Goal: Task Accomplishment & Management: Complete application form

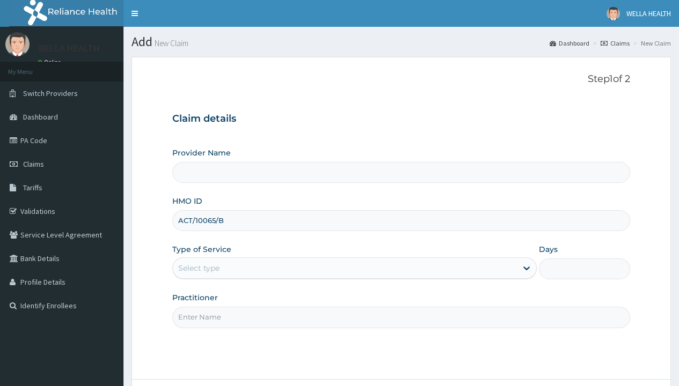
type input "ACT/10065/B"
type input "WellaHealth"
click at [198, 268] on div "Select type" at bounding box center [198, 268] width 41 height 11
type input "1"
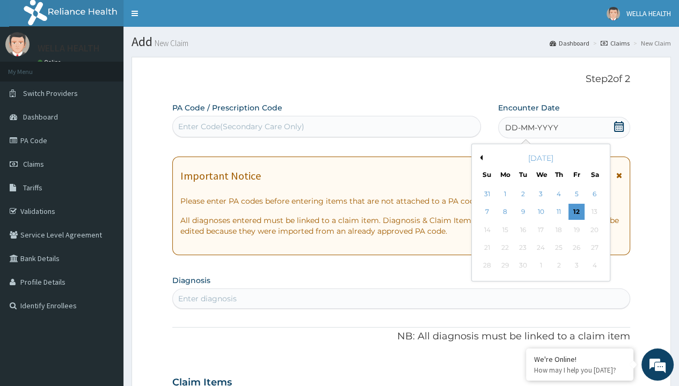
scroll to position [90, 0]
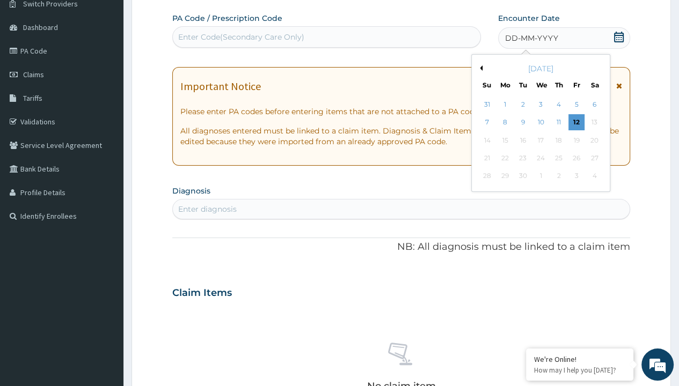
click at [479, 68] on button "Previous Month" at bounding box center [479, 67] width 5 height 5
click at [486, 194] on div "31" at bounding box center [486, 194] width 16 height 16
click at [207, 208] on div "Enter diagnosis" at bounding box center [207, 209] width 58 height 11
type input "prescription collected"
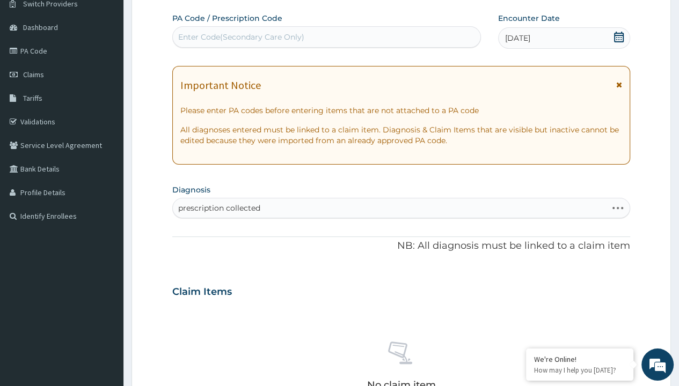
scroll to position [0, 0]
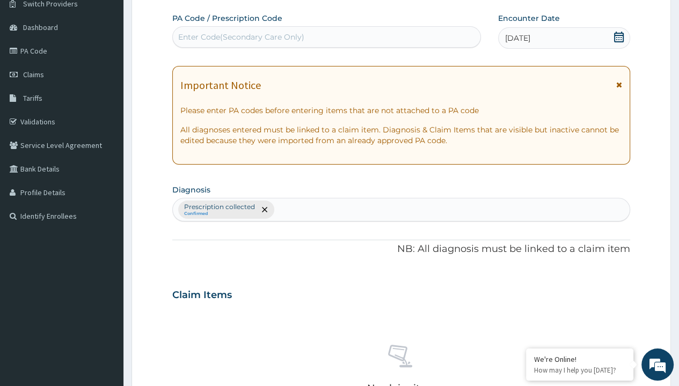
click at [161, 1] on form "Step 2 of 2 PA Code / Prescription Code Enter Code(Secondary Care Only) Encount…" at bounding box center [400, 307] width 539 height 681
type input "procedures"
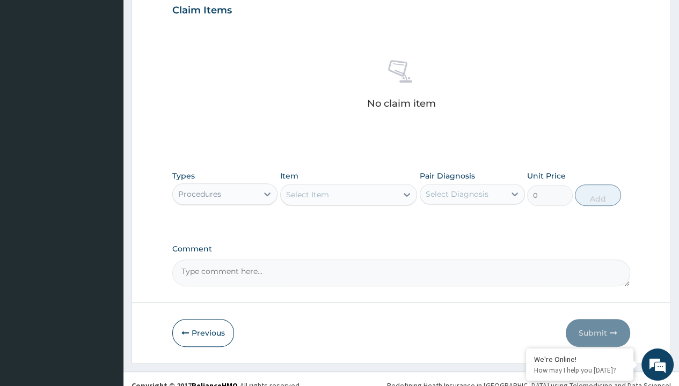
click at [307, 194] on div "Select Item" at bounding box center [307, 194] width 43 height 11
type input "service fee"
type input "100"
type input "prescription collected"
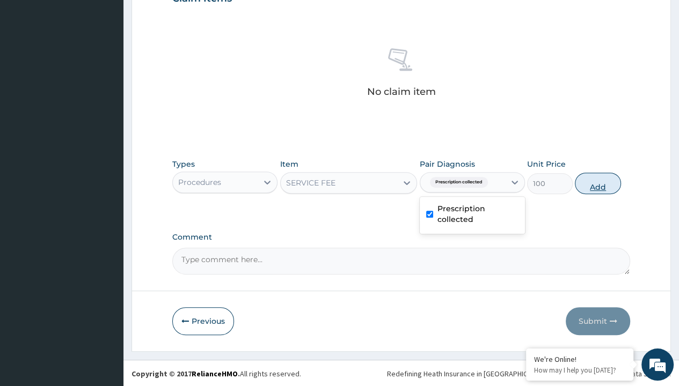
click at [598, 182] on button "Add" at bounding box center [598, 183] width 46 height 21
type input "0"
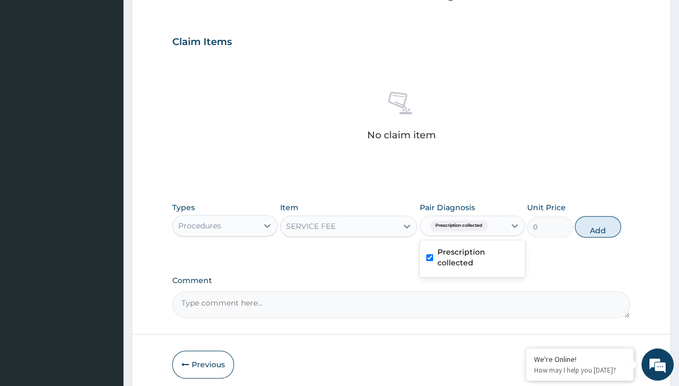
click at [161, 1] on form "Step 2 of 2 PA Code / Prescription Code Enter Code(Secondary Care Only) Encount…" at bounding box center [400, 54] width 539 height 681
click at [199, 220] on div "Procedures" at bounding box center [199, 225] width 43 height 11
type input "drugs"
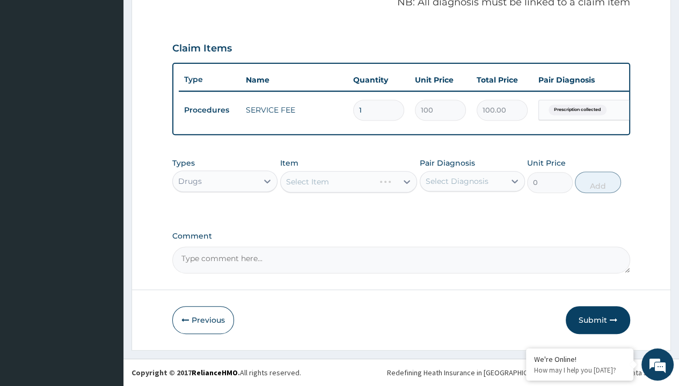
scroll to position [0, 0]
click at [307, 182] on div "Select Item" at bounding box center [348, 181] width 137 height 21
type input "losartan 50mg x30"
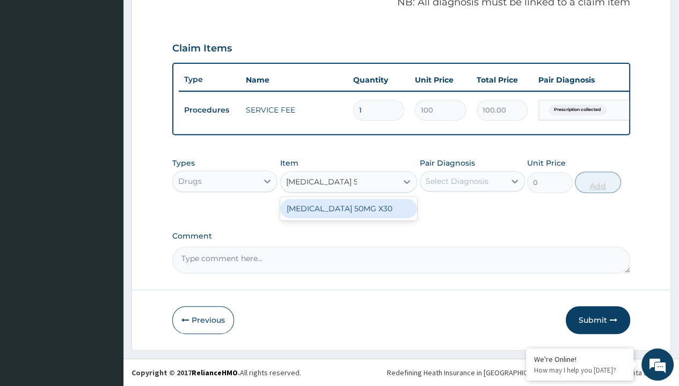
click at [348, 209] on div "[MEDICAL_DATA] 50MG X30" at bounding box center [348, 208] width 137 height 19
type input "221.3999938964844"
type input "prescription collected"
click at [598, 182] on button "Add" at bounding box center [598, 182] width 46 height 21
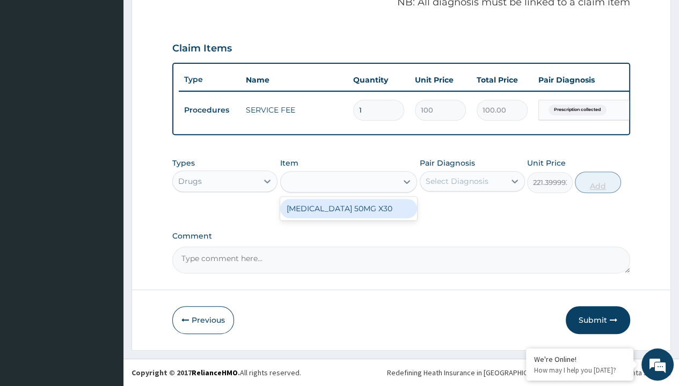
type input "0"
click at [161, 1] on form "Step 2 of 2 PA Code / Prescription Code Enter Code(Secondary Care Only) Encount…" at bounding box center [400, 36] width 539 height 630
type input "drugs"
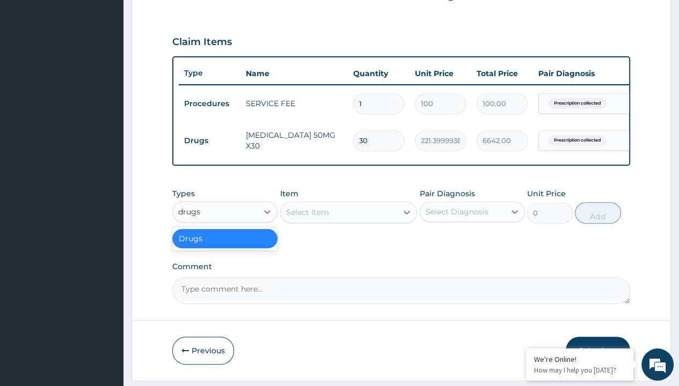
click at [225, 245] on div "Drugs" at bounding box center [224, 238] width 105 height 19
click at [307, 218] on div "Select Item" at bounding box center [307, 212] width 43 height 11
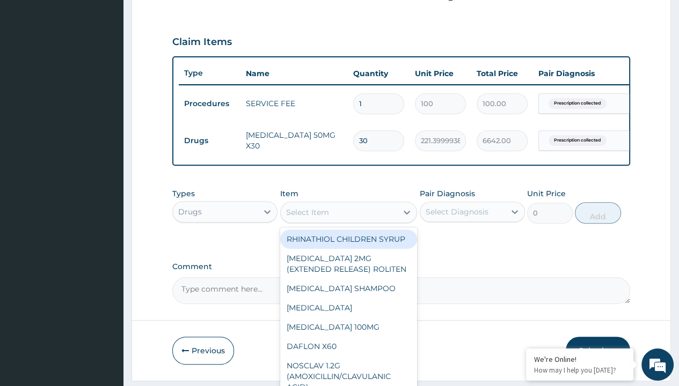
type input "nifedipine 20mg (nifedin dexcel) per sach/sach"
type input "200"
type input "prescription collected"
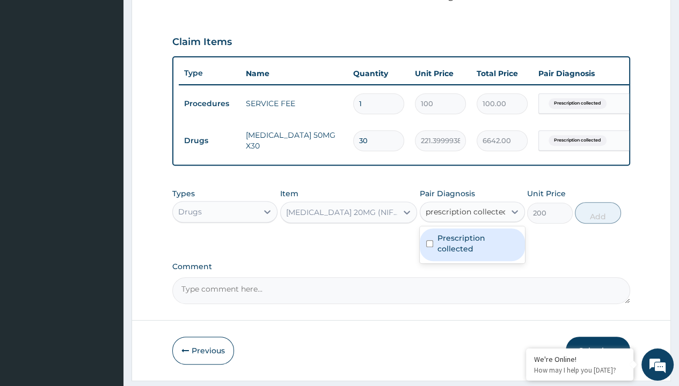
click at [472, 233] on label "Prescription collected" at bounding box center [477, 243] width 81 height 21
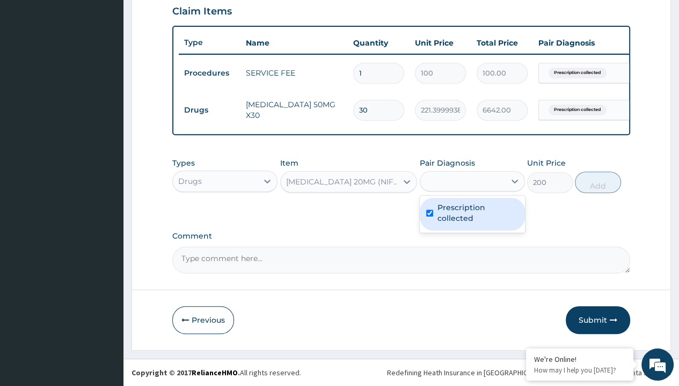
click at [598, 182] on button "Add" at bounding box center [598, 182] width 46 height 21
type input "0"
click at [161, 1] on form "Step 2 of 2 PA Code / Prescription Code Enter Code(Secondary Care Only) Encount…" at bounding box center [400, 17] width 539 height 667
click at [209, 102] on td "Drugs" at bounding box center [210, 110] width 62 height 20
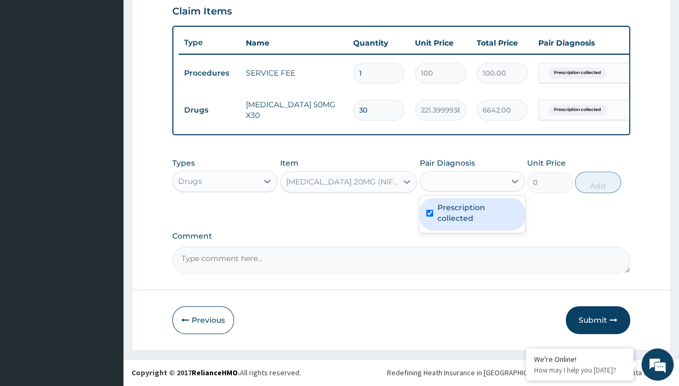
type input "drugs"
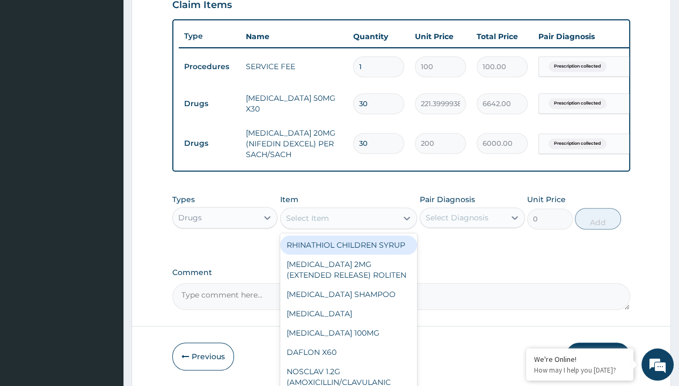
type input "bisoprolol 5mg concor/pack"
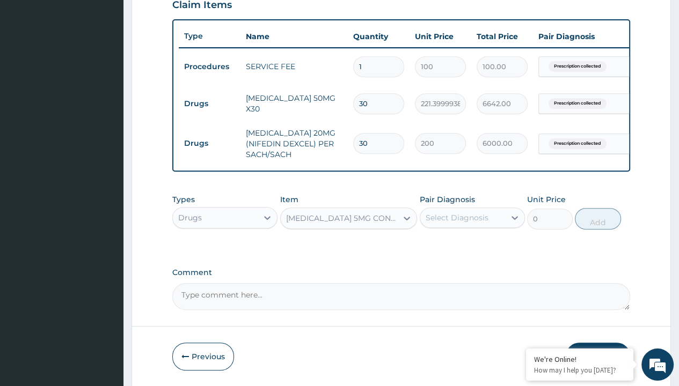
type input "510"
type input "prescription collected"
click at [598, 208] on button "Add" at bounding box center [598, 218] width 46 height 21
type input "0"
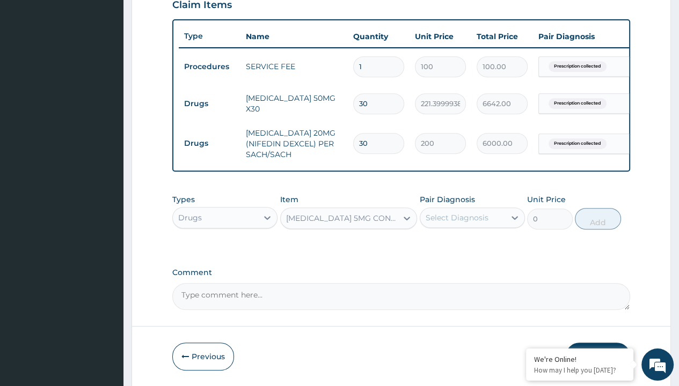
click at [161, 1] on form "Step 2 of 2 PA Code / Prescription Code Enter Code(Secondary Care Only) Encount…" at bounding box center [400, 32] width 539 height 710
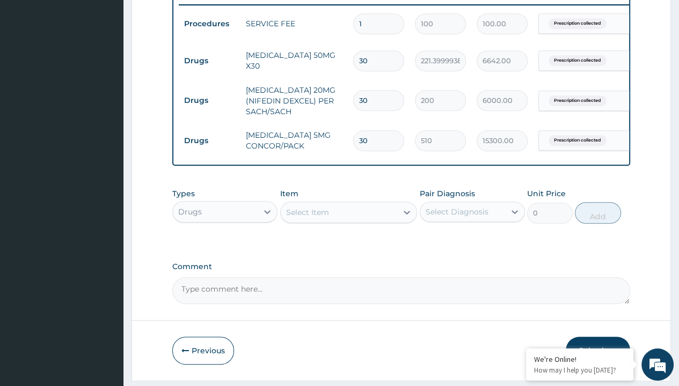
click at [209, 60] on td "Drugs" at bounding box center [210, 61] width 62 height 20
type input "drugs"
click at [307, 218] on div "Select Item" at bounding box center [307, 212] width 43 height 11
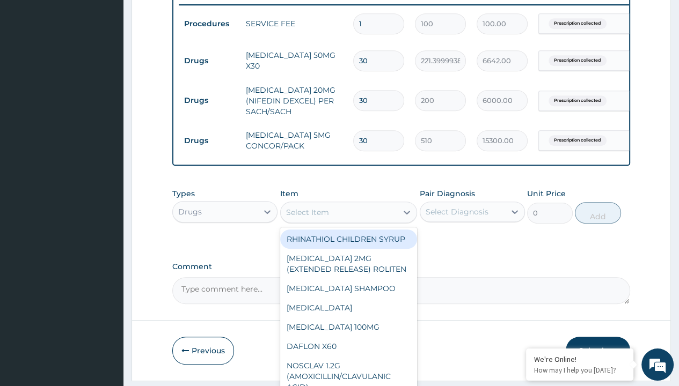
type input "glucophage 1g tabs x30"
type input "505"
type input "prescription collected"
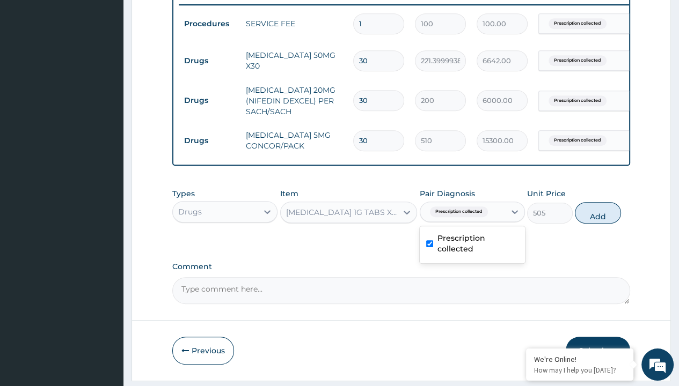
click at [598, 202] on button "Add" at bounding box center [598, 212] width 46 height 21
type input "0"
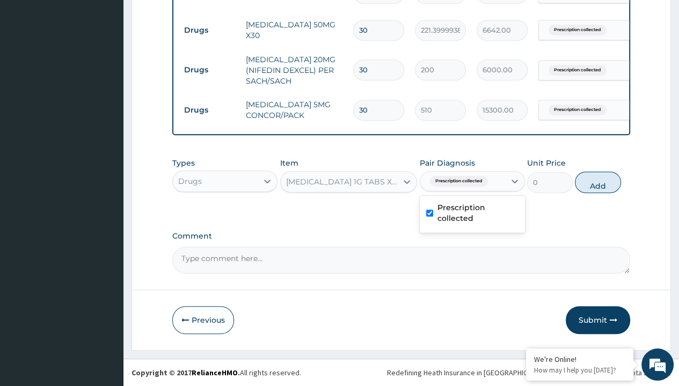
click at [209, 23] on td "Drugs" at bounding box center [210, 30] width 62 height 20
type input "drugs"
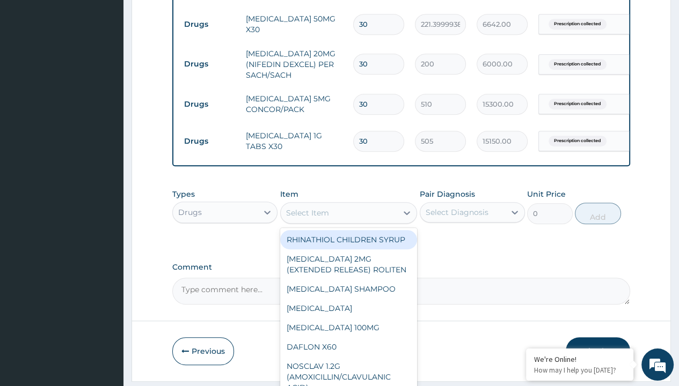
type input "natrilix sr 1.5mg indapamide x30"
type input "426.7000122070312"
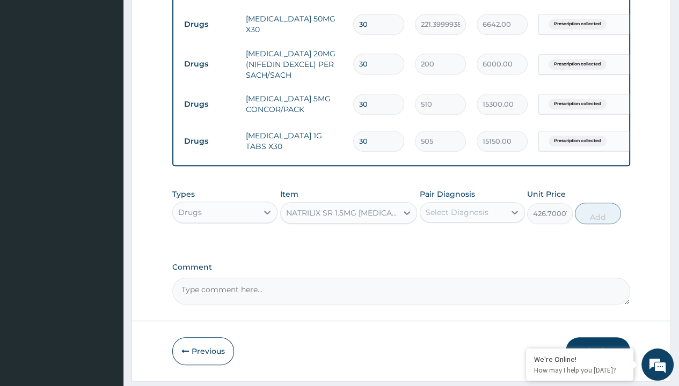
scroll to position [296, 0]
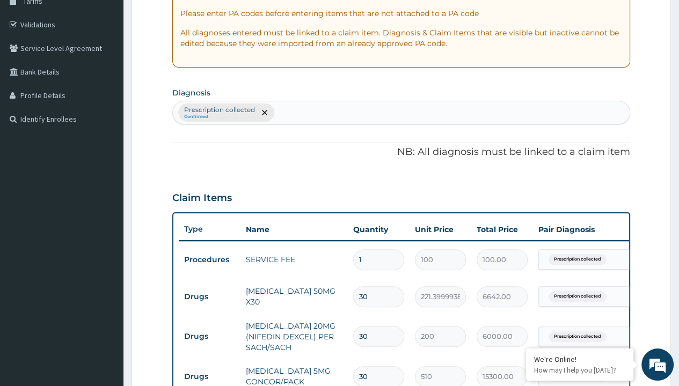
click at [219, 114] on p "Prescription collected" at bounding box center [219, 110] width 71 height 9
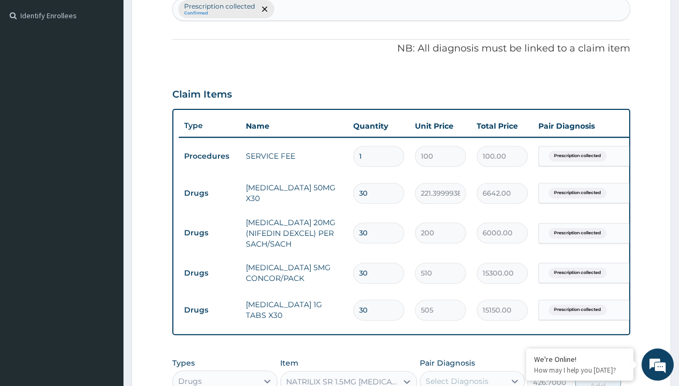
type input "prescription collected"
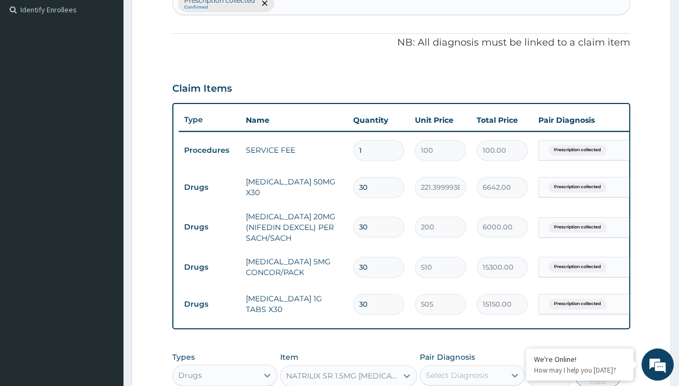
click at [598, 366] on button "Add" at bounding box center [598, 376] width 46 height 21
type input "0"
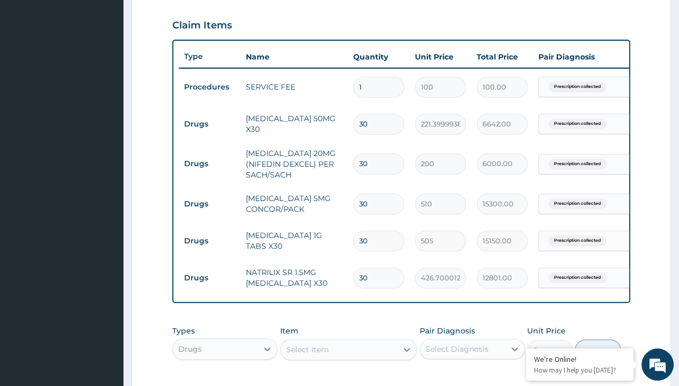
type input "drugs"
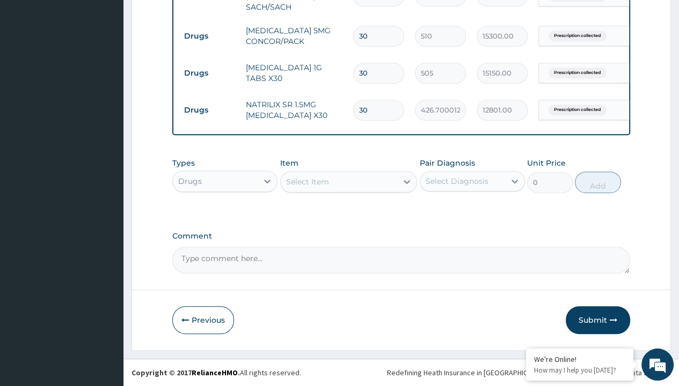
click at [307, 182] on div "Select Item" at bounding box center [307, 181] width 43 height 11
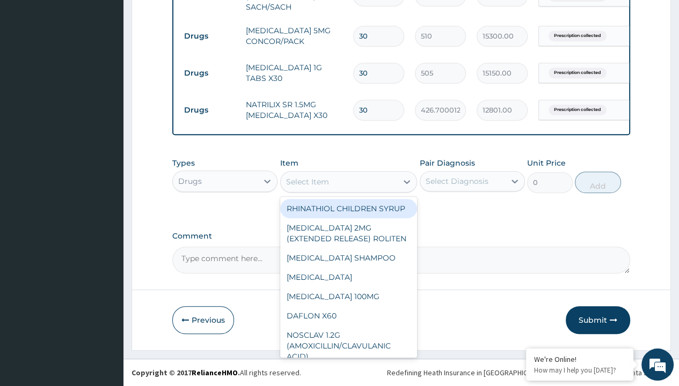
type input "atorvastatin 10mg (teva) x28"
type input "171.3999938964844"
type input "prescription collected"
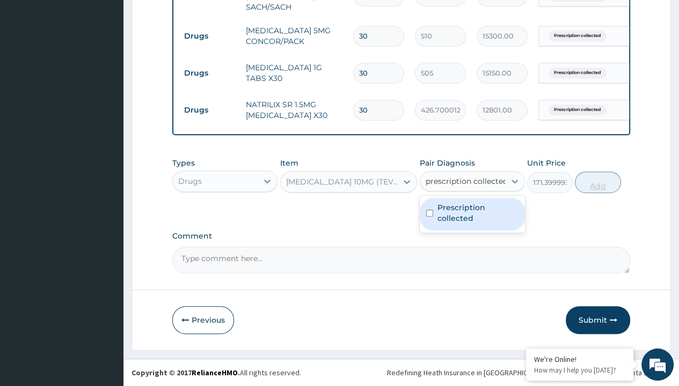
click at [472, 214] on label "Prescription collected" at bounding box center [477, 212] width 81 height 21
click at [598, 182] on button "Add" at bounding box center [598, 182] width 46 height 21
type input "0"
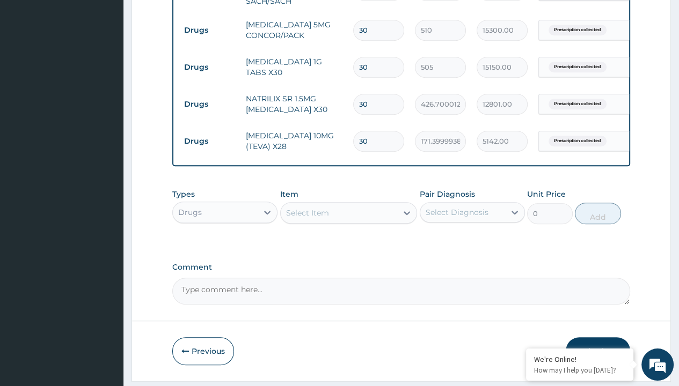
click at [598, 337] on button "Submit" at bounding box center [597, 351] width 64 height 28
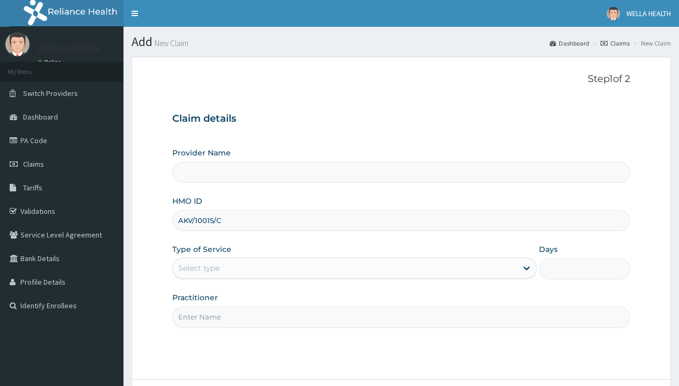
type input "AKV/10015/C"
type input "WellaHealth"
click at [198, 268] on div "Select type" at bounding box center [198, 268] width 41 height 11
type input "1"
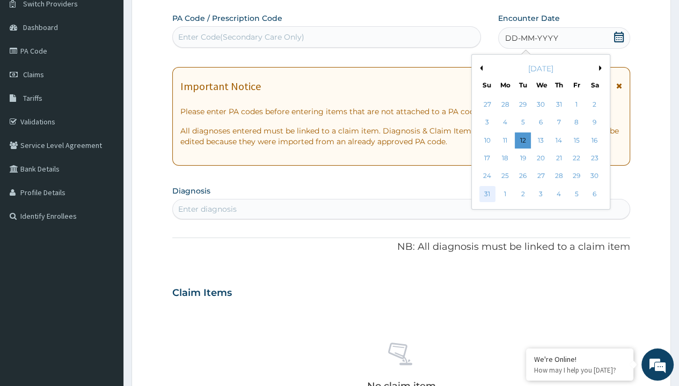
click at [486, 194] on div "31" at bounding box center [486, 194] width 16 height 16
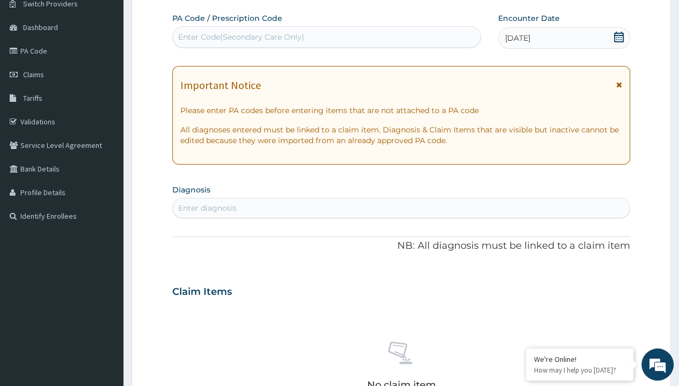
click at [207, 208] on div "Enter diagnosis" at bounding box center [207, 208] width 58 height 11
type input "prescription collected"
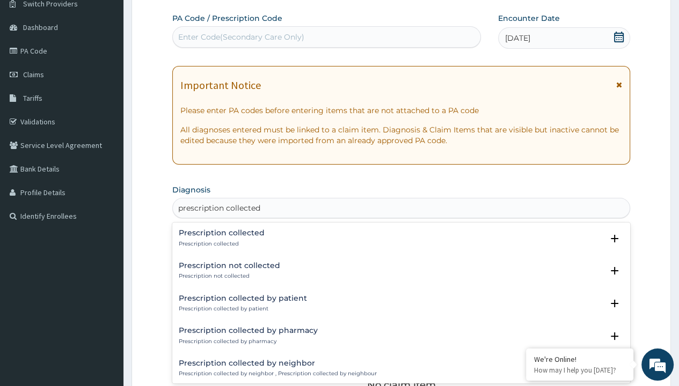
click at [220, 244] on p "Prescription collected" at bounding box center [222, 244] width 86 height 8
click at [161, 1] on form "Step 2 of 2 PA Code / Prescription Code Enter Code(Secondary Care Only) Encount…" at bounding box center [400, 306] width 539 height 678
type input "procedures"
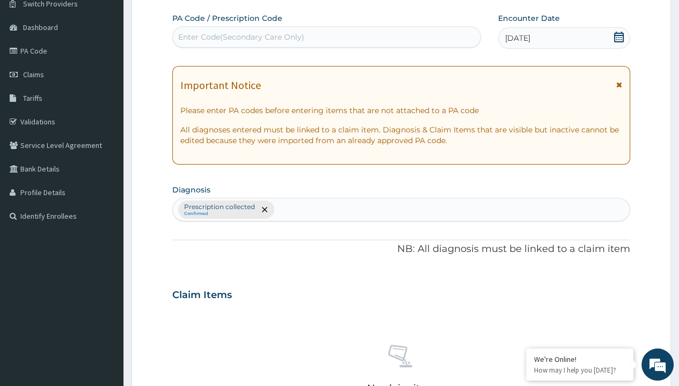
scroll to position [374, 0]
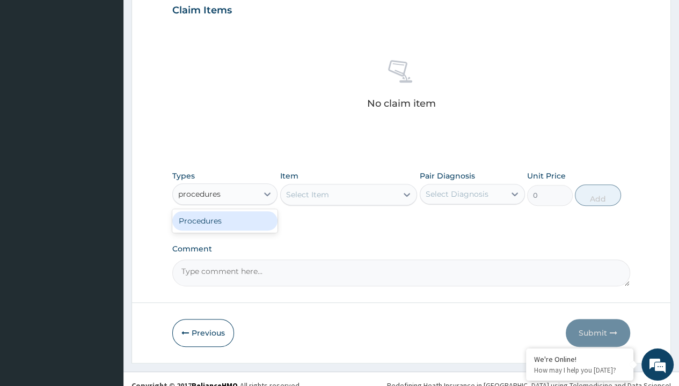
click at [225, 220] on div "Procedures" at bounding box center [224, 220] width 105 height 19
click at [307, 194] on div "Select Item" at bounding box center [307, 194] width 43 height 11
type input "service fee"
type input "100"
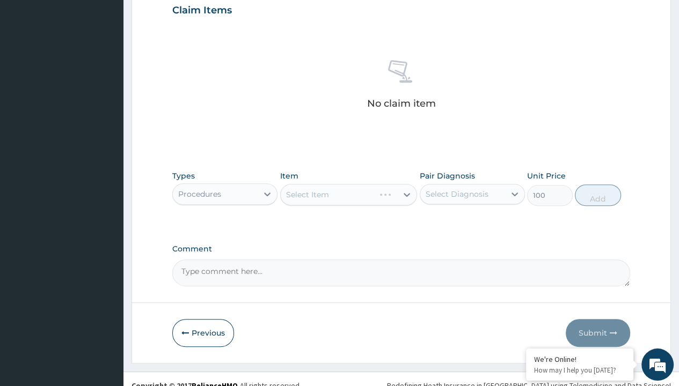
type input "prescription collected"
click at [598, 185] on button "Add" at bounding box center [598, 195] width 46 height 21
type input "0"
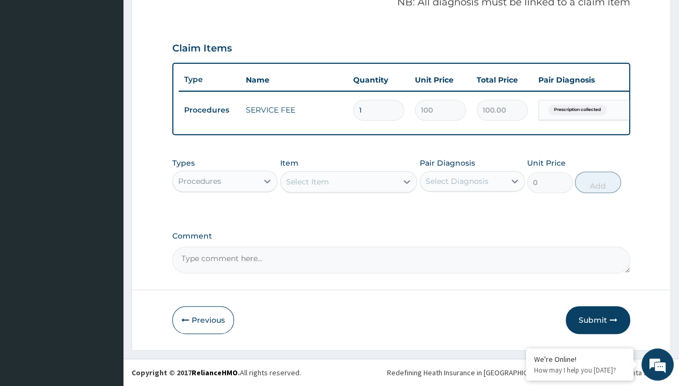
click at [161, 1] on form "Step 2 of 2 PA Code / Prescription Code Enter Code(Secondary Care Only) Encount…" at bounding box center [400, 36] width 539 height 630
click at [199, 181] on div "Procedures" at bounding box center [199, 181] width 43 height 11
type input "drugs"
click at [307, 182] on div "Select Item" at bounding box center [348, 181] width 137 height 21
type input "metronidazole 400mg loxagyl/sach"
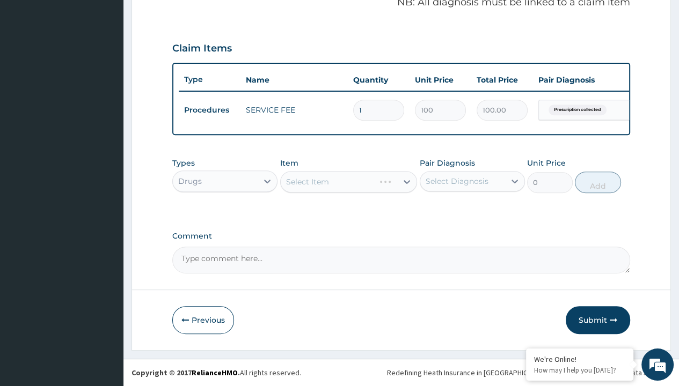
type input "80"
type input "prescription collected"
click at [598, 182] on button "Add" at bounding box center [598, 182] width 46 height 21
type input "0"
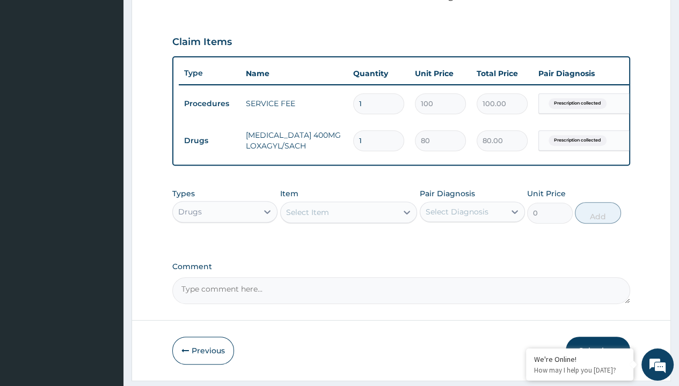
type input "20"
click at [161, 1] on form "Step 2 of 2 PA Code / Prescription Code Enter Code(Secondary Care Only) Encount…" at bounding box center [400, 47] width 539 height 667
type input "1600.00"
click at [209, 139] on td "Drugs" at bounding box center [210, 141] width 62 height 20
type input "drugs"
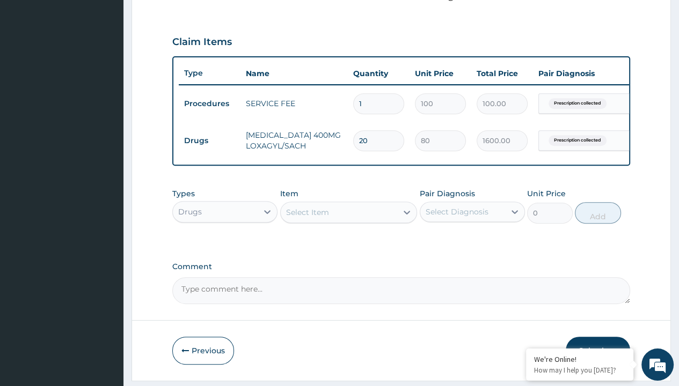
click at [307, 218] on div "Select Item" at bounding box center [307, 212] width 43 height 11
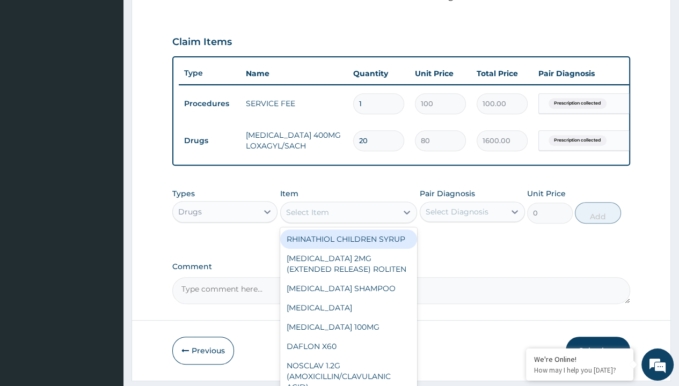
type input "emzolyte ors plus zinc"
type input "300"
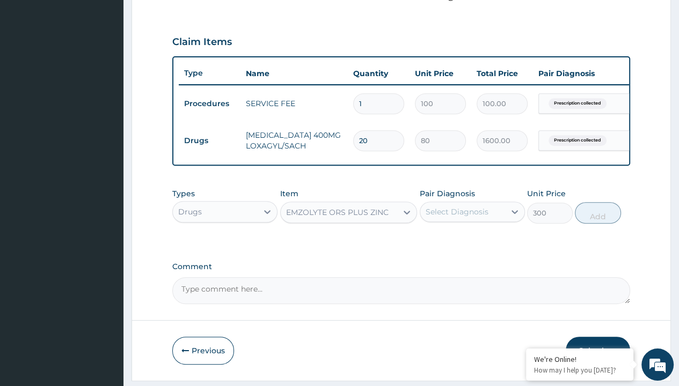
type input "prescription collected"
click at [598, 202] on button "Add" at bounding box center [598, 212] width 46 height 21
type input "0"
click at [161, 1] on form "Step 2 of 2 PA Code / Prescription Code Enter Code(Secondary Care Only) Encount…" at bounding box center [400, 47] width 539 height 667
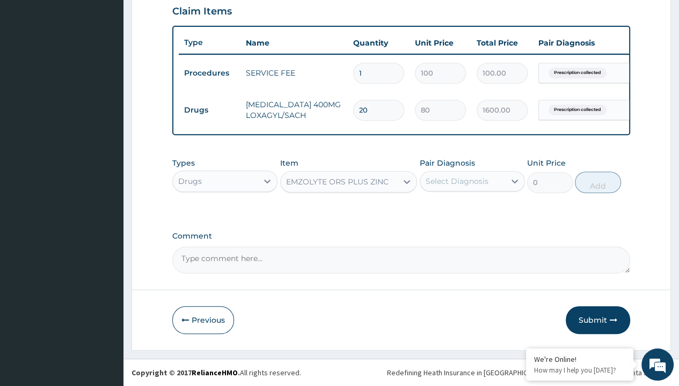
click at [209, 102] on td "Drugs" at bounding box center [210, 110] width 62 height 20
type input "drugs"
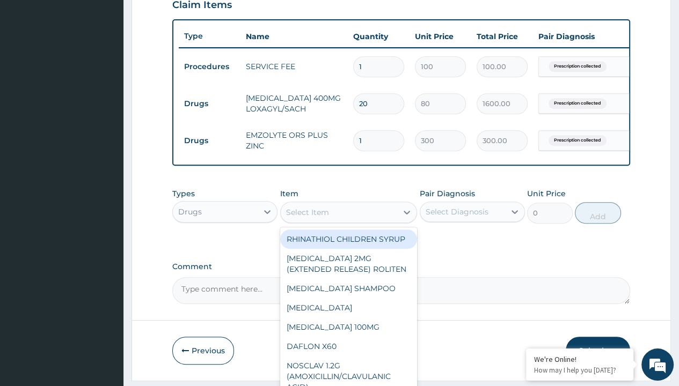
type input "zolat tablet 200mg (albendazole)/pack"
type input "439"
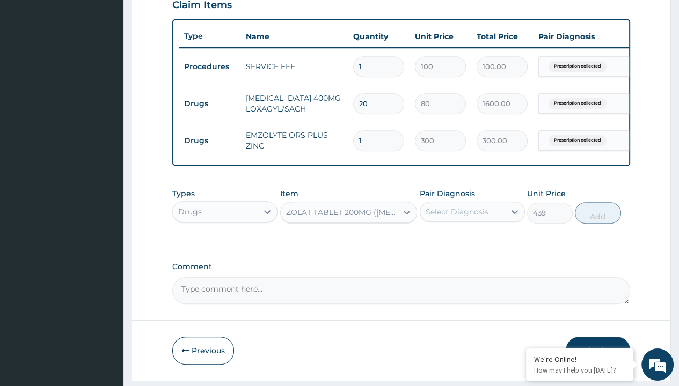
type input "prescription collected"
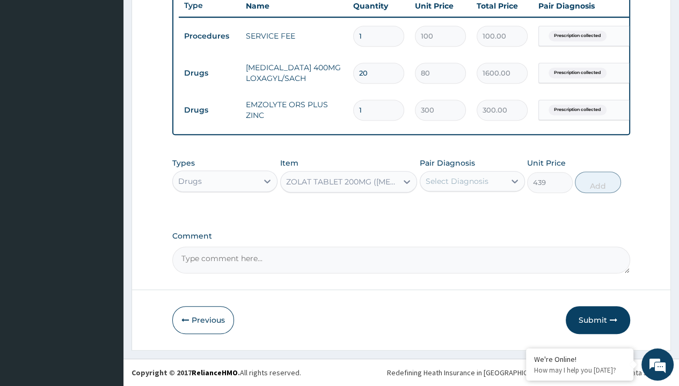
click at [598, 182] on button "Add" at bounding box center [598, 182] width 46 height 21
type input "0"
click at [209, 65] on td "Drugs" at bounding box center [210, 73] width 62 height 20
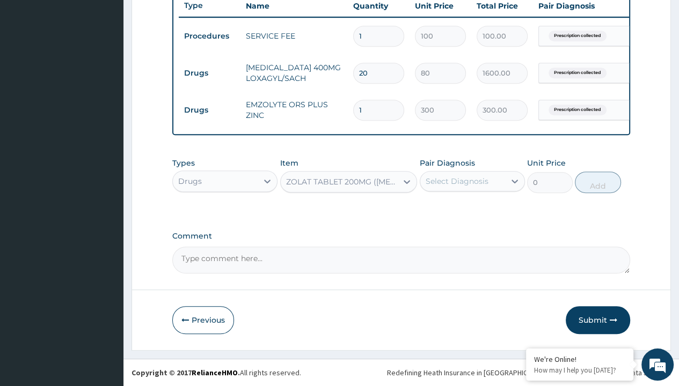
type input "drugs"
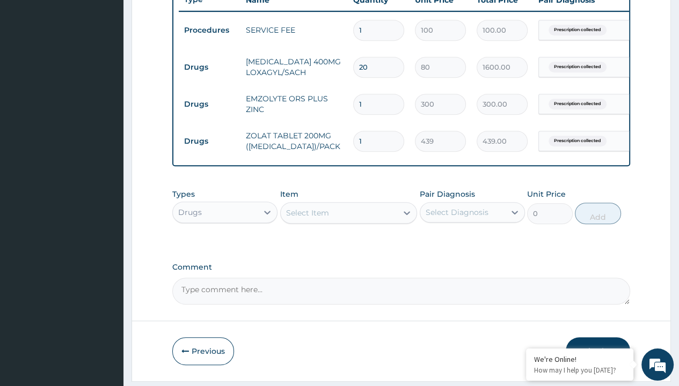
click at [307, 218] on div "Select Item" at bounding box center [307, 213] width 43 height 11
type input "paracetamol 500mg tablet emzor/sach"
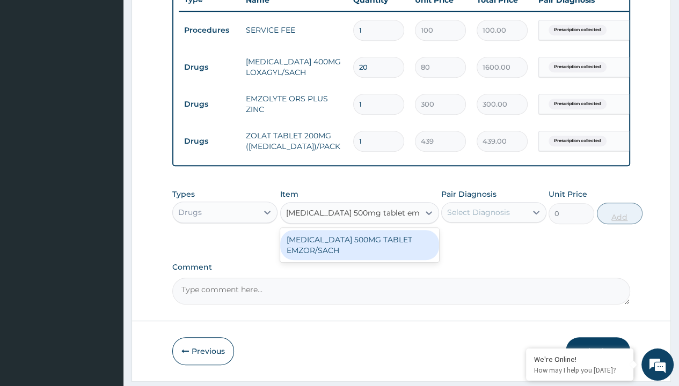
click at [359, 251] on div "PARACETAMOL 500MG TABLET EMZOR/SACH" at bounding box center [359, 245] width 159 height 30
type input "24"
type input "prescription collected"
click at [598, 203] on button "Add" at bounding box center [619, 213] width 46 height 21
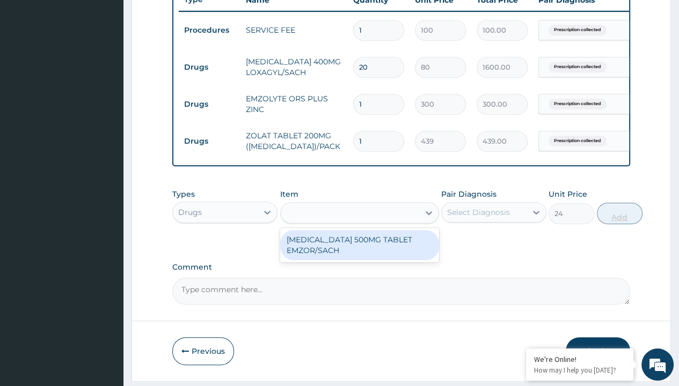
type input "0"
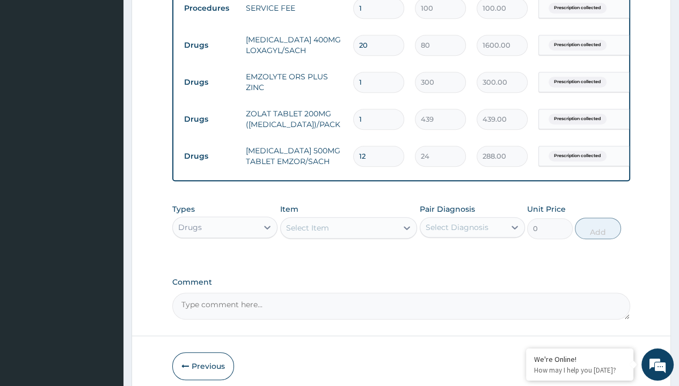
click at [598, 352] on button "Submit" at bounding box center [597, 366] width 64 height 28
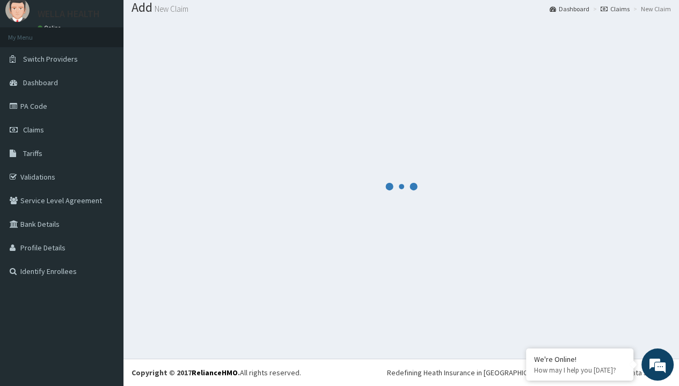
scroll to position [490, 0]
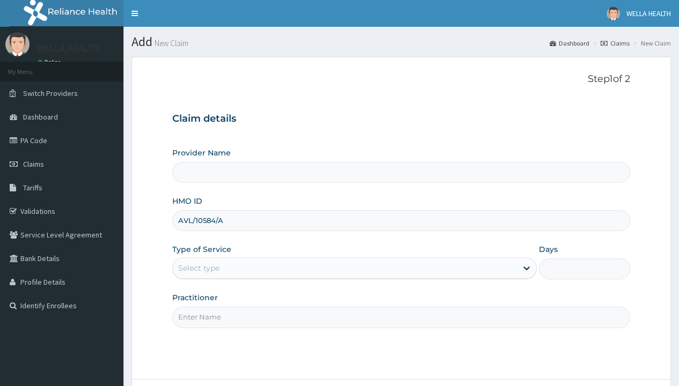
type input "AVL/10584/A"
type input "WellaHealth"
click at [198, 268] on div "Select type" at bounding box center [198, 268] width 41 height 11
type input "1"
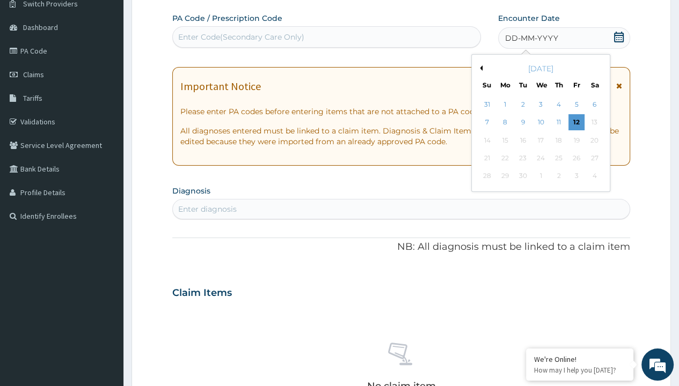
click at [479, 68] on button "Previous Month" at bounding box center [479, 67] width 5 height 5
click at [486, 194] on div "31" at bounding box center [486, 194] width 16 height 16
click at [207, 208] on div "Enter diagnosis" at bounding box center [207, 209] width 58 height 11
type input "prescription collected"
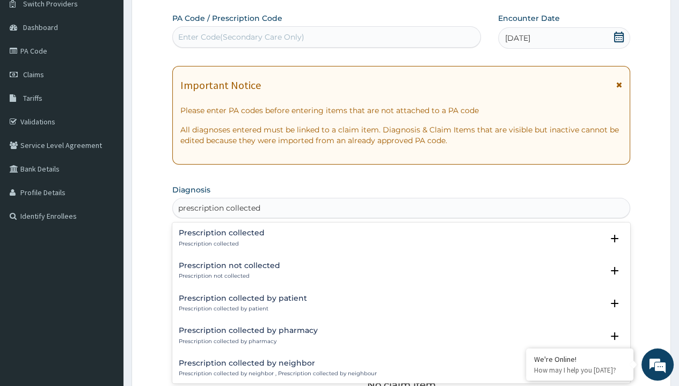
click at [220, 244] on p "Prescription collected" at bounding box center [222, 244] width 86 height 8
click at [161, 1] on form "Step 2 of 2 PA Code / Prescription Code Enter Code(Secondary Care Only) Encount…" at bounding box center [400, 306] width 539 height 678
type input "procedures"
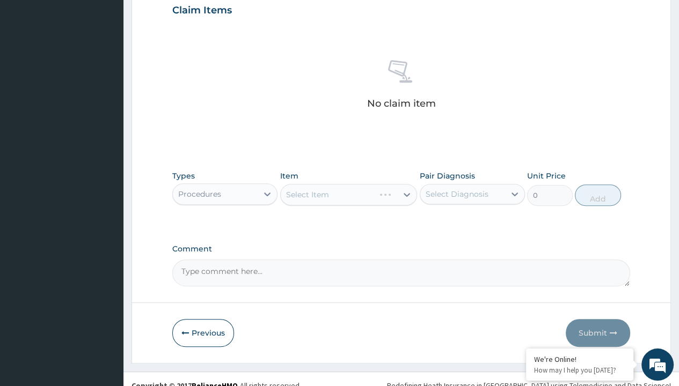
click at [307, 194] on div "Select Item" at bounding box center [307, 194] width 43 height 11
type input "service fee"
type input "100"
type input "prescription collected"
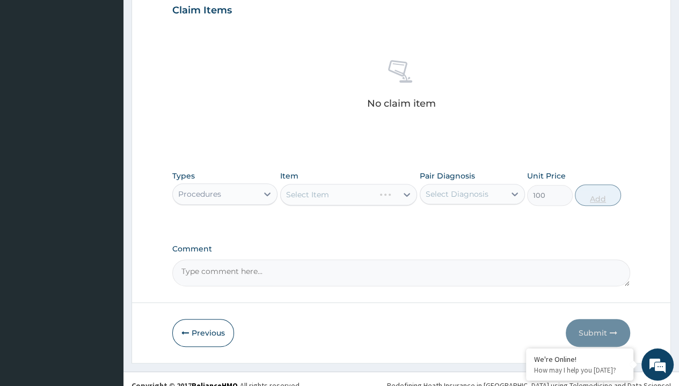
click at [598, 185] on button "Add" at bounding box center [598, 195] width 46 height 21
type input "0"
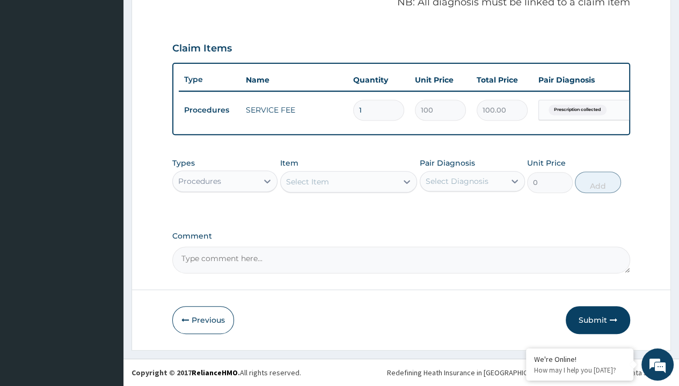
click at [161, 1] on form "Step 2 of 2 PA Code / Prescription Code Enter Code(Secondary Care Only) Encount…" at bounding box center [400, 36] width 539 height 630
click at [199, 181] on div "Procedures" at bounding box center [199, 181] width 43 height 11
type input "drugs"
click at [307, 182] on div "Select Item" at bounding box center [307, 181] width 43 height 11
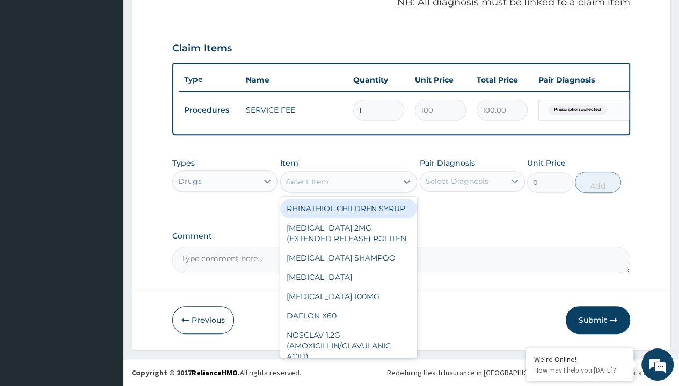
type input "tramadol 50mg x 1"
type input "430"
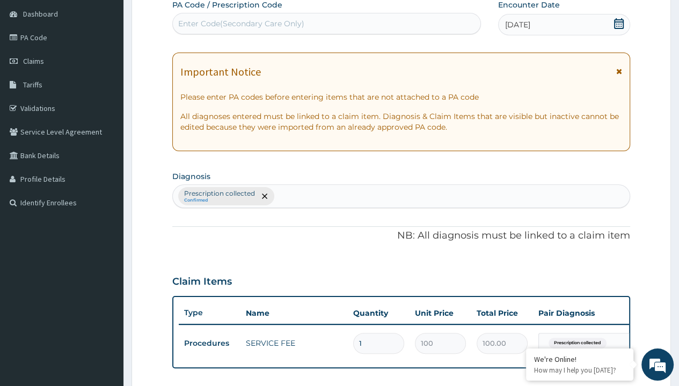
type input "prescription collected"
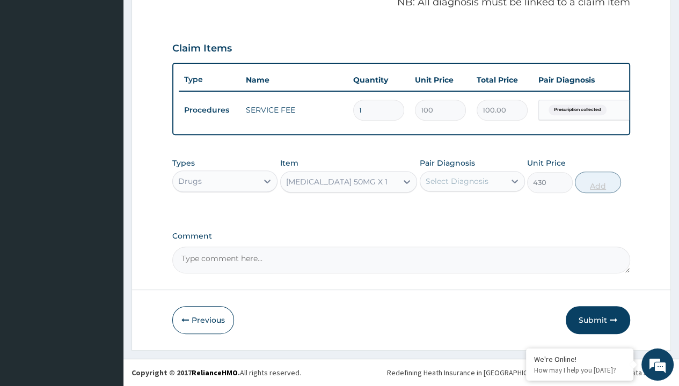
click at [598, 182] on button "Add" at bounding box center [598, 182] width 46 height 21
type input "0"
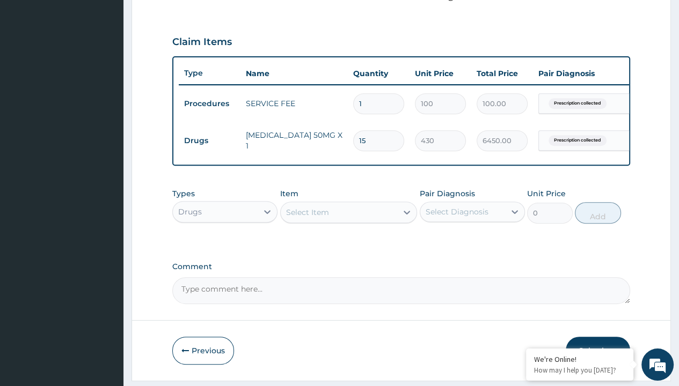
click at [598, 337] on button "Submit" at bounding box center [597, 351] width 64 height 28
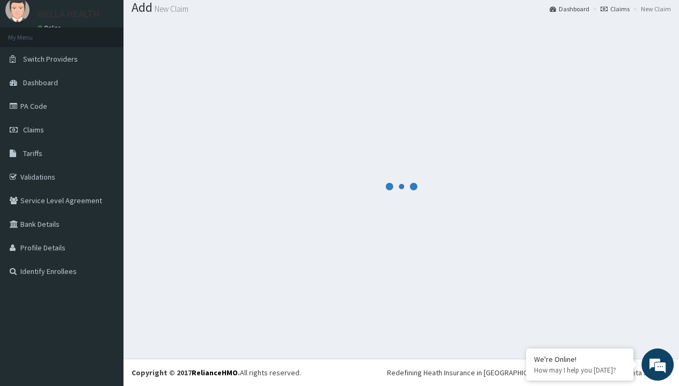
scroll to position [380, 0]
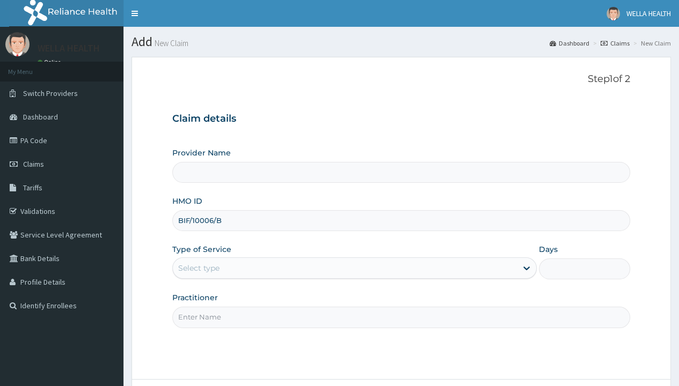
type input "BIF/10006/B"
type input "WellaHealth"
click at [198, 268] on div "Select type" at bounding box center [198, 268] width 41 height 11
type input "1"
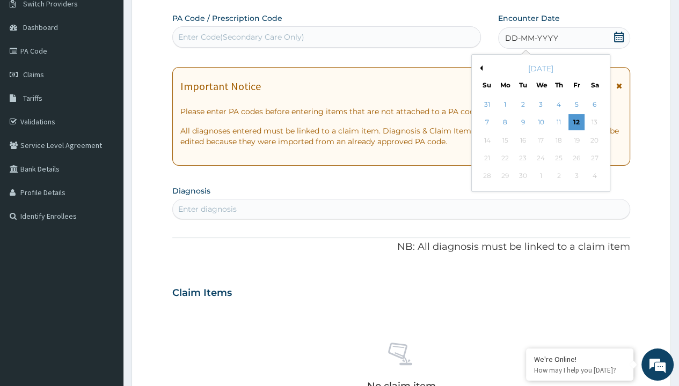
click at [479, 68] on button "Previous Month" at bounding box center [479, 67] width 5 height 5
click at [486, 194] on div "31" at bounding box center [486, 194] width 16 height 16
click at [207, 208] on div "Enter diagnosis" at bounding box center [207, 209] width 58 height 11
type input "prescription collected"
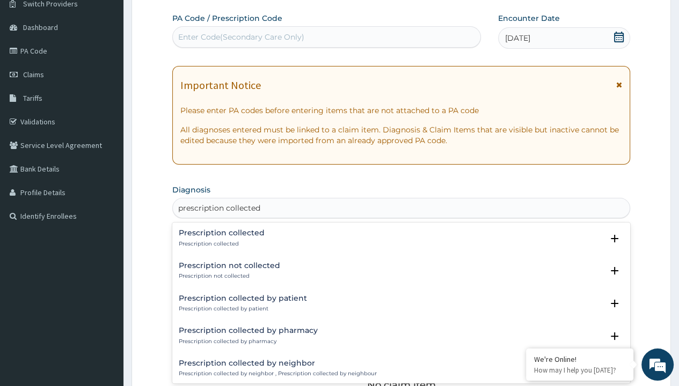
click at [220, 244] on p "Prescription collected" at bounding box center [222, 244] width 86 height 8
click at [161, 1] on form "Step 2 of 2 PA Code / Prescription Code Enter Code(Secondary Care Only) Encount…" at bounding box center [400, 306] width 539 height 678
type input "procedures"
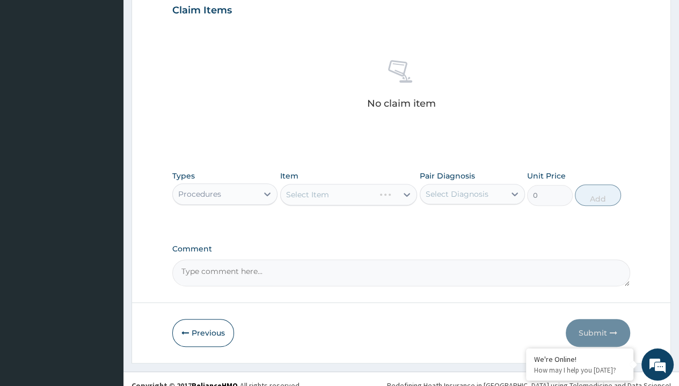
click at [307, 194] on div "Select Item" at bounding box center [307, 194] width 43 height 11
type input "service fee"
type input "100"
type input "prescription collected"
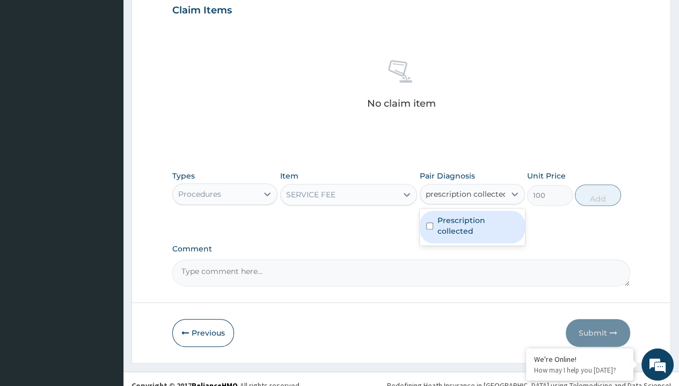
scroll to position [343, 0]
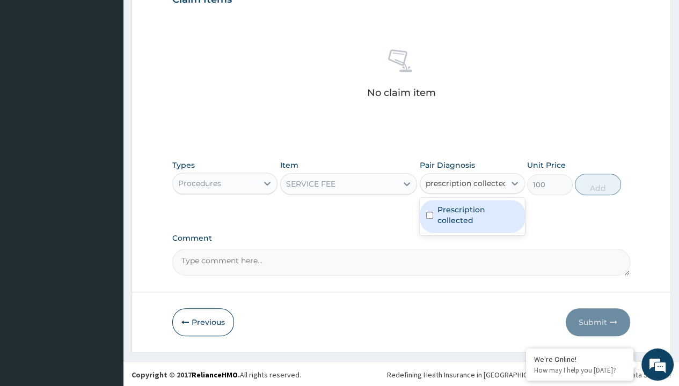
click at [472, 215] on label "Prescription collected" at bounding box center [477, 214] width 81 height 21
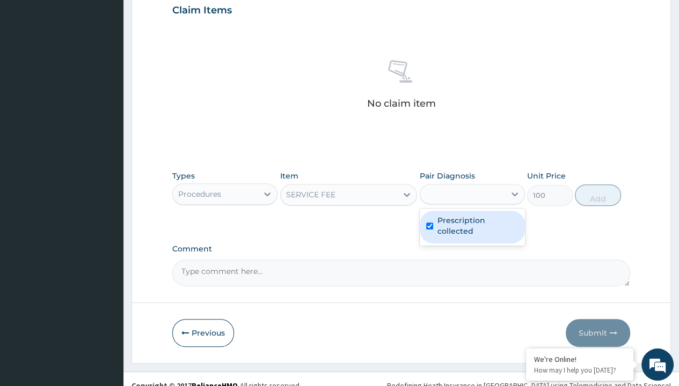
click at [598, 185] on button "Add" at bounding box center [598, 195] width 46 height 21
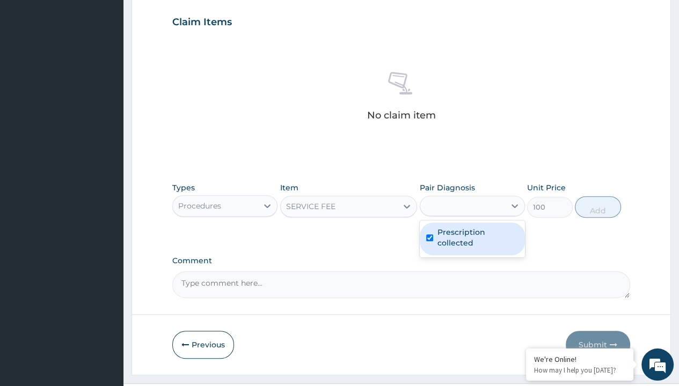
type input "0"
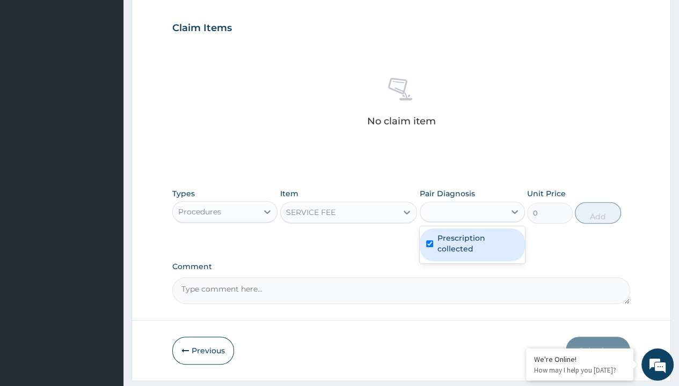
click at [161, 1] on form "Step 2 of 2 PA Code / Prescription Code Enter Code(Secondary Care Only) Encount…" at bounding box center [400, 40] width 539 height 681
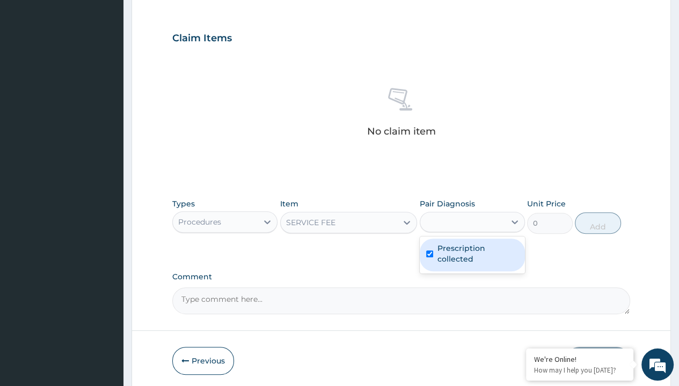
click at [199, 217] on div "Procedures" at bounding box center [199, 222] width 43 height 11
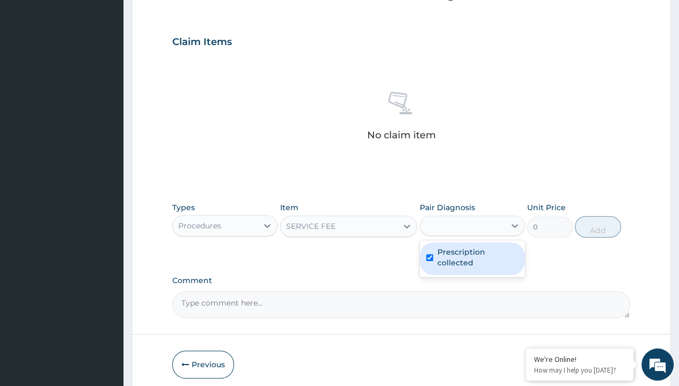
type input "drugs"
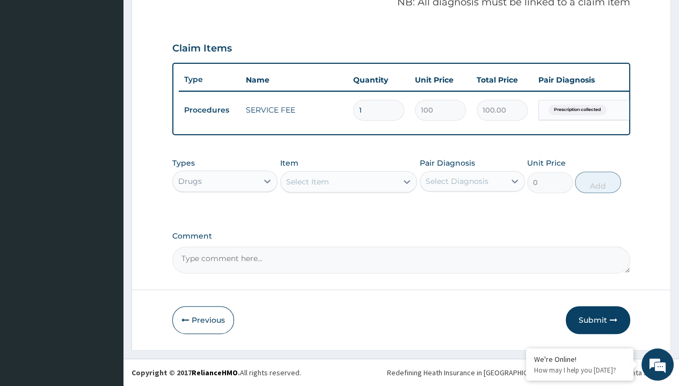
click at [307, 182] on div "Select Item" at bounding box center [307, 181] width 43 height 11
type input "[MEDICAL_DATA] 20mg by 14 tabs"
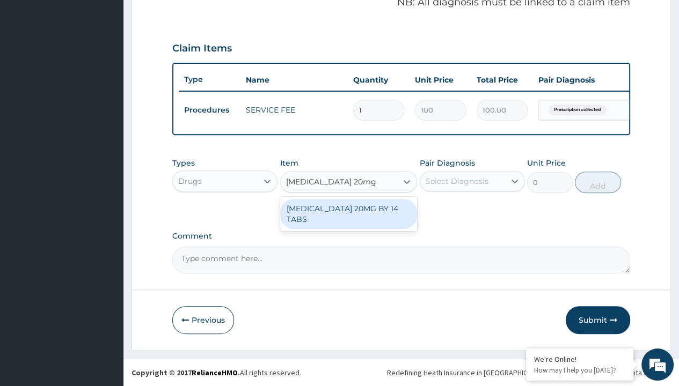
click at [348, 209] on div "[MEDICAL_DATA] 20MG BY 14 TABS" at bounding box center [348, 214] width 137 height 30
type input "2535.699951171875"
type input "prescription collected"
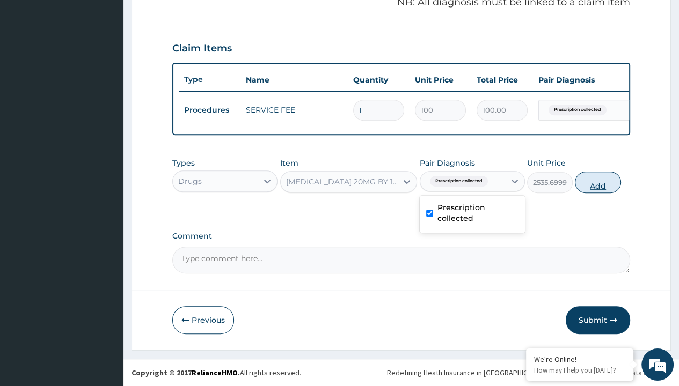
click at [598, 182] on button "Add" at bounding box center [598, 182] width 46 height 21
type input "0"
click at [161, 1] on form "Step 2 of 2 PA Code / Prescription Code Enter Code(Secondary Care Only) Encount…" at bounding box center [400, 36] width 539 height 630
type input "procedures"
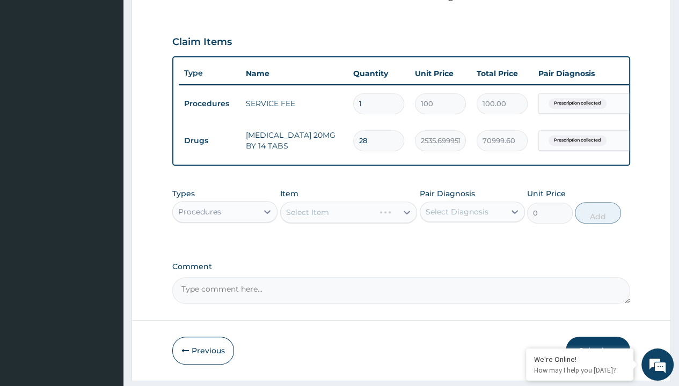
click at [307, 218] on div "Select Item" at bounding box center [307, 212] width 43 height 11
type input "delivery"
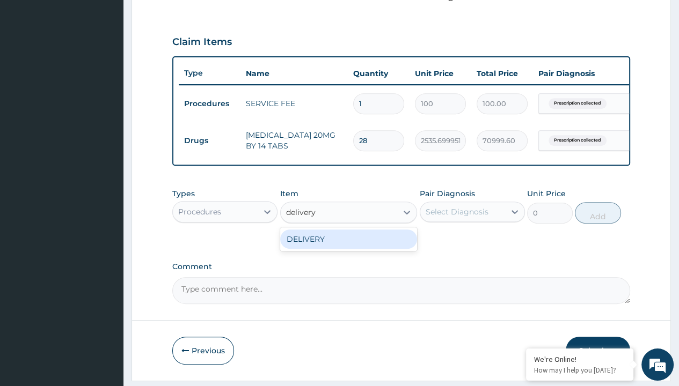
click at [348, 246] on div "DELIVERY" at bounding box center [348, 239] width 137 height 19
type input "2000"
type input "prescription collected"
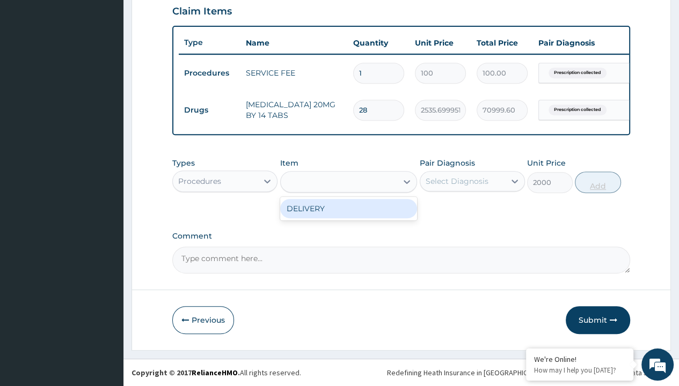
click at [598, 182] on button "Add" at bounding box center [598, 182] width 46 height 21
type input "0"
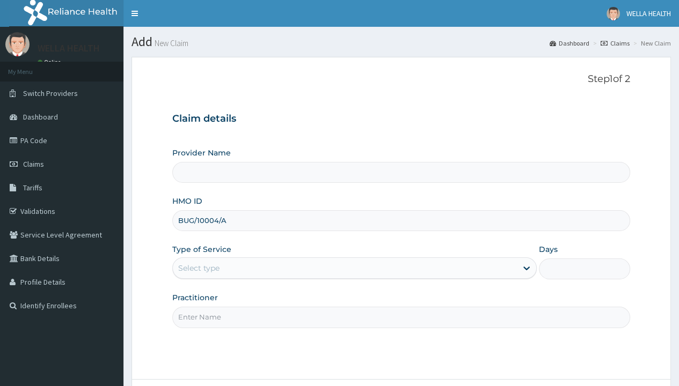
type input "BUG/10004/A"
type input "WellaHealth"
click at [198, 268] on div "Select type" at bounding box center [198, 268] width 41 height 11
type input "1"
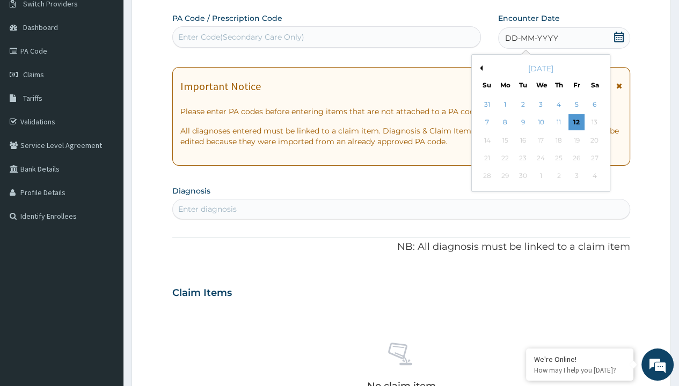
click at [479, 68] on button "Previous Month" at bounding box center [479, 67] width 5 height 5
click at [486, 194] on div "31" at bounding box center [486, 194] width 16 height 16
click at [207, 208] on div "Enter diagnosis" at bounding box center [207, 209] width 58 height 11
type input "prescription collected"
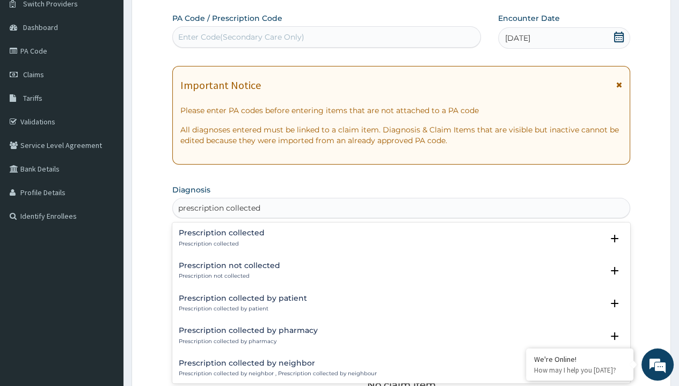
click at [220, 244] on p "Prescription collected" at bounding box center [222, 244] width 86 height 8
click at [161, 1] on form "Step 2 of 2 PA Code / Prescription Code Enter Code(Secondary Care Only) Encount…" at bounding box center [400, 306] width 539 height 678
type input "procedures"
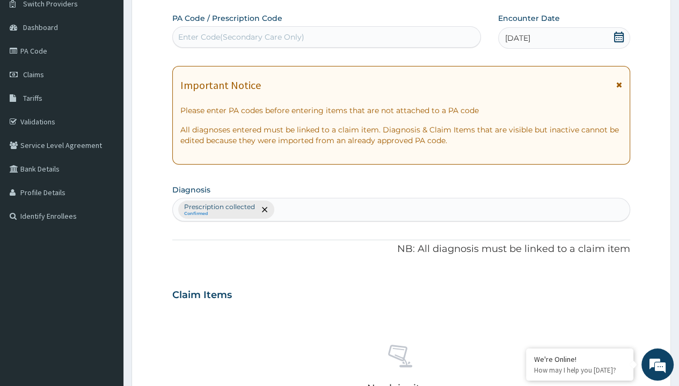
scroll to position [374, 0]
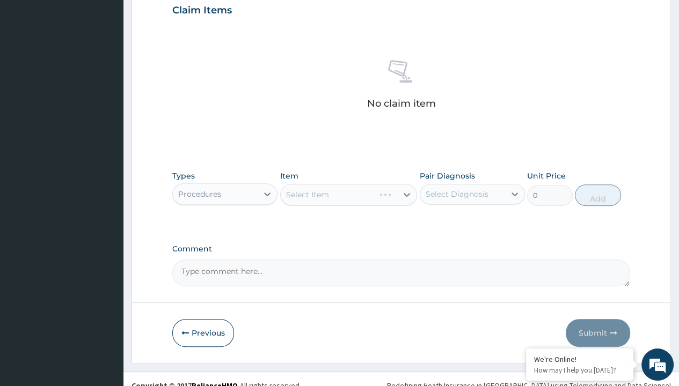
click at [307, 194] on div "Select Item" at bounding box center [348, 194] width 137 height 21
type input "service fee"
type input "100"
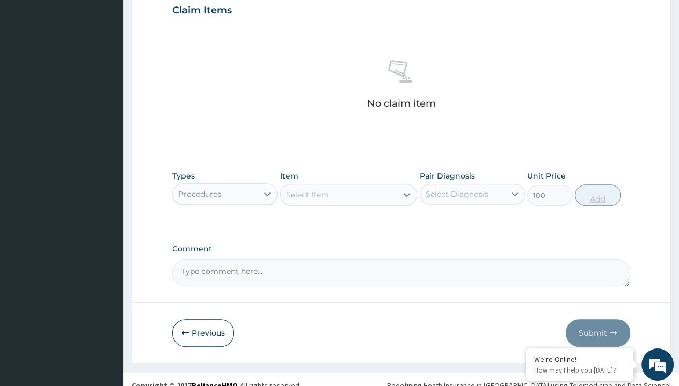
type input "prescription collected"
click at [598, 185] on button "Add" at bounding box center [598, 195] width 46 height 21
type input "0"
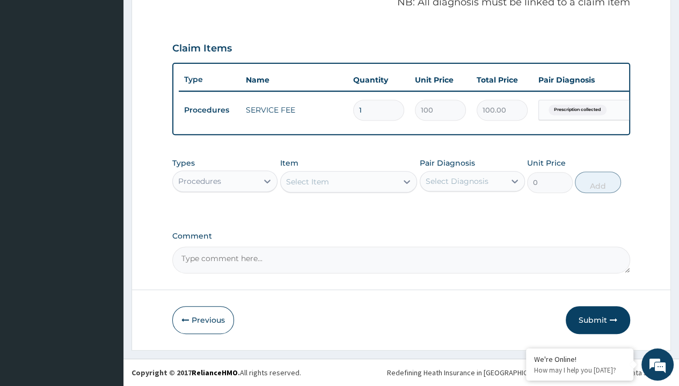
click at [161, 1] on form "Step 2 of 2 PA Code / Prescription Code Enter Code(Secondary Care Only) Encount…" at bounding box center [400, 36] width 539 height 630
click at [199, 181] on div "Procedures" at bounding box center [199, 181] width 43 height 11
type input "drugs"
click at [307, 182] on div "Select Item" at bounding box center [307, 181] width 43 height 11
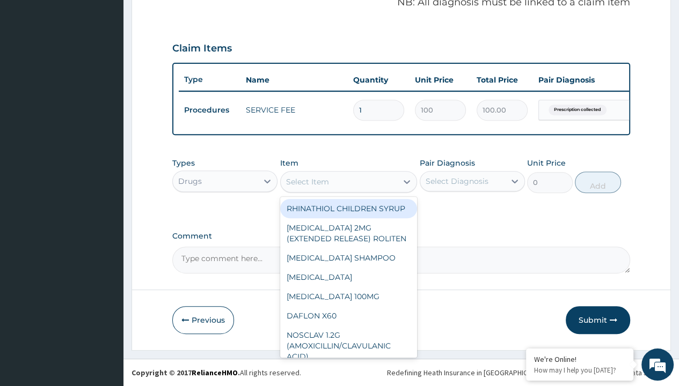
type input "casodex 150mg x 28"
type input "3358.89990234375"
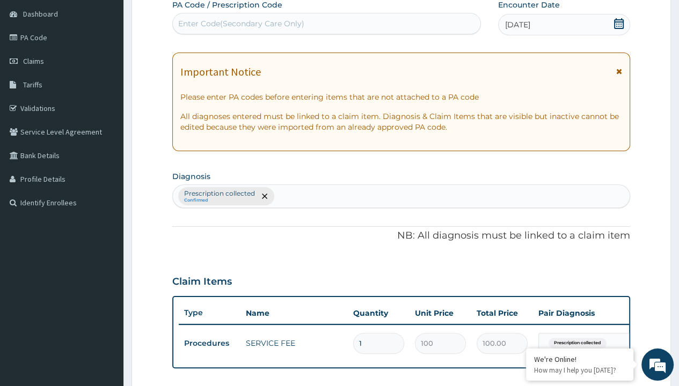
type input "prescription collected"
type input "0"
click at [161, 1] on form "Step 2 of 2 PA Code / Prescription Code Enter Code(Secondary Care Only) Encount…" at bounding box center [400, 269] width 539 height 630
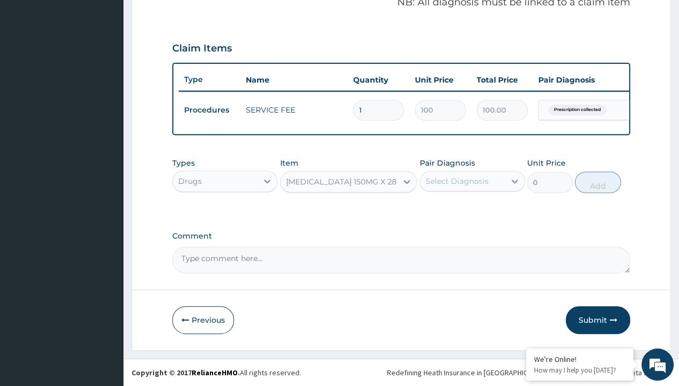
type input "procedures"
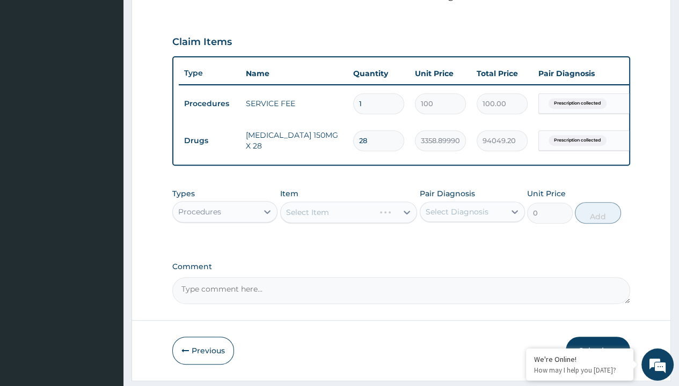
click at [307, 218] on div "Select Item" at bounding box center [307, 212] width 43 height 11
type input "delivery"
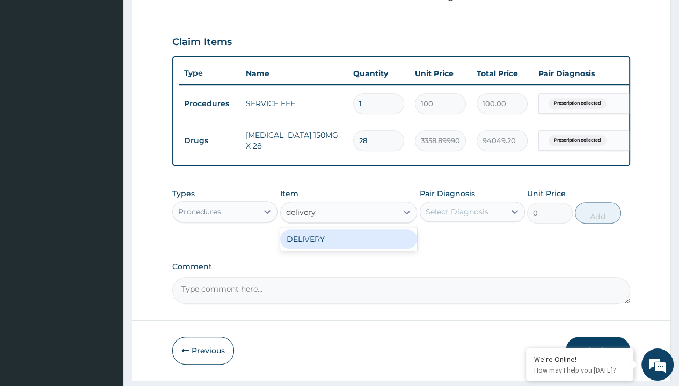
click at [348, 246] on div "DELIVERY" at bounding box center [348, 239] width 137 height 19
type input "2000"
type input "prescription collected"
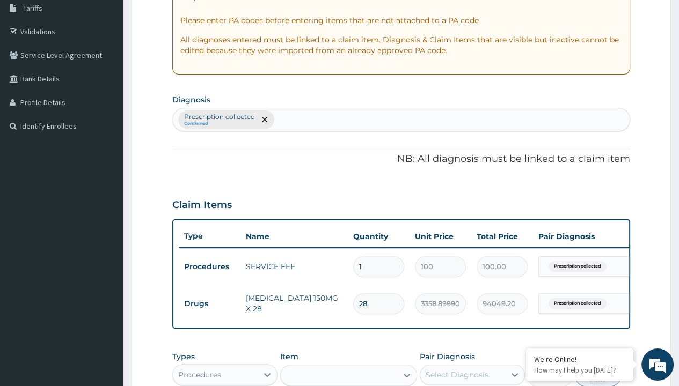
click at [598, 365] on button "Add" at bounding box center [598, 375] width 46 height 21
type input "0"
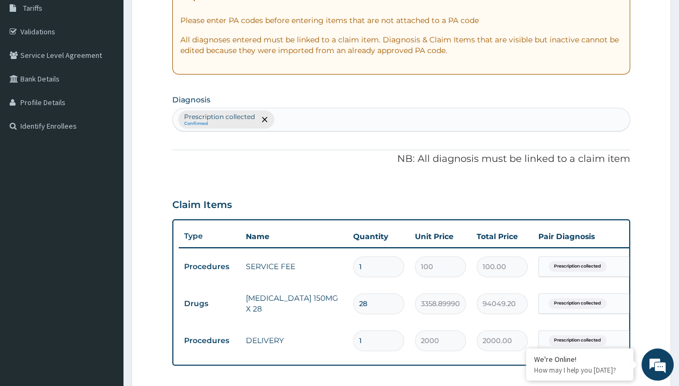
scroll to position [380, 0]
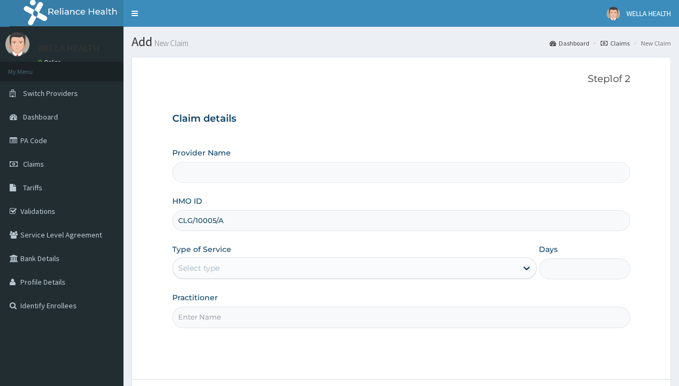
type input "CLG/10005/A"
type input "WellaHealth"
click at [198, 268] on div "Select type" at bounding box center [198, 268] width 41 height 11
type input "1"
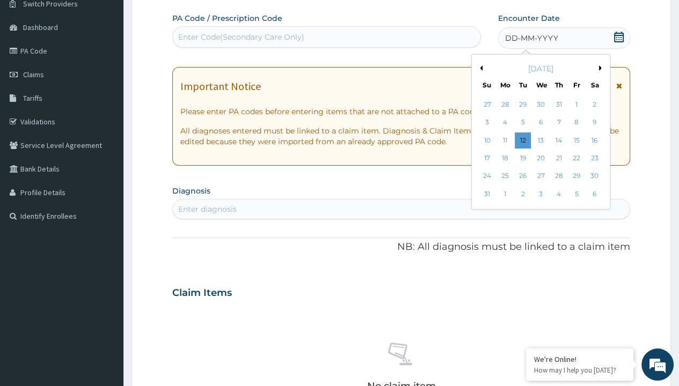
click at [486, 194] on div "31" at bounding box center [486, 194] width 16 height 16
click at [207, 208] on div "Enter diagnosis" at bounding box center [207, 209] width 58 height 11
type input "prescription collected"
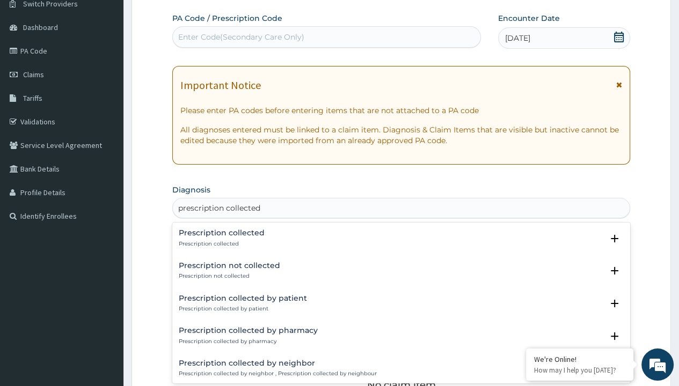
click at [220, 244] on p "Prescription collected" at bounding box center [222, 244] width 86 height 8
click at [161, 1] on form "Step 2 of 2 PA Code / Prescription Code Enter Code(Secondary Care Only) Encount…" at bounding box center [400, 306] width 539 height 678
type input "procedures"
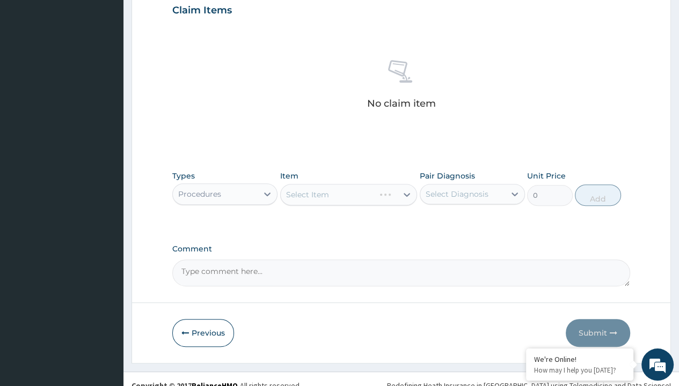
click at [307, 194] on div "Select Item" at bounding box center [348, 194] width 137 height 21
type input "service fee"
type input "100"
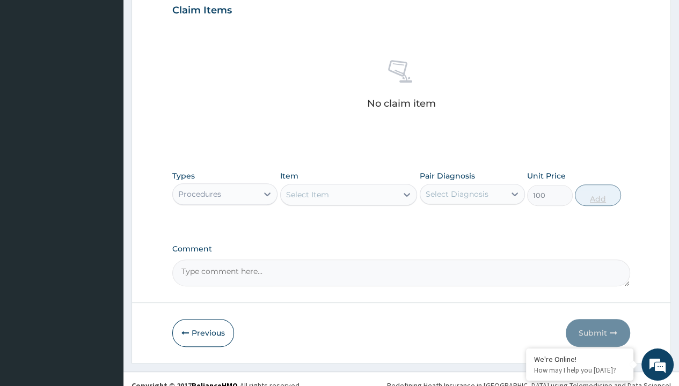
type input "prescription collected"
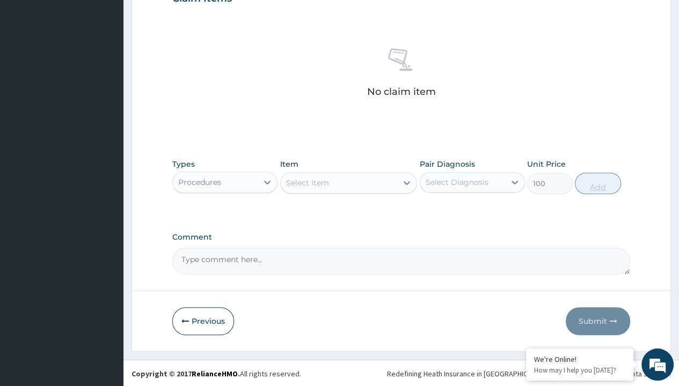
click at [598, 182] on button "Add" at bounding box center [598, 183] width 46 height 21
type input "0"
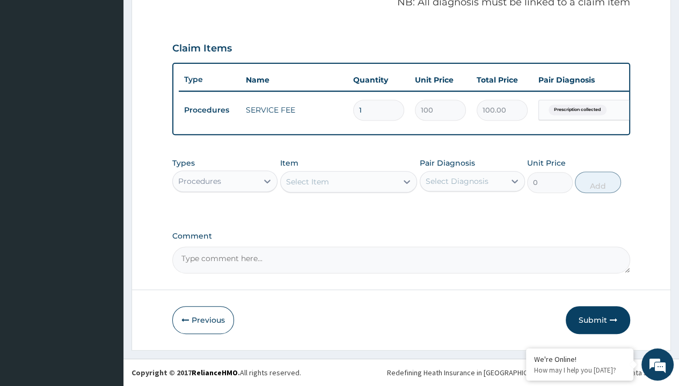
click at [161, 1] on form "Step 2 of 2 PA Code / Prescription Code Enter Code(Secondary Care Only) Encount…" at bounding box center [400, 36] width 539 height 630
click at [199, 181] on div "Procedures" at bounding box center [199, 181] width 43 height 11
type input "drugs"
click at [307, 182] on div "Select Item" at bounding box center [307, 181] width 43 height 11
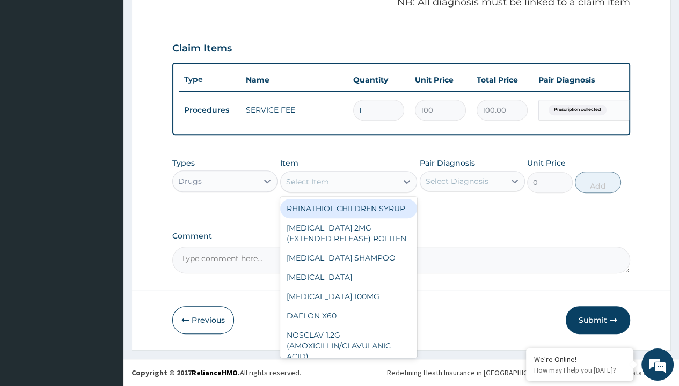
type input "atorvastatin (astin) 20mg x 30"
type input "128.6000061035156"
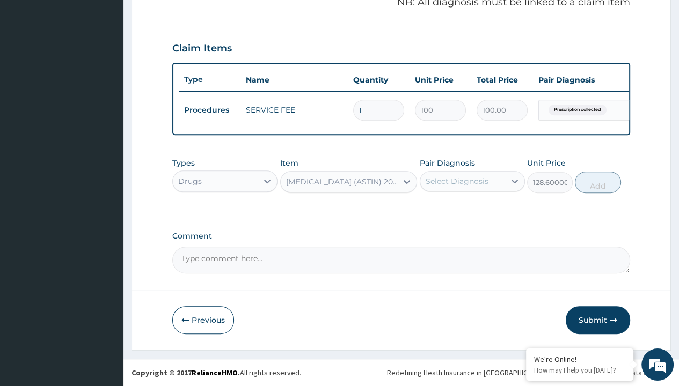
scroll to position [103, 0]
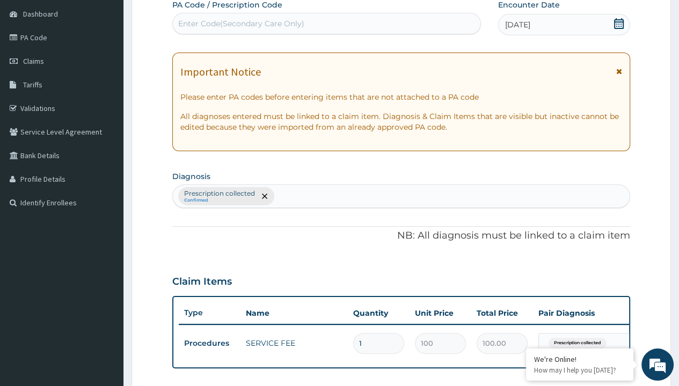
type input "prescription collected"
type input "0"
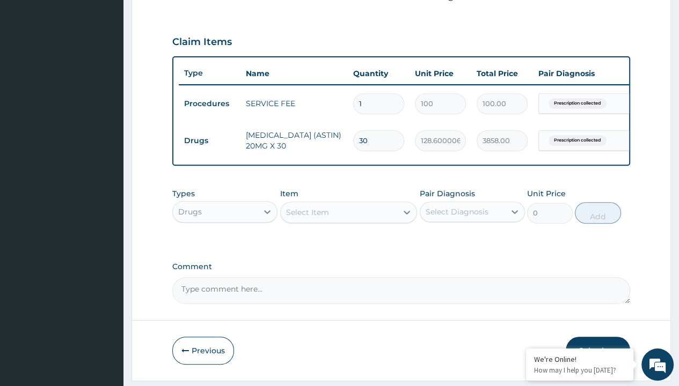
click at [598, 337] on button "Submit" at bounding box center [597, 351] width 64 height 28
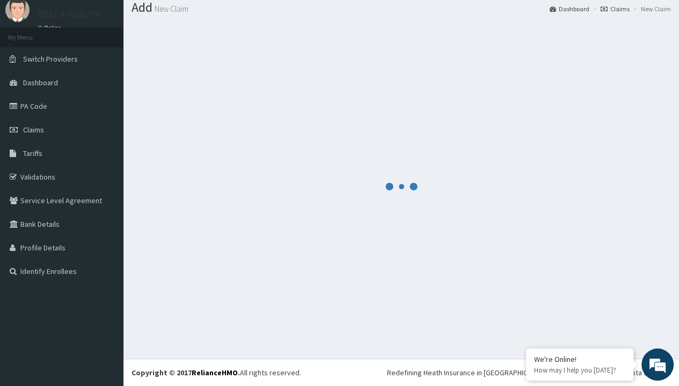
scroll to position [380, 0]
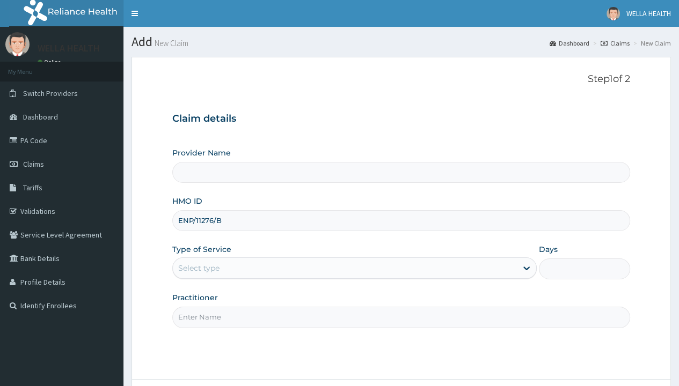
type input "ENP/11276/B"
type input "WellaHealth"
click at [198, 268] on div "Select type" at bounding box center [198, 268] width 41 height 11
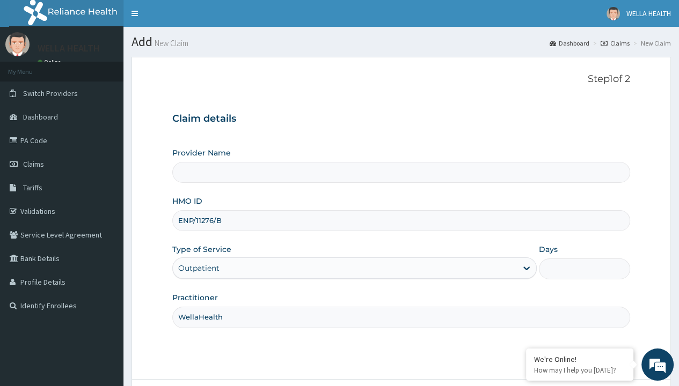
type input "1"
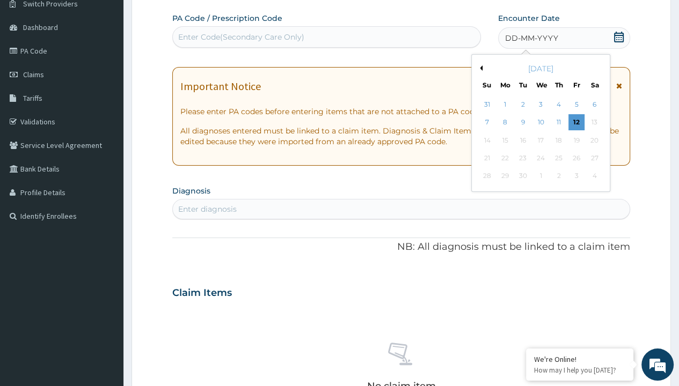
click at [479, 68] on button "Previous Month" at bounding box center [479, 67] width 5 height 5
click at [486, 194] on div "31" at bounding box center [486, 194] width 16 height 16
click at [207, 208] on div "Enter diagnosis" at bounding box center [207, 209] width 58 height 11
type input "prescription collected"
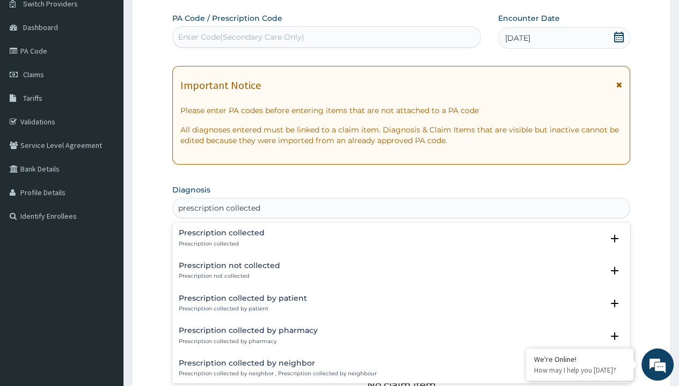
click at [220, 244] on p "Prescription collected" at bounding box center [222, 244] width 86 height 8
click at [161, 1] on form "Step 2 of 2 PA Code / Prescription Code Enter Code(Secondary Care Only) Encount…" at bounding box center [400, 306] width 539 height 678
type input "procedures"
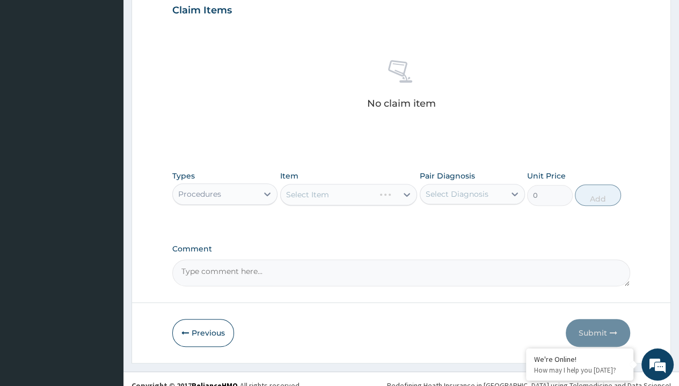
click at [307, 194] on div "Select Item" at bounding box center [307, 194] width 43 height 11
type input "service fee"
type input "100"
type input "prescription collected"
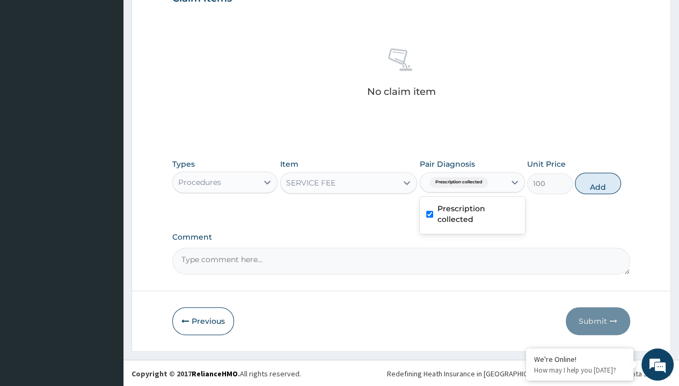
click at [598, 182] on button "Add" at bounding box center [598, 183] width 46 height 21
type input "0"
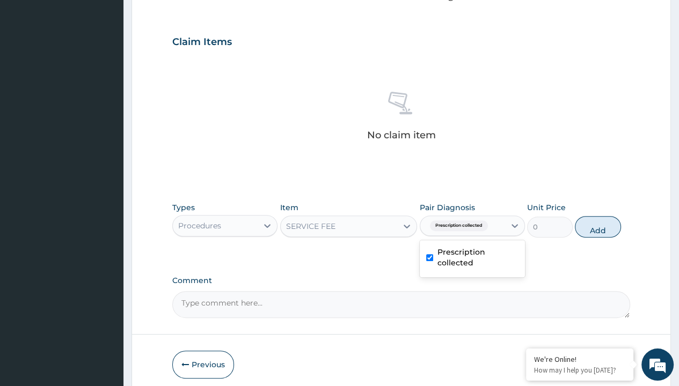
click at [161, 1] on form "Step 2 of 2 PA Code / Prescription Code Enter Code(Secondary Care Only) Encount…" at bounding box center [400, 54] width 539 height 681
click at [199, 220] on div "Procedures" at bounding box center [199, 225] width 43 height 11
type input "drugs"
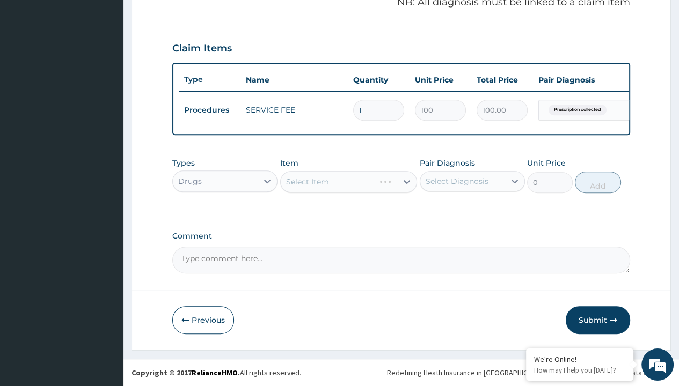
scroll to position [0, 0]
click at [307, 182] on div "Select Item" at bounding box center [307, 181] width 43 height 11
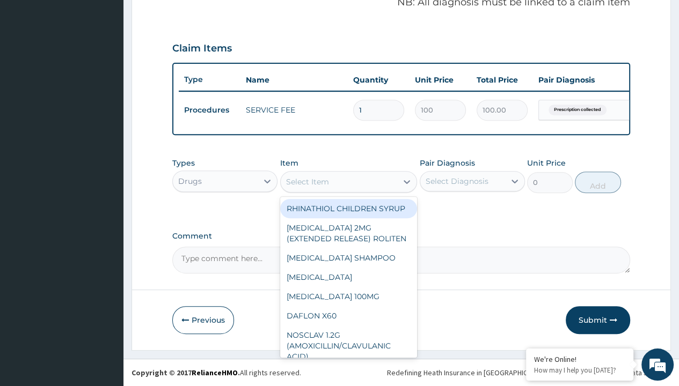
type input "actifed tablet x12"
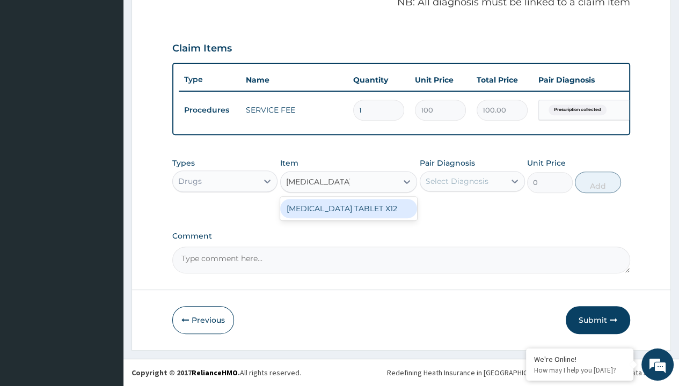
click at [348, 209] on div "[MEDICAL_DATA] TABLET X12" at bounding box center [348, 208] width 137 height 19
type input "823.2999877929688"
type input "prescription collected"
click at [598, 182] on button "Add" at bounding box center [598, 182] width 46 height 21
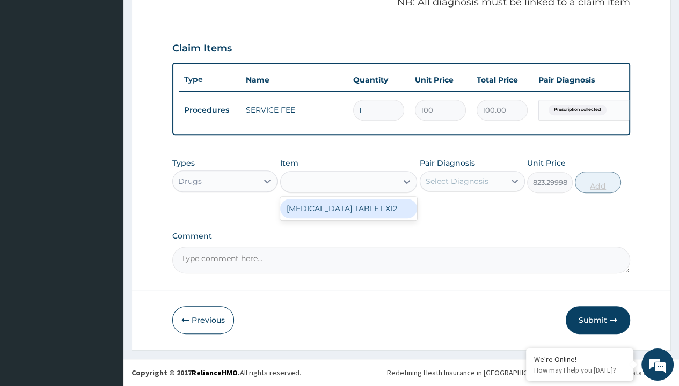
type input "0"
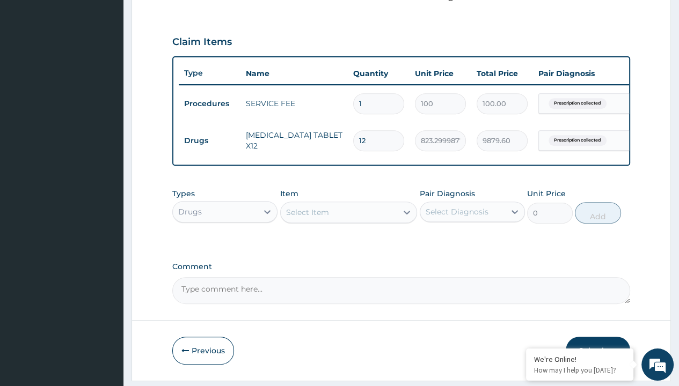
click at [598, 337] on button "Submit" at bounding box center [597, 351] width 64 height 28
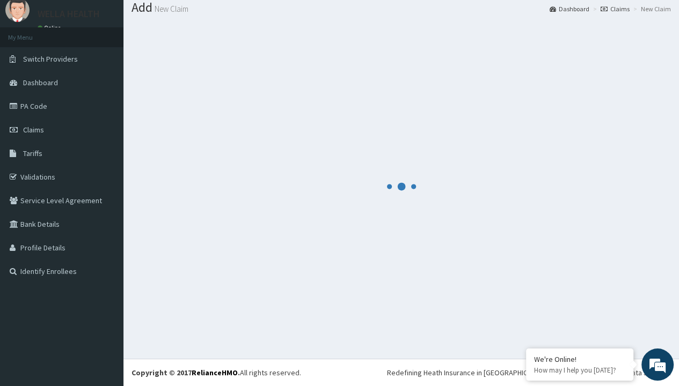
scroll to position [380, 0]
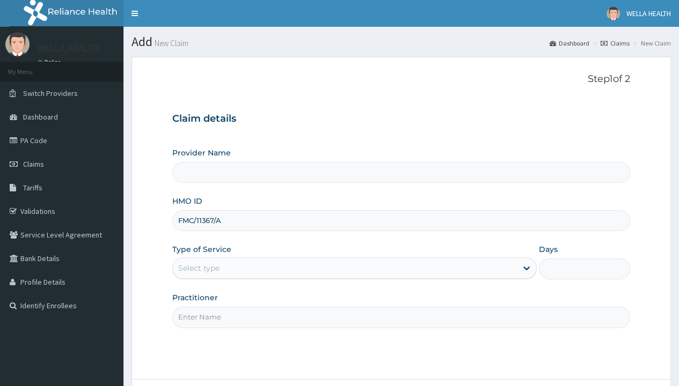
type input "FMC/11367/A"
type input "WellaHealth"
click at [198, 268] on div "Select type" at bounding box center [198, 268] width 41 height 11
type input "1"
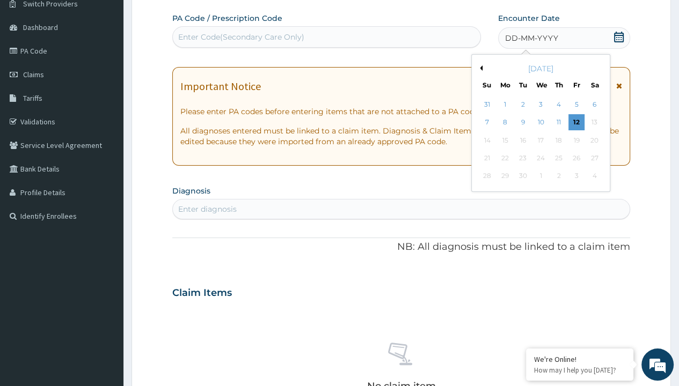
click at [479, 68] on button "Previous Month" at bounding box center [479, 67] width 5 height 5
click at [486, 194] on div "31" at bounding box center [486, 194] width 16 height 16
click at [207, 208] on div "Enter diagnosis" at bounding box center [207, 209] width 58 height 11
type input "prescription collected"
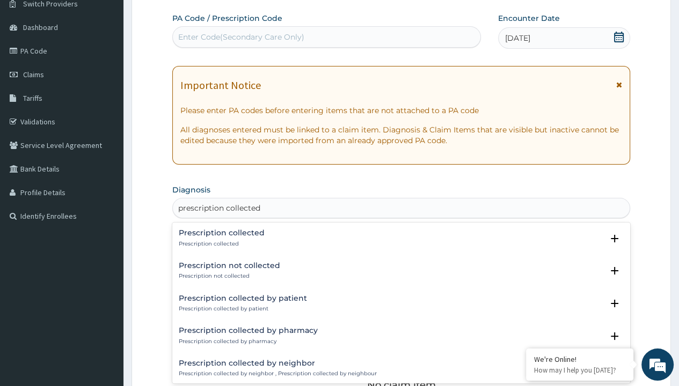
click at [220, 244] on p "Prescription collected" at bounding box center [222, 244] width 86 height 8
click at [161, 1] on form "Step 2 of 2 PA Code / Prescription Code Enter Code(Secondary Care Only) Encount…" at bounding box center [400, 306] width 539 height 678
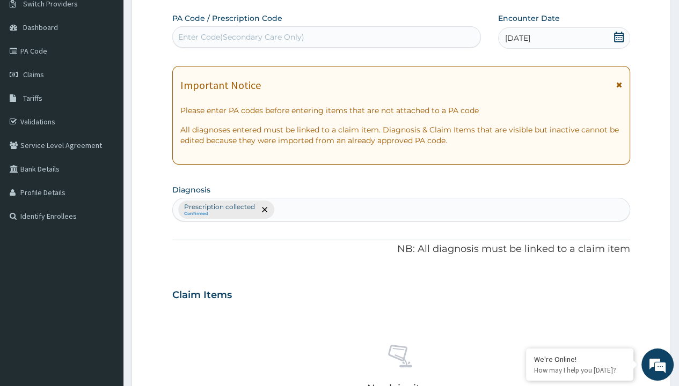
scroll to position [374, 0]
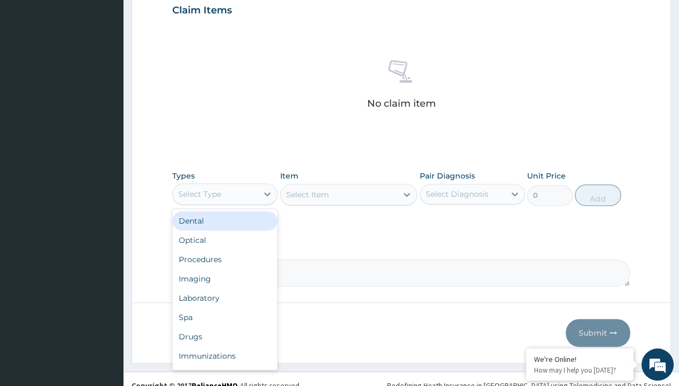
type input "procedures"
click at [225, 250] on div "Procedures" at bounding box center [224, 259] width 105 height 19
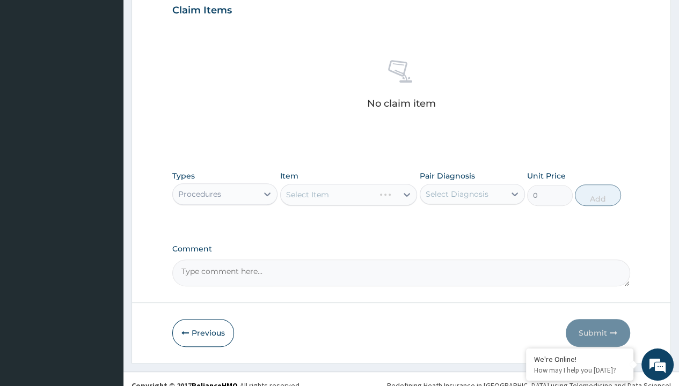
click at [307, 194] on div "Select Item" at bounding box center [307, 194] width 43 height 11
type input "service fee"
type input "100"
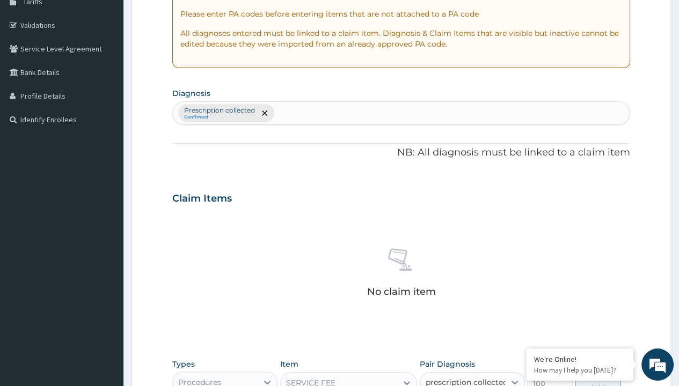
type input "prescription collected"
click at [598, 373] on button "Add" at bounding box center [598, 383] width 46 height 21
type input "0"
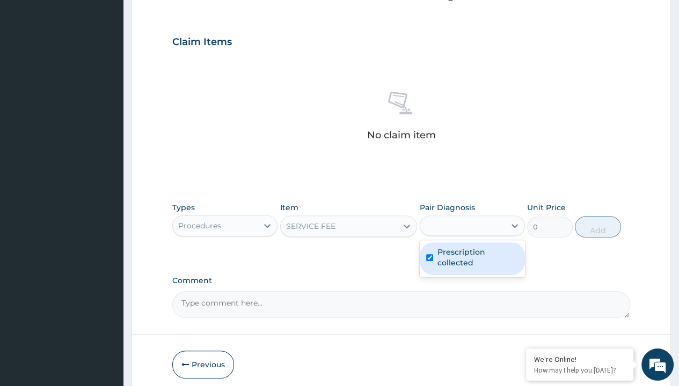
click at [161, 1] on form "Step 2 of 2 PA Code / Prescription Code Enter Code(Secondary Care Only) Encount…" at bounding box center [400, 54] width 539 height 681
click at [199, 220] on div "Procedures" at bounding box center [199, 225] width 43 height 11
type input "drugs"
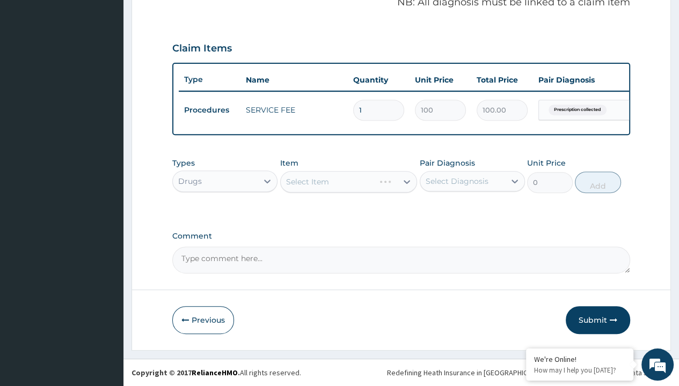
click at [307, 182] on div "Select Item" at bounding box center [307, 181] width 43 height 11
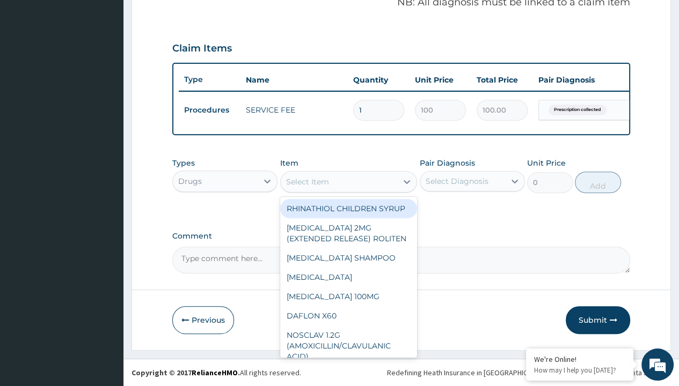
type input "lisinopril 10mg (teva) x28"
type input "129"
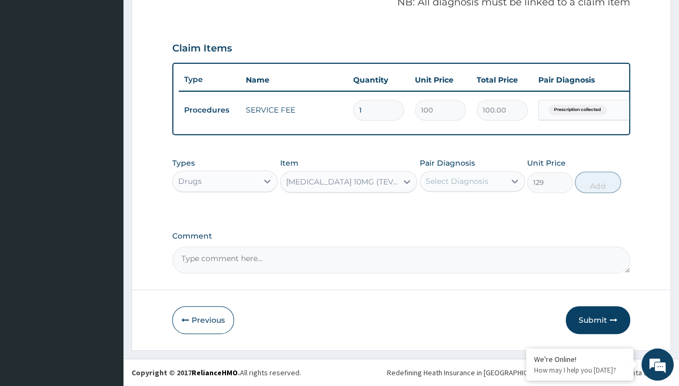
type input "prescription collected"
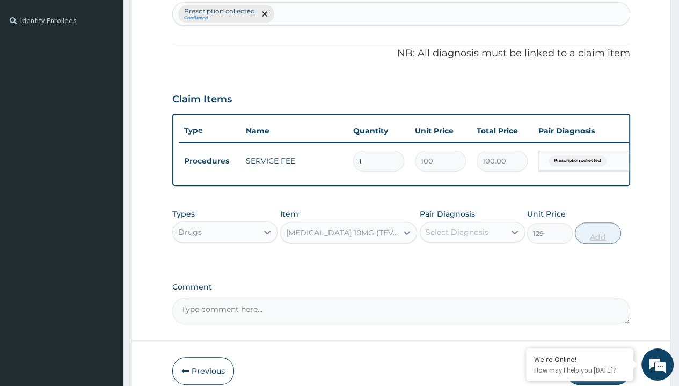
click at [598, 223] on button "Add" at bounding box center [598, 233] width 46 height 21
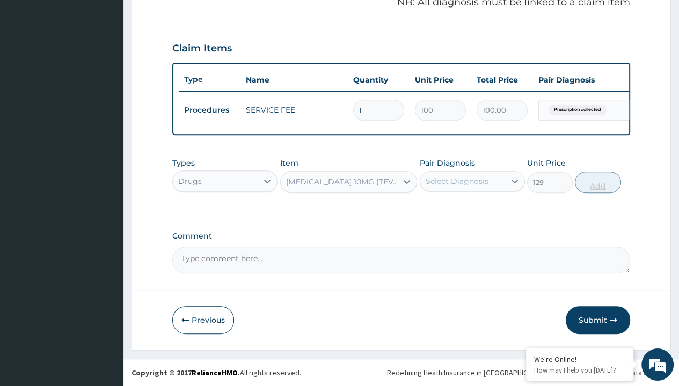
type input "0"
click at [161, 1] on form "Step 2 of 2 PA Code / Prescription Code Enter Code(Secondary Care Only) Encount…" at bounding box center [400, 36] width 539 height 630
type input "drugs"
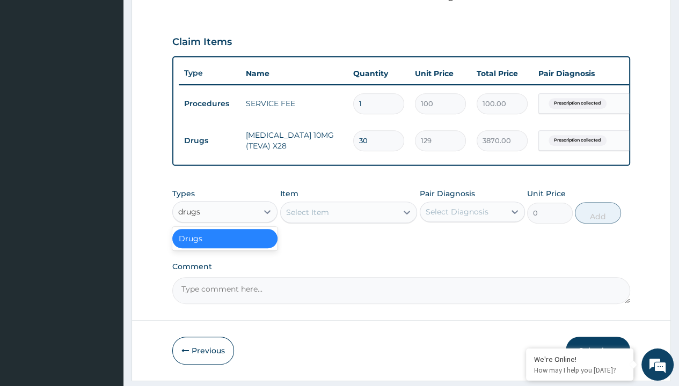
click at [225, 245] on div "Drugs" at bounding box center [224, 238] width 105 height 19
click at [307, 218] on div "Select Item" at bounding box center [307, 212] width 43 height 11
type input "amlodipine 10mg (teva) x28"
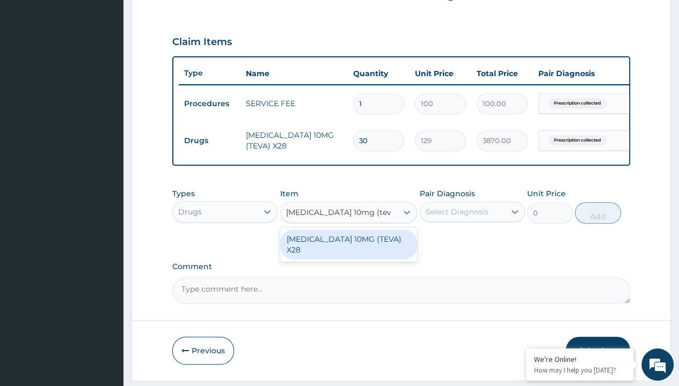
click at [348, 246] on div "[MEDICAL_DATA] 10MG (TEVA) X28" at bounding box center [348, 245] width 137 height 30
type input "98.4000015258789"
type input "prescription collected"
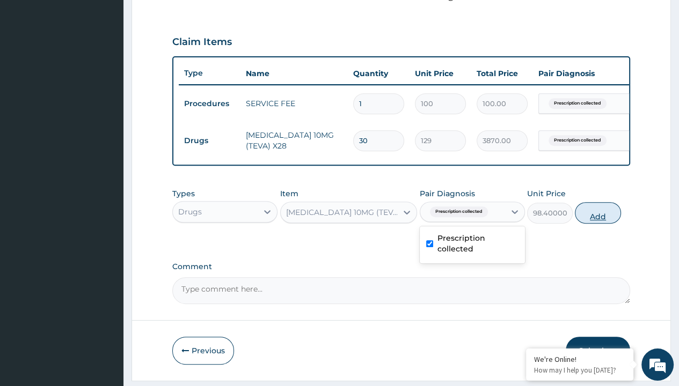
click at [598, 202] on button "Add" at bounding box center [598, 212] width 46 height 21
type input "0"
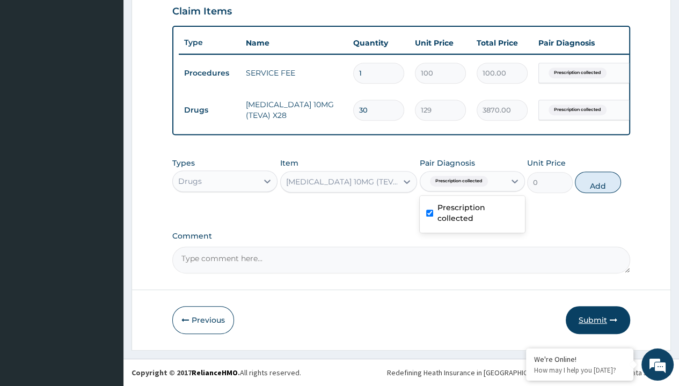
click at [598, 320] on button "Submit" at bounding box center [597, 320] width 64 height 28
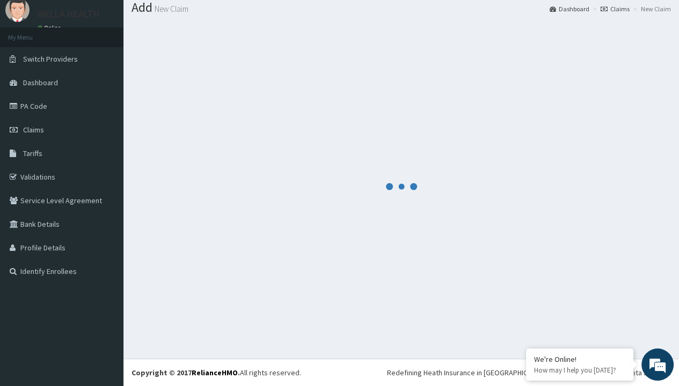
scroll to position [416, 0]
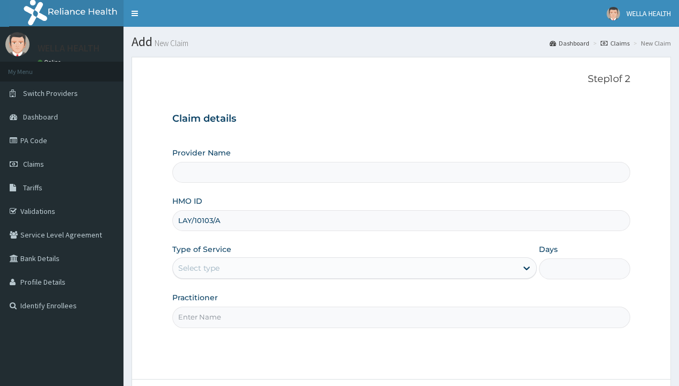
type input "LAY/10103/A"
type input "WellaHealth"
click at [198, 268] on div "Select type" at bounding box center [198, 268] width 41 height 11
type input "1"
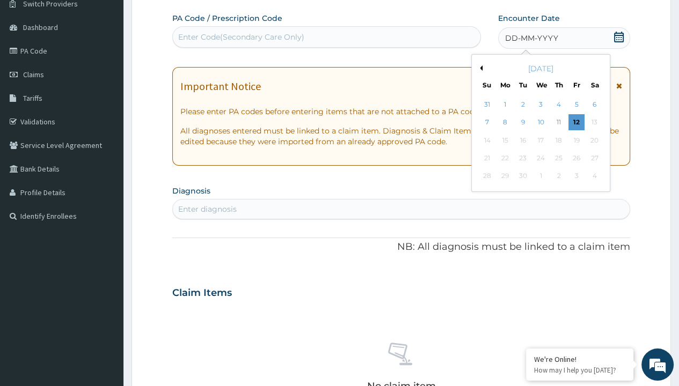
click at [479, 68] on button "Previous Month" at bounding box center [479, 67] width 5 height 5
click at [486, 194] on div "31" at bounding box center [486, 194] width 16 height 16
click at [207, 208] on div "Enter diagnosis" at bounding box center [207, 209] width 58 height 11
type input "prescription collected"
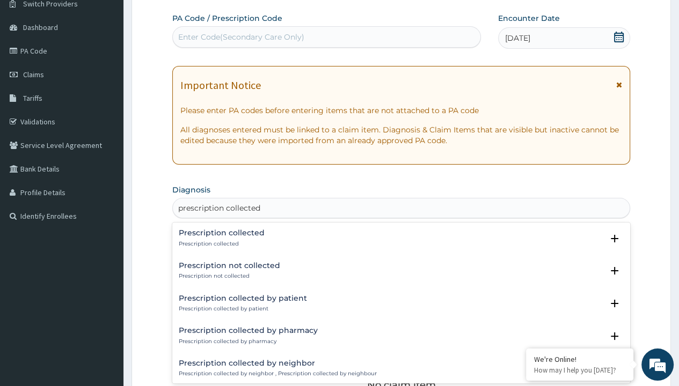
scroll to position [0, 0]
click at [220, 244] on p "Prescription collected" at bounding box center [222, 244] width 86 height 8
click at [161, 1] on form "Step 2 of 2 PA Code / Prescription Code Enter Code(Secondary Care Only) Encount…" at bounding box center [400, 306] width 539 height 678
type input "procedures"
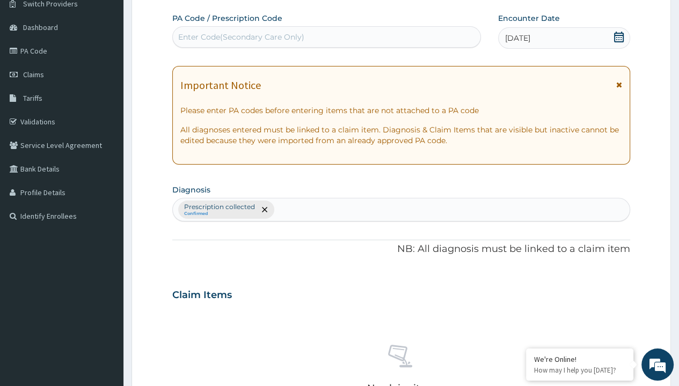
scroll to position [374, 0]
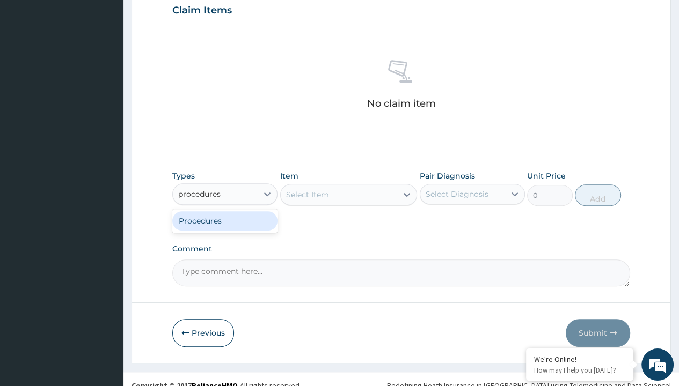
click at [225, 220] on div "Procedures" at bounding box center [224, 220] width 105 height 19
click at [307, 194] on div "Select Item" at bounding box center [307, 194] width 43 height 11
type input "service fee"
type input "100"
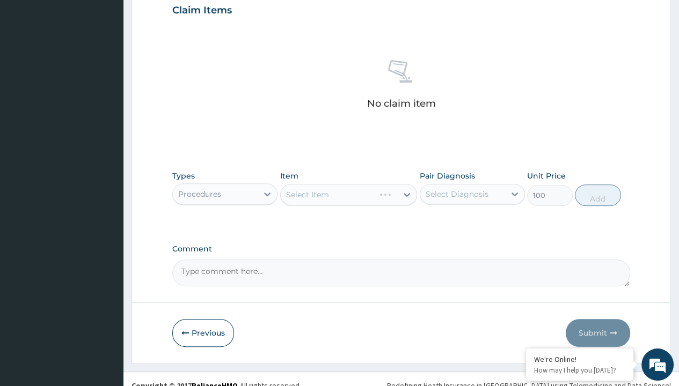
type input "prescription collected"
click at [598, 185] on button "Add" at bounding box center [598, 195] width 46 height 21
type input "0"
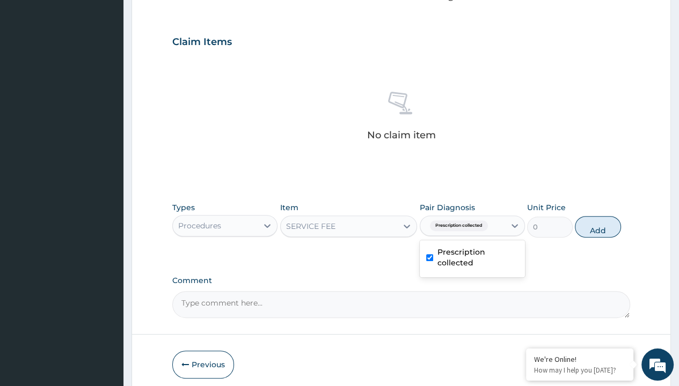
click at [161, 1] on form "Step 2 of 2 PA Code / Prescription Code Enter Code(Secondary Care Only) Encount…" at bounding box center [400, 54] width 539 height 681
click at [199, 220] on div "Procedures" at bounding box center [199, 225] width 43 height 11
type input "drugs"
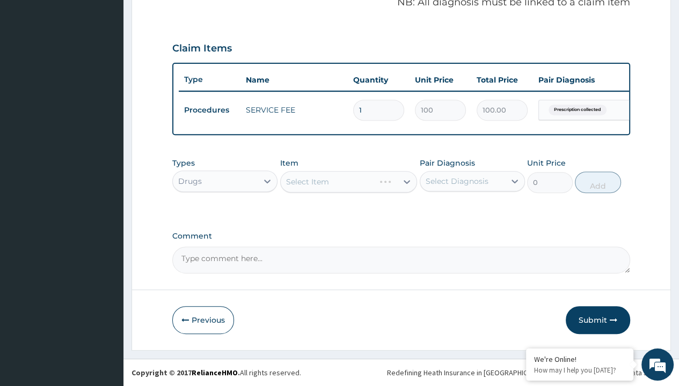
click at [307, 182] on div "Select Item" at bounding box center [307, 181] width 43 height 11
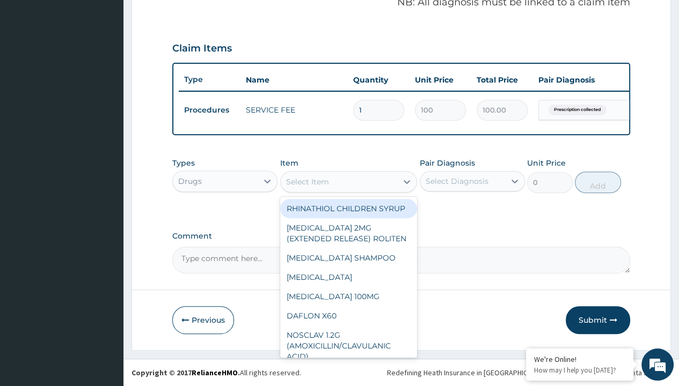
type input "[MEDICAL_DATA] 80mg (joltan)/pack"
type input "598.5"
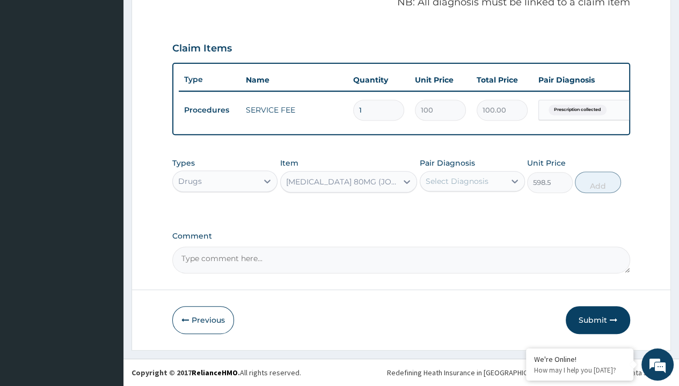
type input "prescription collected"
click at [598, 182] on button "Add" at bounding box center [598, 182] width 46 height 21
type input "0"
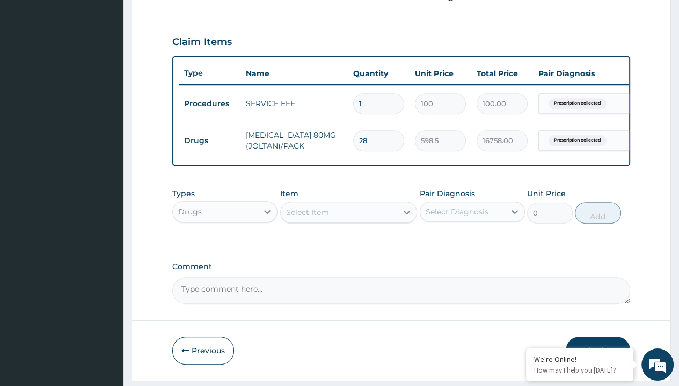
click at [598, 337] on button "Submit" at bounding box center [597, 351] width 64 height 28
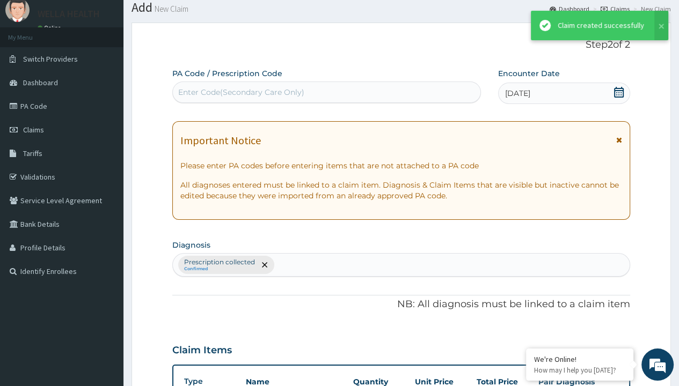
scroll to position [380, 0]
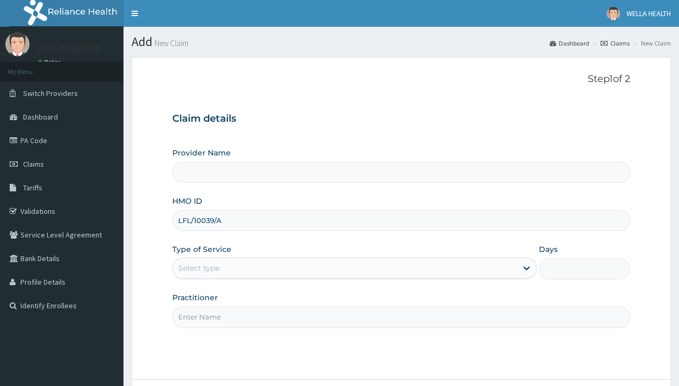
type input "LFL/10039/A"
type input "WellaHealth"
click at [198, 268] on div "Select type" at bounding box center [198, 268] width 41 height 11
type input "1"
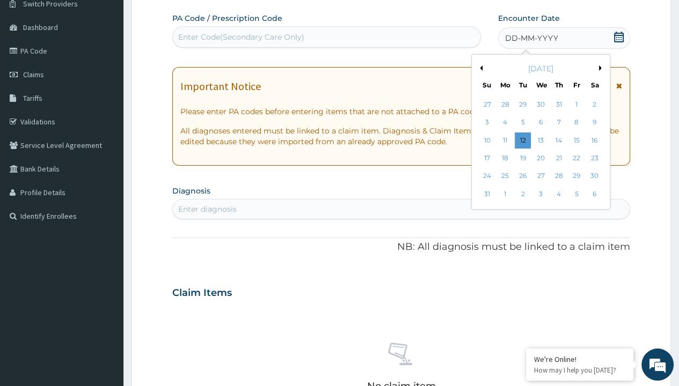
click at [486, 194] on div "31" at bounding box center [486, 194] width 16 height 16
click at [207, 208] on div "Enter diagnosis" at bounding box center [207, 209] width 58 height 11
type input "prescription collected"
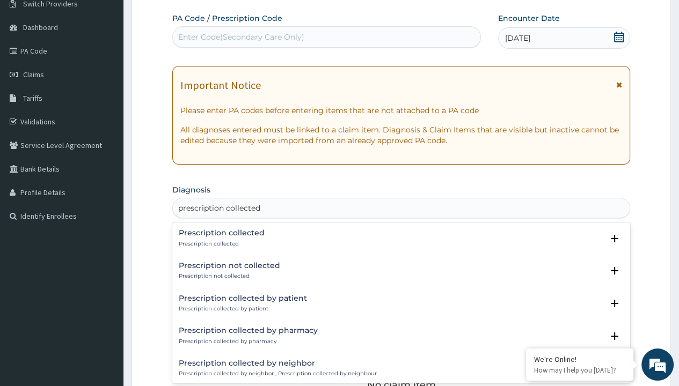
click at [220, 244] on p "Prescription collected" at bounding box center [222, 244] width 86 height 8
click at [161, 1] on form "Step 2 of 2 PA Code / Prescription Code Enter Code(Secondary Care Only) Encount…" at bounding box center [400, 306] width 539 height 678
type input "procedures"
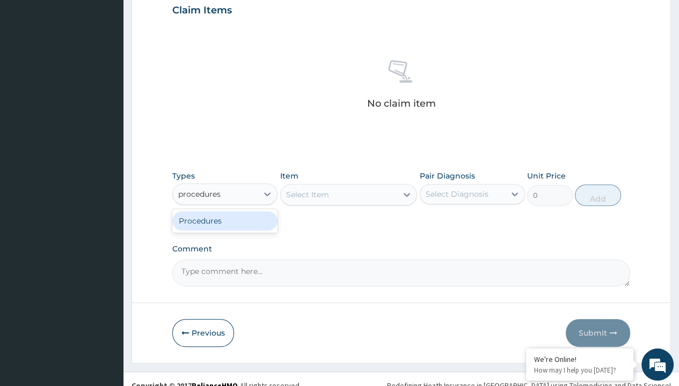
click at [225, 220] on div "Procedures" at bounding box center [224, 220] width 105 height 19
click at [307, 194] on div "Select Item" at bounding box center [307, 194] width 43 height 11
type input "service fee"
type input "100"
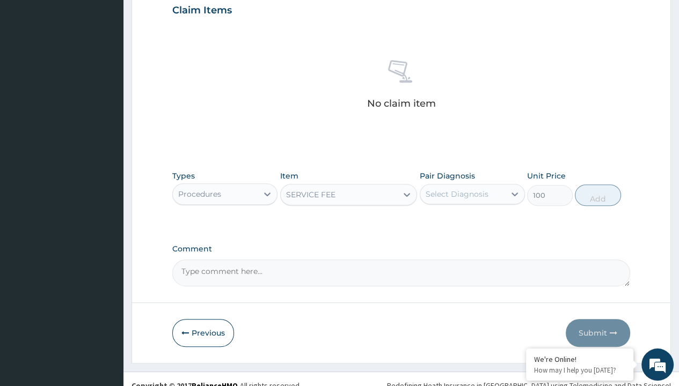
type input "prescription collected"
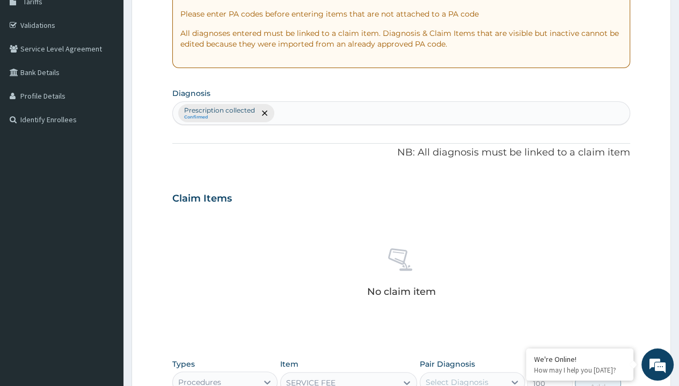
click at [598, 373] on button "Add" at bounding box center [598, 383] width 46 height 21
type input "0"
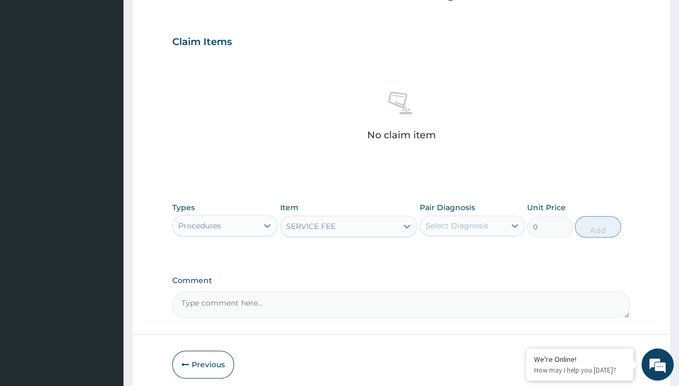
click at [161, 1] on form "Step 2 of 2 PA Code / Prescription Code Enter Code(Secondary Care Only) Encount…" at bounding box center [400, 54] width 539 height 681
click at [199, 220] on div "Procedures" at bounding box center [199, 225] width 43 height 11
type input "drugs"
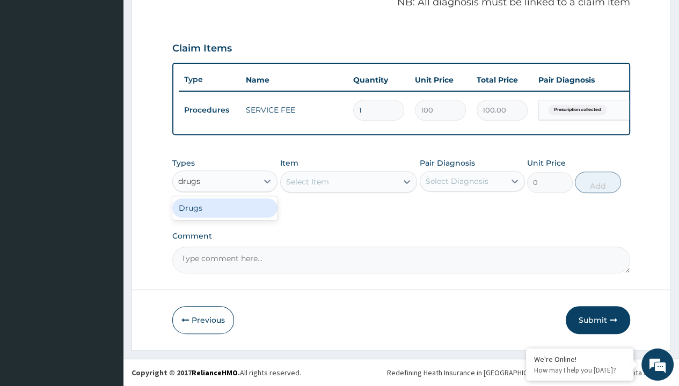
click at [225, 208] on div "Drugs" at bounding box center [224, 207] width 105 height 19
click at [307, 182] on div "Select Item" at bounding box center [307, 181] width 43 height 11
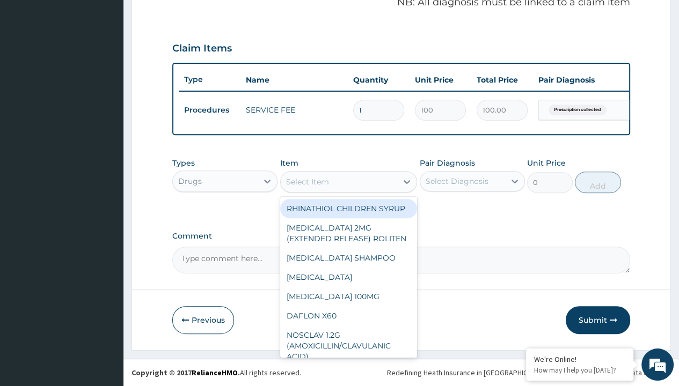
type input "co-micardis 80/12.5mg tabs x28"
type input "1783.900024414062"
type input "prescription collected"
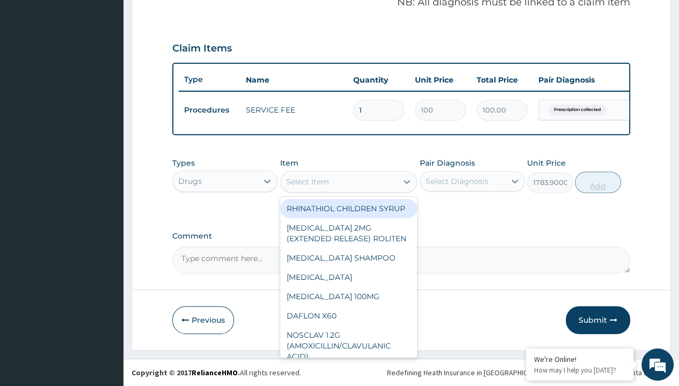
click at [598, 182] on button "Add" at bounding box center [598, 182] width 46 height 21
type input "0"
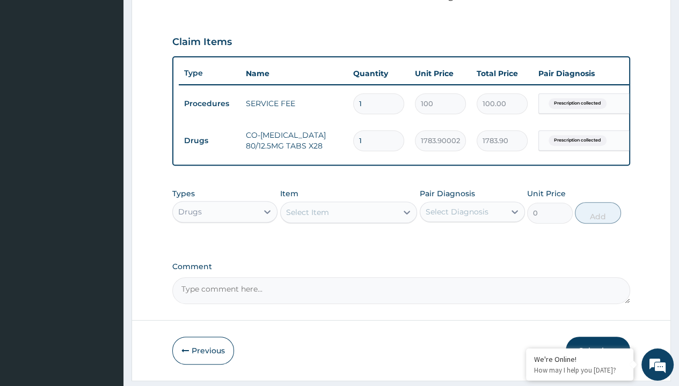
type input "28"
click at [161, 1] on form "Step 2 of 2 PA Code / Prescription Code Enter Code(Secondary Care Only) Encount…" at bounding box center [400, 47] width 539 height 667
type input "49949.20"
click at [209, 139] on td "Drugs" at bounding box center [210, 141] width 62 height 20
type input "procedures"
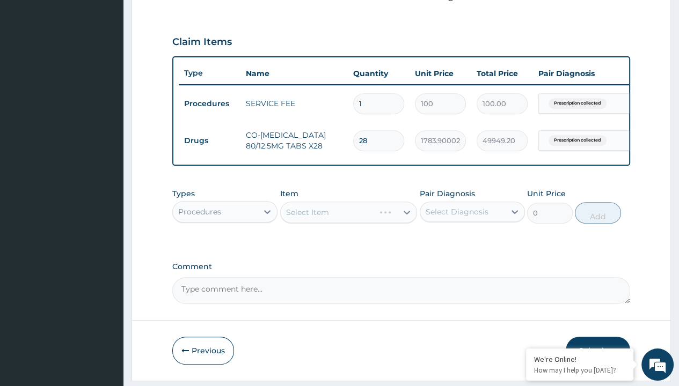
click at [307, 218] on div "Select Item" at bounding box center [307, 212] width 43 height 11
type input "delivery"
type input "2000"
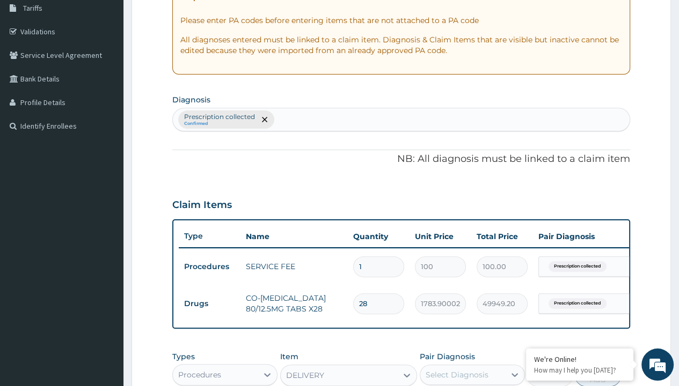
type input "prescription collected"
click at [598, 365] on button "Add" at bounding box center [598, 375] width 46 height 21
type input "0"
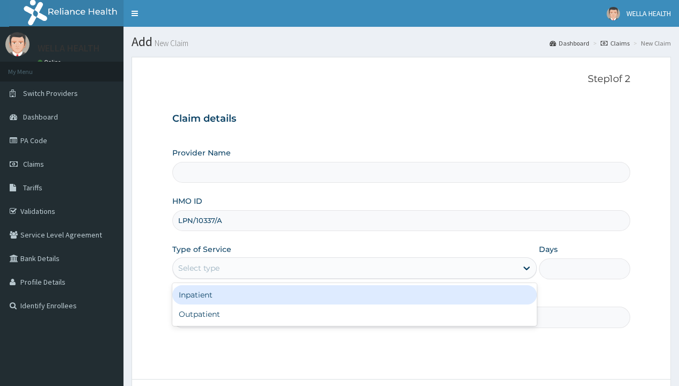
click at [354, 314] on div "Outpatient" at bounding box center [354, 314] width 364 height 19
type input "1"
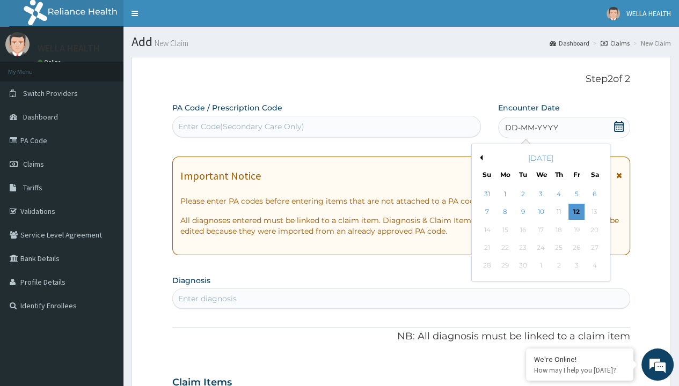
scroll to position [90, 0]
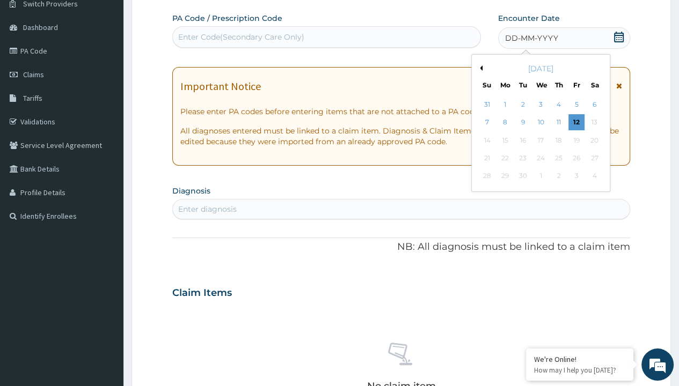
click at [479, 68] on button "Previous Month" at bounding box center [479, 67] width 5 height 5
click at [486, 194] on div "31" at bounding box center [486, 194] width 16 height 16
click at [207, 208] on div "Enter diagnosis" at bounding box center [207, 209] width 58 height 11
type input "prescription collected"
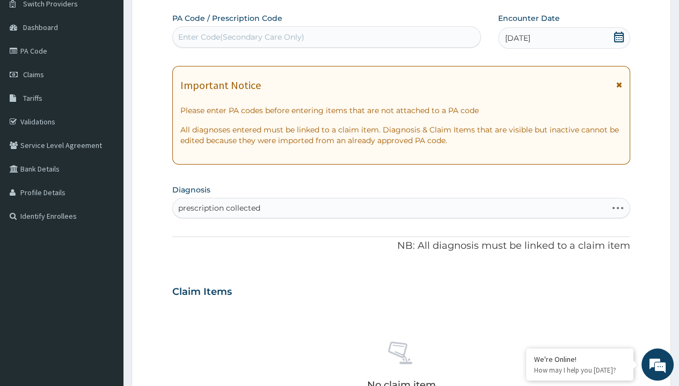
scroll to position [0, 0]
click at [161, 1] on form "Step 2 of 2 PA Code / Prescription Code Enter Code(Secondary Care Only) Encount…" at bounding box center [400, 306] width 539 height 678
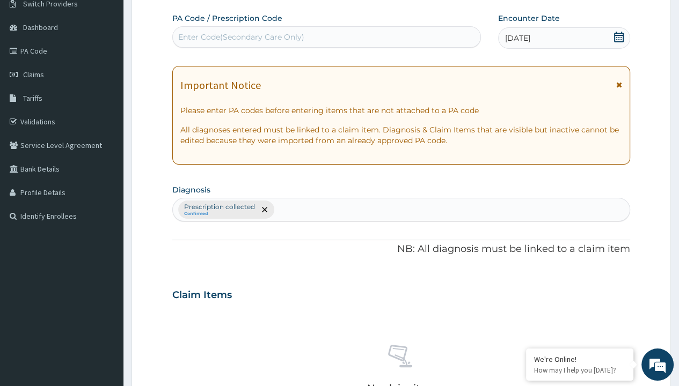
scroll to position [374, 0]
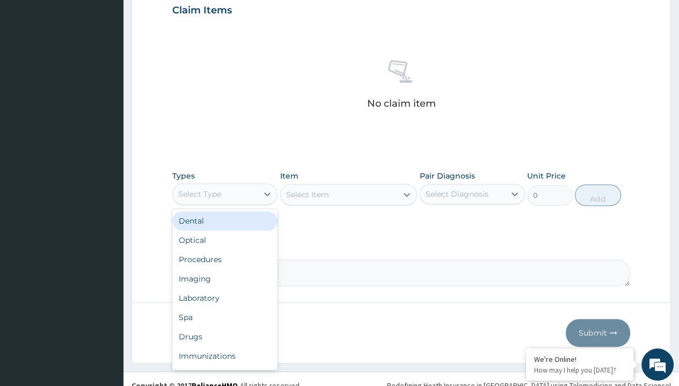
type input "procedures"
click at [225, 250] on div "Procedures" at bounding box center [224, 259] width 105 height 19
click at [307, 194] on div "Select Item" at bounding box center [348, 194] width 137 height 21
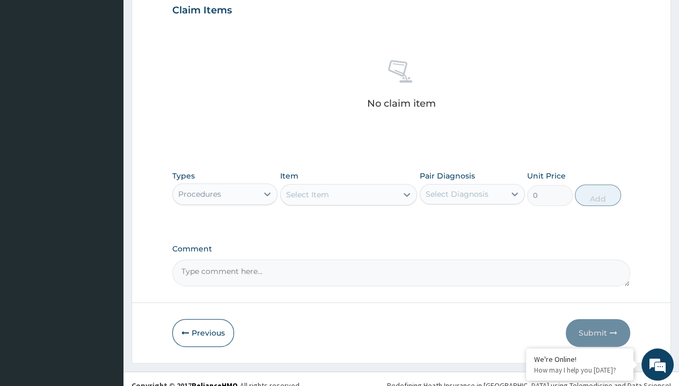
type input "service fee"
type input "100"
type input "prescription collected"
click at [598, 185] on button "Add" at bounding box center [598, 195] width 46 height 21
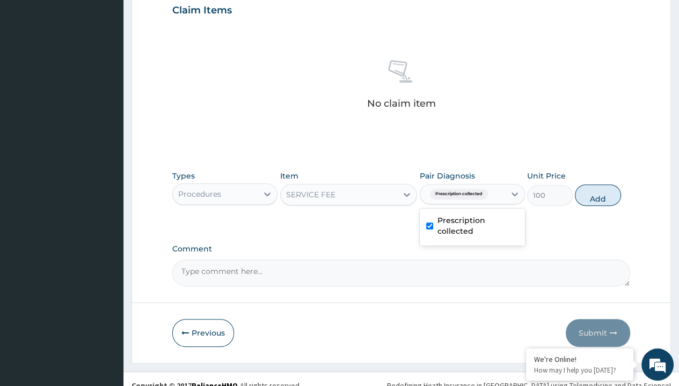
type input "0"
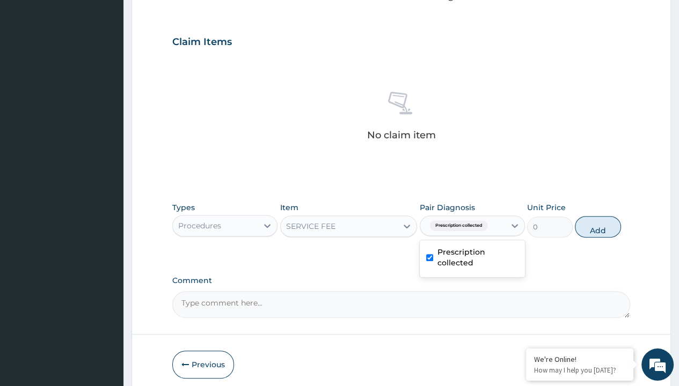
click at [161, 1] on form "Step 2 of 2 PA Code / Prescription Code Enter Code(Secondary Care Only) Encount…" at bounding box center [400, 54] width 539 height 681
click at [199, 220] on div "Procedures" at bounding box center [199, 225] width 43 height 11
type input "drugs"
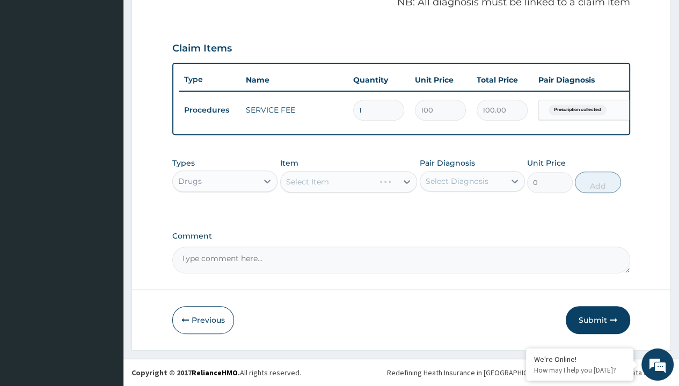
click at [307, 182] on div "Select Item" at bounding box center [307, 181] width 43 height 11
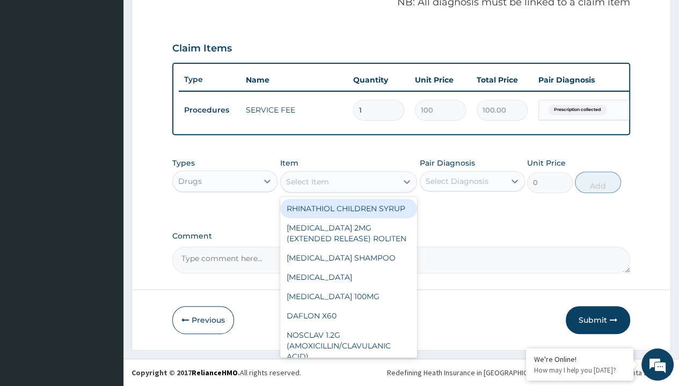
type input "amlodipine 10mg (teva) x28"
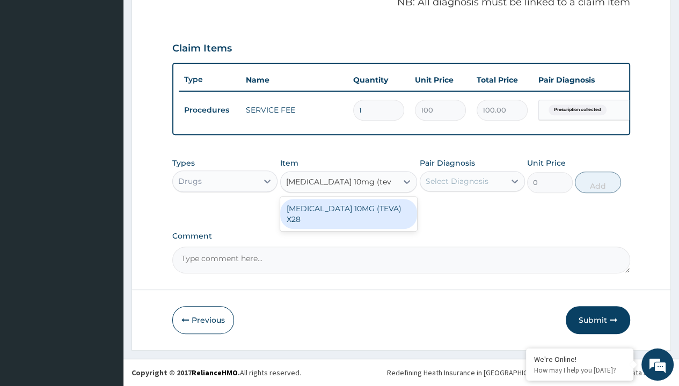
click at [348, 209] on div "[MEDICAL_DATA] 10MG (TEVA) X28" at bounding box center [348, 214] width 137 height 30
type input "98.4000015258789"
type input "prescription collected"
click at [598, 182] on button "Add" at bounding box center [598, 182] width 46 height 21
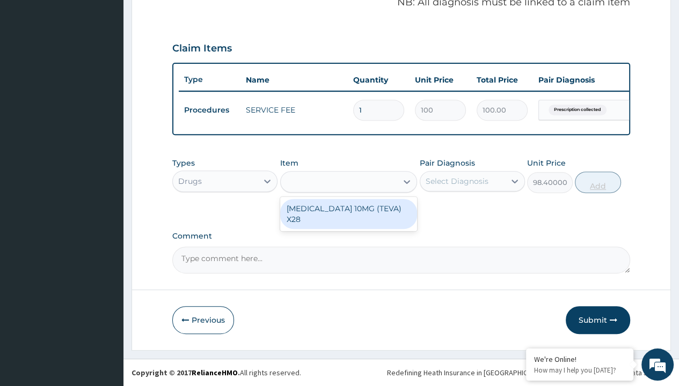
type input "0"
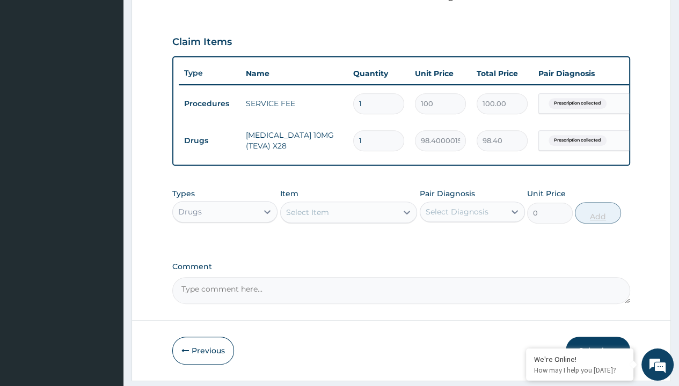
type input "28"
type input "2755.20"
click at [598, 337] on button "Submit" at bounding box center [597, 351] width 64 height 28
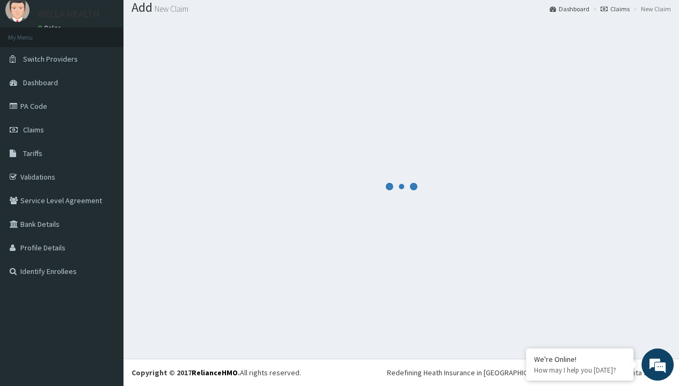
scroll to position [380, 0]
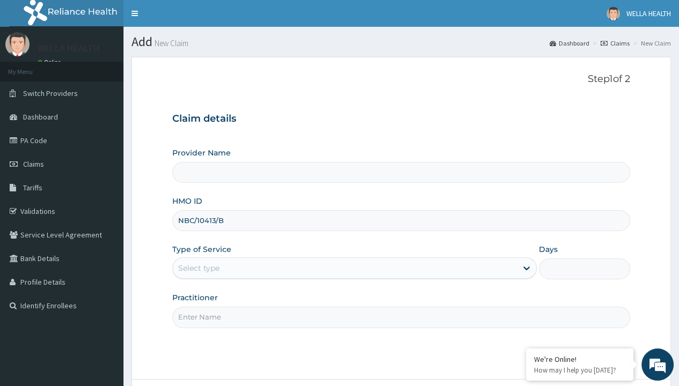
type input "NBC/10413/B"
type input "WellaHealth"
click at [198, 268] on div "Select type" at bounding box center [198, 268] width 41 height 11
type input "1"
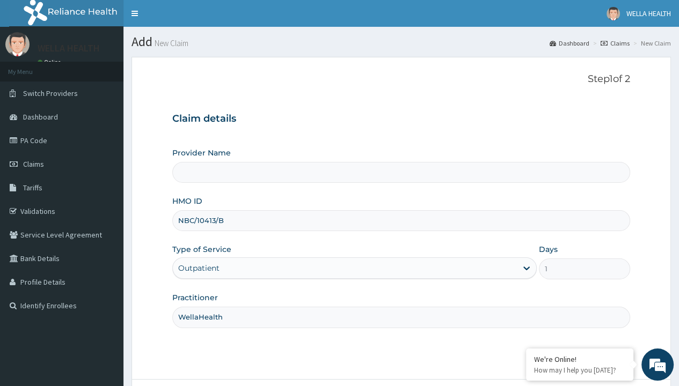
scroll to position [90, 0]
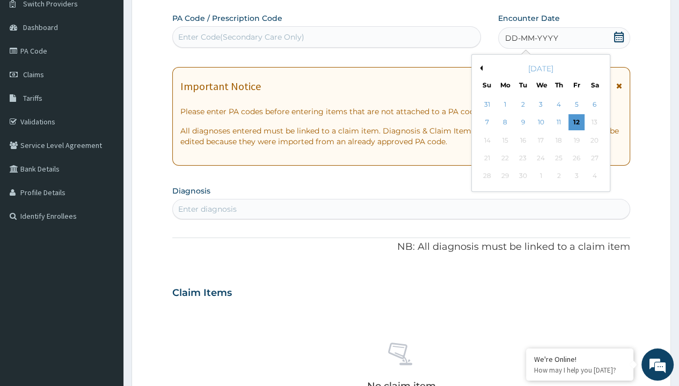
click at [479, 68] on button "Previous Month" at bounding box center [479, 67] width 5 height 5
click at [486, 194] on div "31" at bounding box center [486, 194] width 16 height 16
click at [207, 208] on div "Enter diagnosis" at bounding box center [207, 209] width 58 height 11
type input "prescription collected"
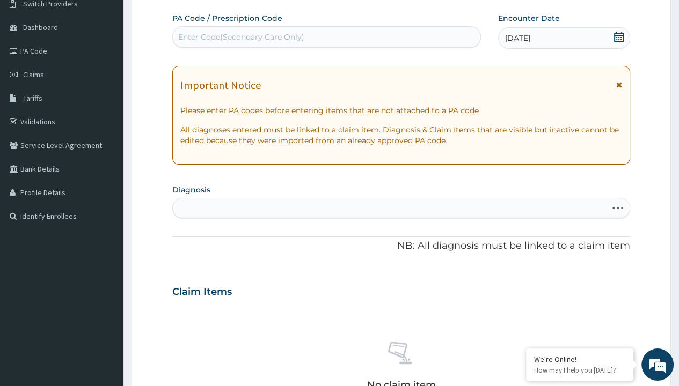
click at [161, 1] on form "Step 2 of 2 PA Code / Prescription Code Enter Code(Secondary Care Only) Encount…" at bounding box center [400, 306] width 539 height 678
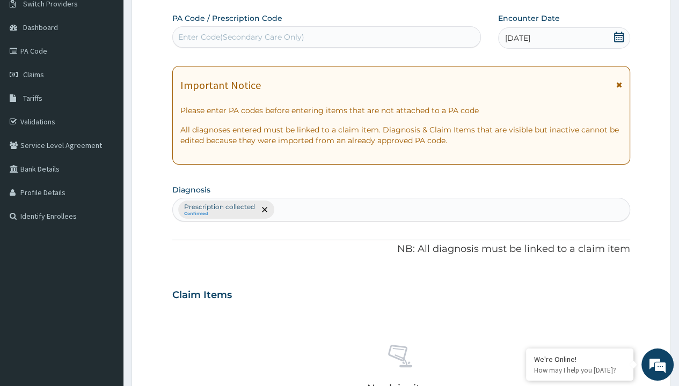
type input "procedures"
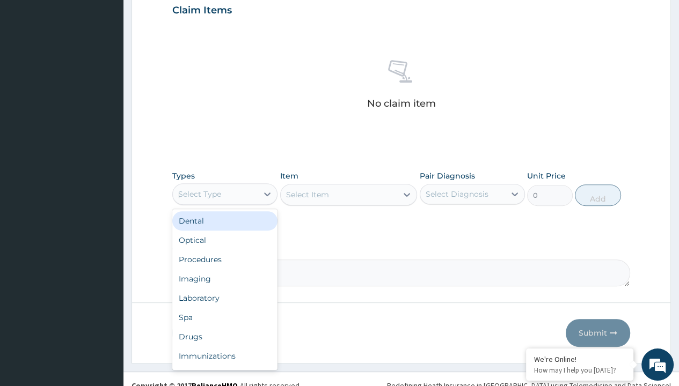
click at [225, 250] on div "Procedures" at bounding box center [224, 259] width 105 height 19
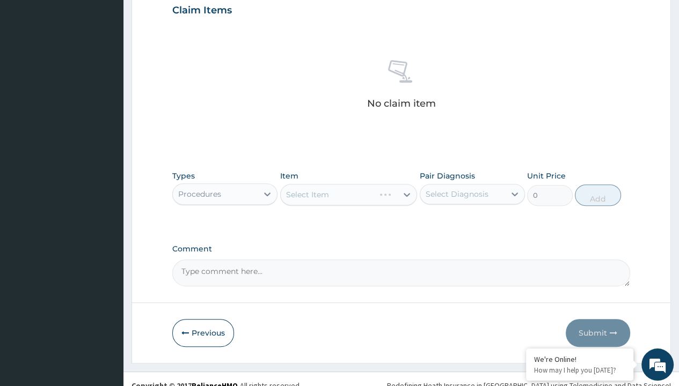
click at [307, 194] on div "Select Item" at bounding box center [307, 194] width 43 height 11
type input "service fee"
click at [348, 220] on div "SERVICE FEE" at bounding box center [348, 221] width 137 height 19
type input "100"
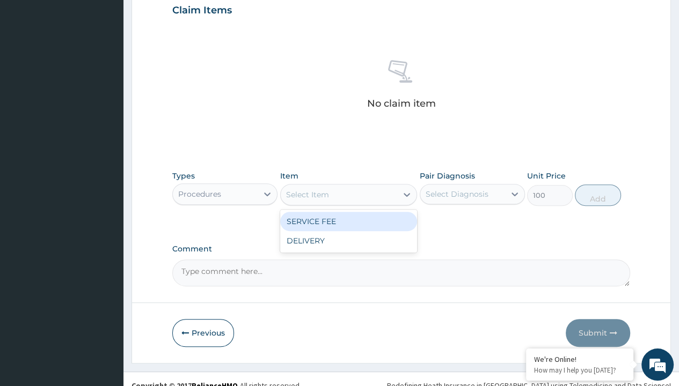
type input "prescription collected"
click at [598, 185] on button "Add" at bounding box center [598, 195] width 46 height 21
type input "0"
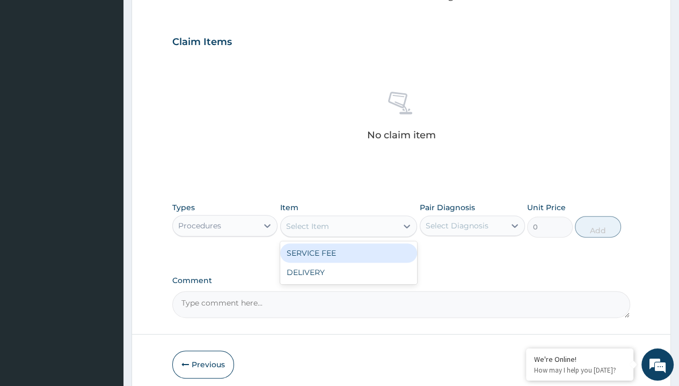
click at [161, 1] on form "Step 2 of 2 PA Code / Prescription Code Enter Code(Secondary Care Only) Encount…" at bounding box center [400, 54] width 539 height 681
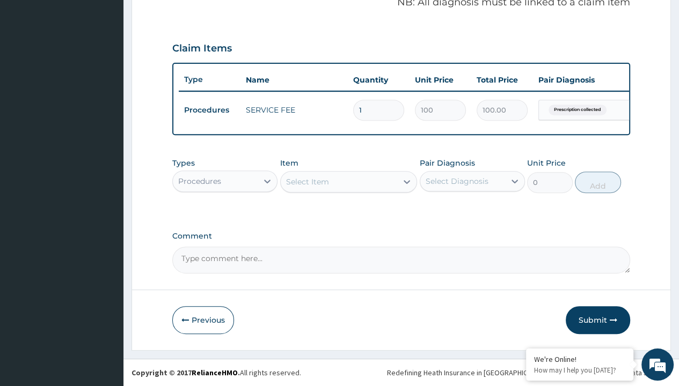
click at [199, 181] on div "Procedures" at bounding box center [199, 181] width 43 height 11
type input "drugs"
click at [307, 182] on div "Select Item" at bounding box center [307, 181] width 43 height 11
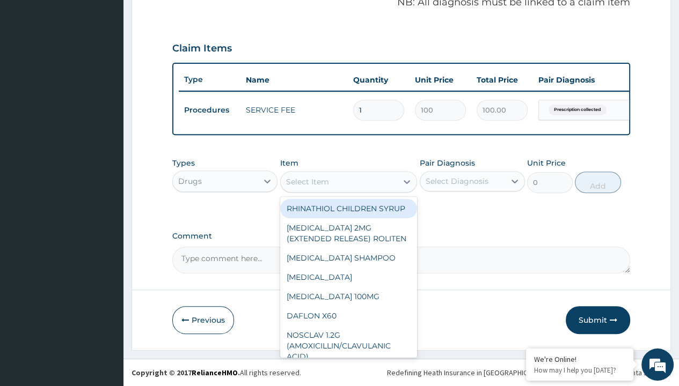
type input "[MEDICAL_DATA] 500mg x 30/pack"
type input "484.5"
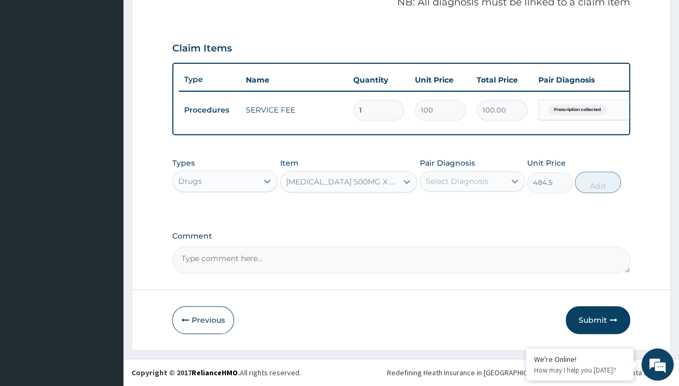
type input "prescription collected"
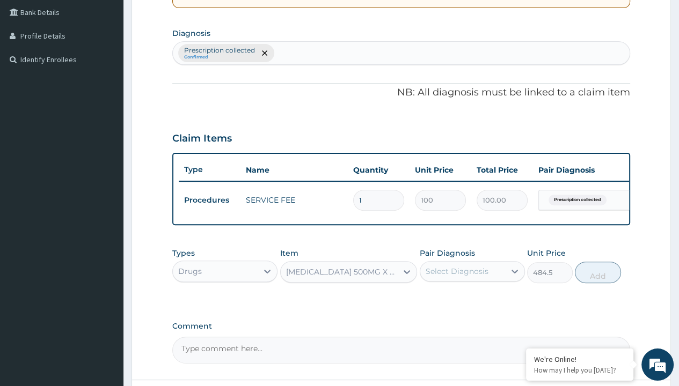
click at [598, 262] on button "Add" at bounding box center [598, 272] width 46 height 21
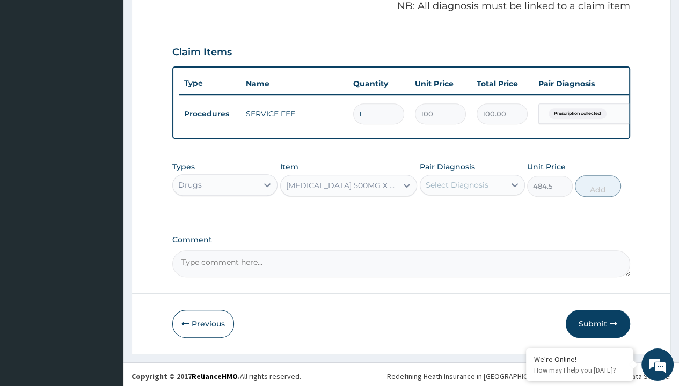
type input "0"
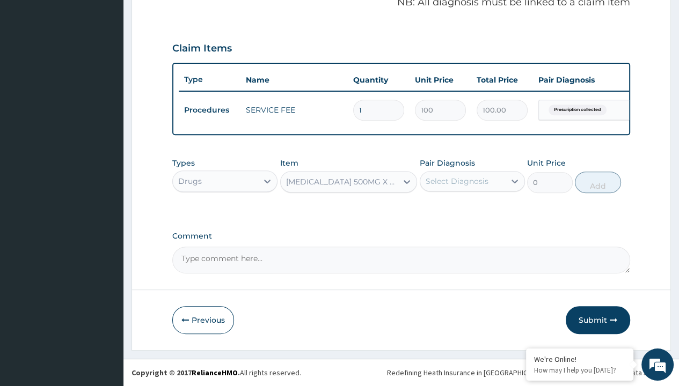
scroll to position [0, 0]
click at [161, 1] on form "Step 2 of 2 PA Code / Prescription Code Enter Code(Secondary Care Only) Encount…" at bounding box center [400, 36] width 539 height 630
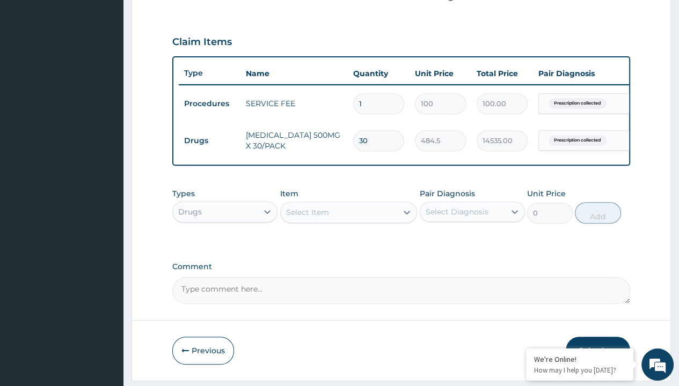
click at [209, 139] on td "Drugs" at bounding box center [210, 141] width 62 height 20
type input "drugs"
click at [307, 218] on div "Select Item" at bounding box center [307, 212] width 43 height 11
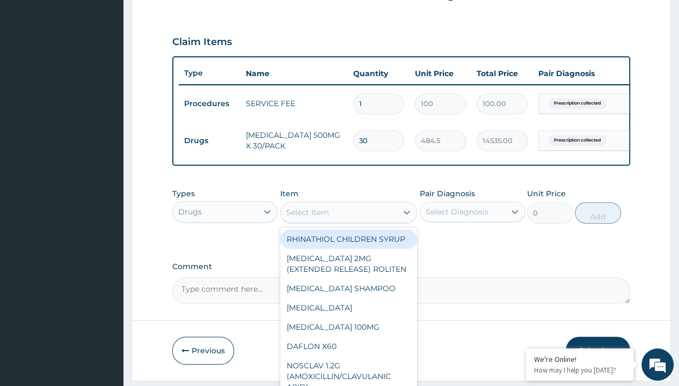
type input "[MEDICAL_DATA] 20mg (nifedin dexcel) per sach/sach"
type input "200"
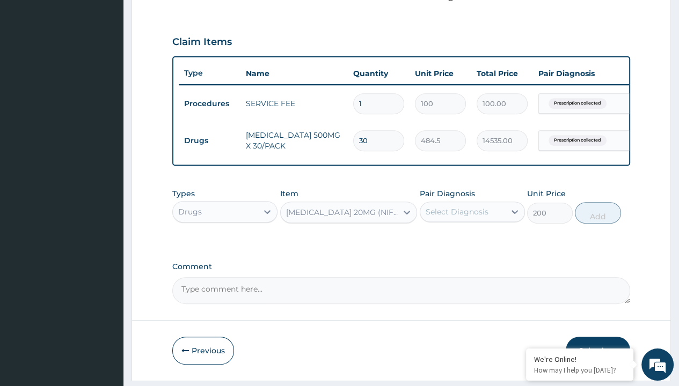
type input "prescription collected"
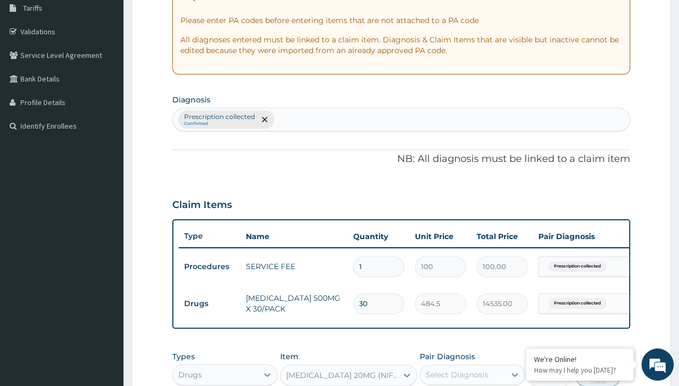
click at [598, 365] on button "Add" at bounding box center [598, 375] width 46 height 21
type input "0"
click at [161, 1] on form "Step 2 of 2 PA Code / Prescription Code Enter Code(Secondary Care Only) Encount…" at bounding box center [400, 210] width 539 height 667
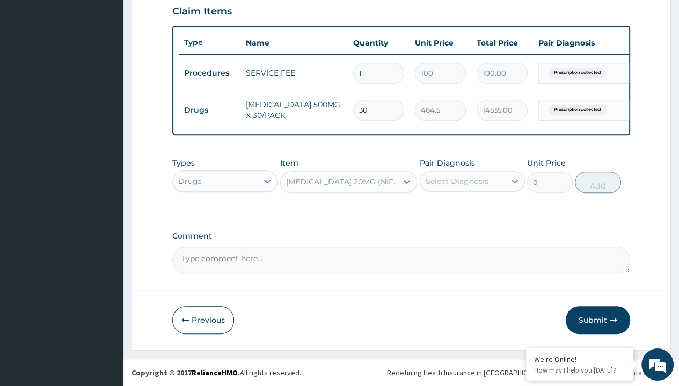
click at [209, 102] on td "Drugs" at bounding box center [210, 110] width 62 height 20
type input "drugs"
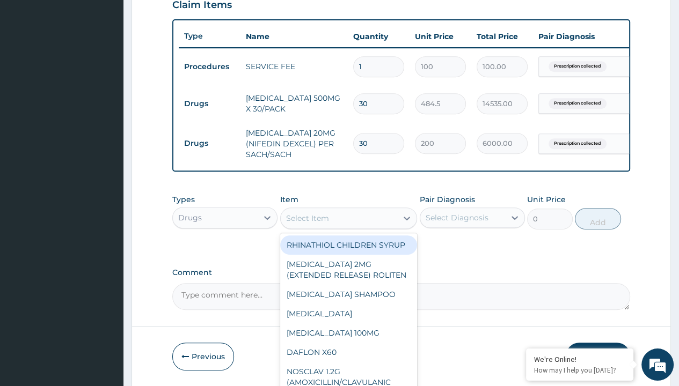
scroll to position [0, 0]
type input "[MEDICAL_DATA] 25mg (teva)/pack"
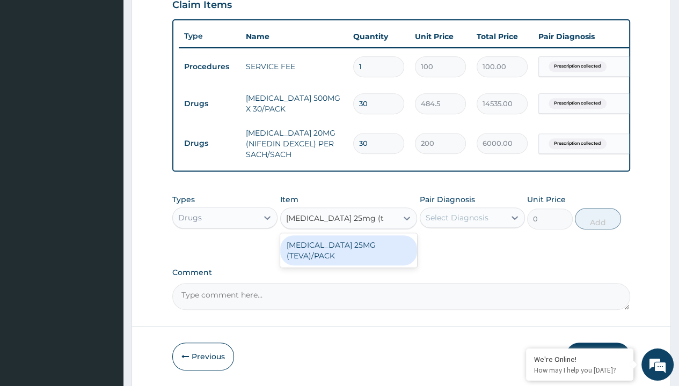
click at [348, 252] on div "[MEDICAL_DATA] 25MG (TEVA)/PACK" at bounding box center [348, 250] width 137 height 30
type input "123.1999969482422"
type input "prescription collected"
click at [598, 208] on button "Add" at bounding box center [598, 218] width 46 height 21
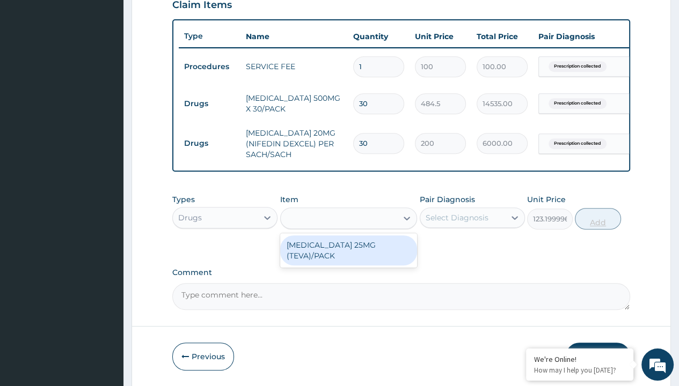
type input "0"
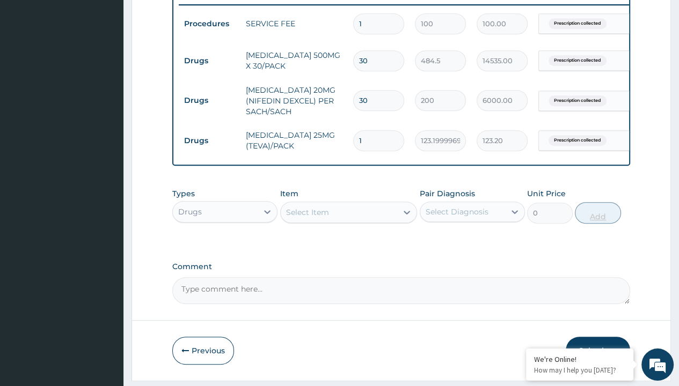
type input "30"
type input "3696.00"
click at [598, 337] on button "Submit" at bounding box center [597, 351] width 64 height 28
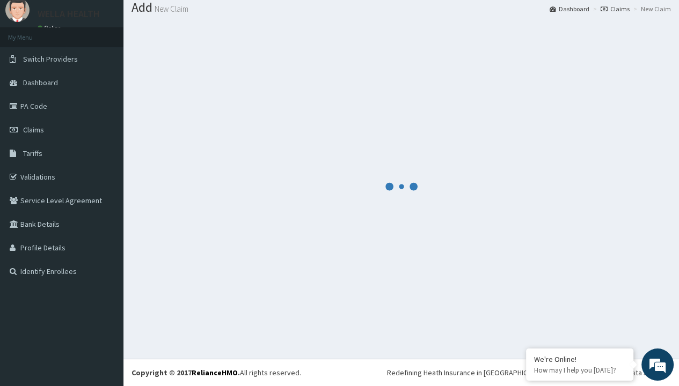
scroll to position [459, 0]
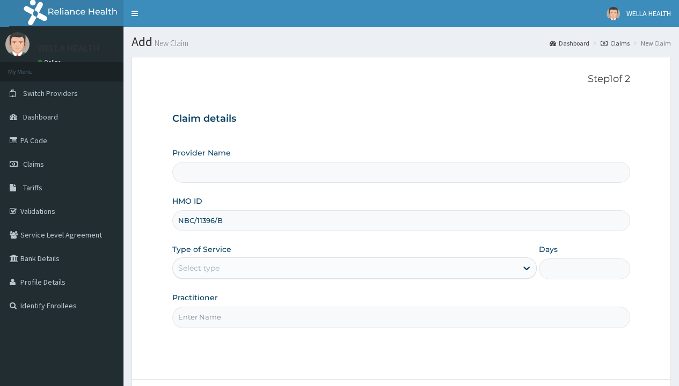
type input "NBC/11396/B"
type input "WellaHealth"
click at [198, 268] on div "Select type" at bounding box center [198, 268] width 41 height 11
type input "1"
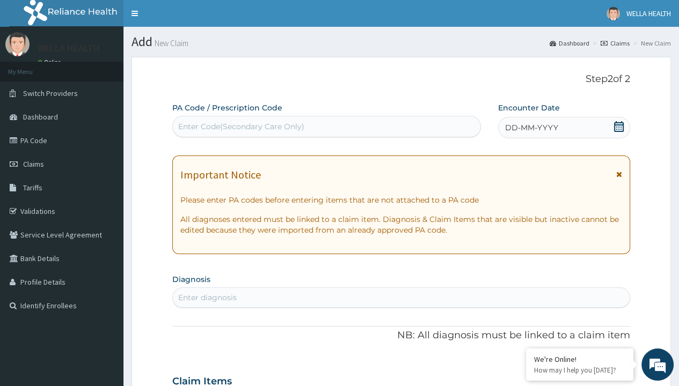
scroll to position [90, 0]
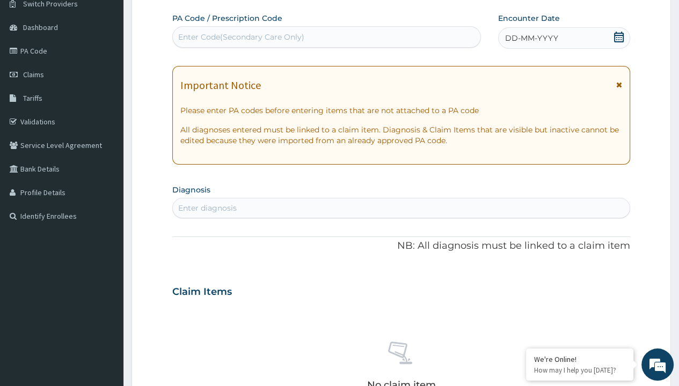
click at [531, 38] on span "DD-MM-YYYY" at bounding box center [531, 38] width 53 height 11
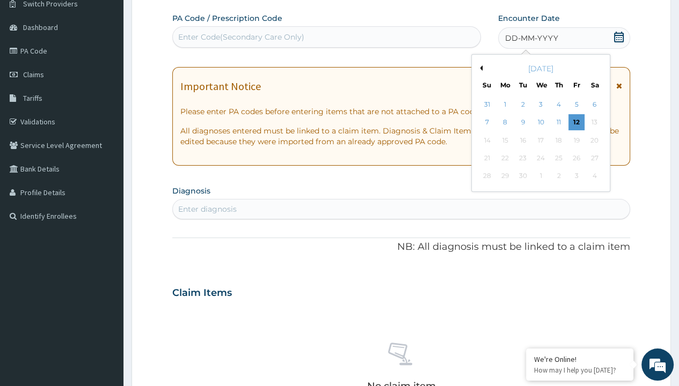
click at [479, 68] on button "Previous Month" at bounding box center [479, 67] width 5 height 5
click at [486, 194] on div "31" at bounding box center [486, 194] width 16 height 16
click at [207, 208] on div "Enter diagnosis" at bounding box center [207, 209] width 58 height 11
type input "prescription collected"
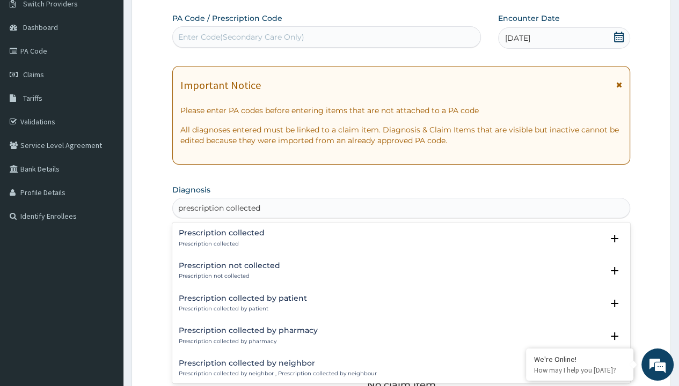
click at [220, 244] on p "Prescription collected" at bounding box center [222, 244] width 86 height 8
click at [161, 1] on form "Step 2 of 2 PA Code / Prescription Code Enter Code(Secondary Care Only) Encount…" at bounding box center [400, 306] width 539 height 678
type input "procedures"
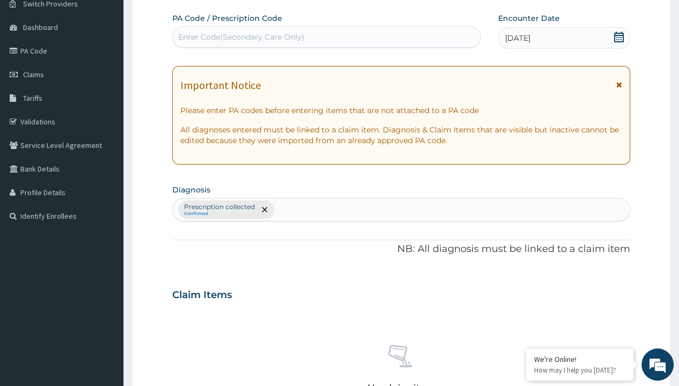
scroll to position [374, 0]
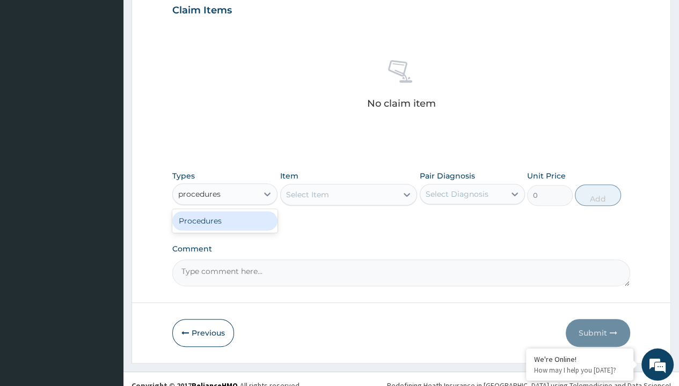
click at [225, 220] on div "Procedures" at bounding box center [224, 220] width 105 height 19
click at [307, 194] on div "Select Item" at bounding box center [307, 194] width 43 height 11
type input "service fee"
type input "100"
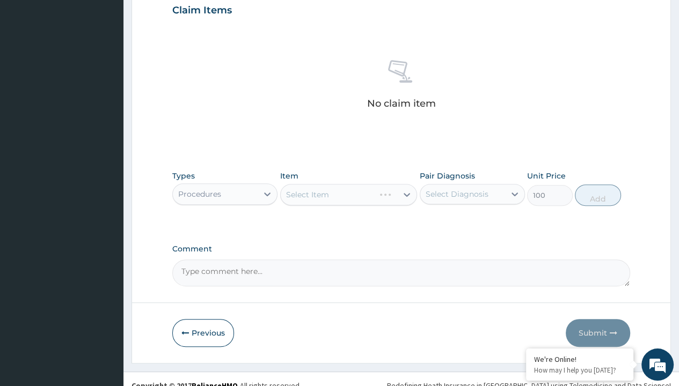
type input "prescription collected"
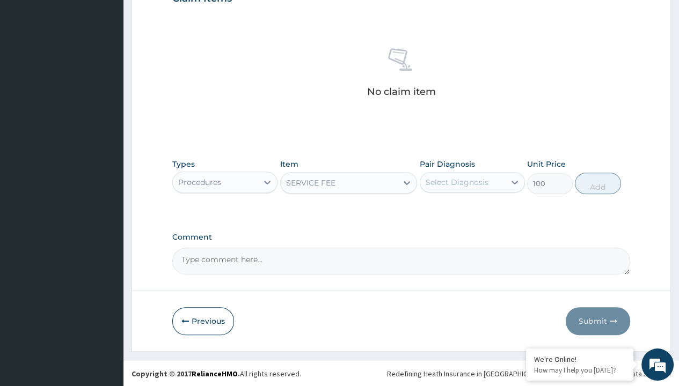
click at [598, 182] on button "Add" at bounding box center [598, 183] width 46 height 21
type input "0"
click at [161, 1] on form "Step 2 of 2 PA Code / Prescription Code Enter Code(Secondary Care Only) Encount…" at bounding box center [400, 11] width 539 height 681
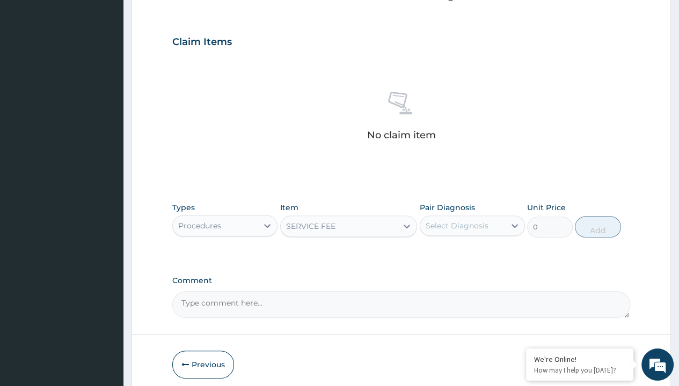
click at [199, 220] on div "Procedures" at bounding box center [199, 225] width 43 height 11
type input "drugs"
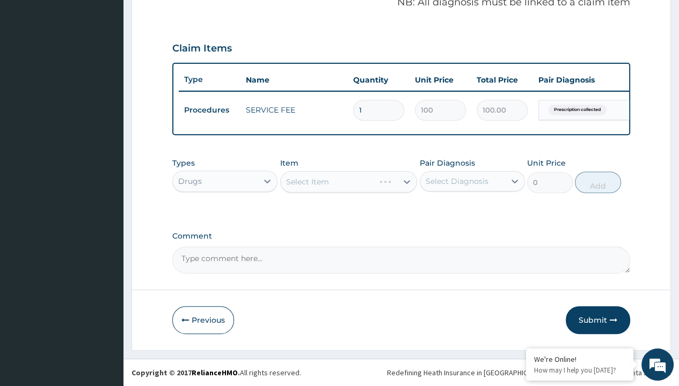
click at [307, 182] on div "Select Item" at bounding box center [307, 181] width 43 height 11
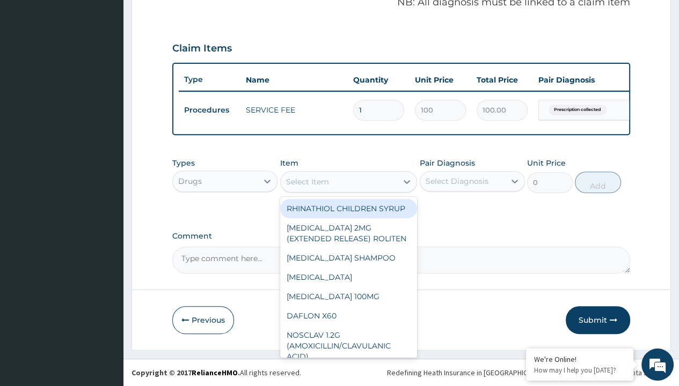
type input "[MEDICAL_DATA] suppository 75mg x10"
type input "780"
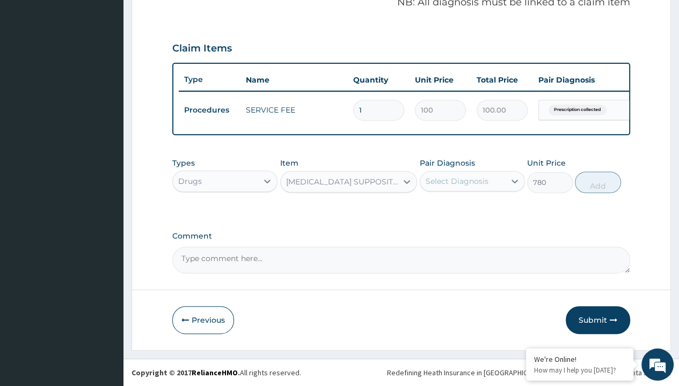
type input "prescription collected"
click at [598, 182] on button "Add" at bounding box center [598, 182] width 46 height 21
type input "0"
click at [161, 1] on form "Step 2 of 2 PA Code / Prescription Code Enter Code(Secondary Care Only) Encount…" at bounding box center [400, 36] width 539 height 630
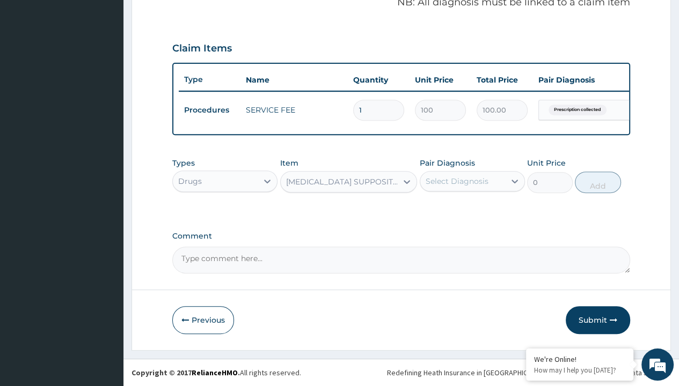
type input "drugs"
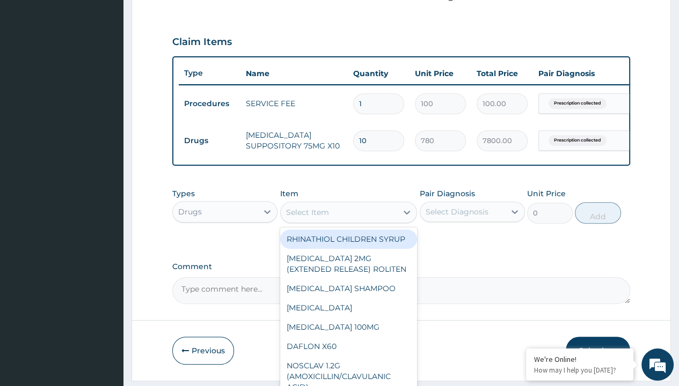
type input "[MEDICAL_DATA] 500mg tab x 10"
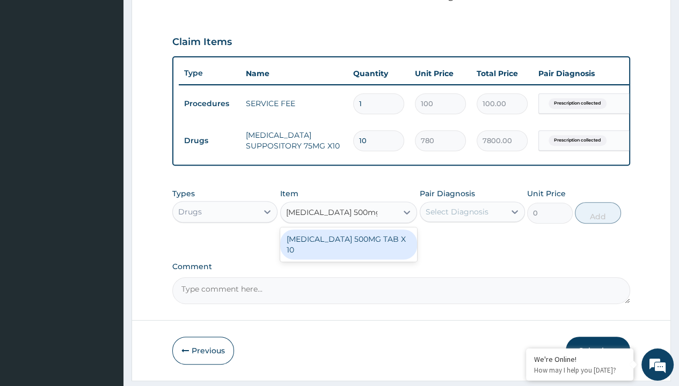
click at [348, 246] on div "[MEDICAL_DATA] 500MG TAB X 10" at bounding box center [348, 245] width 137 height 30
type input "1800"
type input "prescription collected"
click at [598, 202] on button "Add" at bounding box center [598, 212] width 46 height 21
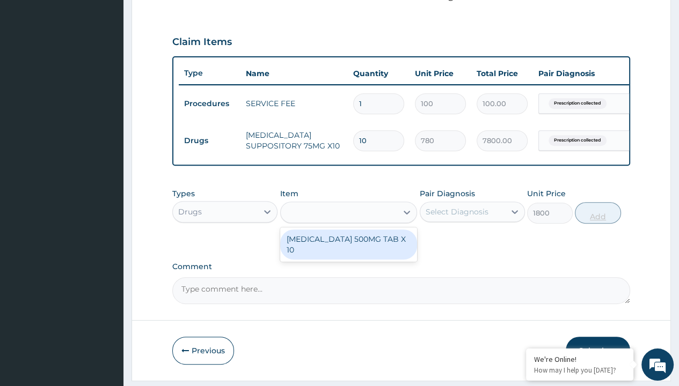
type input "0"
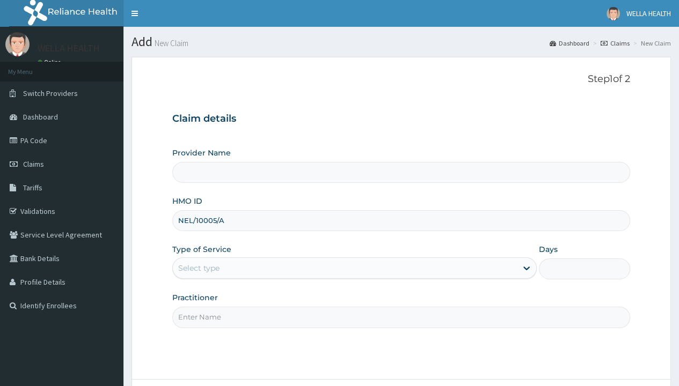
type input "NEL/10005/A"
type input "WellaHealth"
click at [198, 268] on div "Select type" at bounding box center [198, 268] width 41 height 11
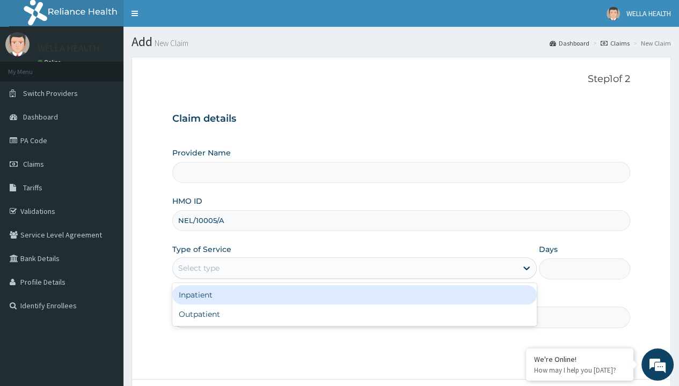
click at [354, 314] on div "Outpatient" at bounding box center [354, 314] width 364 height 19
type input "1"
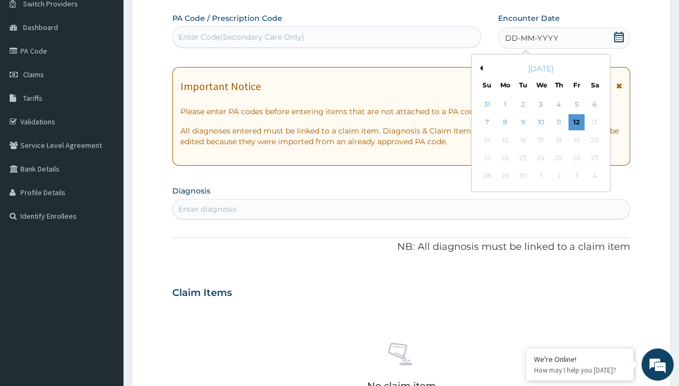
click at [479, 68] on button "Previous Month" at bounding box center [479, 67] width 5 height 5
click at [486, 194] on div "31" at bounding box center [486, 194] width 16 height 16
click at [207, 208] on div "Enter diagnosis" at bounding box center [207, 209] width 58 height 11
type input "prescription collected"
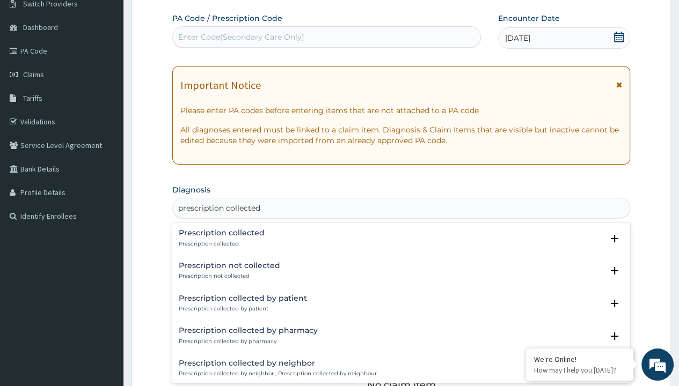
scroll to position [0, 0]
click at [220, 244] on p "Prescription collected" at bounding box center [222, 244] width 86 height 8
click at [161, 1] on form "Step 2 of 2 PA Code / Prescription Code Enter Code(Secondary Care Only) Encount…" at bounding box center [400, 306] width 539 height 678
type input "procedures"
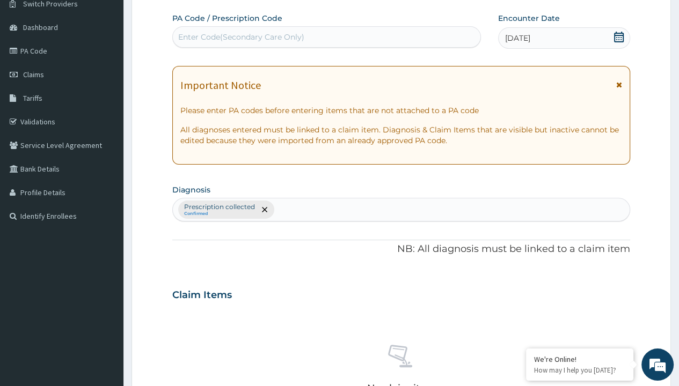
scroll to position [374, 0]
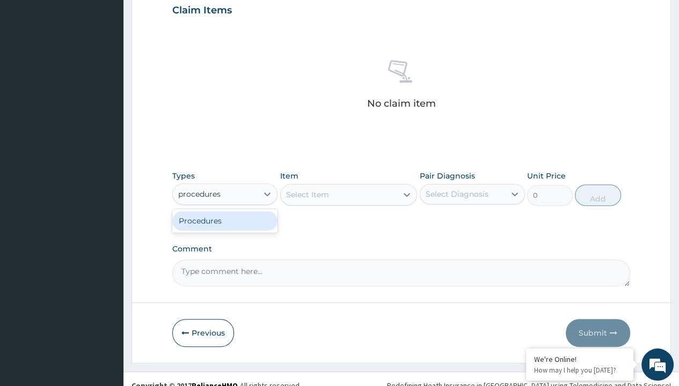
click at [225, 220] on div "Procedures" at bounding box center [224, 220] width 105 height 19
click at [307, 194] on div "Select Item" at bounding box center [307, 194] width 43 height 11
type input "service fee"
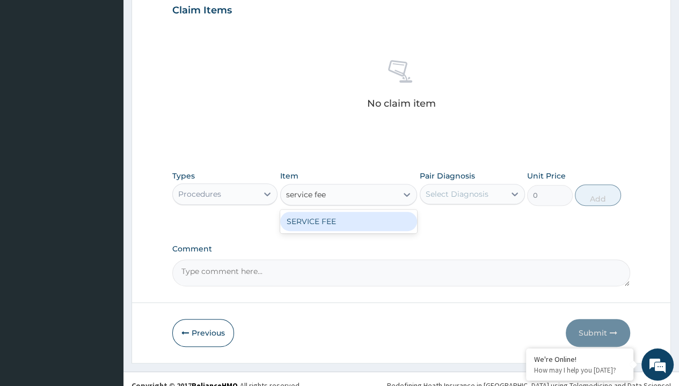
click at [348, 220] on div "SERVICE FEE" at bounding box center [348, 221] width 137 height 19
type input "100"
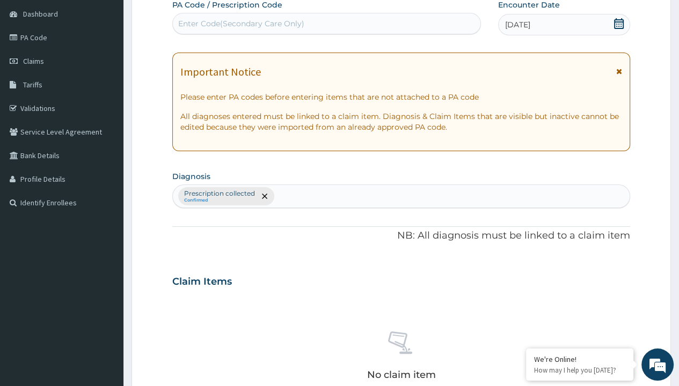
type input "prescription collected"
type input "0"
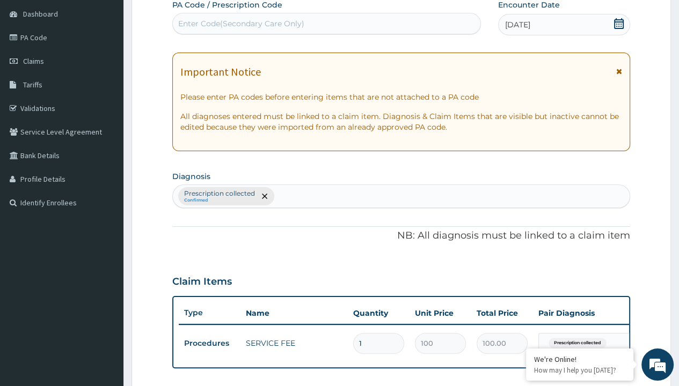
click at [161, 1] on form "Step 2 of 2 PA Code / Prescription Code Enter Code(Secondary Care Only) Encount…" at bounding box center [400, 269] width 539 height 630
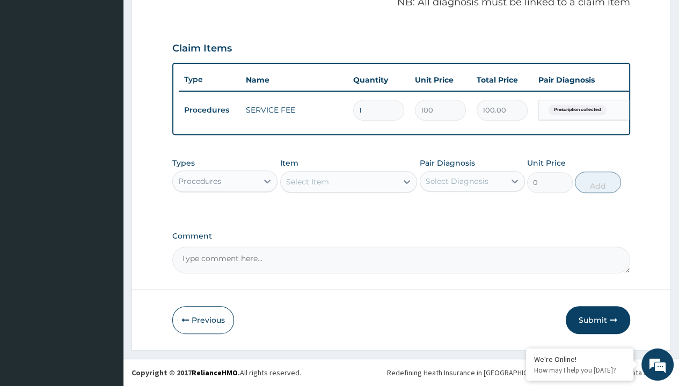
click at [199, 181] on div "Procedures" at bounding box center [199, 181] width 43 height 11
type input "drugs"
click at [307, 182] on div "Select Item" at bounding box center [307, 181] width 43 height 11
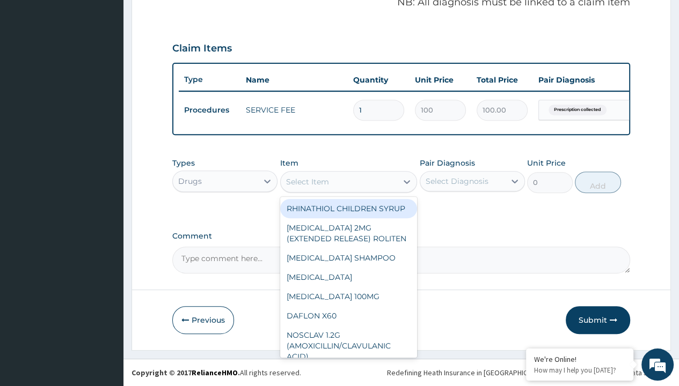
type input "aspirin 75mg (vasoprin) /sach"
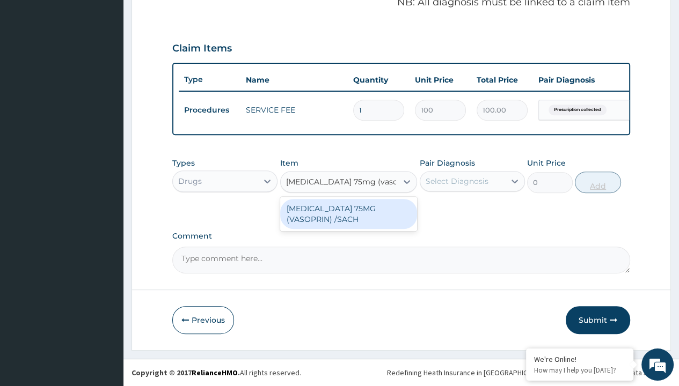
click at [348, 214] on div "[MEDICAL_DATA] 75MG (VASOPRIN) /SACH" at bounding box center [348, 214] width 137 height 30
type input "19"
type input "prescription collected"
click at [598, 182] on button "Add" at bounding box center [598, 182] width 46 height 21
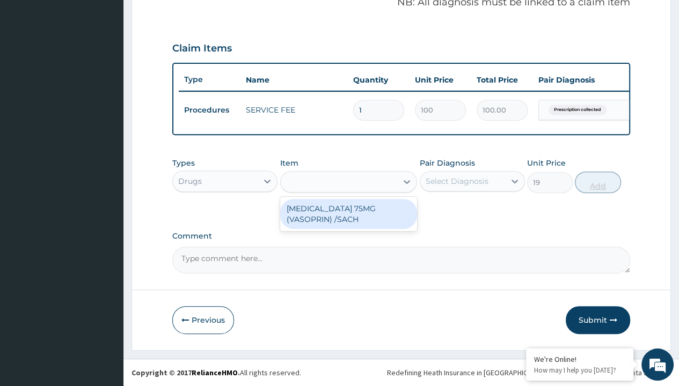
type input "0"
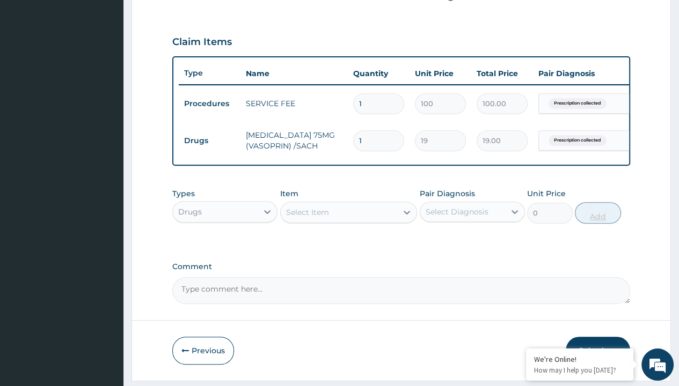
type input "30"
type input "570.00"
type input "30"
click at [161, 1] on form "Step 2 of 2 PA Code / Prescription Code Enter Code(Secondary Care Only) Encount…" at bounding box center [400, 47] width 539 height 667
click at [209, 139] on td "Drugs" at bounding box center [210, 141] width 62 height 20
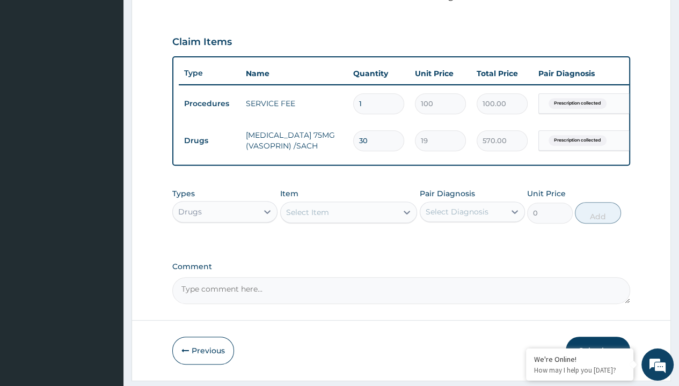
type input "drugs"
click at [307, 218] on div "Select Item" at bounding box center [307, 212] width 43 height 11
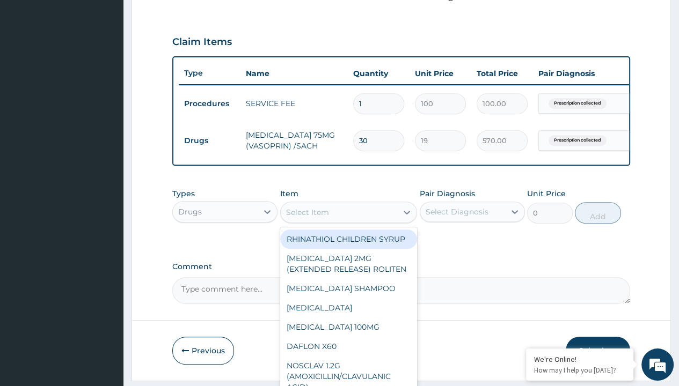
type input "amlodipine 10mg (teva) x28"
type input "98.4000015258789"
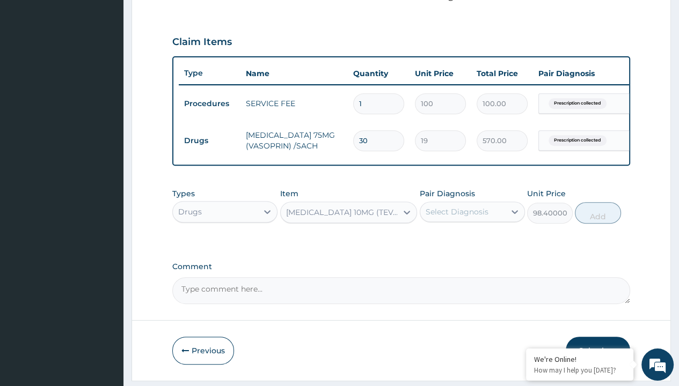
type input "prescription collected"
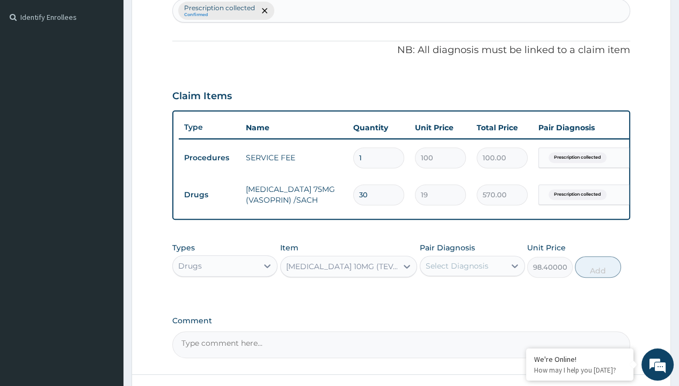
click at [598, 256] on button "Add" at bounding box center [598, 266] width 46 height 21
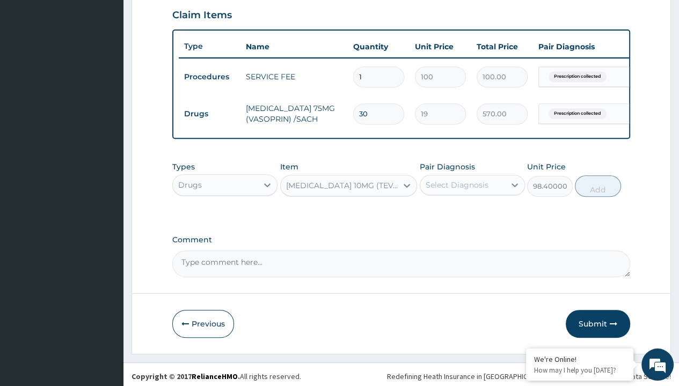
type input "0"
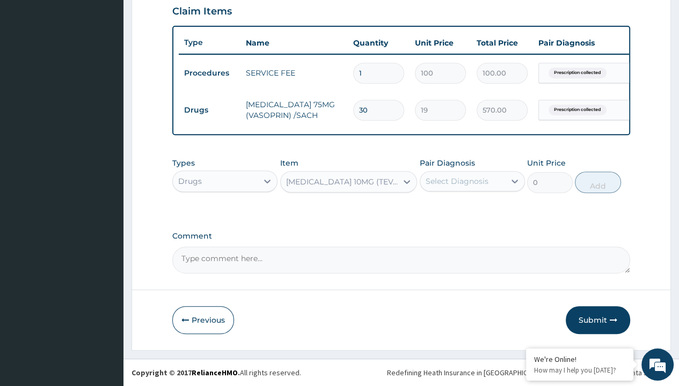
scroll to position [0, 0]
click at [161, 1] on form "Step 2 of 2 PA Code / Prescription Code Enter Code(Secondary Care Only) Encount…" at bounding box center [400, 17] width 539 height 667
click at [209, 102] on td "Drugs" at bounding box center [210, 110] width 62 height 20
type input "drugs"
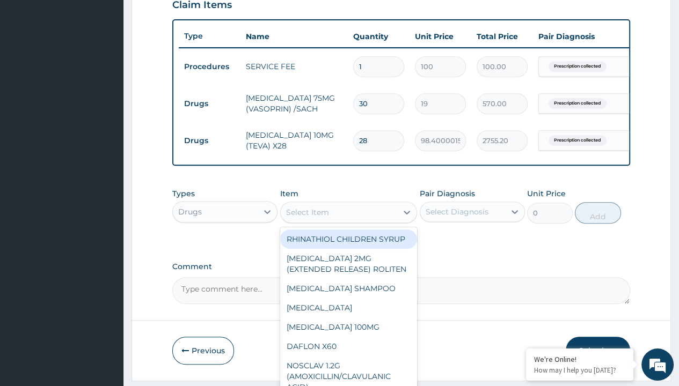
type input "glucophage 500mg x 30/pack"
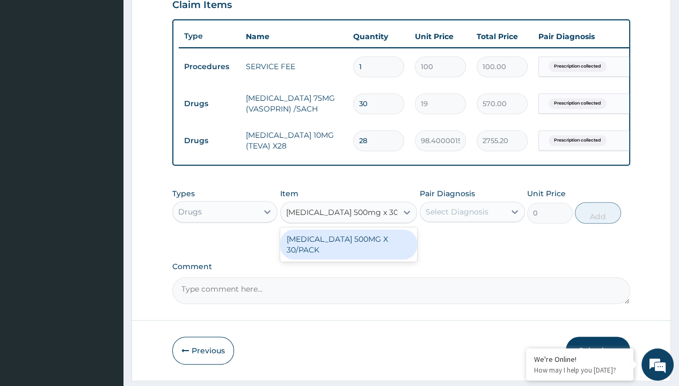
click at [348, 251] on div "[MEDICAL_DATA] 500MG X 30/PACK" at bounding box center [348, 245] width 137 height 30
type input "484.5"
type input "prescription collected"
click at [598, 202] on button "Add" at bounding box center [598, 212] width 46 height 21
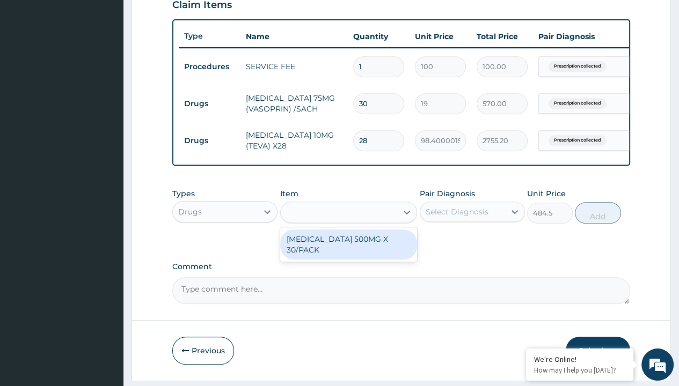
type input "0"
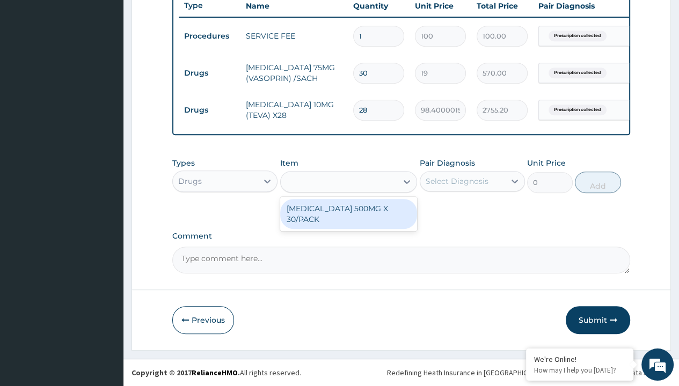
click at [209, 65] on td "Drugs" at bounding box center [210, 73] width 62 height 20
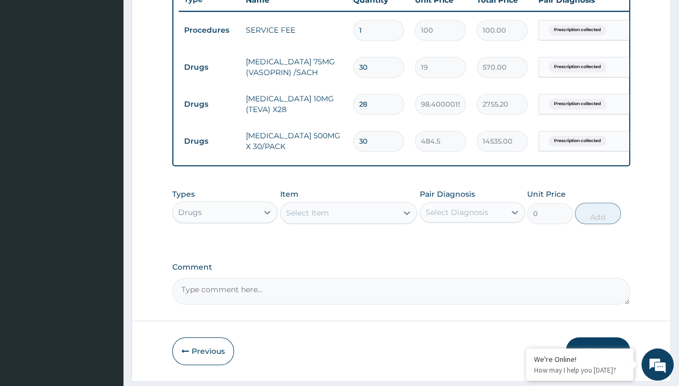
scroll to position [0, 0]
type input "drugs"
click at [307, 218] on div "Select Item" at bounding box center [307, 213] width 43 height 11
type input "daonil 5mg"
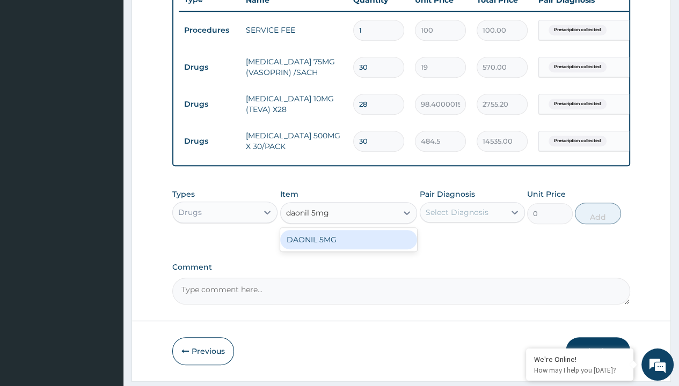
click at [348, 246] on div "DAONIL 5MG" at bounding box center [348, 239] width 137 height 19
type input "480"
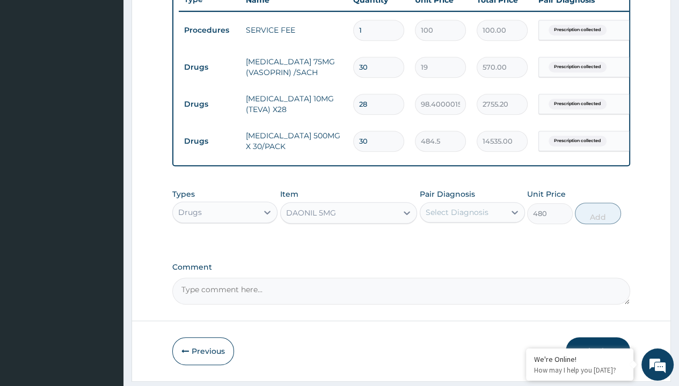
type input "prescription collected"
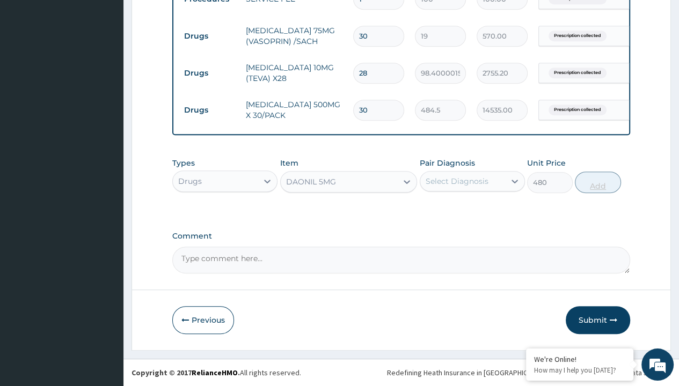
click at [598, 182] on button "Add" at bounding box center [598, 182] width 46 height 21
type input "0"
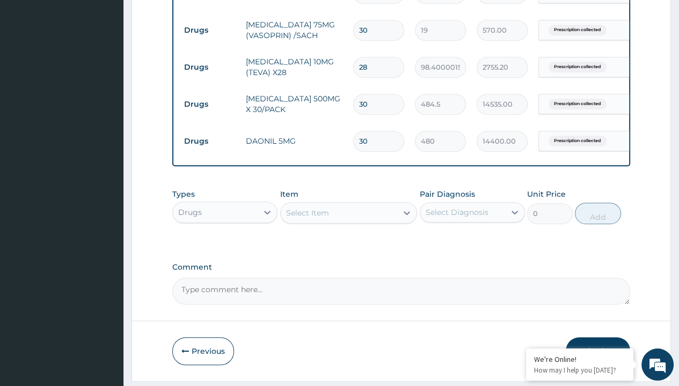
click at [598, 337] on button "Submit" at bounding box center [597, 351] width 64 height 28
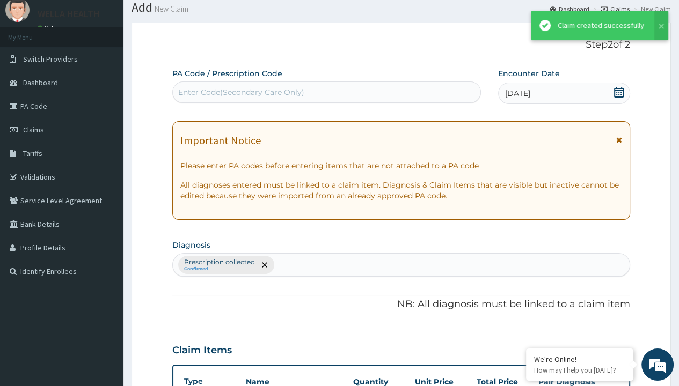
scroll to position [490, 0]
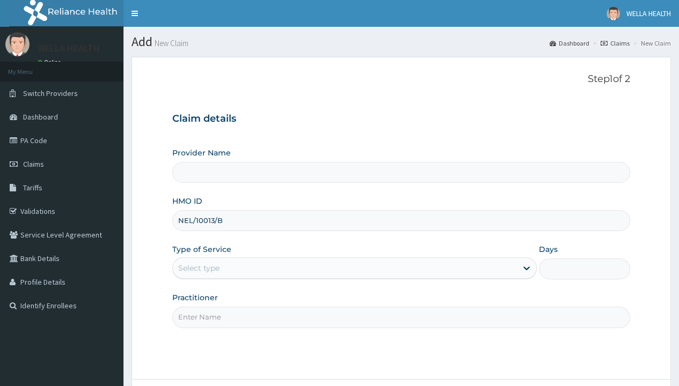
type input "NEL/10013/B"
type input "WellaHealth"
click at [198, 268] on div "Select type" at bounding box center [198, 268] width 41 height 11
type input "1"
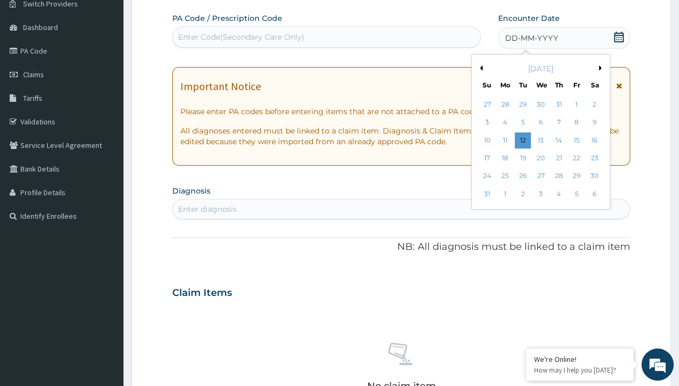
click at [486, 194] on div "31" at bounding box center [486, 194] width 16 height 16
click at [207, 208] on div "Enter diagnosis" at bounding box center [207, 209] width 58 height 11
type input "prescription collected"
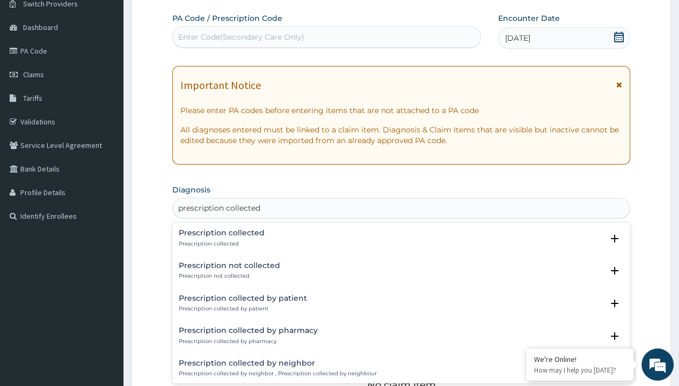
click at [220, 244] on p "Prescription collected" at bounding box center [222, 244] width 86 height 8
click at [161, 1] on form "Step 2 of 2 PA Code / Prescription Code Enter Code(Secondary Care Only) Encount…" at bounding box center [400, 306] width 539 height 678
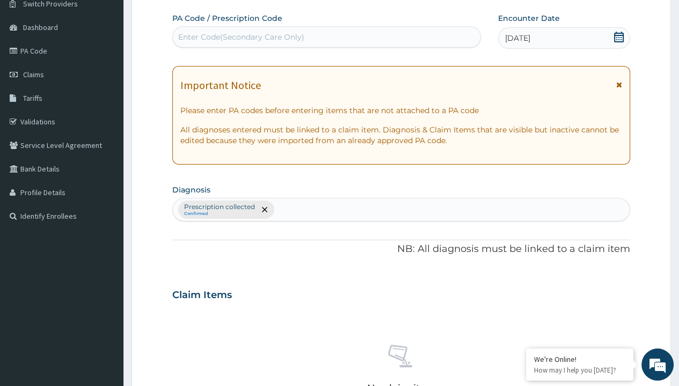
type input "procedures"
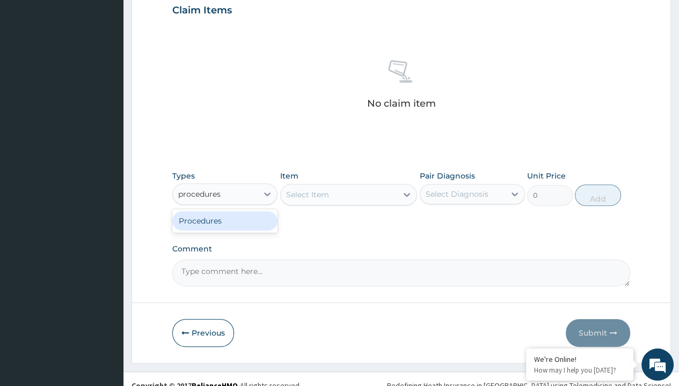
click at [225, 220] on div "Procedures" at bounding box center [224, 220] width 105 height 19
click at [307, 194] on div "Select Item" at bounding box center [307, 194] width 43 height 11
type input "service fee"
type input "100"
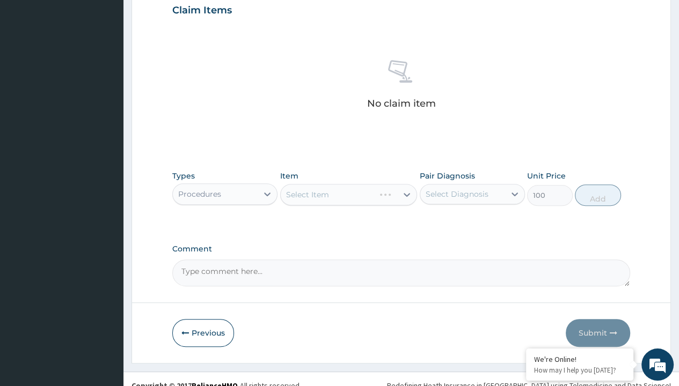
type input "prescription collected"
click at [598, 185] on button "Add" at bounding box center [598, 195] width 46 height 21
type input "0"
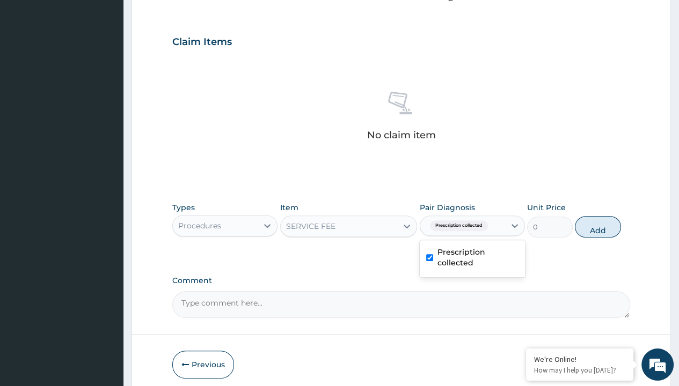
click at [161, 1] on form "Step 2 of 2 PA Code / Prescription Code Enter Code(Secondary Care Only) Encount…" at bounding box center [400, 54] width 539 height 681
click at [199, 220] on div "Procedures" at bounding box center [199, 225] width 43 height 11
type input "drugs"
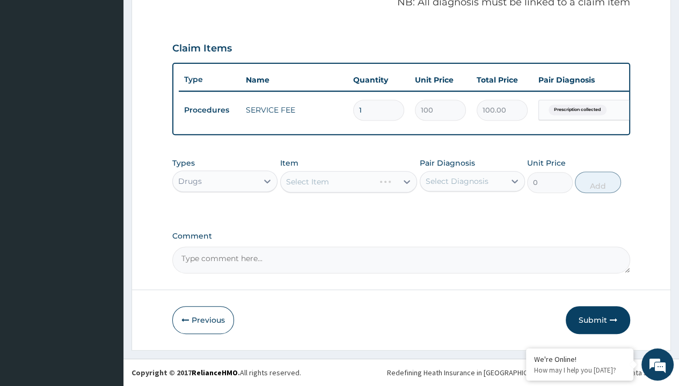
click at [307, 182] on div "Select Item" at bounding box center [307, 181] width 43 height 11
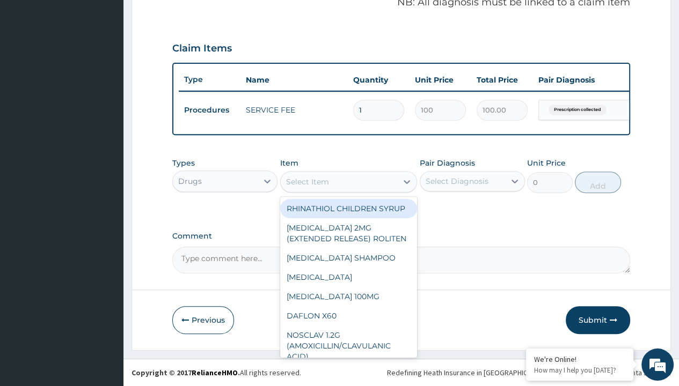
type input "[MEDICAL_DATA] 5mg teva x28"
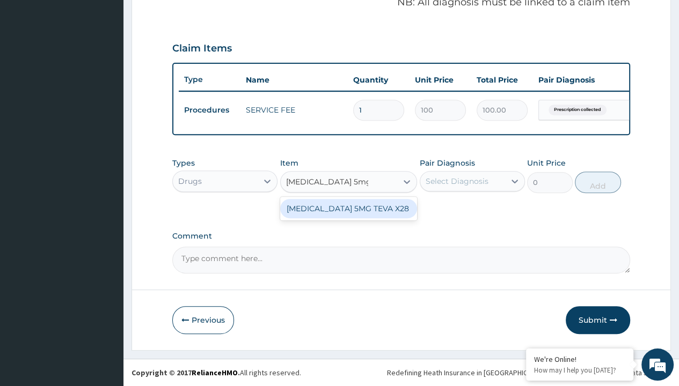
click at [348, 209] on div "[MEDICAL_DATA] 5MG TEVA X28" at bounding box center [348, 208] width 137 height 19
type input "196.3999938964844"
type input "prescription collected"
click at [598, 182] on button "Add" at bounding box center [598, 182] width 46 height 21
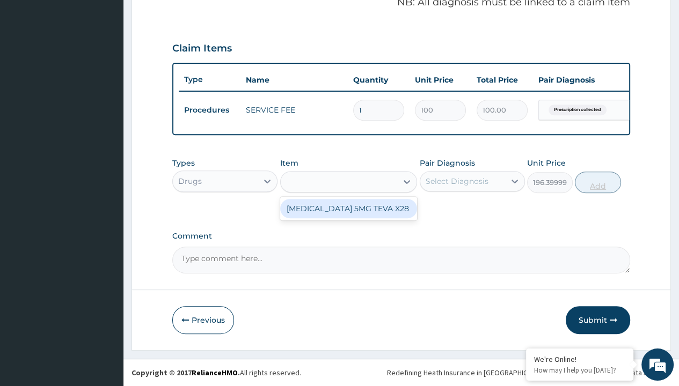
type input "0"
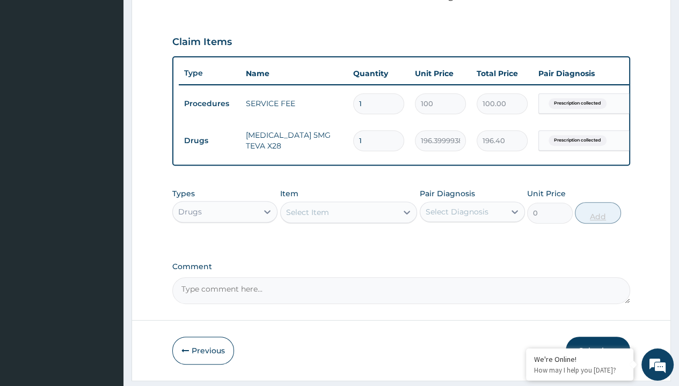
type input "56"
type input "10998.40"
type input "56"
click at [161, 1] on form "Step 2 of 2 PA Code / Prescription Code Enter Code(Secondary Care Only) Encount…" at bounding box center [400, 47] width 539 height 667
click at [209, 139] on td "Drugs" at bounding box center [210, 141] width 62 height 20
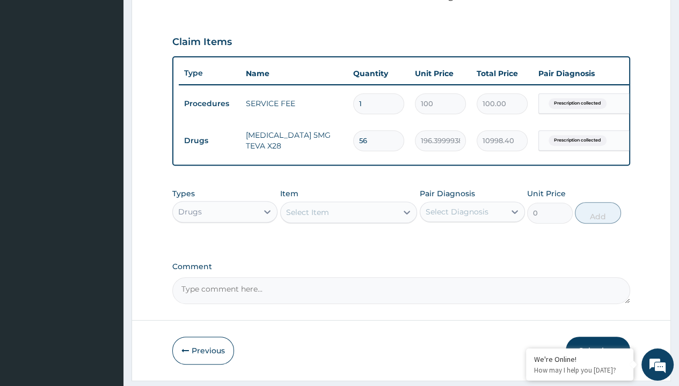
type input "drugs"
click at [307, 218] on div "Select Item" at bounding box center [307, 212] width 43 height 11
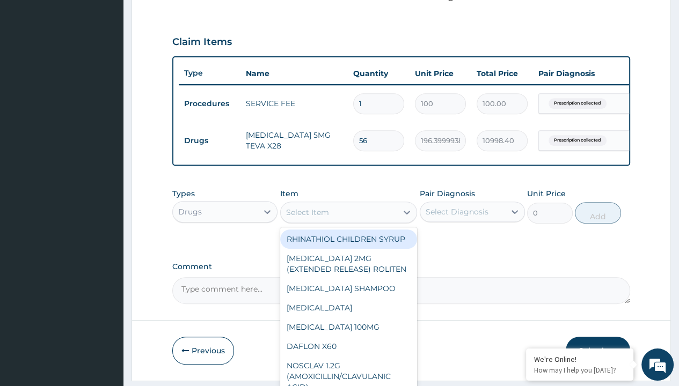
type input "[MEDICAL_DATA] 250mg (dopatab) x10"
type input "252.6999969482422"
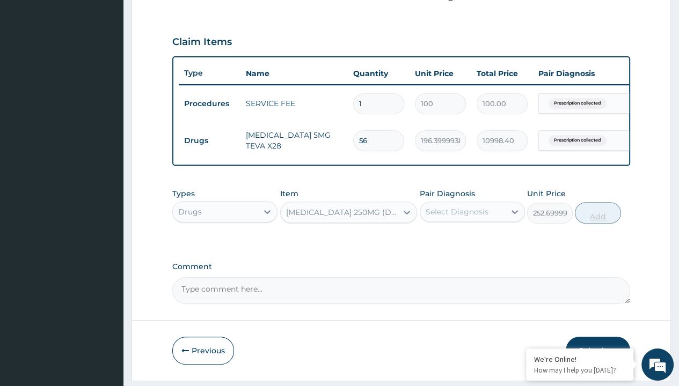
type input "prescription collected"
click at [598, 202] on button "Add" at bounding box center [598, 212] width 46 height 21
type input "0"
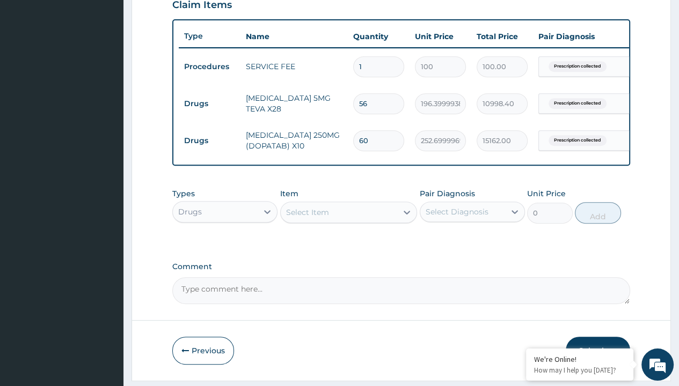
click at [598, 337] on button "Submit" at bounding box center [597, 351] width 64 height 28
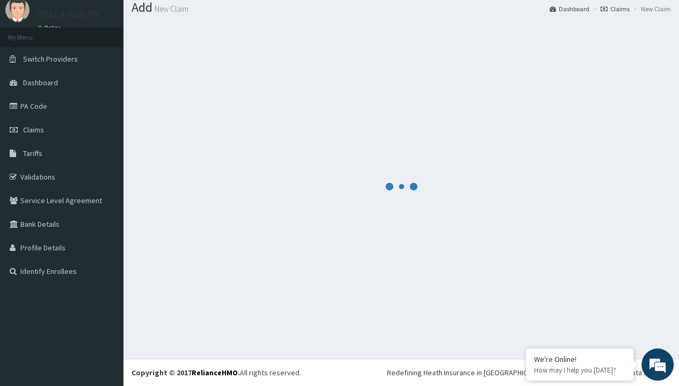
scroll to position [416, 0]
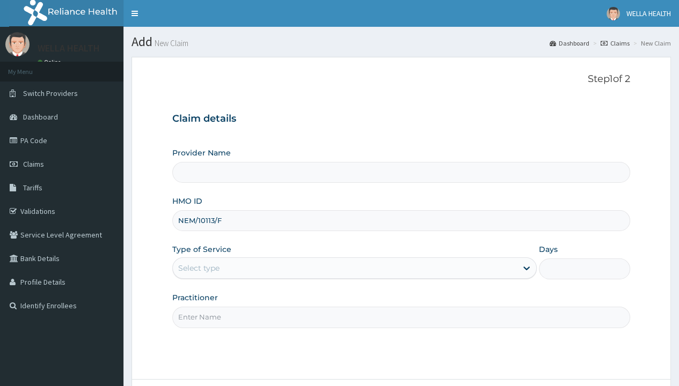
type input "NEM/10113/F"
type input "WellaHealth"
click at [198, 268] on div "Select type" at bounding box center [198, 268] width 41 height 11
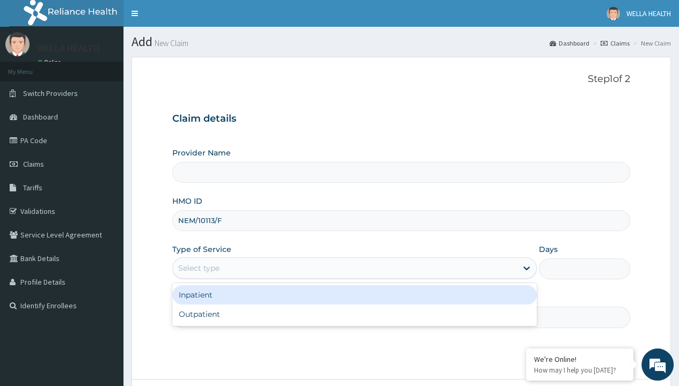
click at [354, 314] on div "Outpatient" at bounding box center [354, 314] width 364 height 19
type input "1"
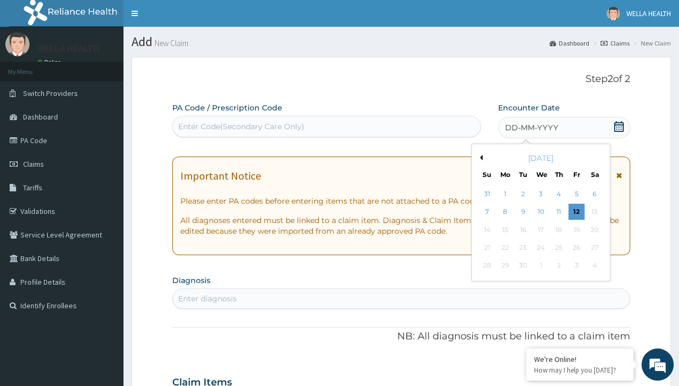
scroll to position [90, 0]
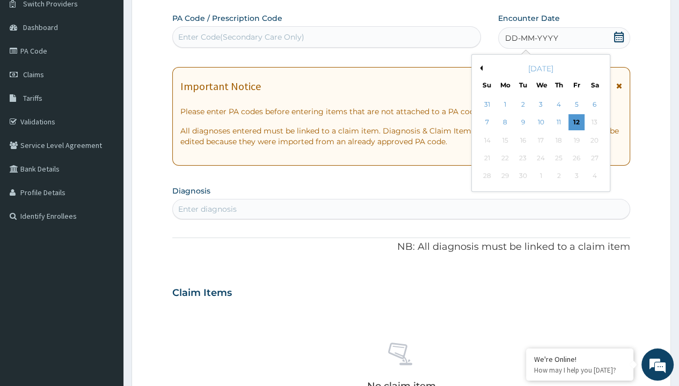
click at [479, 68] on button "Previous Month" at bounding box center [479, 67] width 5 height 5
click at [486, 194] on div "31" at bounding box center [486, 194] width 16 height 16
click at [207, 208] on div "Enter diagnosis" at bounding box center [207, 209] width 58 height 11
type input "prescription collected"
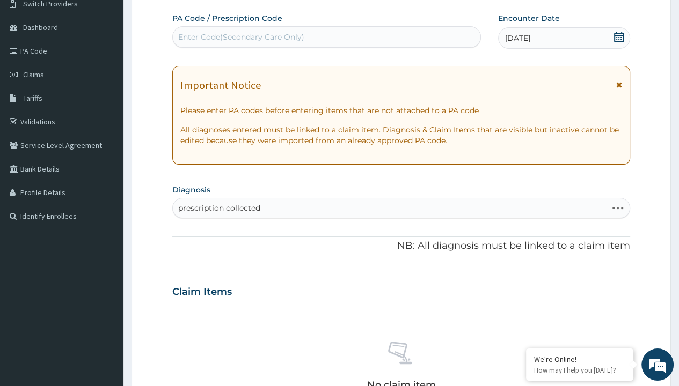
scroll to position [0, 0]
click at [161, 1] on form "Step 2 of 2 PA Code / Prescription Code Enter Code(Secondary Care Only) Encount…" at bounding box center [400, 306] width 539 height 678
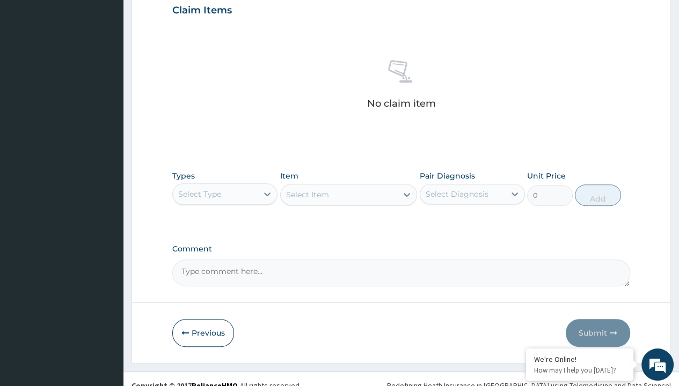
type input "procedures"
click at [307, 194] on div "Select Item" at bounding box center [307, 194] width 43 height 11
type input "service fee"
type input "100"
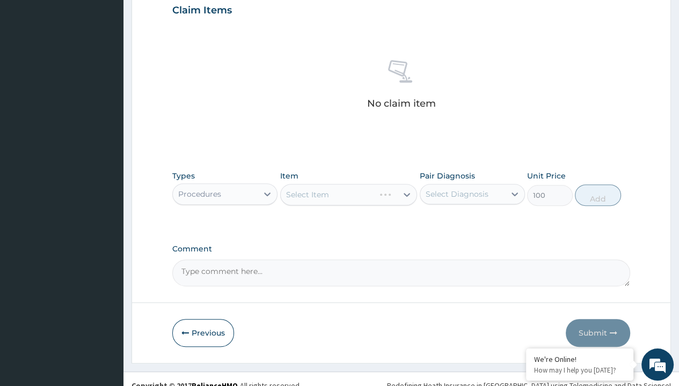
type input "prescription collected"
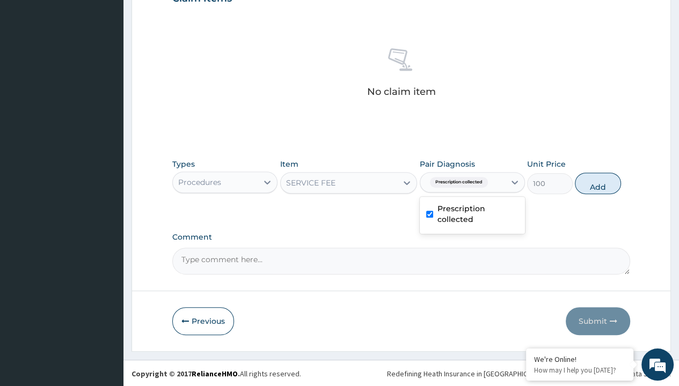
click at [598, 182] on button "Add" at bounding box center [598, 183] width 46 height 21
type input "0"
click at [161, 1] on form "Step 2 of 2 PA Code / Prescription Code Enter Code(Secondary Care Only) Encount…" at bounding box center [400, 11] width 539 height 681
click at [199, 181] on div "Procedures" at bounding box center [199, 182] width 43 height 11
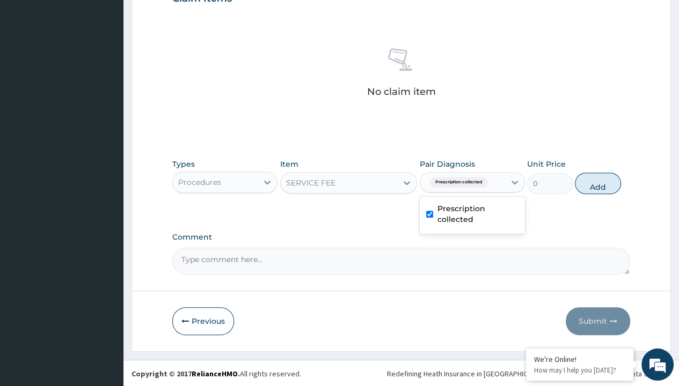
type input "drugs"
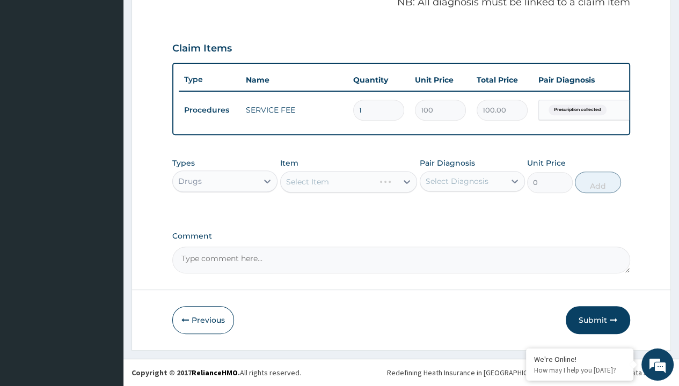
click at [307, 182] on div "Select Item" at bounding box center [307, 181] width 43 height 11
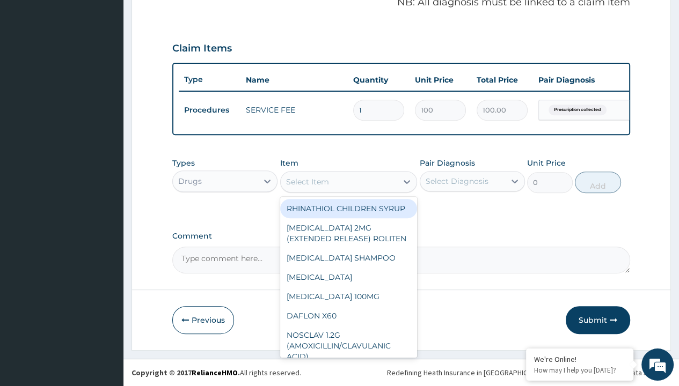
type input "[MEDICAL_DATA] eyedrop"
type input "8000"
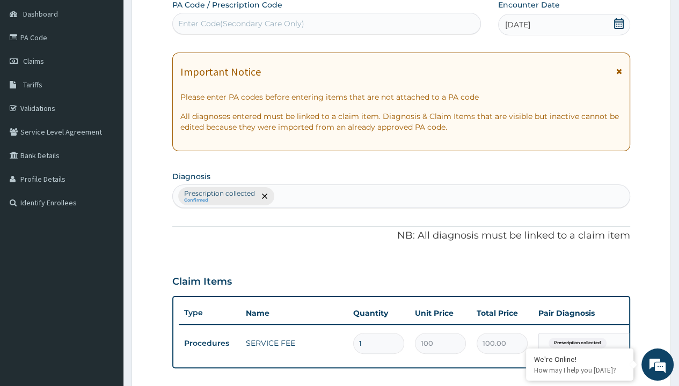
click at [219, 193] on p "Prescription collected" at bounding box center [219, 193] width 71 height 9
type input "prescription collected"
type input "0"
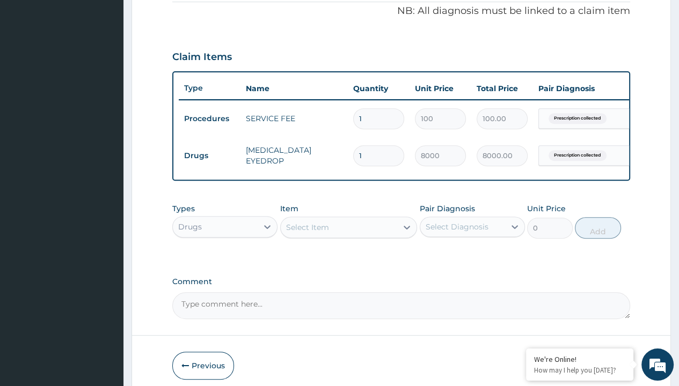
click at [598, 352] on button "Submit" at bounding box center [597, 366] width 64 height 28
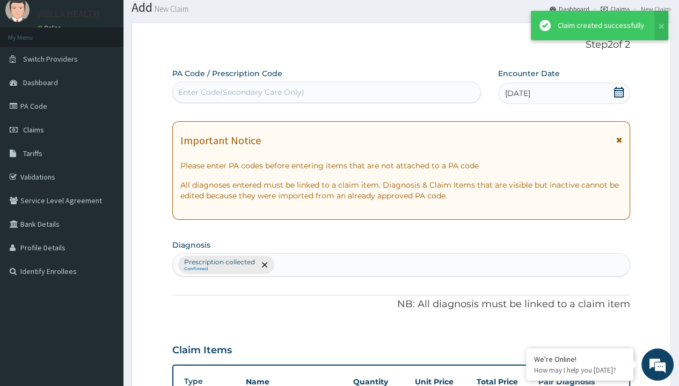
scroll to position [380, 0]
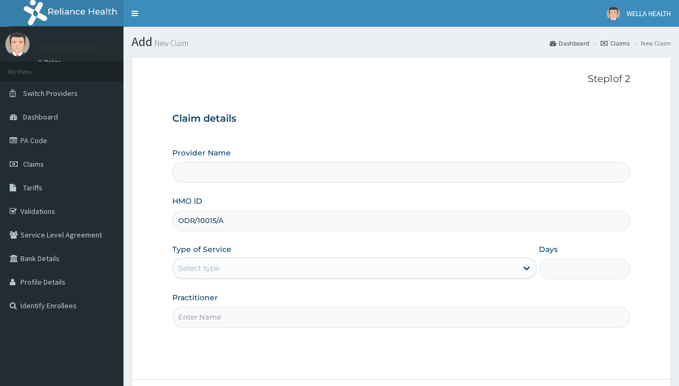
type input "ODR/10015/A"
type input "WellaHealth"
click at [198, 268] on div "Select type" at bounding box center [198, 268] width 41 height 11
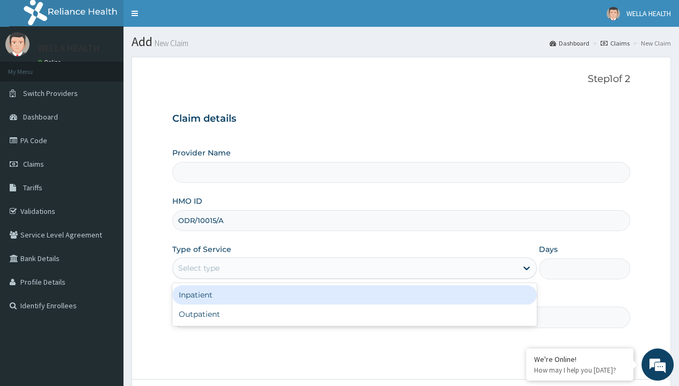
click at [354, 314] on div "Outpatient" at bounding box center [354, 314] width 364 height 19
type input "1"
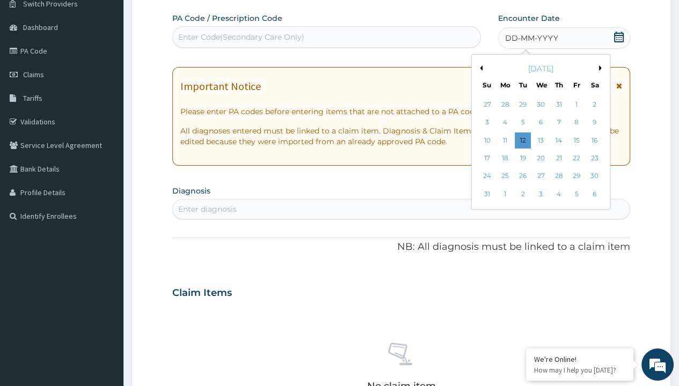
click at [486, 194] on div "31" at bounding box center [486, 194] width 16 height 16
click at [207, 208] on div "Enter diagnosis" at bounding box center [207, 209] width 58 height 11
type input "prescription collected"
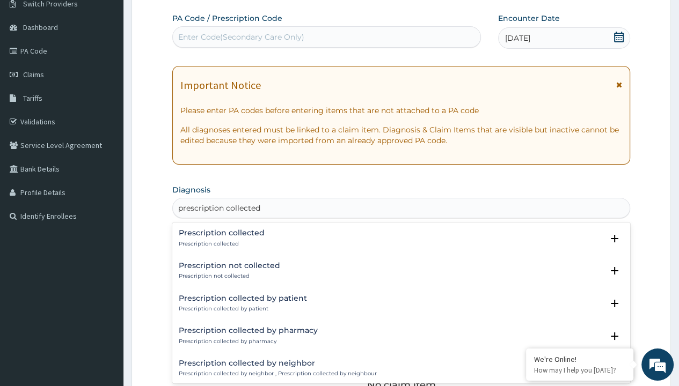
click at [220, 244] on p "Prescription collected" at bounding box center [222, 244] width 86 height 8
click at [161, 1] on form "Step 2 of 2 PA Code / Prescription Code Enter Code(Secondary Care Only) Encount…" at bounding box center [400, 306] width 539 height 678
type input "procedures"
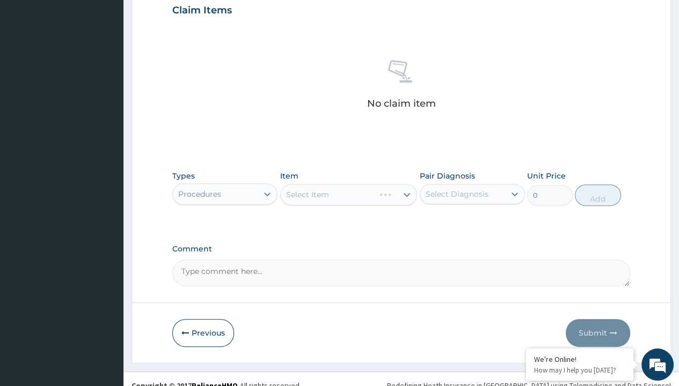
click at [307, 194] on div "Select Item" at bounding box center [307, 194] width 43 height 11
type input "service fee"
type input "100"
type input "prescription collected"
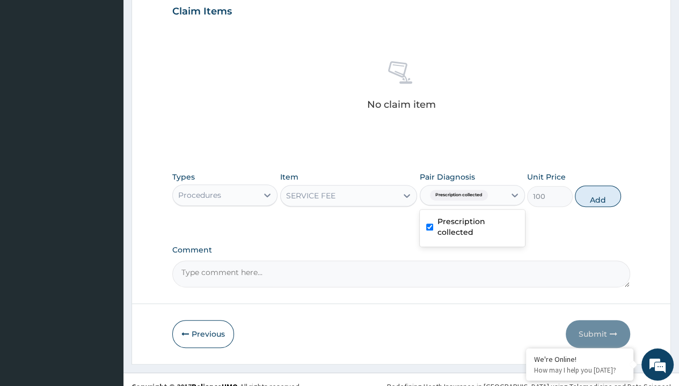
click at [598, 186] on button "Add" at bounding box center [598, 196] width 46 height 21
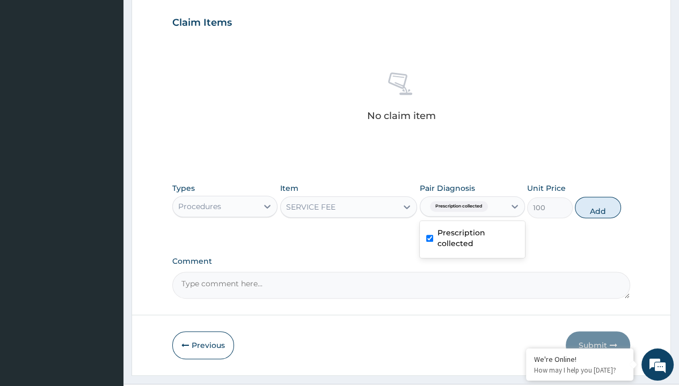
type input "0"
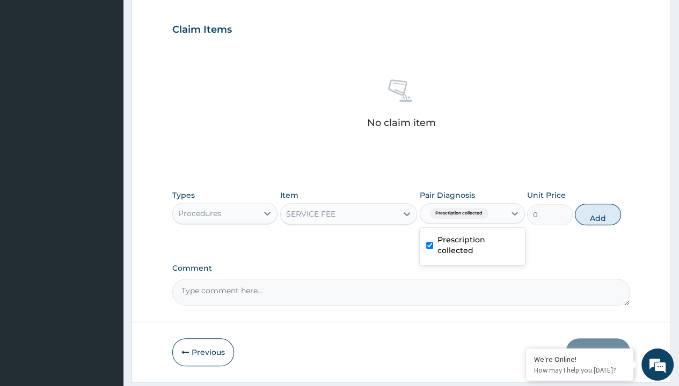
click at [161, 1] on form "Step 2 of 2 PA Code / Prescription Code Enter Code(Secondary Care Only) Encount…" at bounding box center [400, 42] width 539 height 681
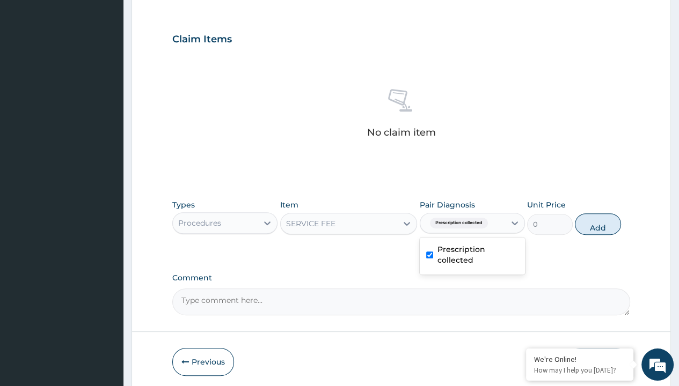
click at [199, 218] on div "Procedures" at bounding box center [199, 223] width 43 height 11
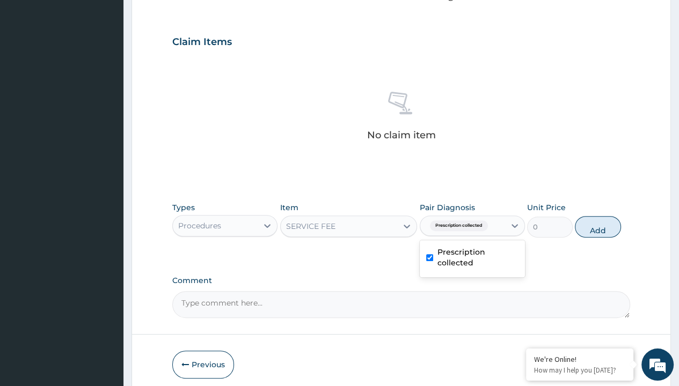
type input "drugs"
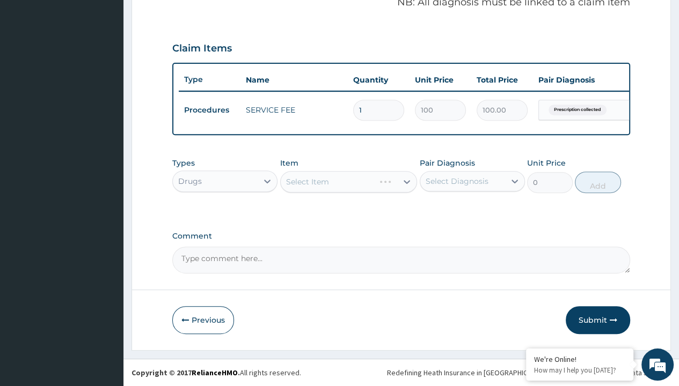
click at [307, 182] on div "Select Item" at bounding box center [307, 181] width 43 height 11
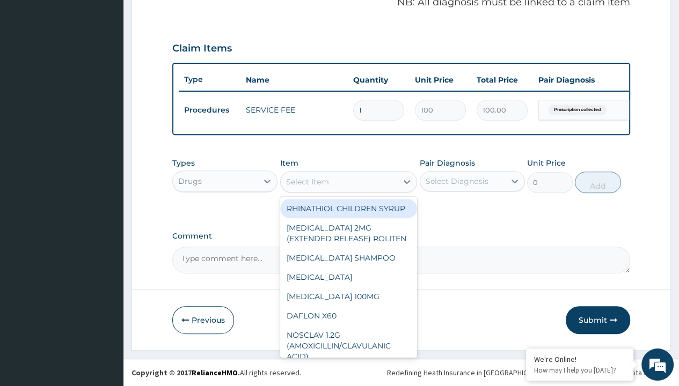
type input "amlodipine 10mg (teva) x28"
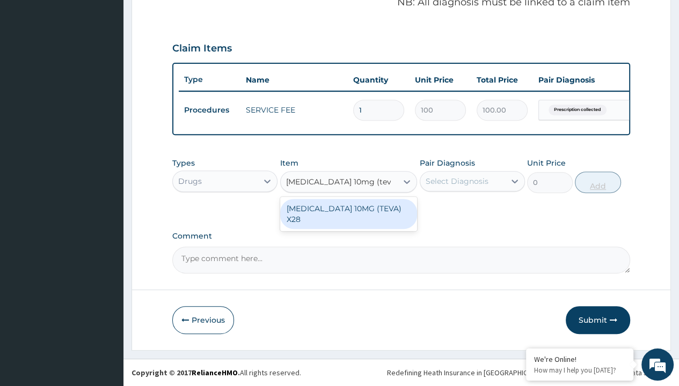
click at [348, 209] on div "[MEDICAL_DATA] 10MG (TEVA) X28" at bounding box center [348, 214] width 137 height 30
type input "98.4000015258789"
type input "prescription collected"
click at [598, 182] on button "Add" at bounding box center [598, 182] width 46 height 21
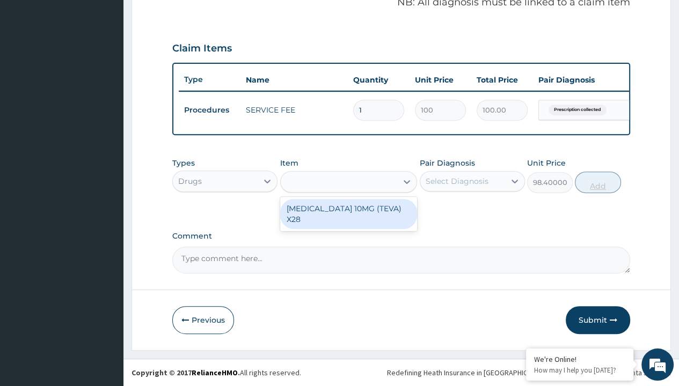
type input "0"
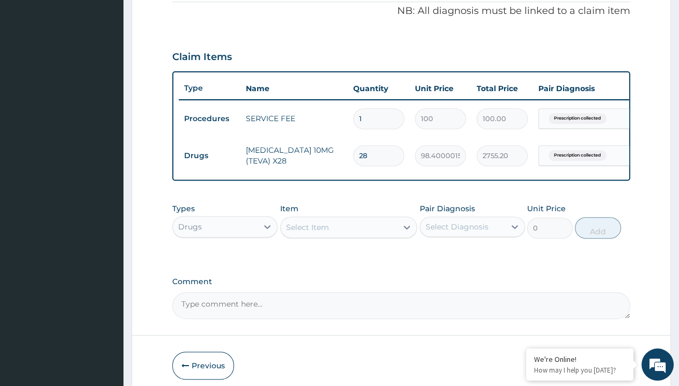
click at [598, 352] on button "Submit" at bounding box center [597, 366] width 64 height 28
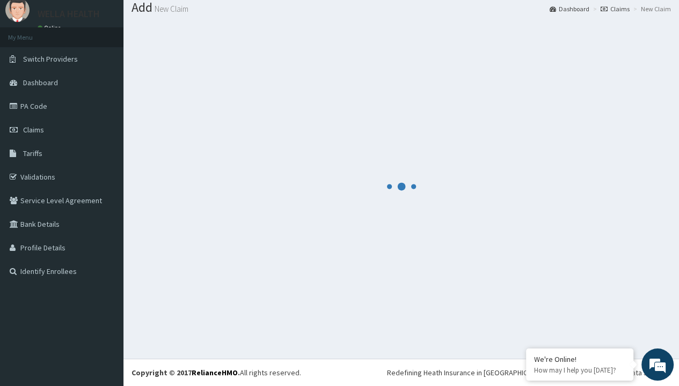
scroll to position [380, 0]
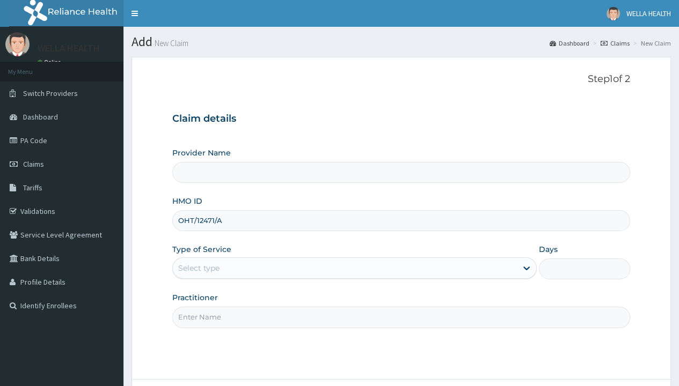
type input "OHT/12471/A"
type input "WellaHealth"
click at [198, 268] on div "Select type" at bounding box center [198, 268] width 41 height 11
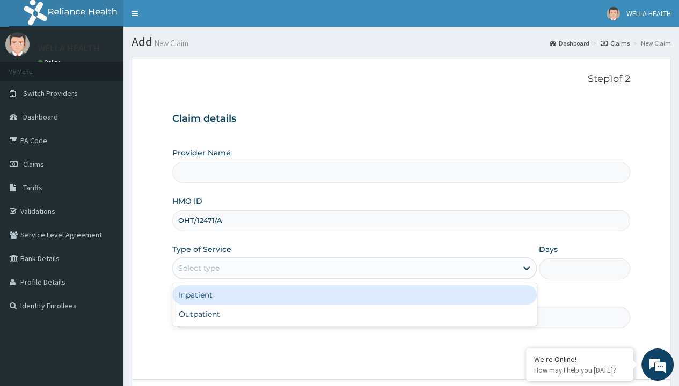
click at [354, 314] on div "Outpatient" at bounding box center [354, 314] width 364 height 19
type input "1"
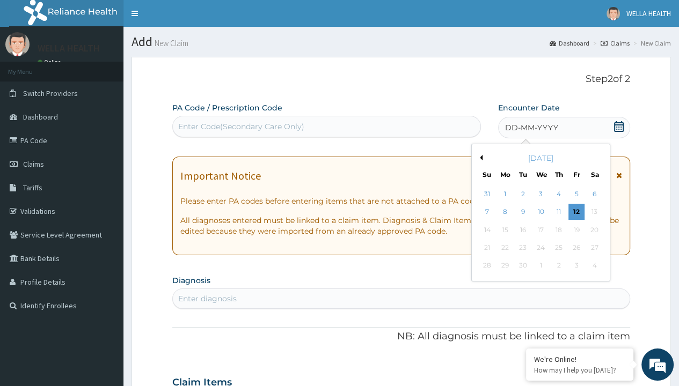
scroll to position [90, 0]
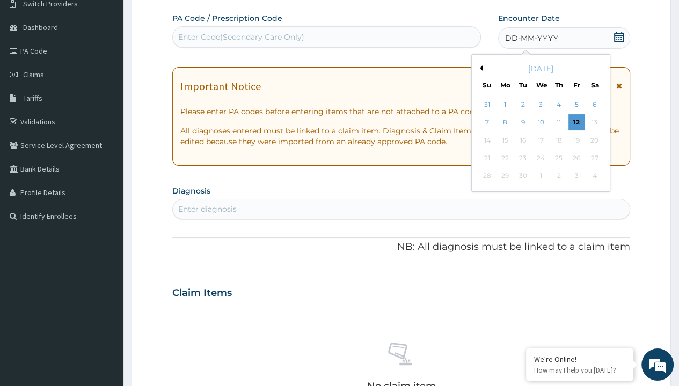
click at [479, 68] on button "Previous Month" at bounding box center [479, 67] width 5 height 5
click at [486, 194] on div "31" at bounding box center [486, 194] width 16 height 16
click at [207, 208] on div "Enter diagnosis" at bounding box center [207, 209] width 58 height 11
type input "prescription collected"
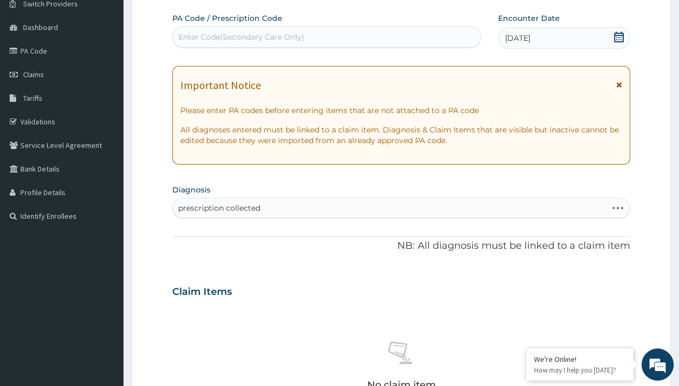
scroll to position [0, 0]
click at [161, 1] on form "Step 2 of 2 PA Code / Prescription Code Enter Code(Secondary Care Only) Encount…" at bounding box center [400, 306] width 539 height 678
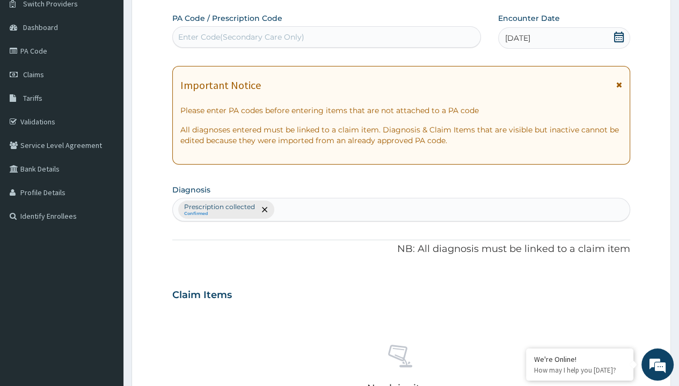
scroll to position [374, 0]
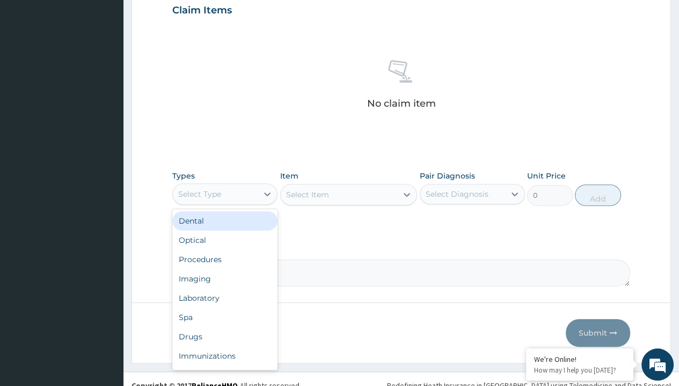
type input "procedures"
click at [225, 250] on div "Procedures" at bounding box center [224, 259] width 105 height 19
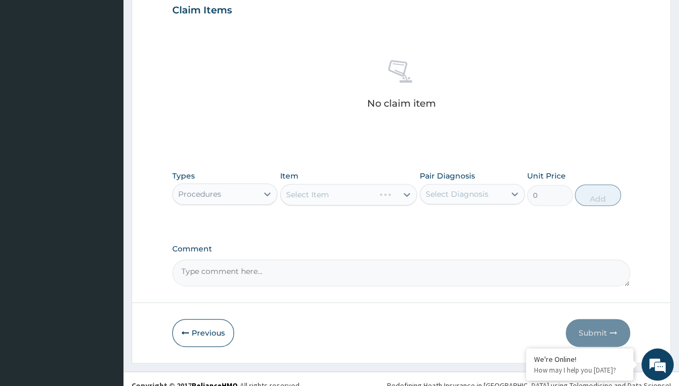
click at [307, 194] on div "Select Item" at bounding box center [307, 194] width 43 height 11
type input "service fee"
type input "100"
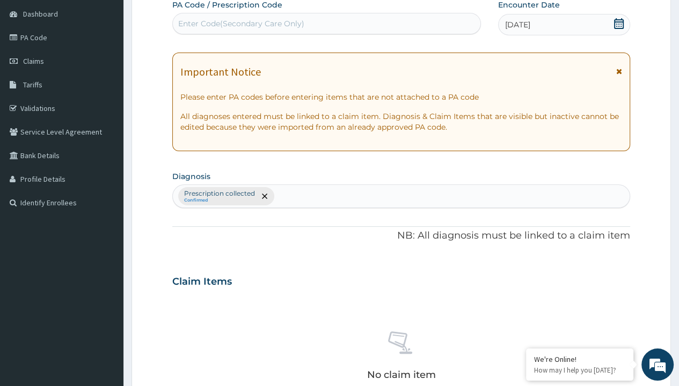
type input "prescription collected"
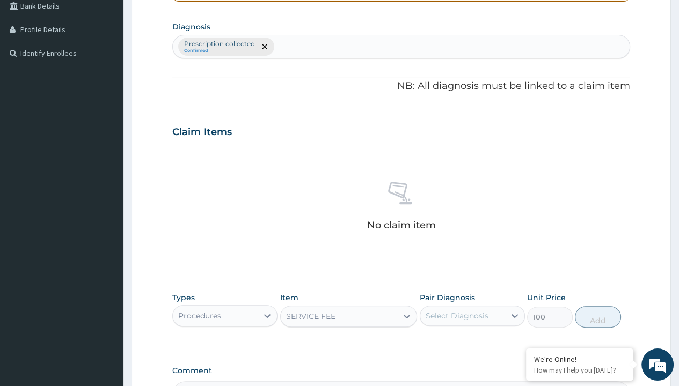
click at [598, 306] on button "Add" at bounding box center [598, 316] width 46 height 21
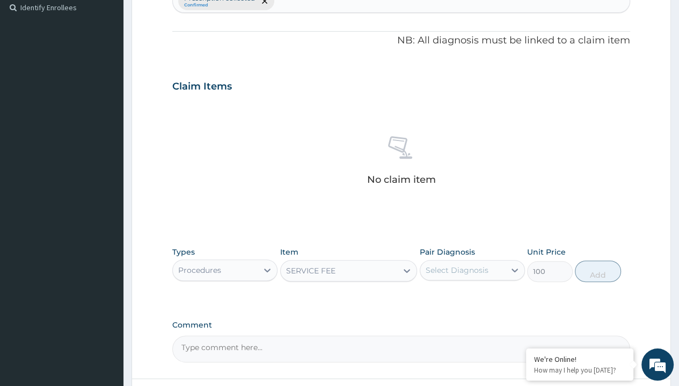
type input "0"
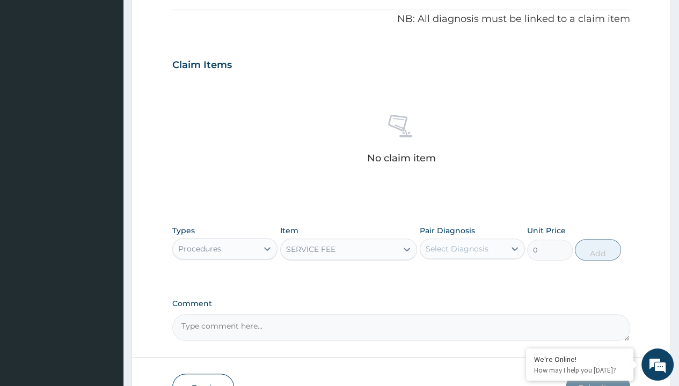
click at [161, 1] on form "Step 2 of 2 PA Code / Prescription Code Enter Code(Secondary Care Only) Encount…" at bounding box center [400, 77] width 539 height 681
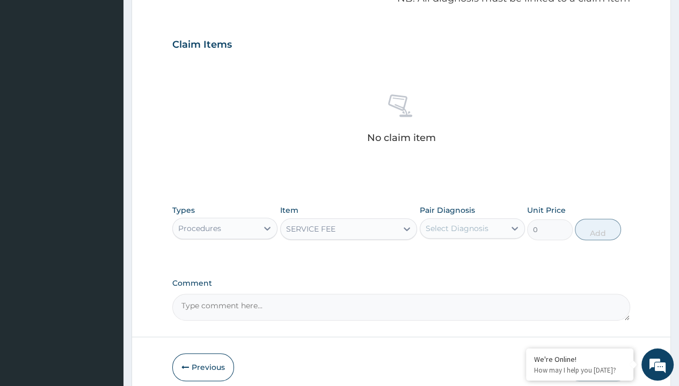
scroll to position [0, 0]
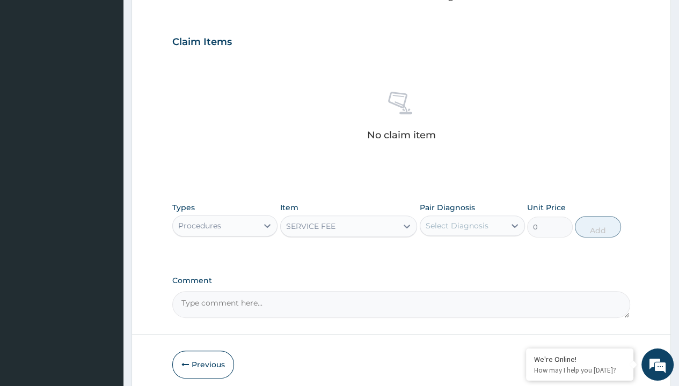
click at [199, 220] on div "Procedures" at bounding box center [199, 225] width 43 height 11
type input "drugs"
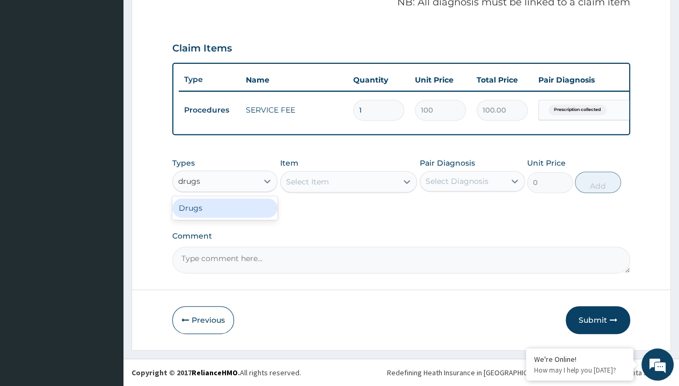
click at [225, 208] on div "Drugs" at bounding box center [224, 207] width 105 height 19
click at [307, 182] on div "Select Item" at bounding box center [307, 181] width 43 height 11
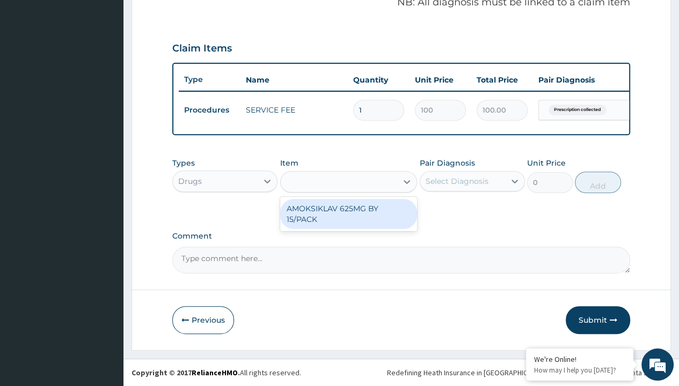
type input "amoksiklav 625mg by 15/pack"
click at [348, 209] on div "AMOKSIKLAV 625MG BY 15/PACK" at bounding box center [348, 214] width 137 height 30
type input "729.5"
type input "prescription collected"
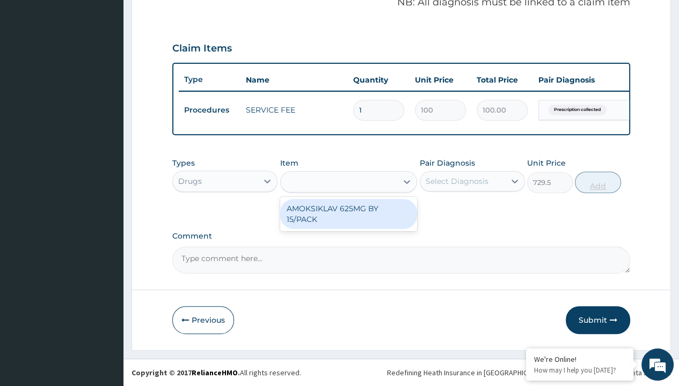
click at [598, 182] on button "Add" at bounding box center [598, 182] width 46 height 21
type input "0"
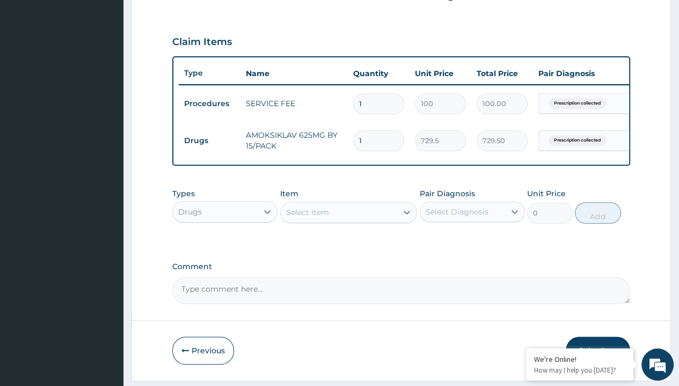
type input "14"
click at [161, 1] on form "Step 2 of 2 PA Code / Prescription Code Enter Code(Secondary Care Only) Encount…" at bounding box center [400, 47] width 539 height 667
type input "10213.00"
click at [209, 139] on td "Drugs" at bounding box center [210, 141] width 62 height 20
type input "drugs"
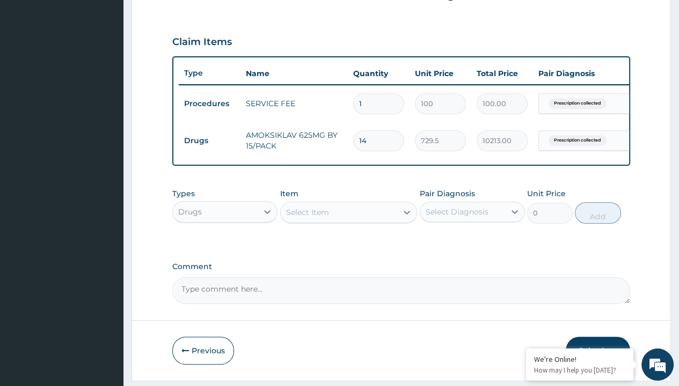
click at [307, 218] on div "Select Item" at bounding box center [307, 212] width 43 height 11
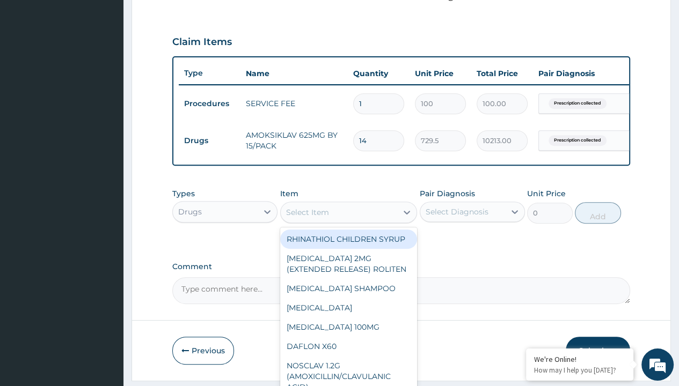
type input "[MEDICAL_DATA]"
type input "104.5"
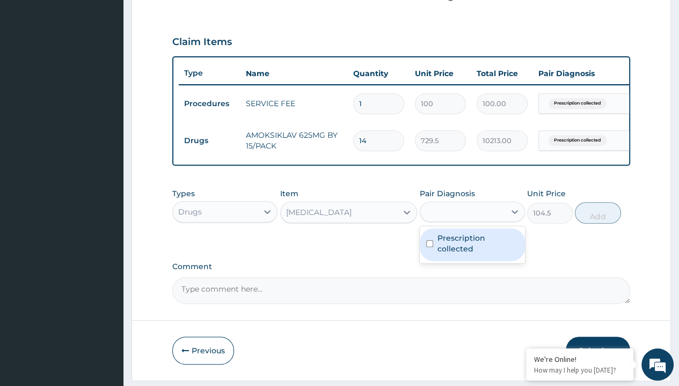
type input "prescription collected"
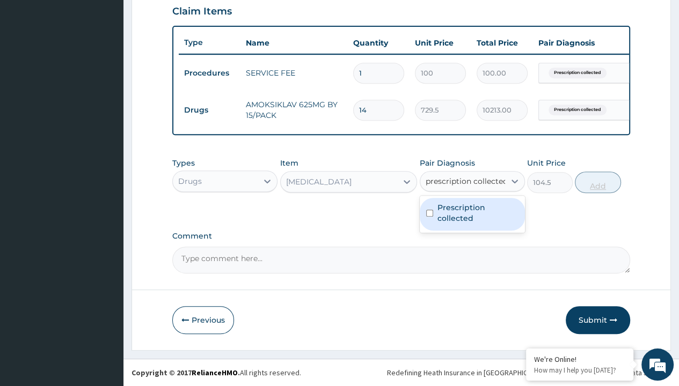
click at [472, 214] on label "Prescription collected" at bounding box center [477, 212] width 81 height 21
click at [598, 182] on button "Add" at bounding box center [598, 182] width 46 height 21
type input "0"
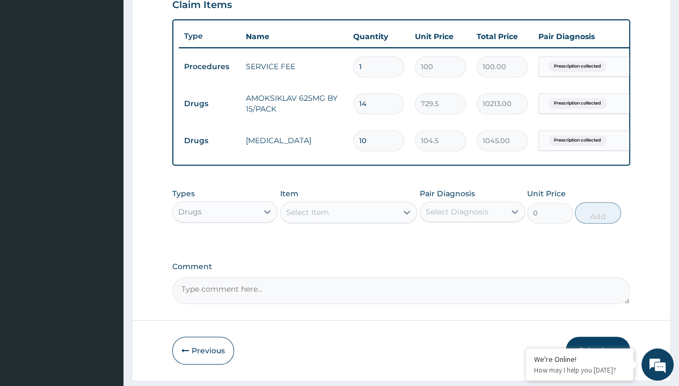
click at [598, 337] on button "Submit" at bounding box center [597, 351] width 64 height 28
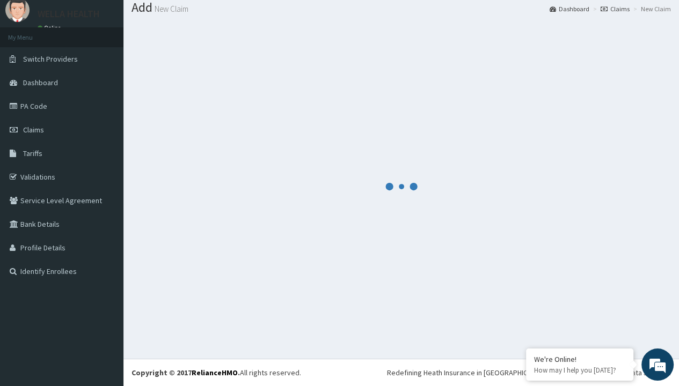
scroll to position [416, 0]
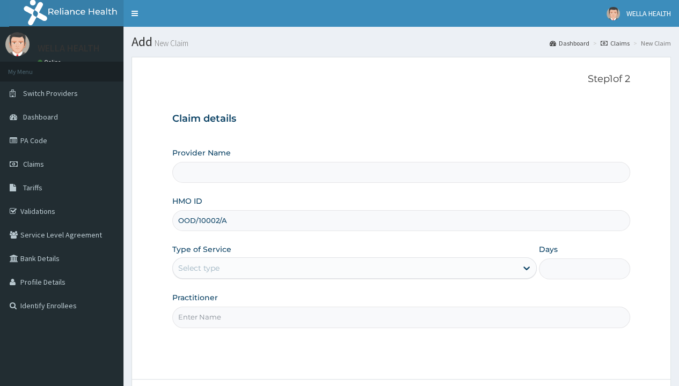
type input "OOD/10002/A"
type input "WellaHealth"
click at [198, 268] on div "Select type" at bounding box center [198, 268] width 41 height 11
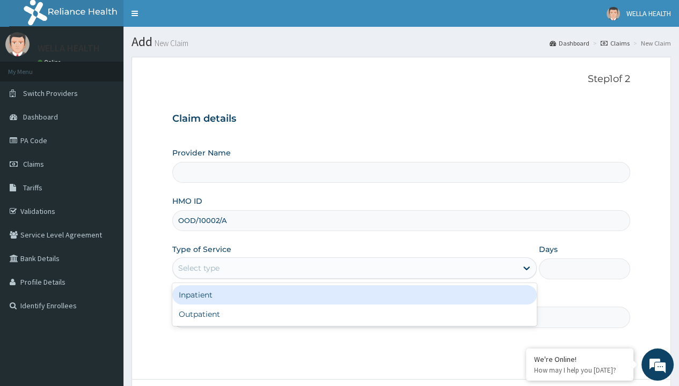
click at [354, 314] on div "Outpatient" at bounding box center [354, 314] width 364 height 19
type input "1"
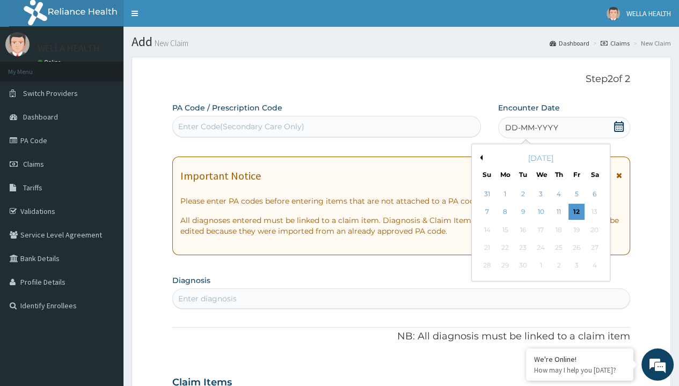
scroll to position [90, 0]
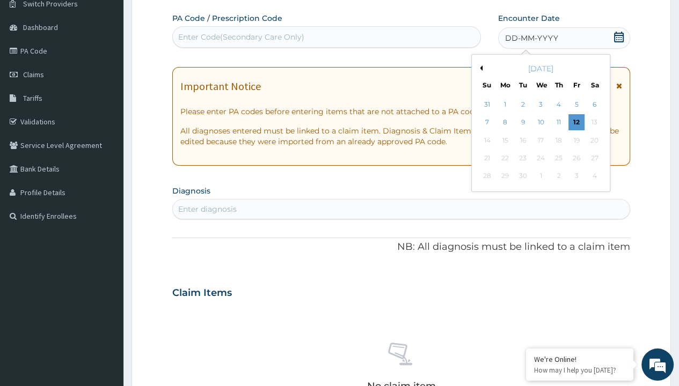
click at [479, 68] on button "Previous Month" at bounding box center [479, 67] width 5 height 5
click at [486, 194] on div "31" at bounding box center [486, 194] width 16 height 16
click at [207, 208] on div "Enter diagnosis" at bounding box center [207, 209] width 58 height 11
type input "prescription collected"
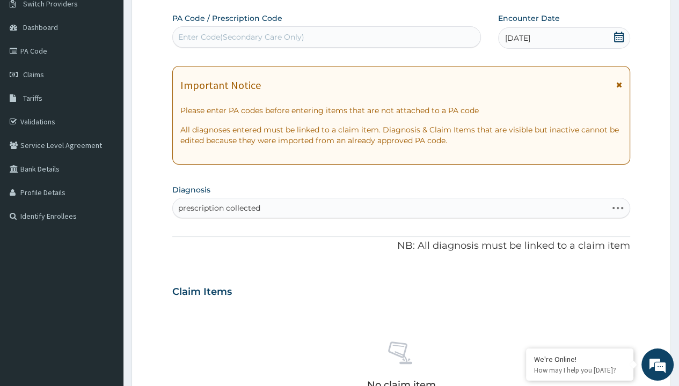
scroll to position [0, 0]
click at [161, 1] on form "Step 2 of 2 PA Code / Prescription Code Enter Code(Secondary Care Only) Encount…" at bounding box center [400, 306] width 539 height 678
type input "procedures"
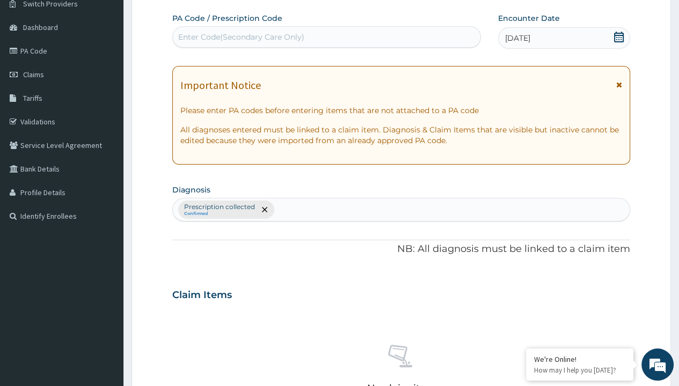
scroll to position [374, 0]
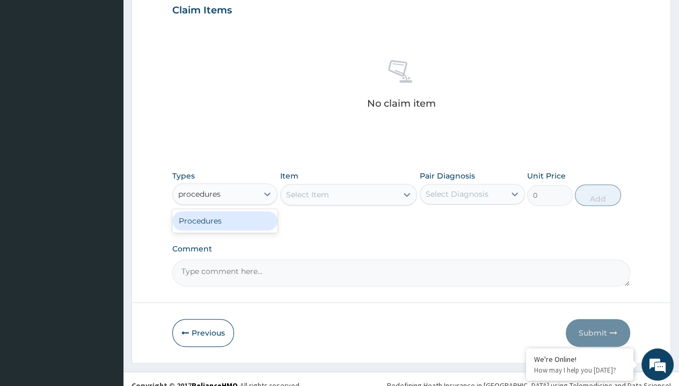
click at [225, 220] on div "Procedures" at bounding box center [224, 220] width 105 height 19
click at [307, 194] on div "Select Item" at bounding box center [307, 194] width 43 height 11
type input "service fee"
type input "100"
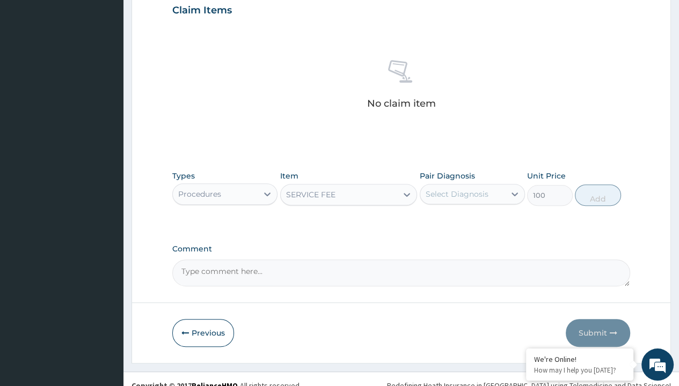
type input "prescription collected"
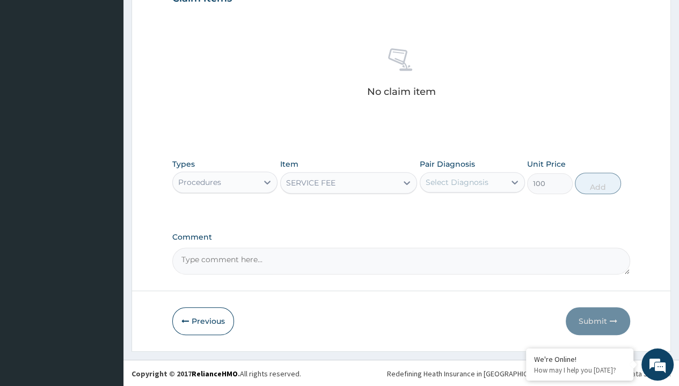
click at [598, 182] on button "Add" at bounding box center [598, 183] width 46 height 21
type input "0"
click at [161, 1] on form "Step 2 of 2 PA Code / Prescription Code Enter Code(Secondary Care Only) Encount…" at bounding box center [400, 11] width 539 height 681
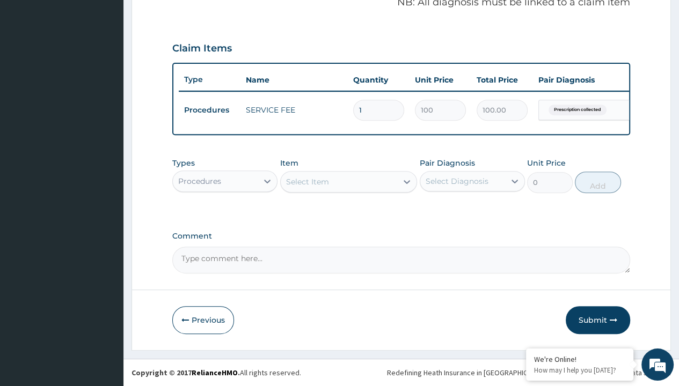
click at [199, 181] on div "Procedures" at bounding box center [199, 181] width 43 height 11
type input "drugs"
click at [307, 182] on div "Select Item" at bounding box center [307, 181] width 43 height 11
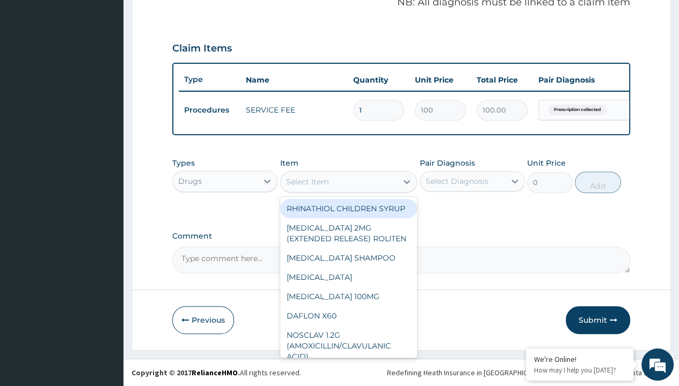
type input "[MEDICAL_DATA] eye drops"
type input "5000"
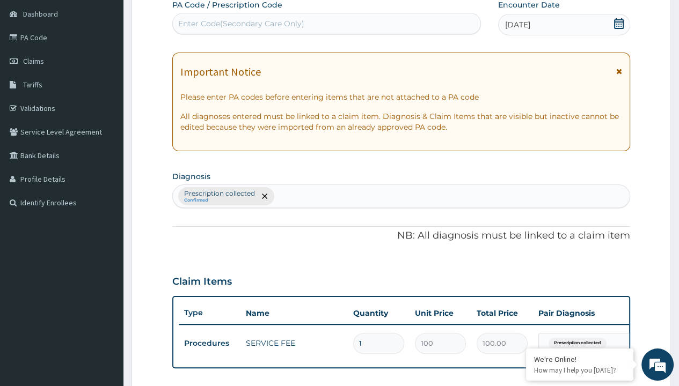
type input "prescription collected"
type input "0"
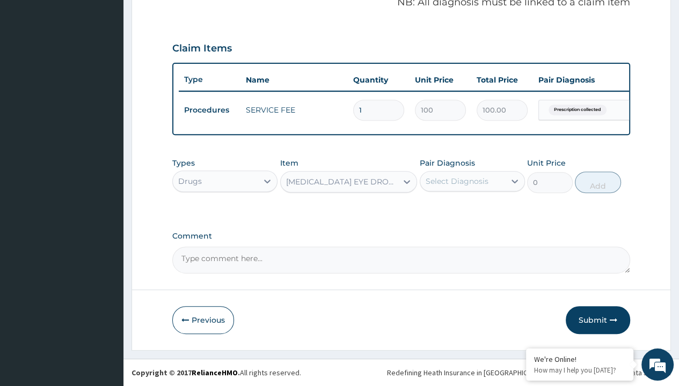
click at [161, 1] on form "Step 2 of 2 PA Code / Prescription Code Enter Code(Secondary Care Only) Encount…" at bounding box center [400, 36] width 539 height 630
type input "procedures"
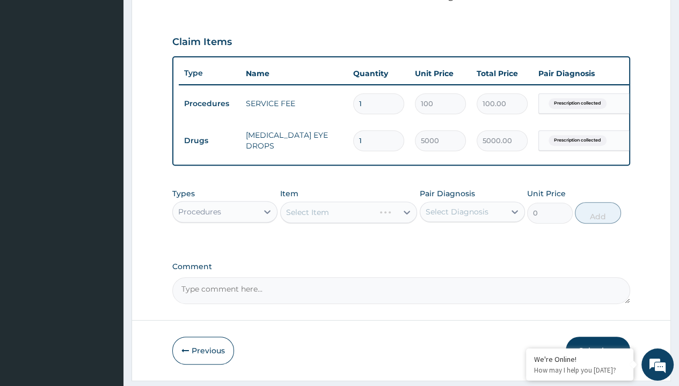
click at [307, 218] on div "Select Item" at bounding box center [307, 212] width 43 height 11
type input "delivery"
type input "2000"
type input "prescription collected"
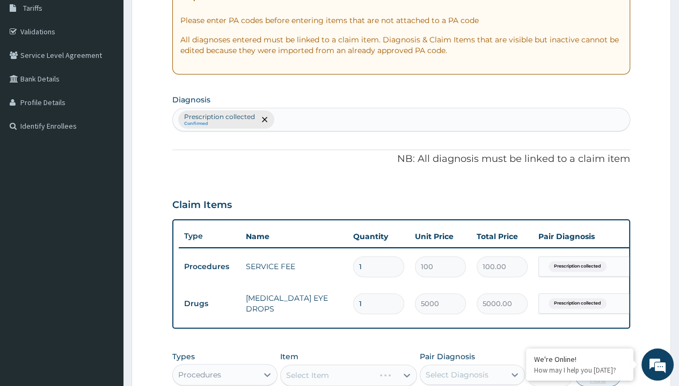
click at [598, 365] on button "Add" at bounding box center [598, 375] width 46 height 21
type input "0"
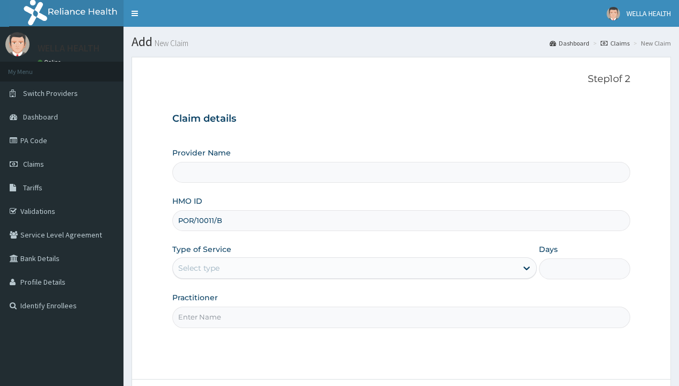
type input "POR/10011/B"
type input "WellaHealth"
click at [198, 268] on div "Select type" at bounding box center [198, 268] width 41 height 11
type input "1"
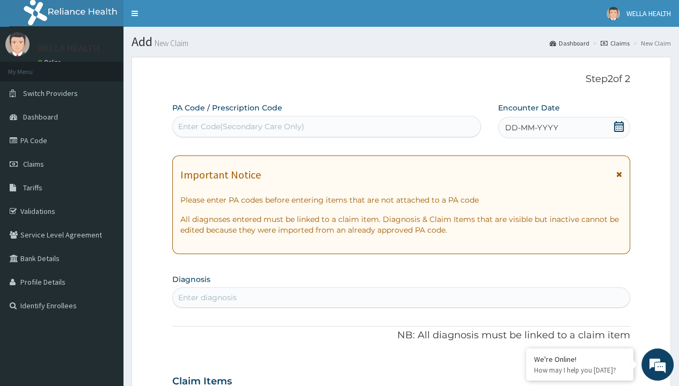
scroll to position [90, 0]
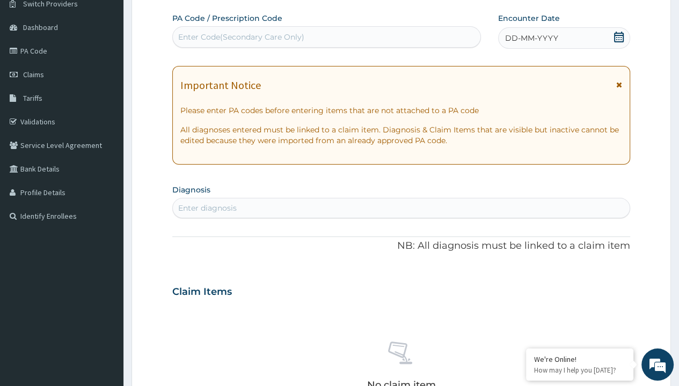
click at [531, 38] on span "DD-MM-YYYY" at bounding box center [531, 38] width 53 height 11
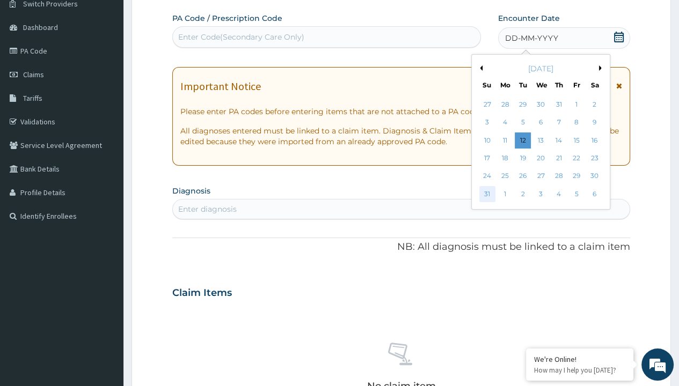
click at [486, 194] on div "31" at bounding box center [486, 194] width 16 height 16
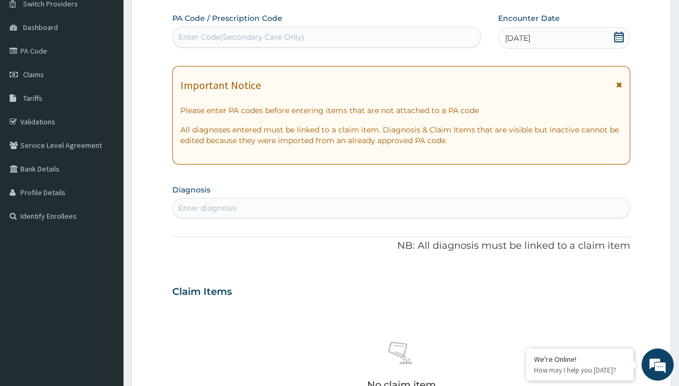
click at [207, 208] on div "Enter diagnosis" at bounding box center [207, 208] width 58 height 11
type input "prescription collected"
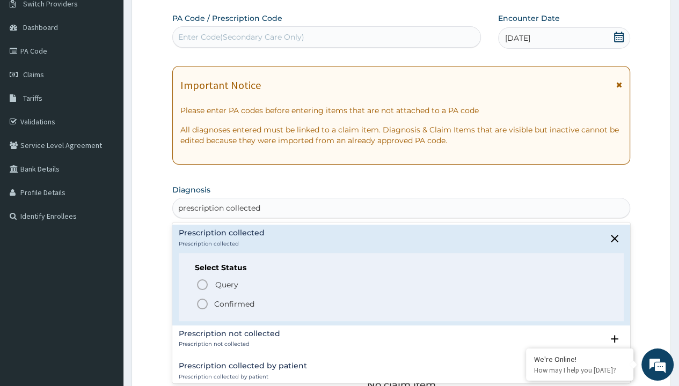
click at [234, 303] on p "Confirmed" at bounding box center [234, 304] width 40 height 11
click at [161, 1] on form "Step 2 of 2 PA Code / Prescription Code Enter Code(Secondary Care Only) Encount…" at bounding box center [400, 306] width 539 height 678
type input "procedures"
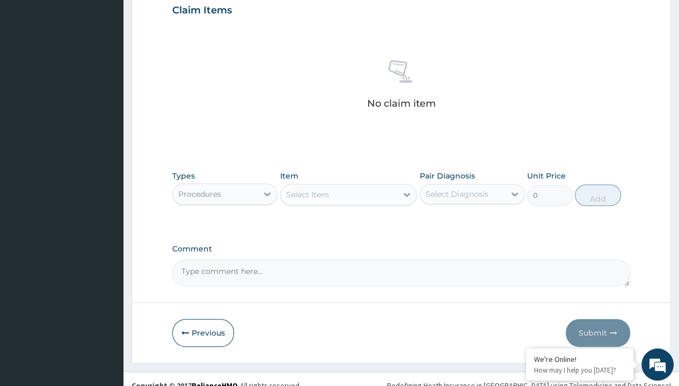
type input "service fee"
type input "100"
type input "prescription collected"
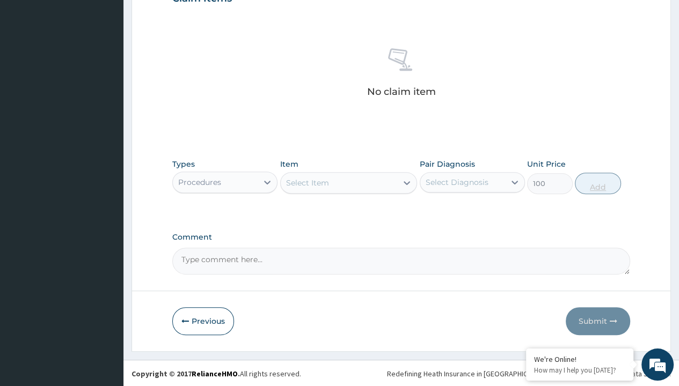
click at [598, 182] on button "Add" at bounding box center [598, 183] width 46 height 21
type input "0"
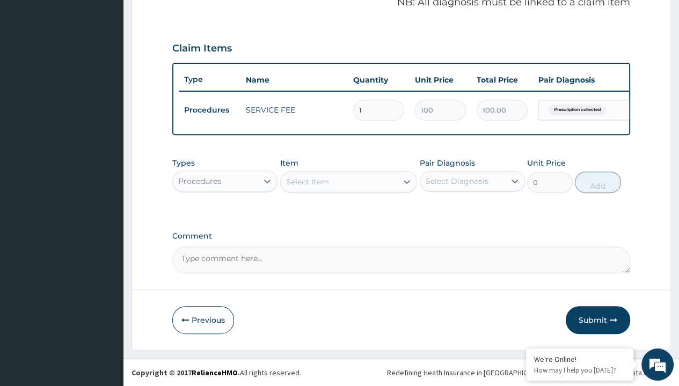
click at [161, 1] on form "Step 2 of 2 PA Code / Prescription Code Enter Code(Secondary Care Only) Encount…" at bounding box center [400, 36] width 539 height 630
click at [199, 181] on div "Procedures" at bounding box center [199, 181] width 43 height 11
type input "drugs"
click at [307, 182] on div "Select Item" at bounding box center [307, 181] width 43 height 11
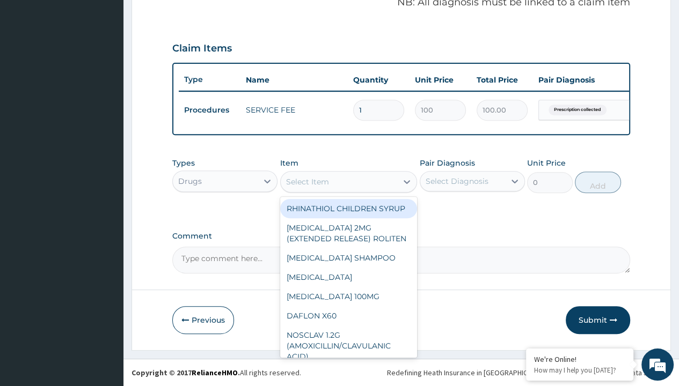
type input "sudocrem 400g"
type input "9405"
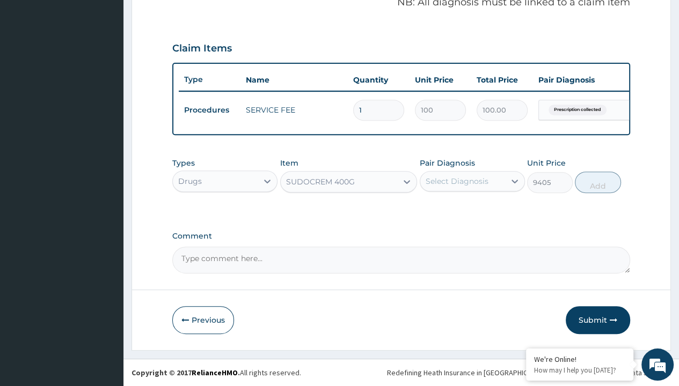
type input "prescription collected"
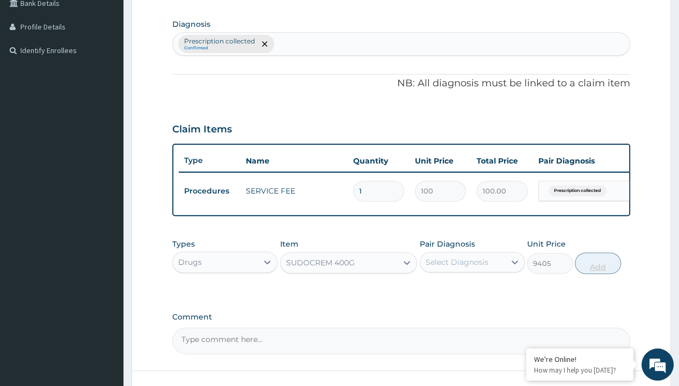
click at [598, 253] on button "Add" at bounding box center [598, 263] width 46 height 21
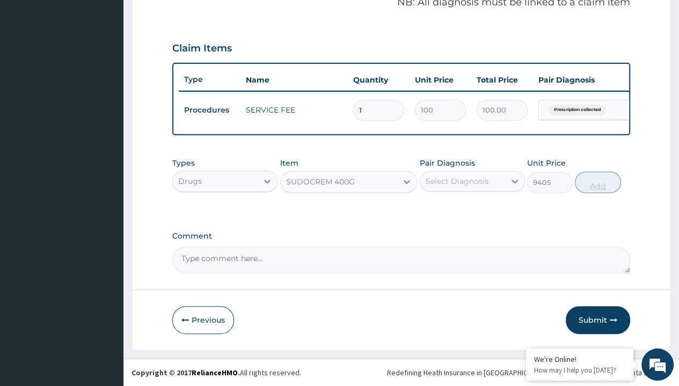
type input "0"
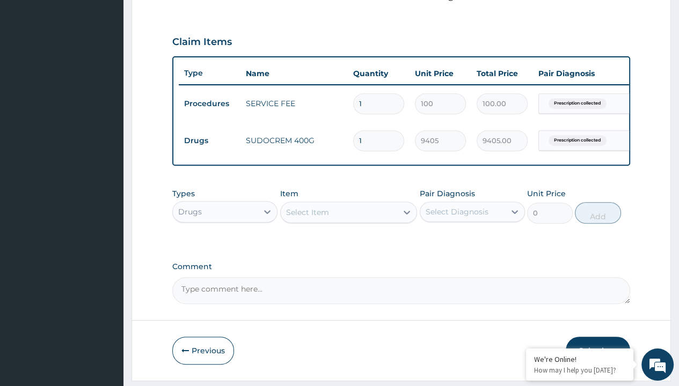
click at [598, 337] on button "Submit" at bounding box center [597, 351] width 64 height 28
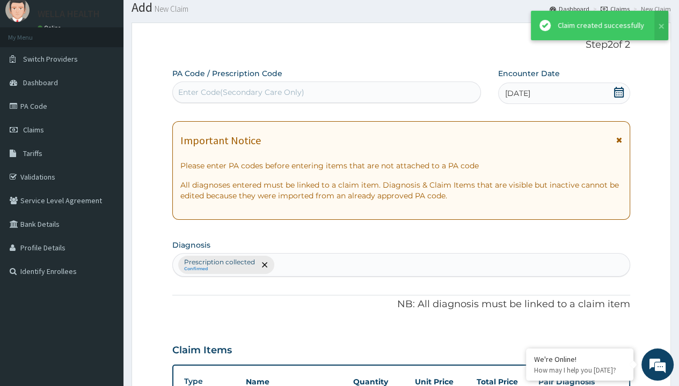
scroll to position [380, 0]
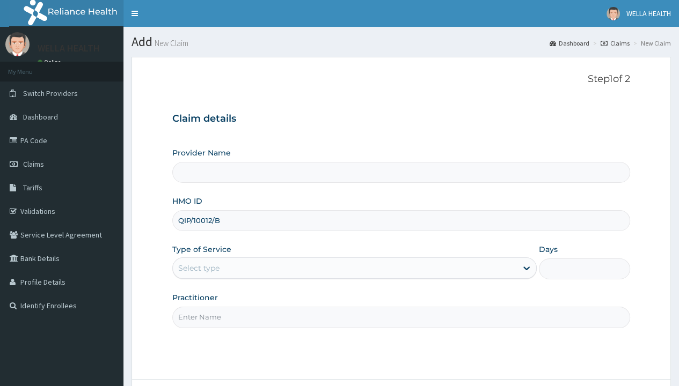
type input "QIP/10012/B"
type input "WellaHealth"
click at [198, 268] on div "Select type" at bounding box center [198, 268] width 41 height 11
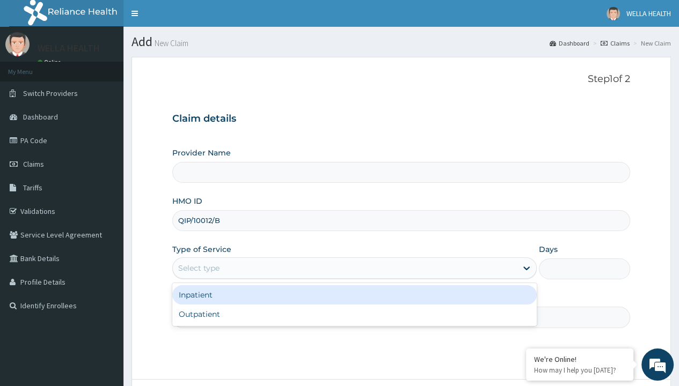
click at [354, 314] on div "Outpatient" at bounding box center [354, 314] width 364 height 19
type input "1"
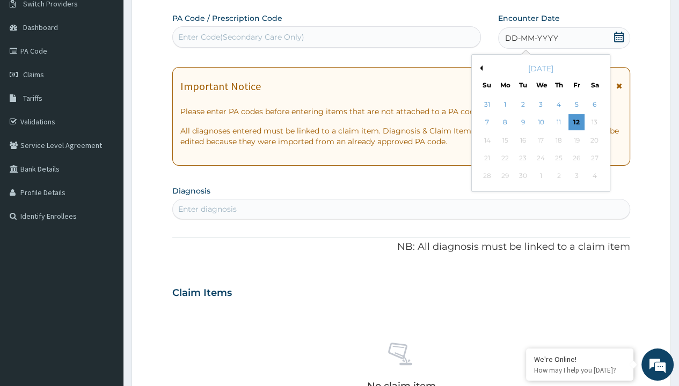
click at [479, 68] on button "Previous Month" at bounding box center [479, 67] width 5 height 5
click at [486, 194] on div "31" at bounding box center [486, 194] width 16 height 16
click at [240, 36] on div "Enter Code(Secondary Care Only)" at bounding box center [241, 37] width 126 height 11
type input "PRX/361B76F0"
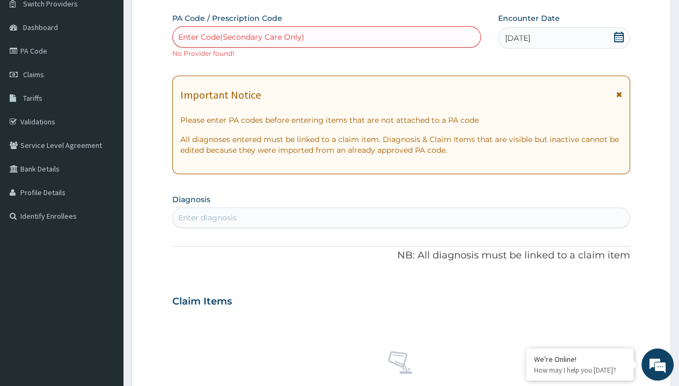
scroll to position [0, 0]
click at [207, 217] on div "Enter diagnosis" at bounding box center [207, 217] width 58 height 11
type input "prescription collected"
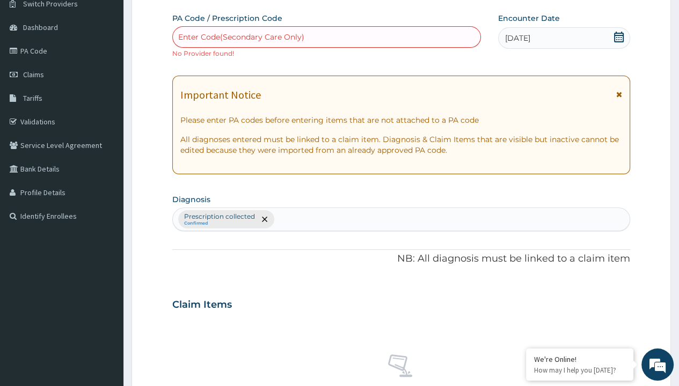
click at [161, 1] on form "Step 2 of 2 PA Code / Prescription Code Enter Code(Secondary Care Only) No Prov…" at bounding box center [400, 312] width 539 height 690
type input "procedures"
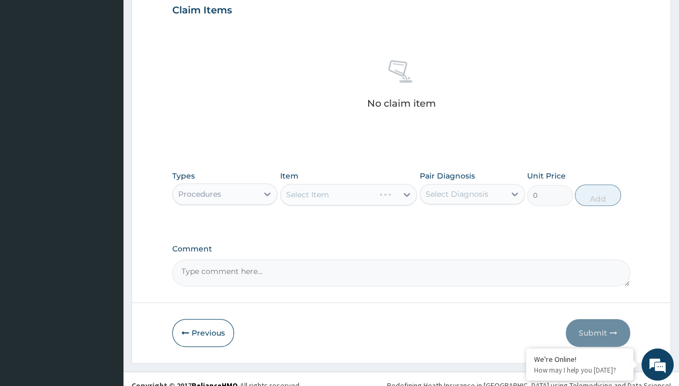
click at [307, 193] on div "Select Item" at bounding box center [307, 194] width 43 height 11
type input "service fee"
type input "100"
type input "prescription collected"
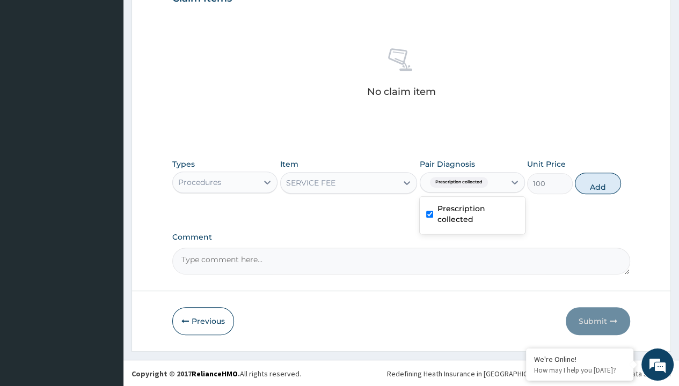
click at [598, 182] on button "Add" at bounding box center [598, 183] width 46 height 21
type input "0"
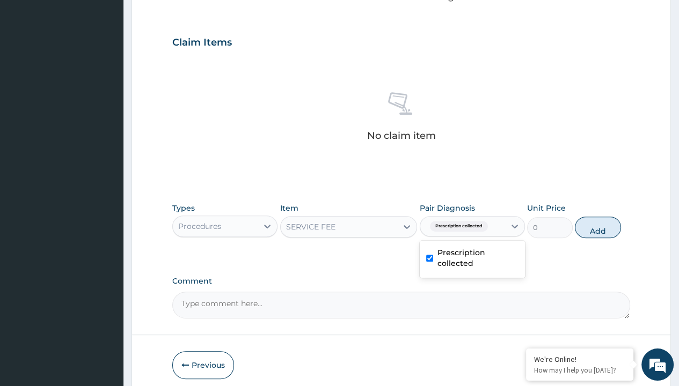
click at [161, 1] on form "Step 2 of 2 PA Code / Prescription Code Enter Code(Secondary Care Only) No Prov…" at bounding box center [400, 50] width 539 height 690
click at [199, 221] on div "Procedures" at bounding box center [199, 226] width 43 height 11
type input "drugs"
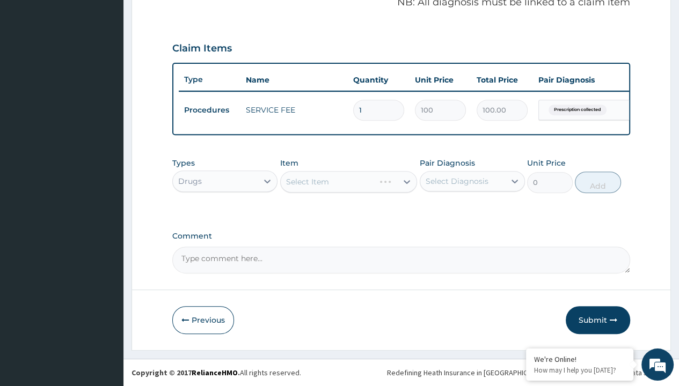
click at [307, 182] on div "Select Item" at bounding box center [307, 181] width 43 height 11
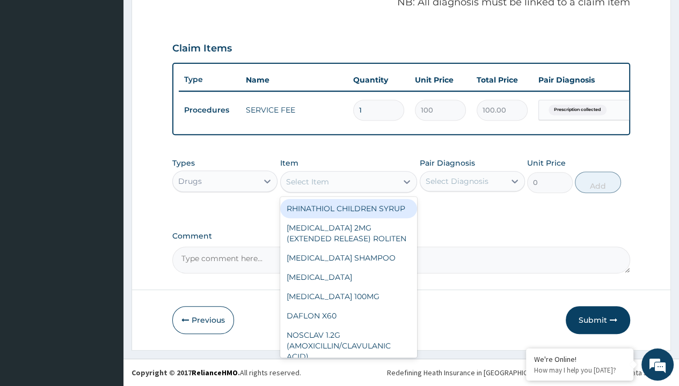
type input "amaryl 2mg x 30"
type input "633.2999877929688"
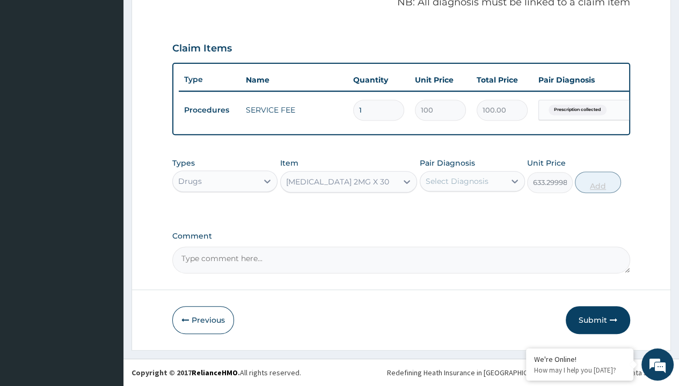
type input "prescription collected"
click at [598, 182] on button "Add" at bounding box center [598, 182] width 46 height 21
type input "0"
click at [161, 1] on form "Step 2 of 2 PA Code / Prescription Code Enter Code(Secondary Care Only) No Prov…" at bounding box center [400, 30] width 539 height 639
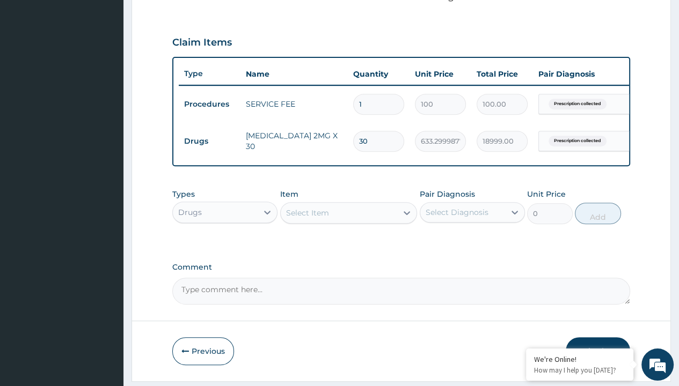
type input "drugs"
click at [307, 218] on div "Select Item" at bounding box center [307, 213] width 43 height 11
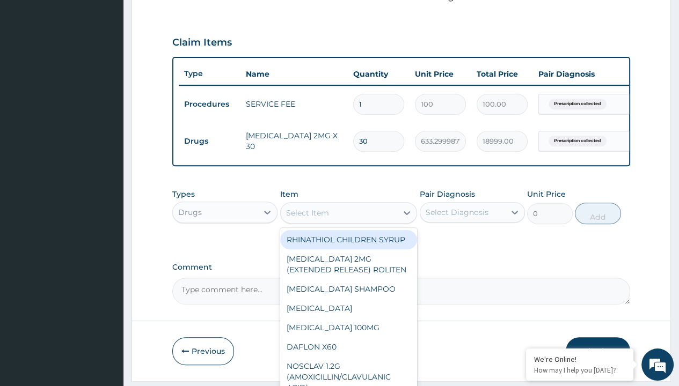
type input "glucophage 1g tabs x30"
type input "505"
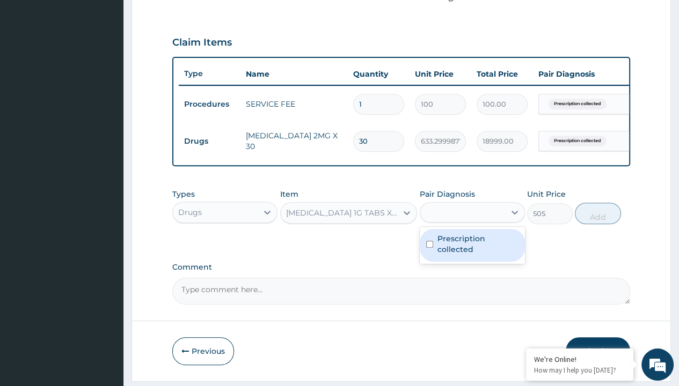
type input "prescription collected"
click at [472, 233] on label "Prescription collected" at bounding box center [477, 243] width 81 height 21
checkbox input "true"
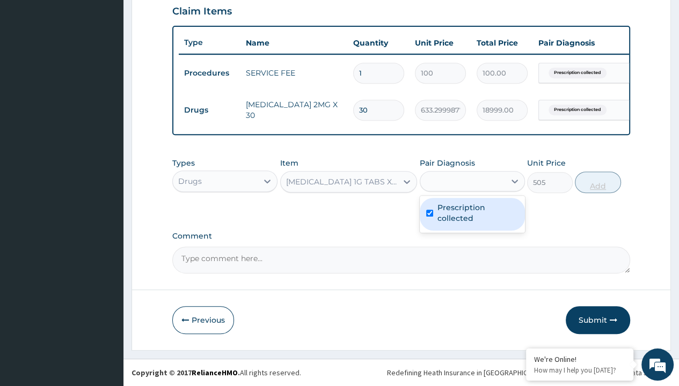
click at [598, 182] on button "Add" at bounding box center [598, 182] width 46 height 21
type input "0"
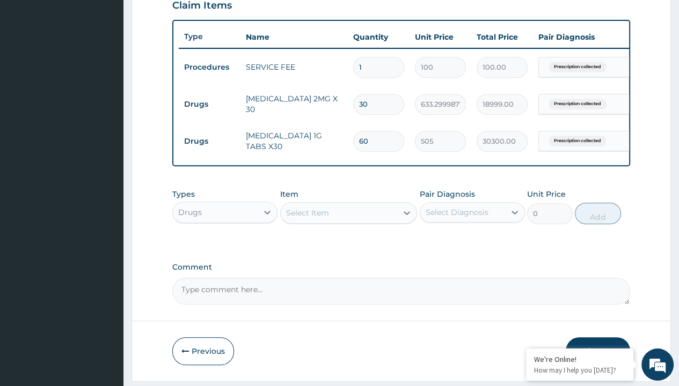
click at [598, 337] on button "Submit" at bounding box center [597, 351] width 64 height 28
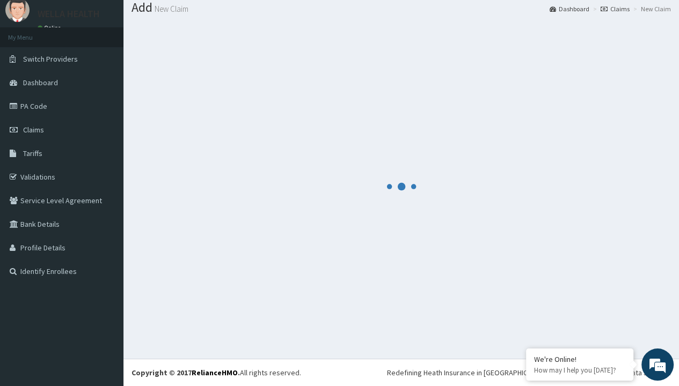
scroll to position [416, 0]
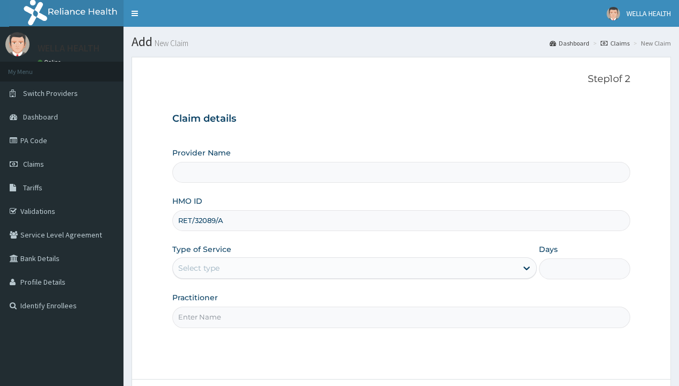
type input "RET/32089/A"
type input "WellaHealth"
click at [198, 268] on div "Select type" at bounding box center [198, 268] width 41 height 11
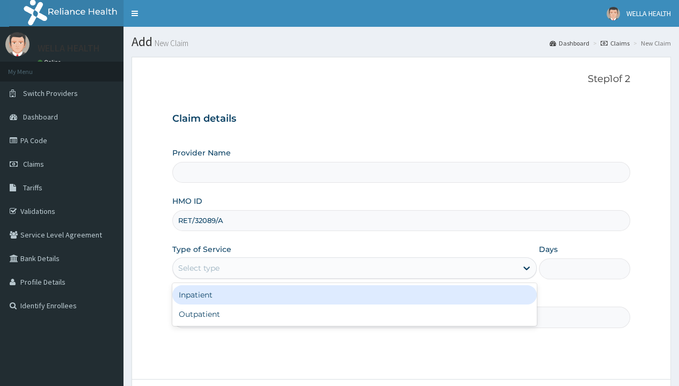
click at [354, 314] on div "Outpatient" at bounding box center [354, 314] width 364 height 19
type input "1"
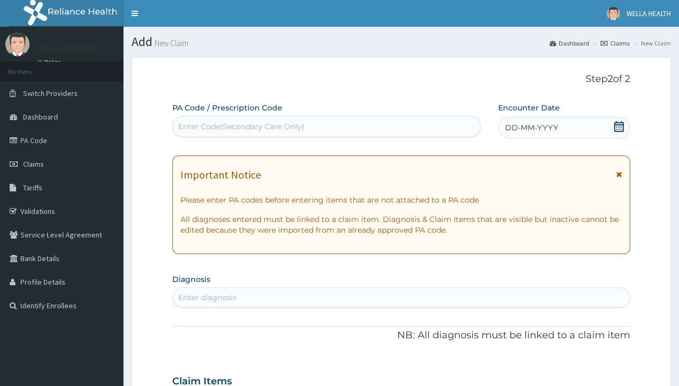
scroll to position [90, 0]
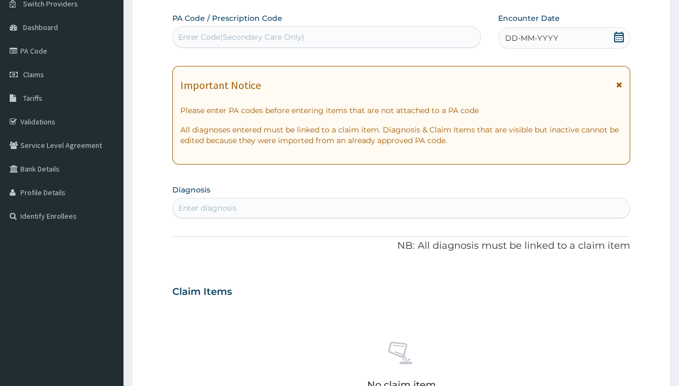
click at [531, 38] on span "DD-MM-YYYY" at bounding box center [531, 38] width 53 height 11
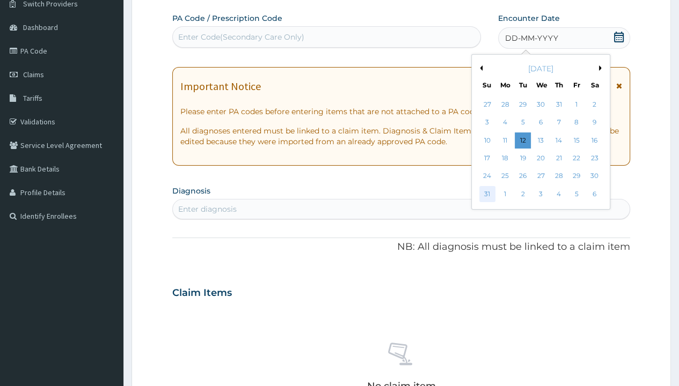
click at [486, 194] on div "31" at bounding box center [486, 194] width 16 height 16
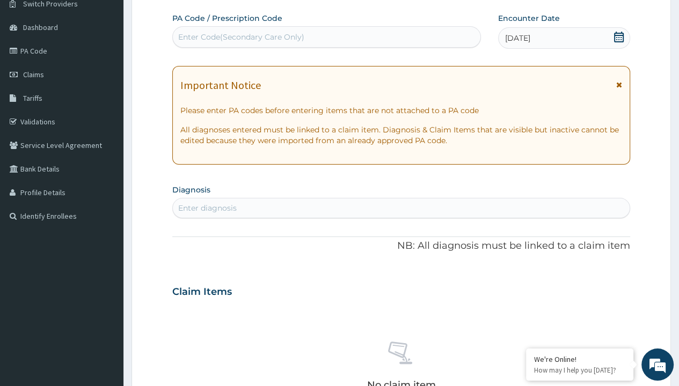
click at [207, 208] on div "Enter diagnosis" at bounding box center [207, 208] width 58 height 11
type input "prescription collected"
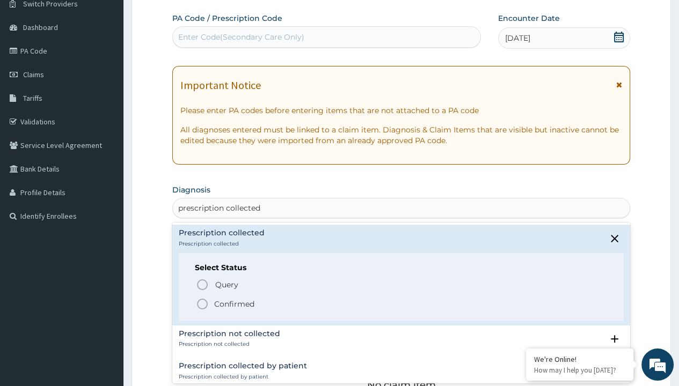
click at [234, 303] on p "Confirmed" at bounding box center [234, 304] width 40 height 11
click at [161, 1] on form "Step 2 of 2 PA Code / Prescription Code Enter Code(Secondary Care Only) Encount…" at bounding box center [400, 306] width 539 height 678
type input "procedures"
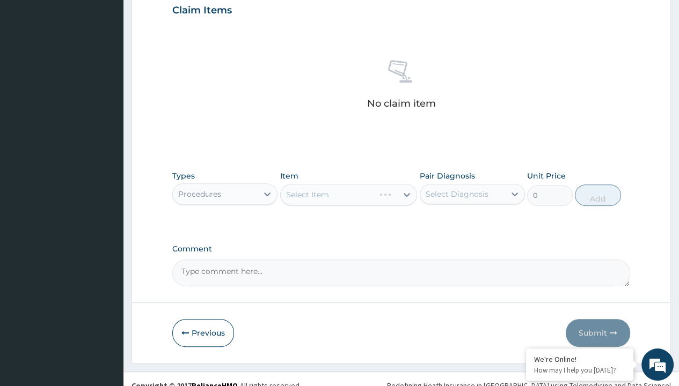
click at [307, 194] on div "Select Item" at bounding box center [307, 194] width 43 height 11
type input "service fee"
type input "100"
type input "prescription collected"
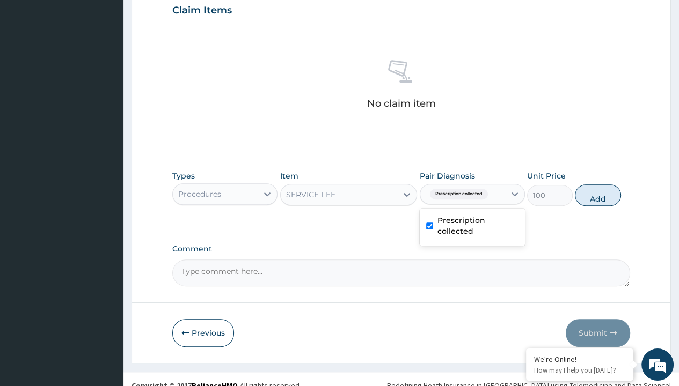
click at [598, 185] on button "Add" at bounding box center [598, 195] width 46 height 21
type input "0"
click at [161, 1] on form "Step 2 of 2 PA Code / Prescription Code Enter Code(Secondary Care Only) Encount…" at bounding box center [400, 22] width 539 height 681
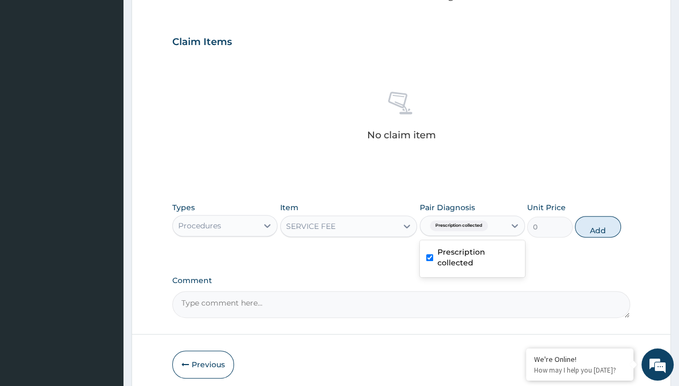
click at [199, 220] on div "Procedures" at bounding box center [199, 225] width 43 height 11
type input "drugs"
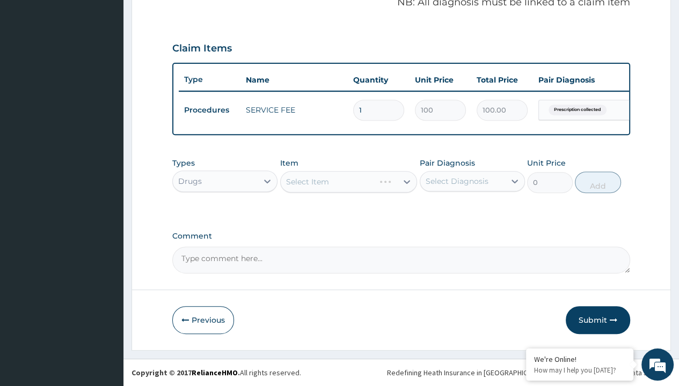
click at [307, 182] on div "Select Item" at bounding box center [307, 181] width 43 height 11
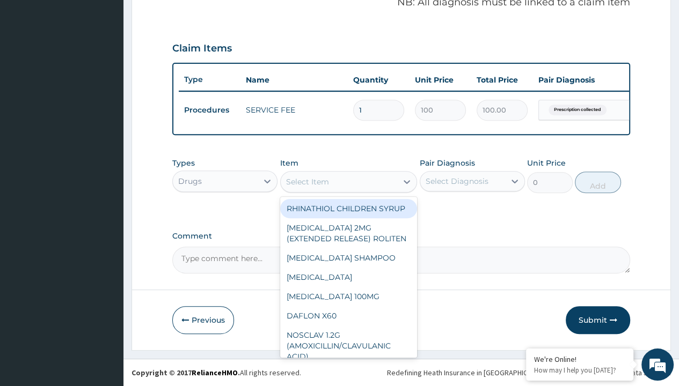
type input "[MEDICAL_DATA] (concor) 2.5mg x 30"
type input "177.8000030517578"
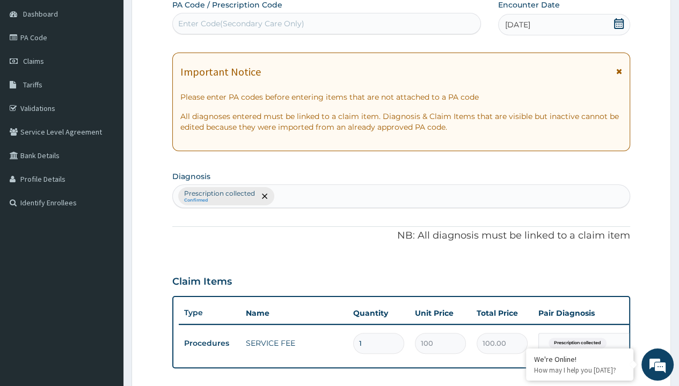
type input "prescription collected"
type input "0"
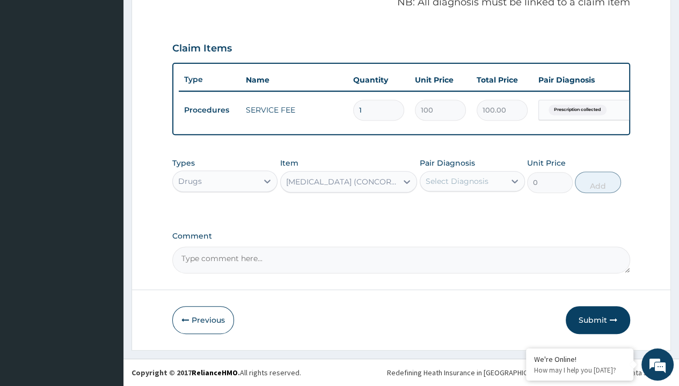
click at [161, 1] on form "Step 2 of 2 PA Code / Prescription Code Enter Code(Secondary Care Only) Encount…" at bounding box center [400, 36] width 539 height 630
type input "drugs"
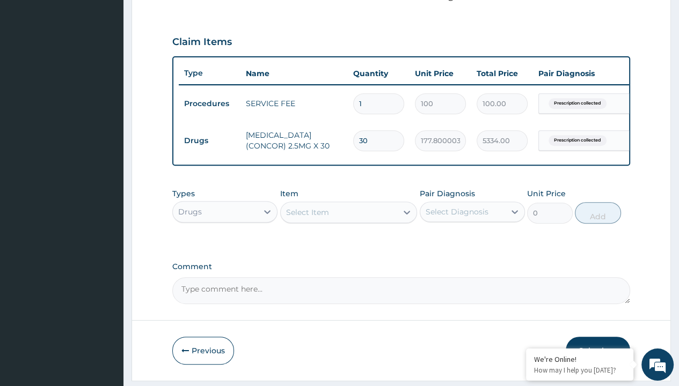
click at [307, 218] on div "Select Item" at bounding box center [307, 212] width 43 height 11
type input "[MEDICAL_DATA] 20mg tabs/pack"
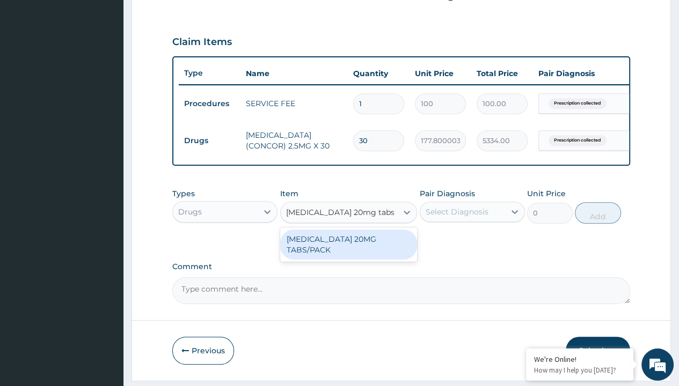
click at [348, 251] on div "[MEDICAL_DATA] 20MG TABS/PACK" at bounding box center [348, 245] width 137 height 30
type input "235.6999969482422"
type input "prescription collected"
click at [598, 202] on button "Add" at bounding box center [598, 212] width 46 height 21
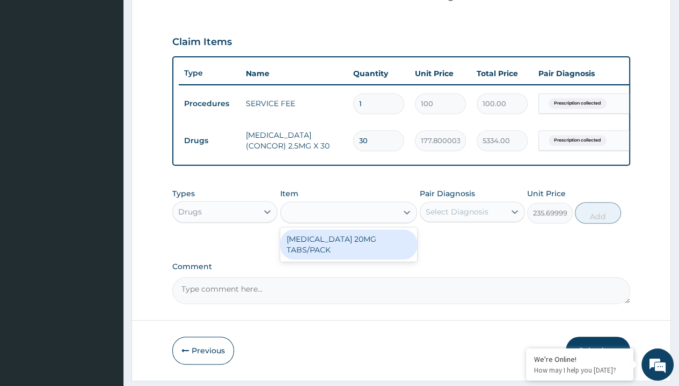
type input "0"
click at [161, 1] on form "Step 2 of 2 PA Code / Prescription Code Enter Code(Secondary Care Only) Encount…" at bounding box center [400, 47] width 539 height 667
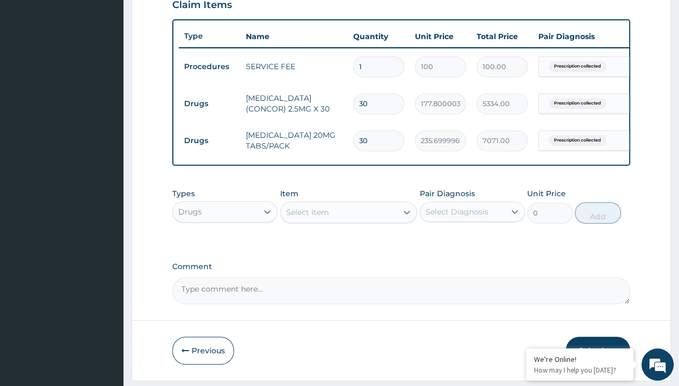
click at [209, 102] on td "Drugs" at bounding box center [210, 104] width 62 height 20
type input "drugs"
click at [307, 218] on div "Select Item" at bounding box center [307, 212] width 43 height 11
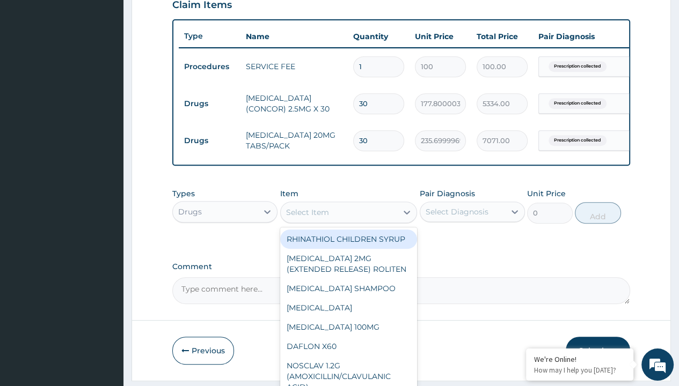
type input "[MEDICAL_DATA] 20mg (teva)/pack"
type input "66.0999984741211"
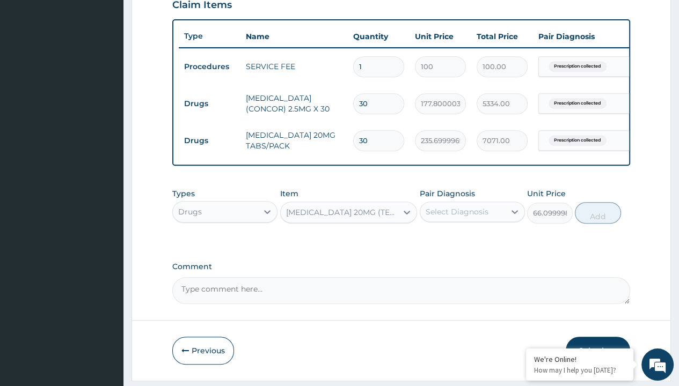
type input "prescription collected"
click at [598, 202] on button "Add" at bounding box center [598, 212] width 46 height 21
type input "0"
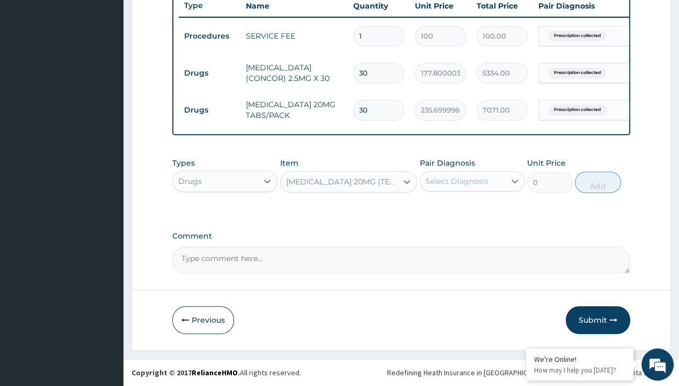
click at [209, 65] on td "Drugs" at bounding box center [210, 73] width 62 height 20
type input "drugs"
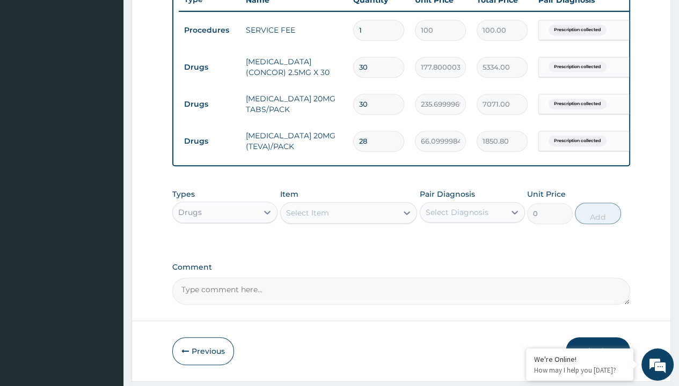
click at [307, 218] on div "Select Item" at bounding box center [307, 213] width 43 height 11
type input "[MEDICAL_DATA] 160mg (valsartil) x30"
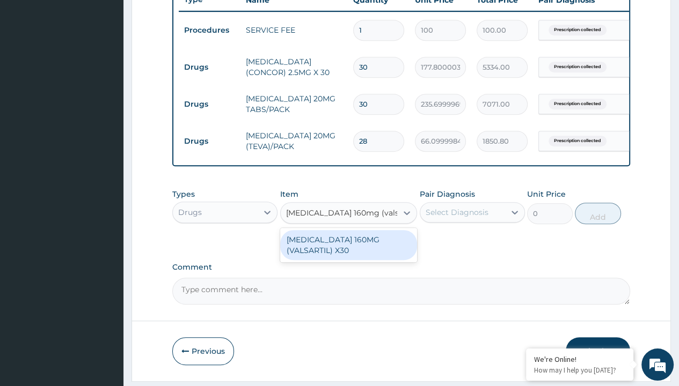
click at [348, 251] on div "[MEDICAL_DATA] 160MG (VALSARTIL) X30" at bounding box center [348, 245] width 137 height 30
type input "516.2000122070312"
type input "prescription collected"
click at [598, 203] on button "Add" at bounding box center [598, 213] width 46 height 21
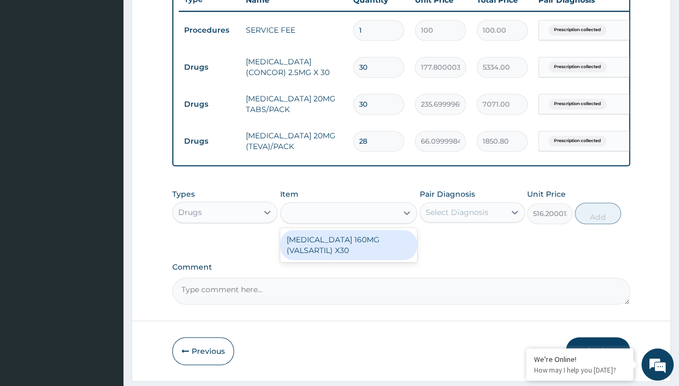
type input "0"
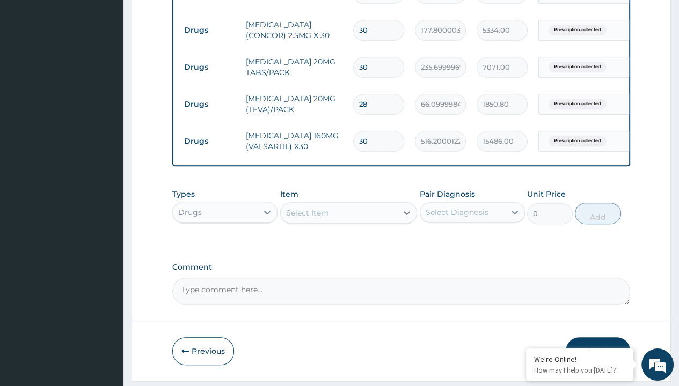
click at [209, 28] on td "Drugs" at bounding box center [210, 30] width 62 height 20
type input "drugs"
click at [307, 218] on div "Select Item" at bounding box center [307, 213] width 43 height 11
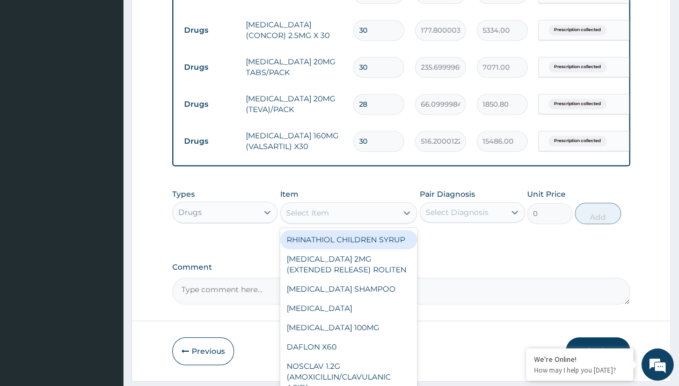
type input "[MEDICAL_DATA] 30mg( nifecard xl)/pack x 30"
type input "630"
type input "prescription collected"
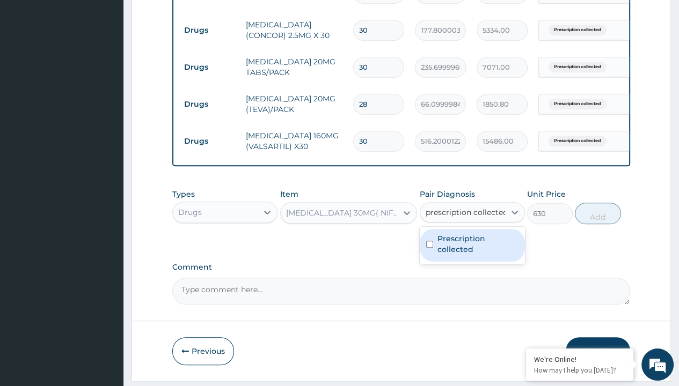
scroll to position [490, 0]
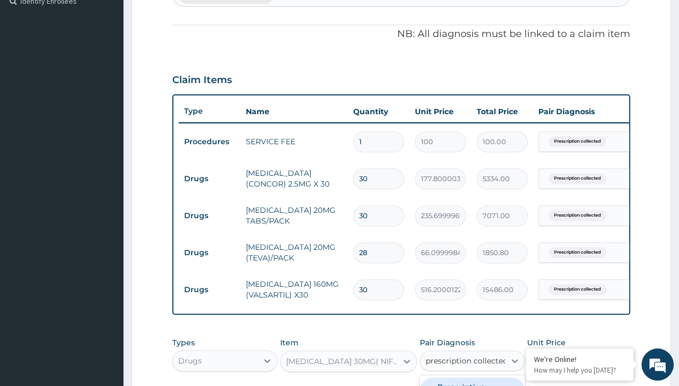
click at [472, 382] on label "Prescription collected" at bounding box center [477, 392] width 81 height 21
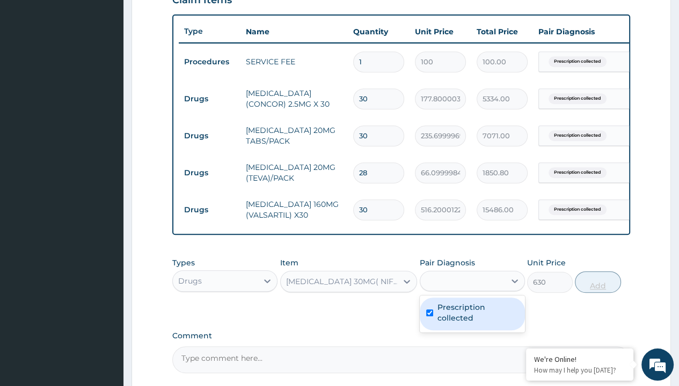
click at [598, 271] on button "Add" at bounding box center [598, 281] width 46 height 21
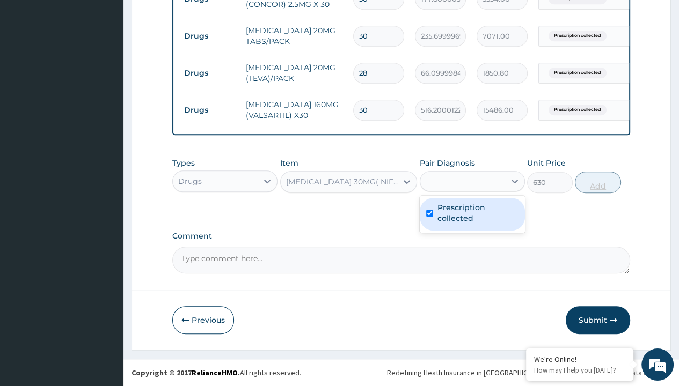
type input "0"
type input "drugs"
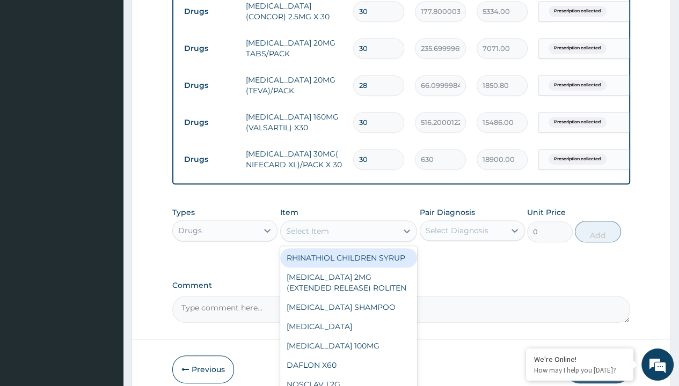
type input "[MEDICAL_DATA] 25mg x28 (accord)"
type input "220"
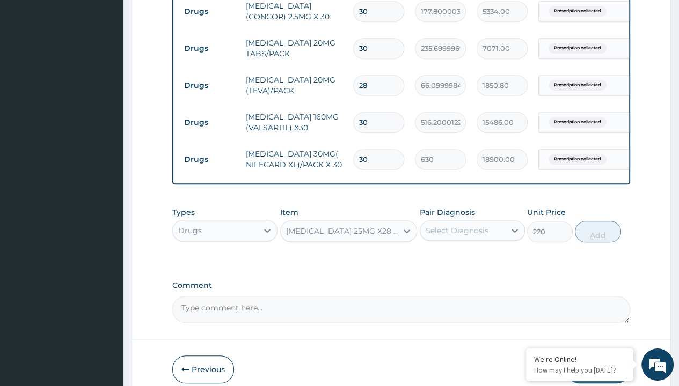
type input "prescription collected"
click at [598, 221] on button "Add" at bounding box center [598, 231] width 46 height 21
type input "0"
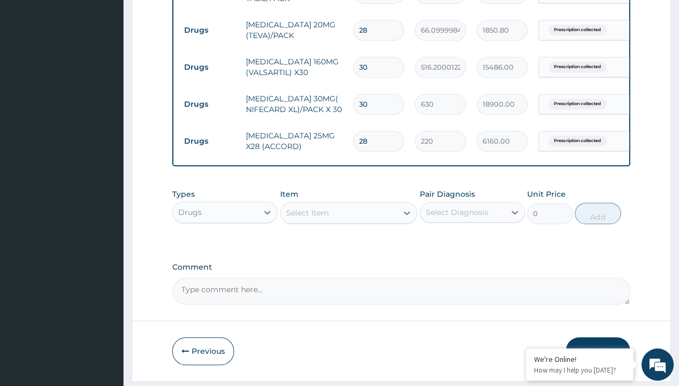
click at [598, 337] on button "Submit" at bounding box center [597, 351] width 64 height 28
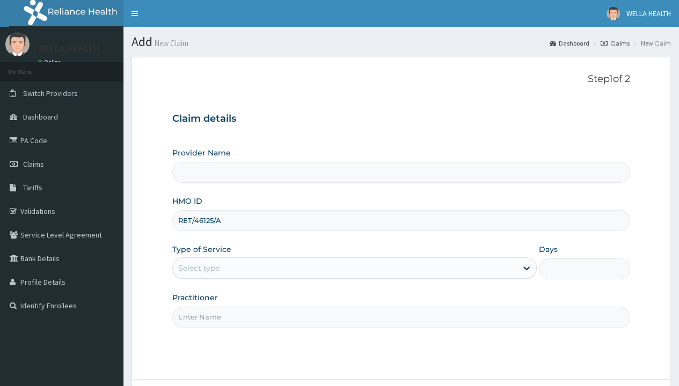
type input "RET/46125/A"
type input "WellaHealth"
click at [198, 268] on div "Select type" at bounding box center [198, 268] width 41 height 11
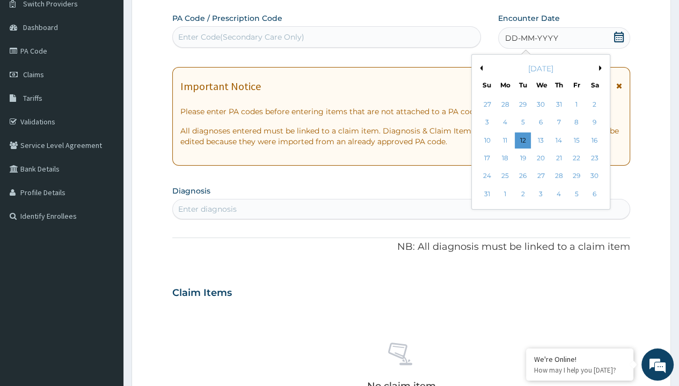
click at [486, 194] on div "31" at bounding box center [486, 194] width 16 height 16
click at [207, 208] on div "Enter diagnosis" at bounding box center [207, 209] width 58 height 11
type input "prescription collected"
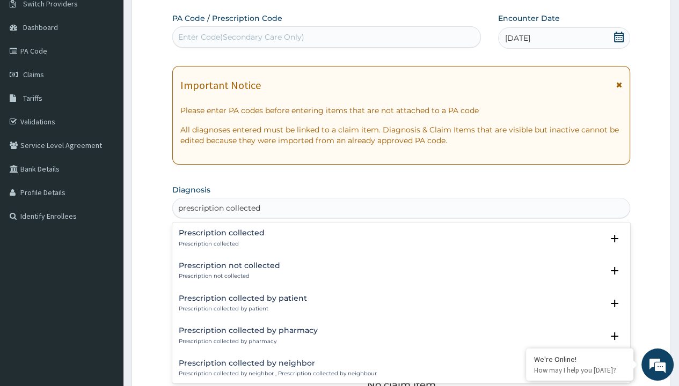
click at [220, 244] on p "Prescription collected" at bounding box center [222, 244] width 86 height 8
click at [161, 1] on form "Step 2 of 2 PA Code / Prescription Code Enter Code(Secondary Care Only) Encount…" at bounding box center [400, 306] width 539 height 678
type input "procedures"
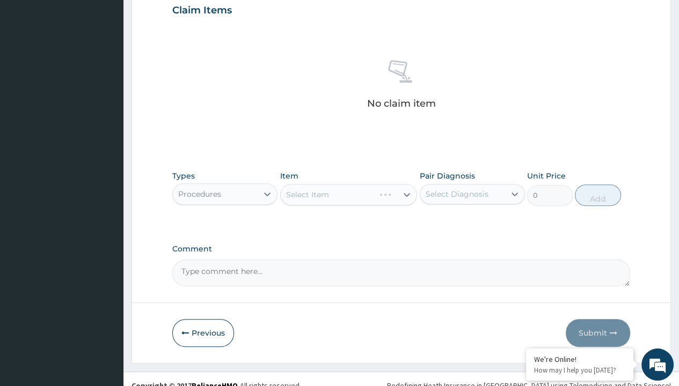
click at [307, 194] on div "Select Item" at bounding box center [307, 194] width 43 height 11
type input "service fee"
type input "100"
type input "prescription collected"
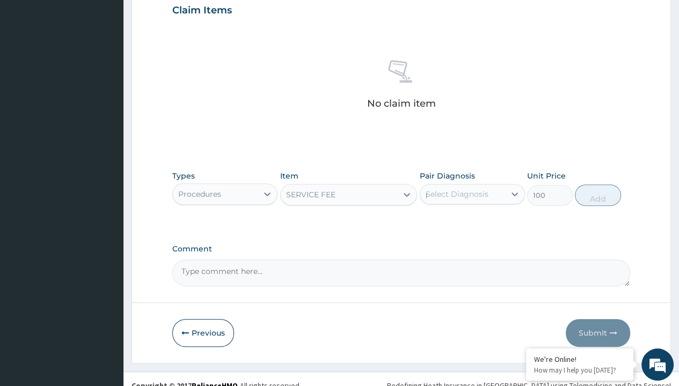
scroll to position [343, 0]
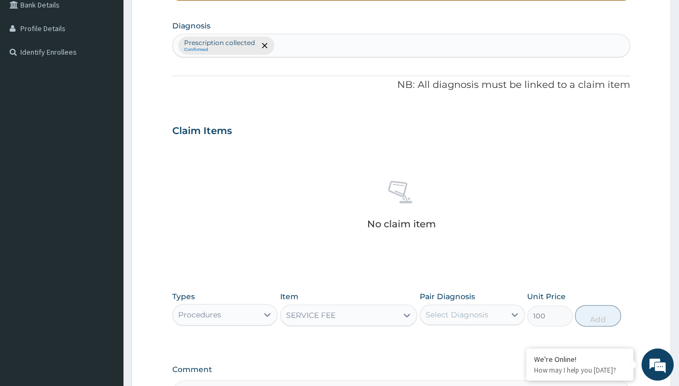
click at [598, 305] on button "Add" at bounding box center [598, 315] width 46 height 21
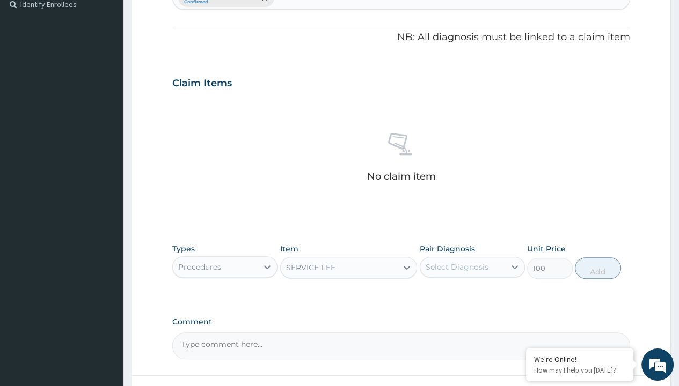
type input "0"
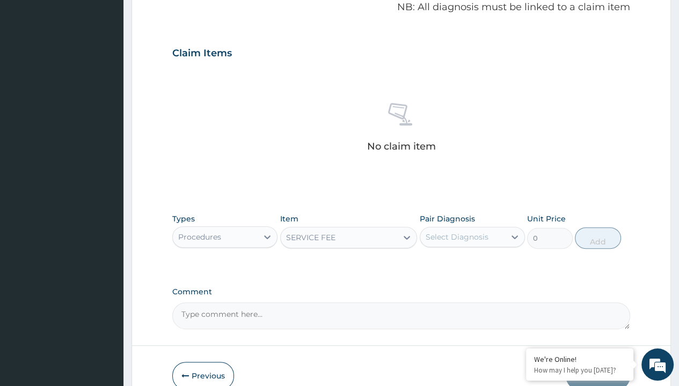
click at [161, 1] on form "Step 2 of 2 PA Code / Prescription Code Enter Code(Secondary Care Only) Encount…" at bounding box center [400, 65] width 539 height 681
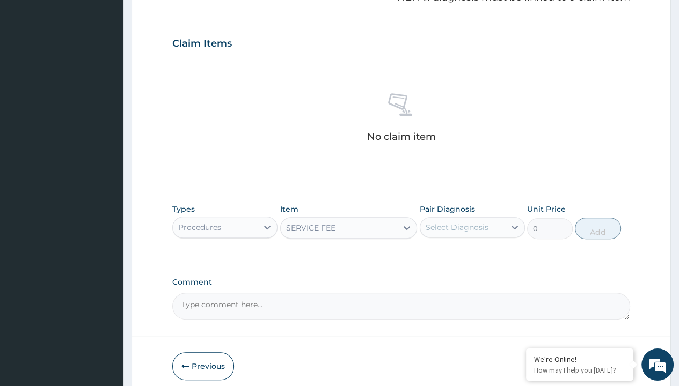
scroll to position [0, 0]
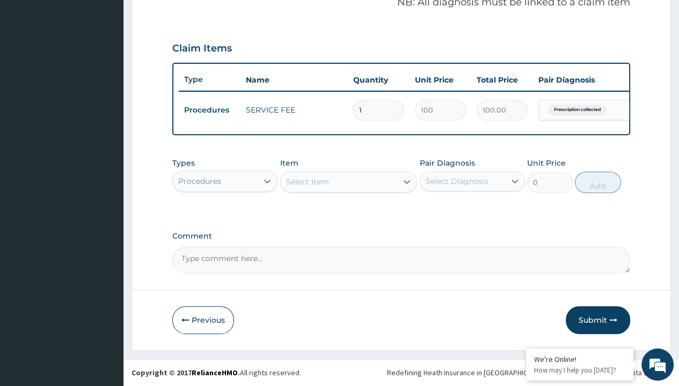
click at [199, 181] on div "Procedures" at bounding box center [199, 181] width 43 height 11
type input "drugs"
click at [307, 182] on div "Select Item" at bounding box center [307, 181] width 43 height 11
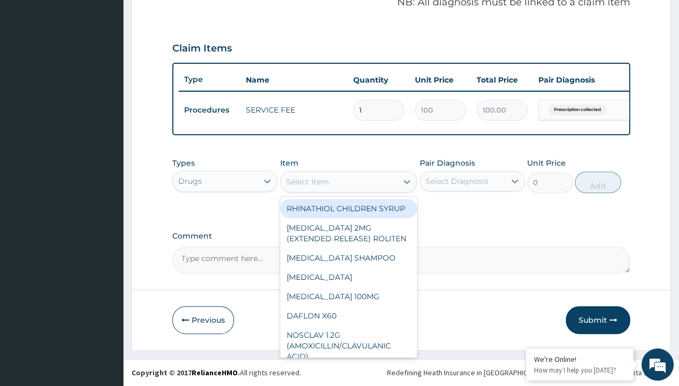
type input "cognitol tablet x 30"
type input "527"
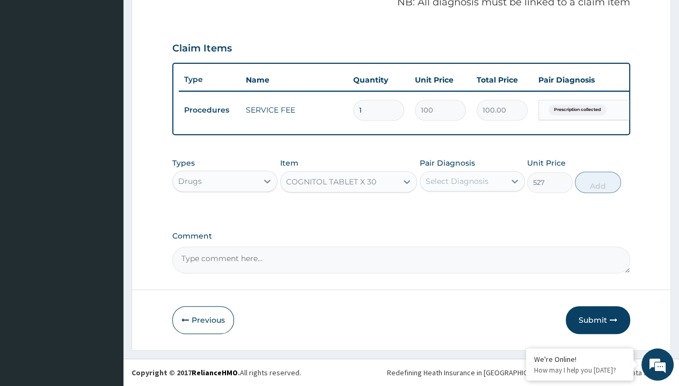
type input "prescription collected"
click at [598, 182] on button "Add" at bounding box center [598, 182] width 46 height 21
type input "0"
click at [161, 1] on form "Step 2 of 2 PA Code / Prescription Code Enter Code(Secondary Care Only) Encount…" at bounding box center [400, 36] width 539 height 630
type input "procedures"
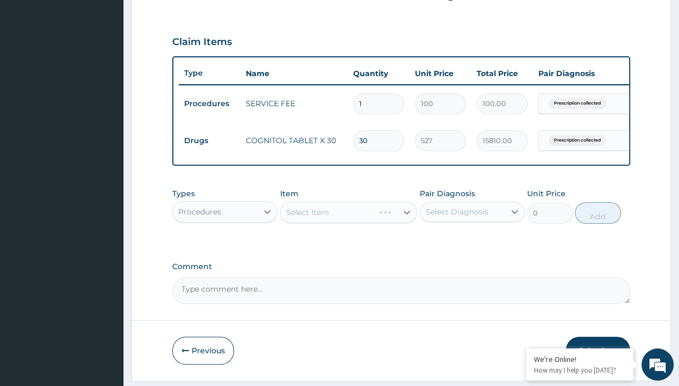
click at [307, 218] on div "Select Item" at bounding box center [307, 212] width 43 height 11
type input "delivery"
type input "2000"
type input "prescription collected"
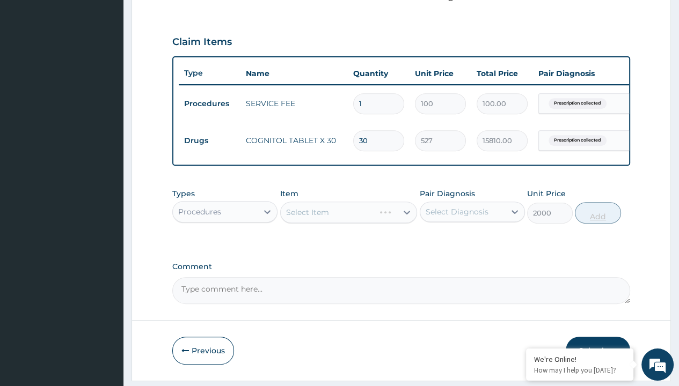
click at [598, 202] on button "Add" at bounding box center [598, 212] width 46 height 21
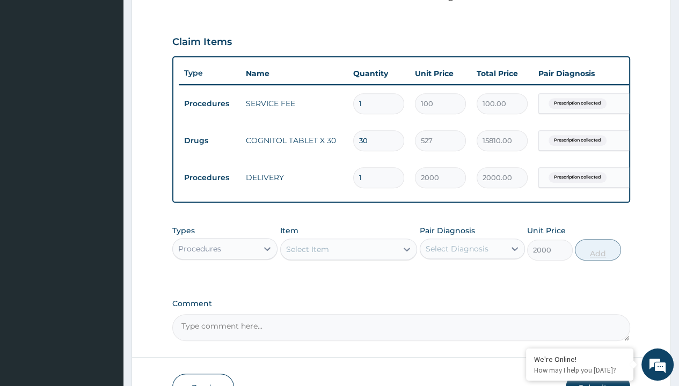
type input "0"
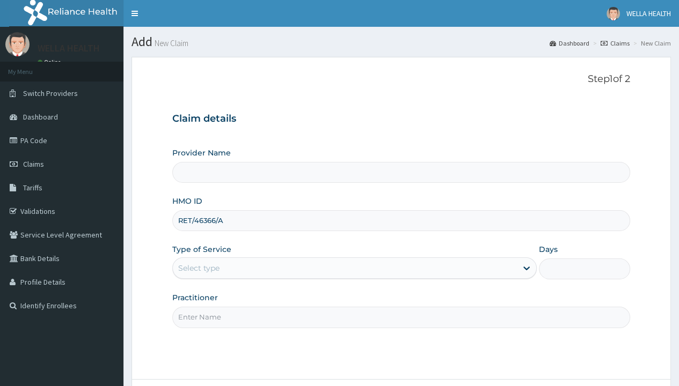
type input "RET/46366/A"
type input "WellaHealth"
click at [198, 268] on div "Select type" at bounding box center [198, 268] width 41 height 11
type input "1"
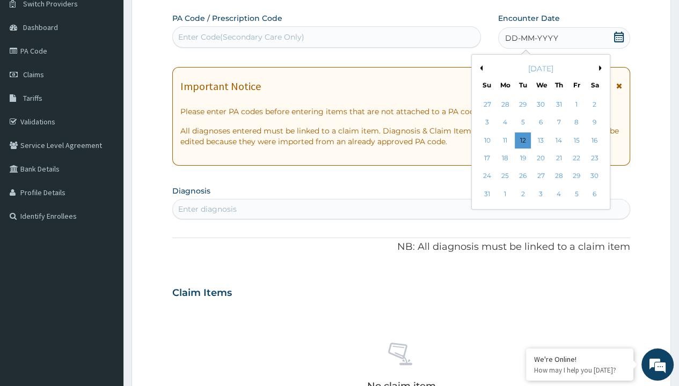
click at [486, 194] on div "31" at bounding box center [486, 194] width 16 height 16
click at [207, 208] on div "Enter diagnosis" at bounding box center [207, 209] width 58 height 11
type input "prescription collected"
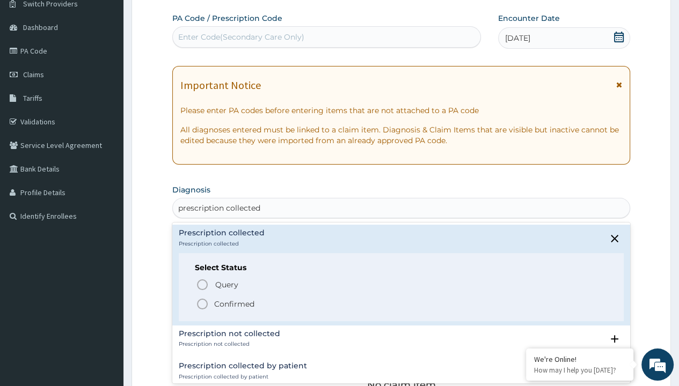
click at [234, 303] on p "Confirmed" at bounding box center [234, 304] width 40 height 11
click at [161, 1] on form "Step 2 of 2 PA Code / Prescription Code Enter Code(Secondary Care Only) Encount…" at bounding box center [400, 306] width 539 height 678
type input "procedures"
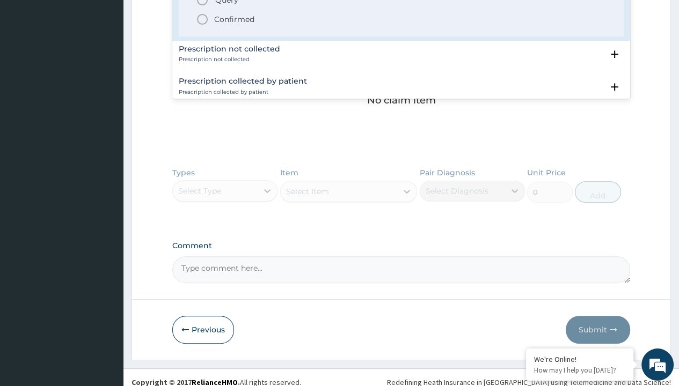
click at [307, 194] on div "Select Item" at bounding box center [348, 191] width 137 height 21
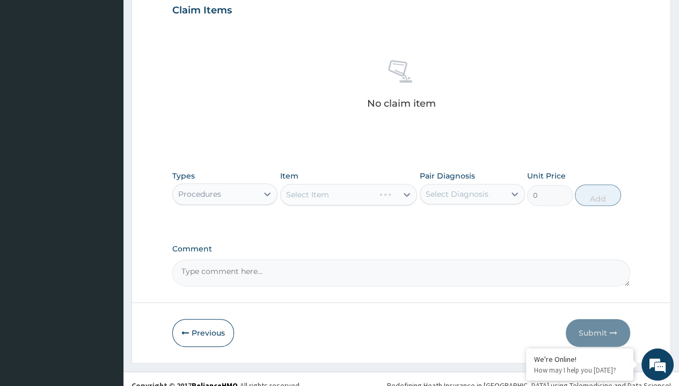
scroll to position [0, 0]
type input "service fee"
type input "100"
type input "prescription collected"
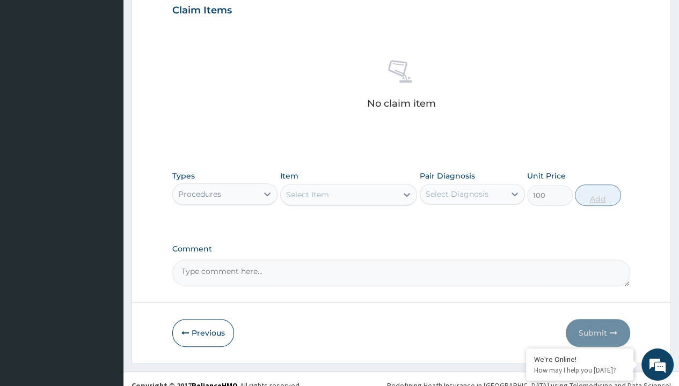
scroll to position [386, 0]
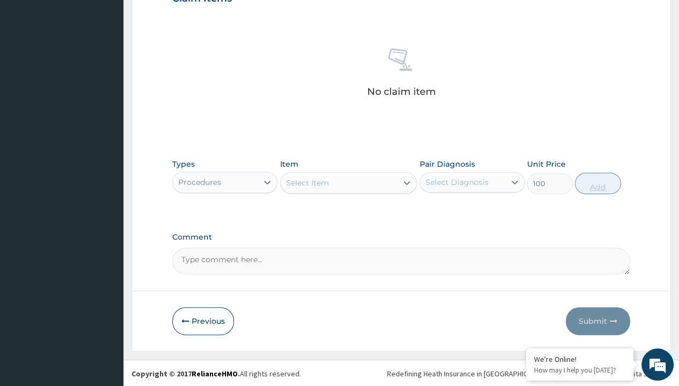
click at [598, 182] on button "Add" at bounding box center [598, 183] width 46 height 21
type input "0"
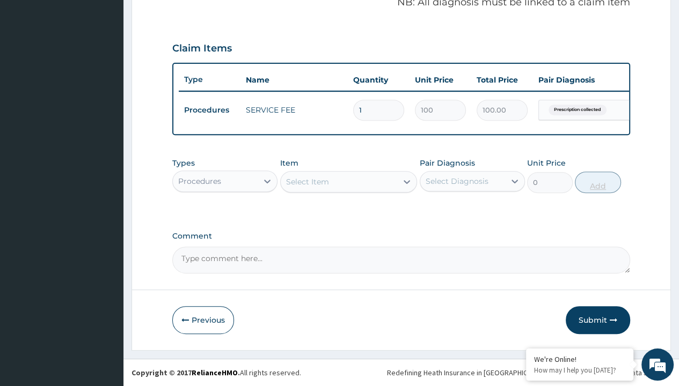
scroll to position [343, 0]
click at [161, 1] on form "Step 2 of 2 PA Code / Prescription Code Enter Code(Secondary Care Only) Encount…" at bounding box center [400, 36] width 539 height 630
click at [199, 181] on div "Procedures" at bounding box center [199, 181] width 43 height 11
type input "drugs"
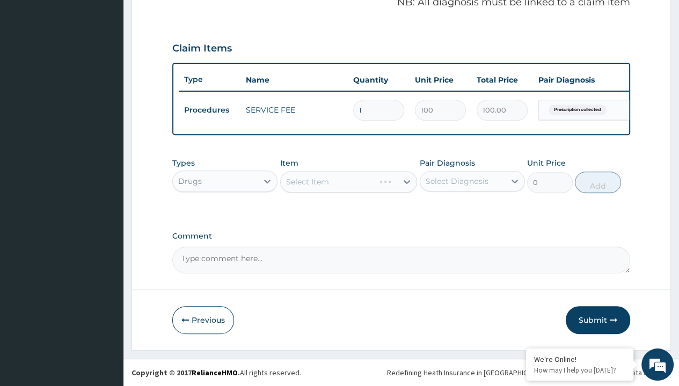
click at [307, 182] on div "Select Item" at bounding box center [307, 181] width 43 height 11
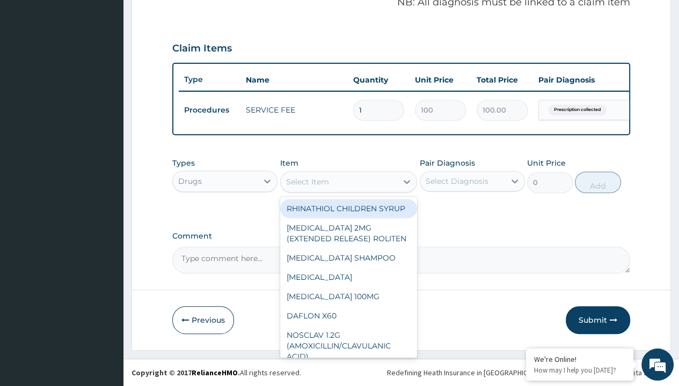
type input "diamicron mr 30mg"
type input "700"
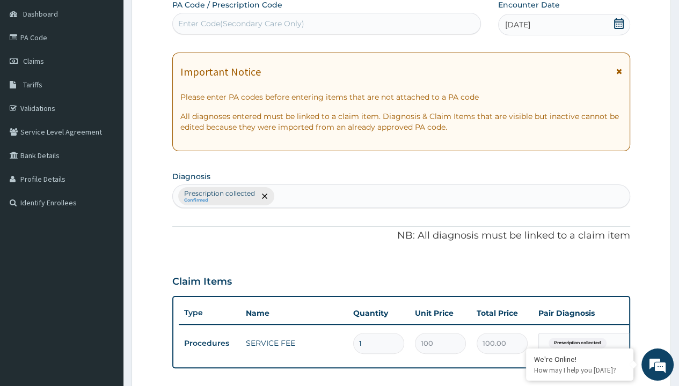
type input "prescription collected"
type input "0"
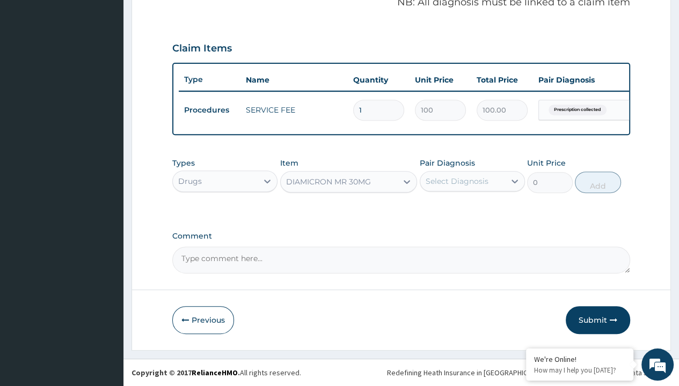
click at [161, 1] on form "Step 2 of 2 PA Code / Prescription Code Enter Code(Secondary Care Only) Encount…" at bounding box center [400, 36] width 539 height 630
type input "procedures"
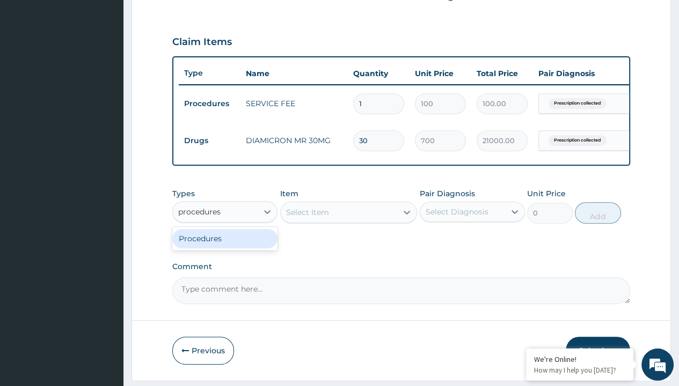
click at [225, 245] on div "Procedures" at bounding box center [224, 238] width 105 height 19
click at [307, 218] on div "Select Item" at bounding box center [307, 212] width 43 height 11
type input "delivery"
type input "2000"
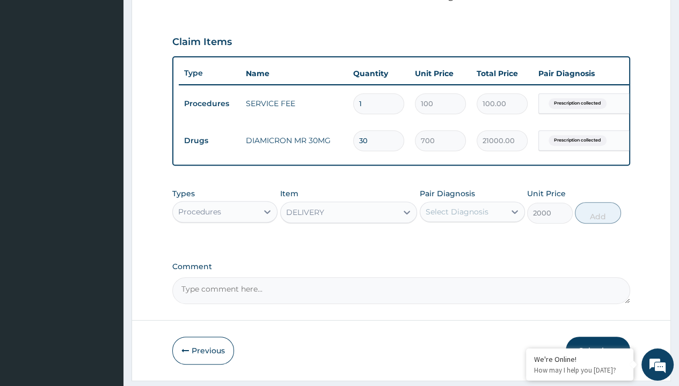
type input "prescription collected"
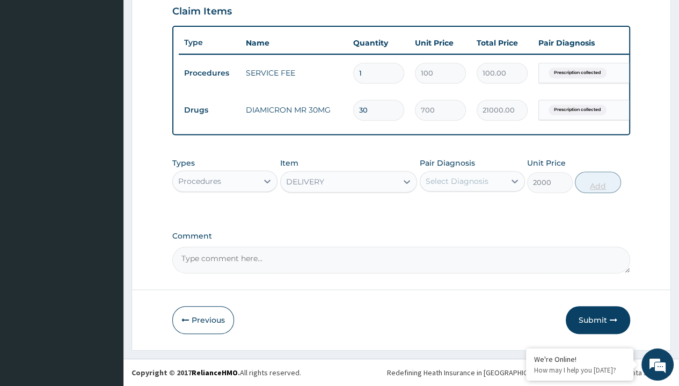
click at [598, 182] on button "Add" at bounding box center [598, 182] width 46 height 21
type input "0"
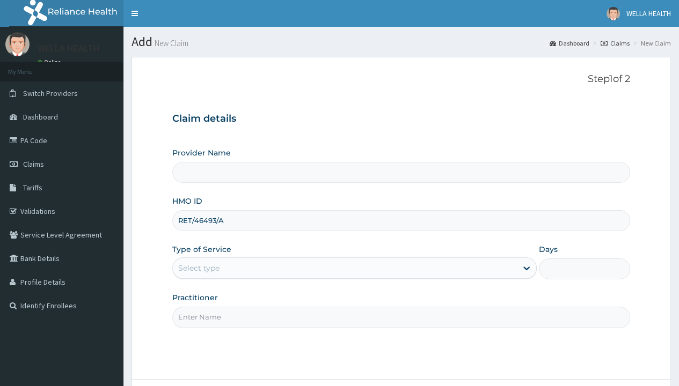
type input "RET/46493/A"
type input "WellaHealth"
click at [198, 268] on div "Select type" at bounding box center [198, 268] width 41 height 11
type input "1"
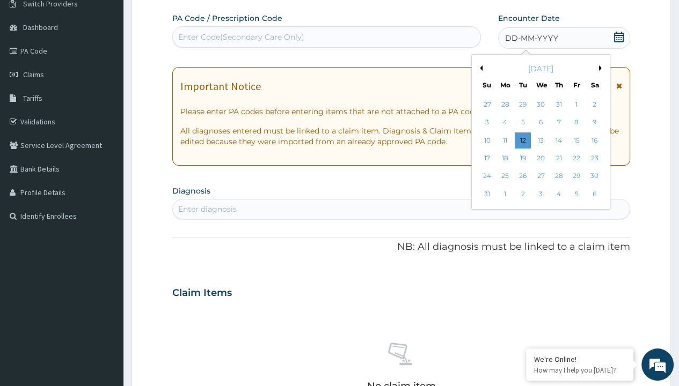
click at [486, 194] on div "31" at bounding box center [486, 194] width 16 height 16
click at [207, 208] on div "Enter diagnosis" at bounding box center [207, 209] width 58 height 11
type input "prescription collected"
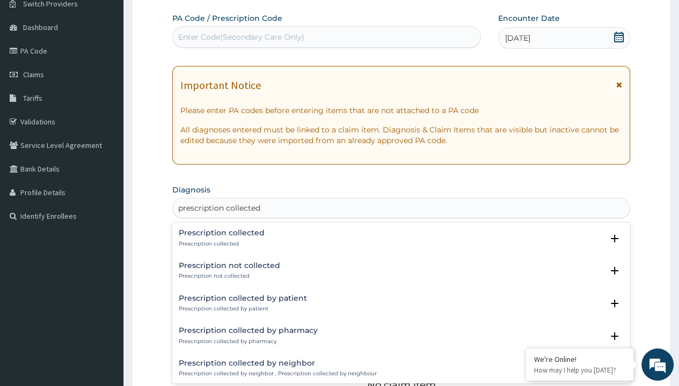
click at [220, 244] on p "Prescription collected" at bounding box center [222, 244] width 86 height 8
click at [161, 1] on form "Step 2 of 2 PA Code / Prescription Code Enter Code(Secondary Care Only) Encount…" at bounding box center [400, 306] width 539 height 678
type input "procedures"
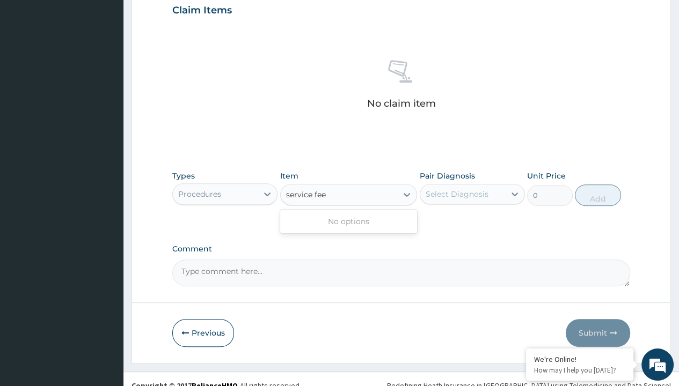
type input "service fee"
click at [161, 1] on form "Step 2 of 2 PA Code / Prescription Code Enter Code(Secondary Care Only) Encount…" at bounding box center [400, 22] width 539 height 681
click at [199, 193] on div "Procedures" at bounding box center [199, 194] width 43 height 11
type input "procedures"
click at [307, 194] on div "Select Item" at bounding box center [307, 194] width 43 height 11
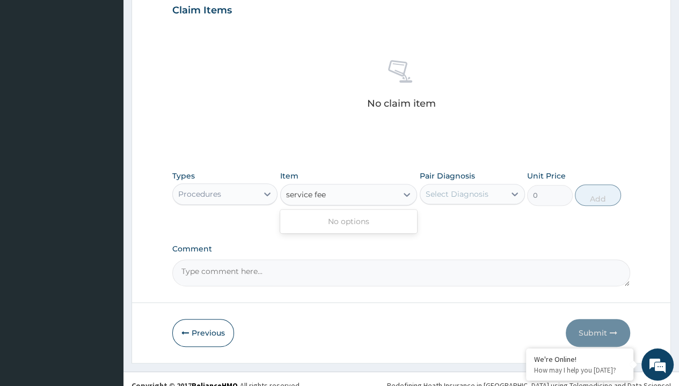
type input "service fee"
click at [161, 1] on form "Step 2 of 2 PA Code / Prescription Code Enter Code(Secondary Care Only) Encount…" at bounding box center [400, 22] width 539 height 681
click at [199, 193] on div "Procedures" at bounding box center [199, 194] width 43 height 11
type input "procedures"
type input "service fee"
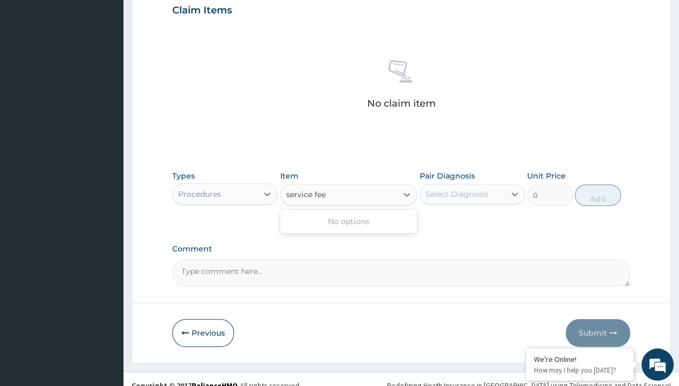
click at [161, 1] on form "Step 2 of 2 PA Code / Prescription Code Enter Code(Secondary Care Only) Encount…" at bounding box center [400, 22] width 539 height 681
click at [199, 193] on div "Procedures" at bounding box center [199, 194] width 43 height 11
type input "drugs"
click at [307, 194] on div "Select Item" at bounding box center [307, 194] width 43 height 11
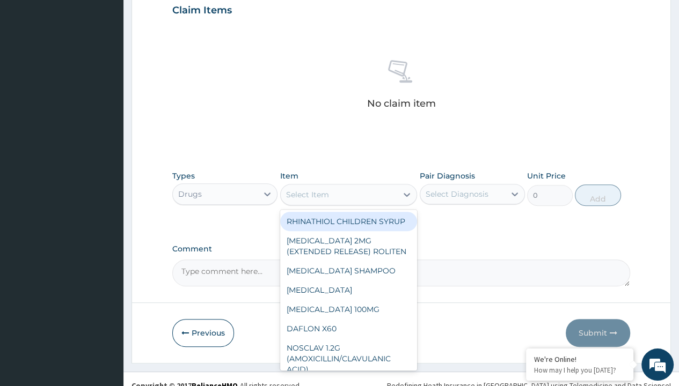
type input "moduretic ([MEDICAL_DATA] hcl+hctz)"
type input "120"
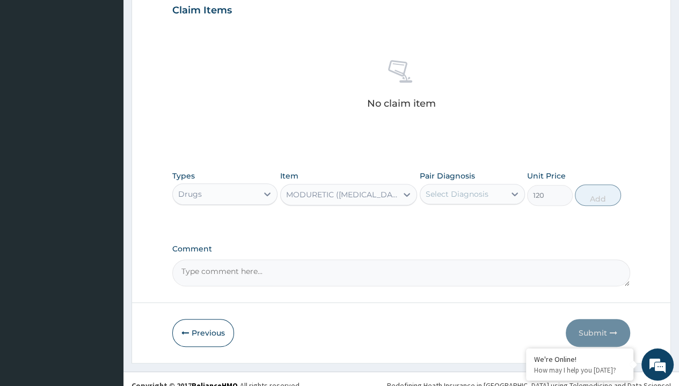
type input "prescription collected"
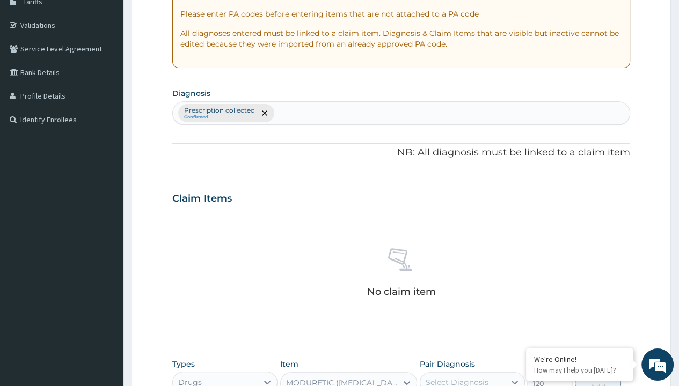
click at [598, 373] on button "Add" at bounding box center [598, 383] width 46 height 21
type input "0"
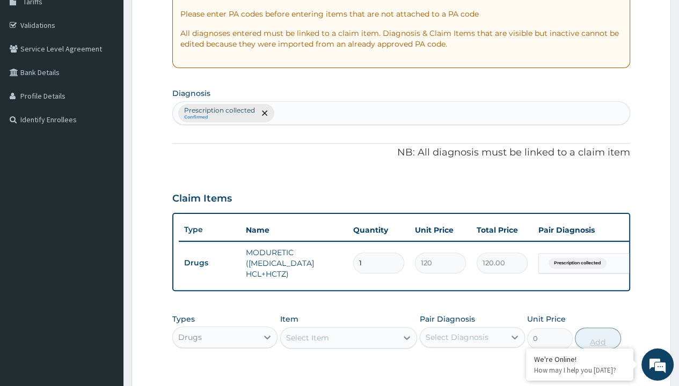
scroll to position [349, 0]
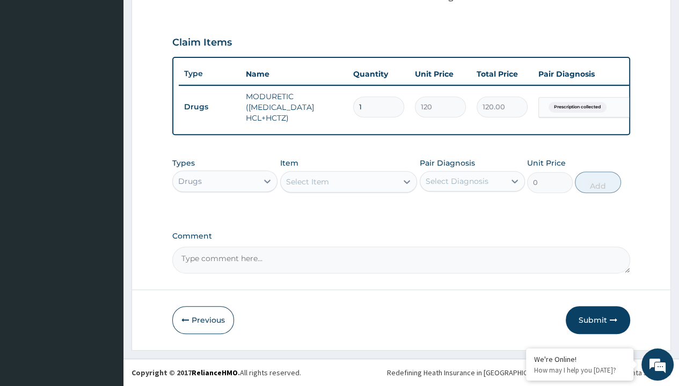
type input "30"
click at [161, 1] on form "Step 2 of 2 PA Code / Prescription Code Enter Code(Secondary Care Only) Encount…" at bounding box center [400, 33] width 539 height 636
type input "3600.00"
click at [189, 181] on div "Drugs" at bounding box center [190, 181] width 24 height 11
type input "drugs"
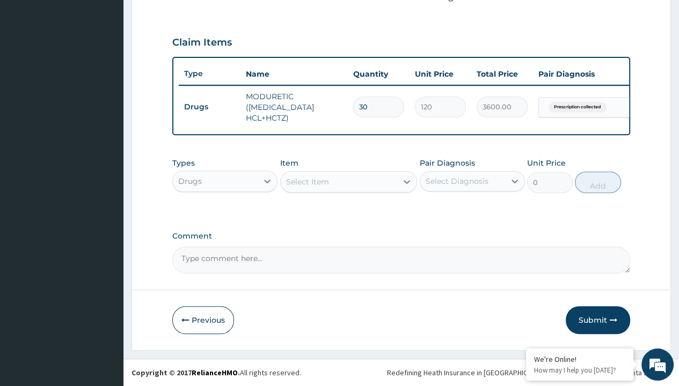
click at [307, 182] on div "Select Item" at bounding box center [307, 181] width 43 height 11
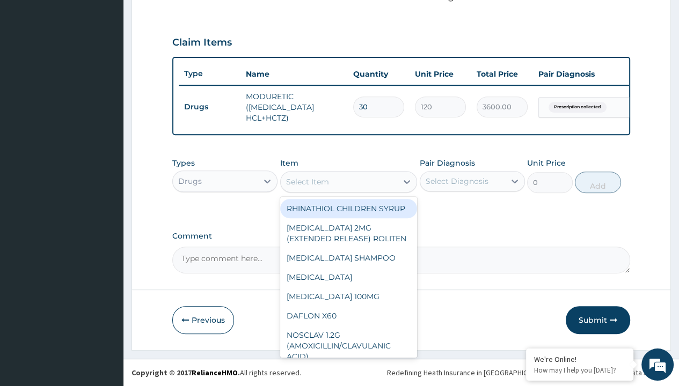
type input "[MEDICAL_DATA] 30mg( nifecard xl)/pack x 30"
type input "630"
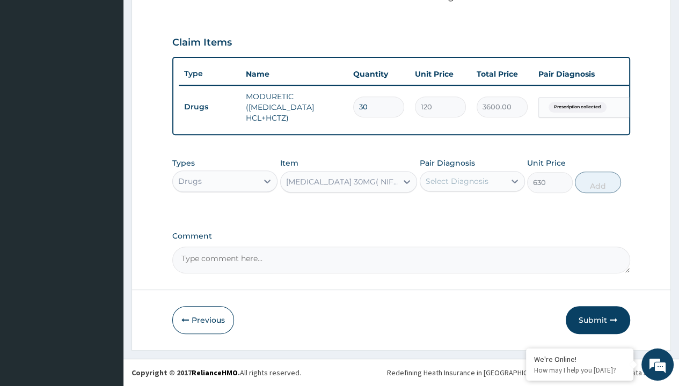
type input "prescription collected"
click at [598, 182] on button "Add" at bounding box center [598, 182] width 46 height 21
type input "0"
click at [161, 1] on form "Step 2 of 2 PA Code / Prescription Code Enter Code(Secondary Care Only) Encount…" at bounding box center [400, 33] width 539 height 636
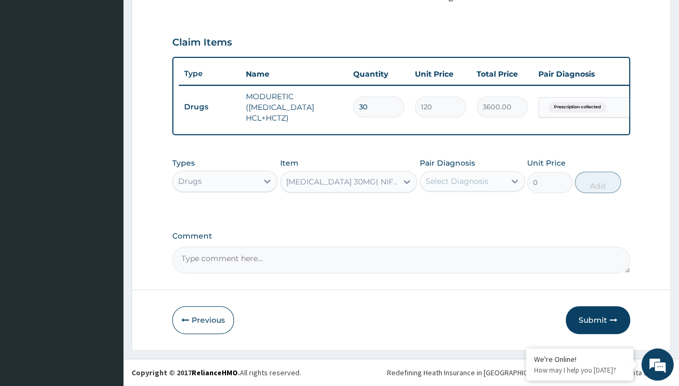
type input "drugs"
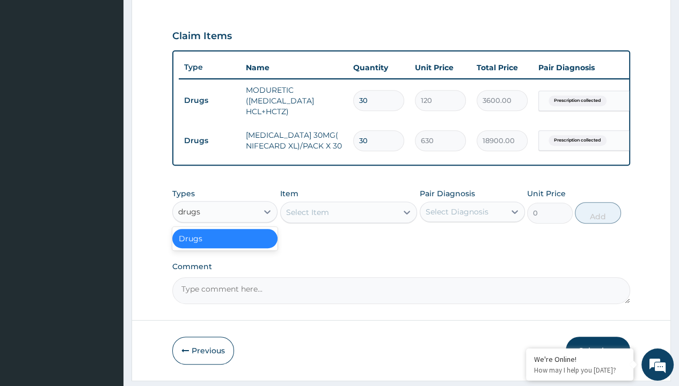
click at [225, 245] on div "Drugs" at bounding box center [224, 238] width 105 height 19
click at [307, 218] on div "Select Item" at bounding box center [307, 212] width 43 height 11
type input "[MEDICAL_DATA] 75mg (vasoprin) /sach"
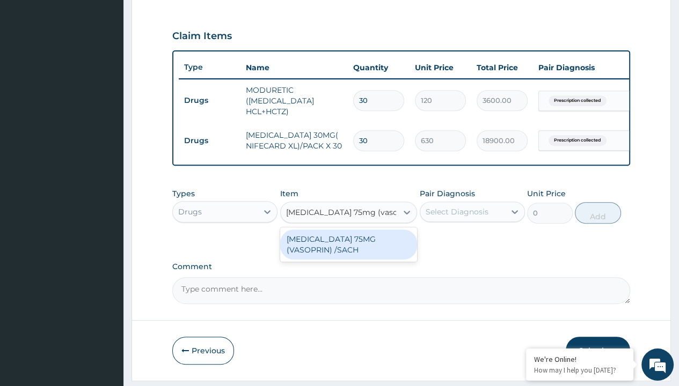
click at [348, 251] on div "[MEDICAL_DATA] 75MG (VASOPRIN) /SACH" at bounding box center [348, 245] width 137 height 30
type input "19"
type input "prescription collected"
click at [598, 202] on button "Add" at bounding box center [598, 212] width 46 height 21
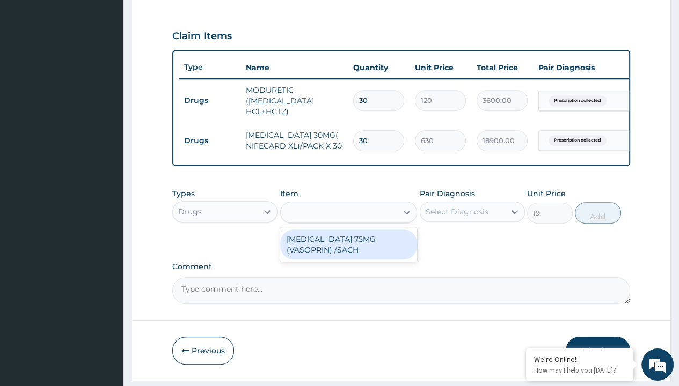
type input "0"
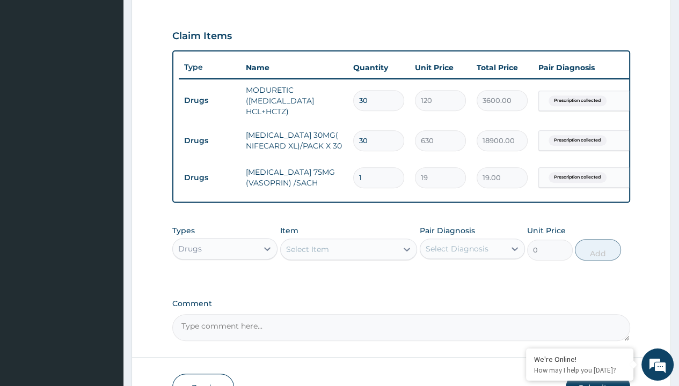
type input "30"
click at [161, 1] on form "Step 2 of 2 PA Code / Prescription Code Enter Code(Secondary Care Only) Encount…" at bounding box center [400, 63] width 539 height 710
type input "570.00"
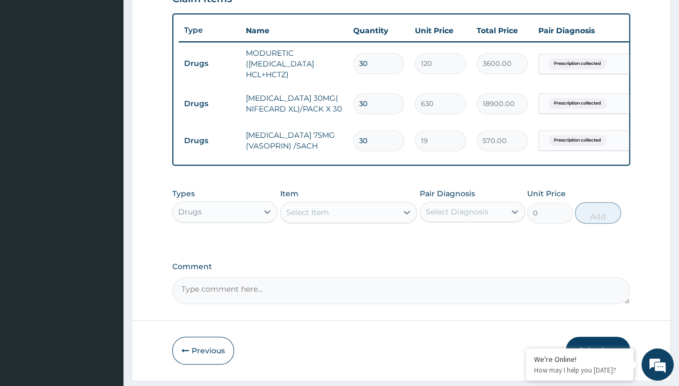
click at [209, 102] on td "Drugs" at bounding box center [210, 104] width 62 height 20
type input "drugs"
click at [307, 218] on div "Select Item" at bounding box center [307, 212] width 43 height 11
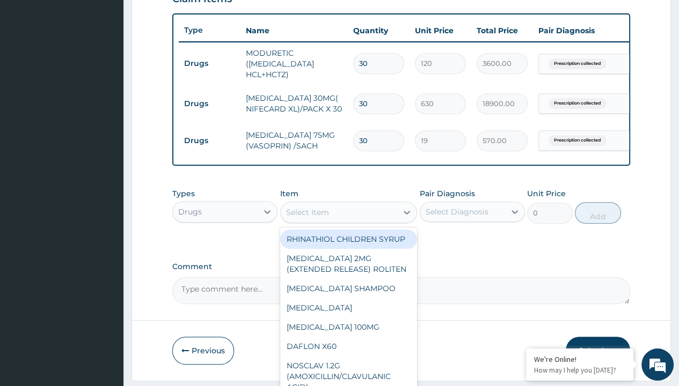
type input "atorvastatin 10mg (teva) x28"
type input "171.3999938964844"
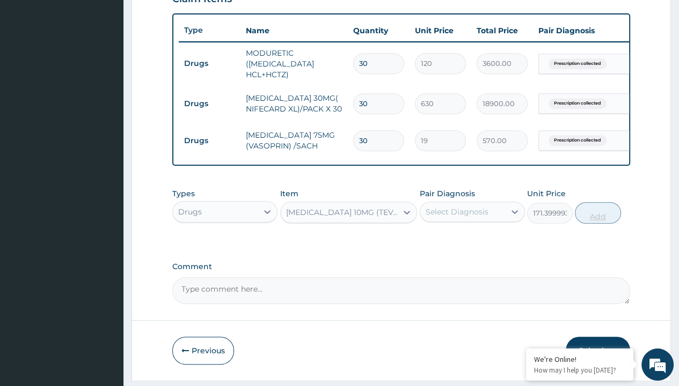
type input "prescription collected"
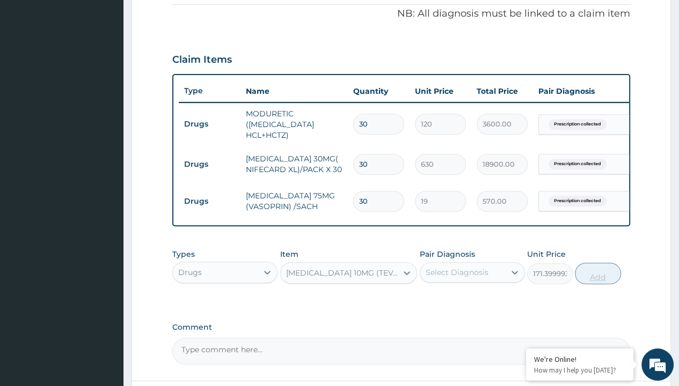
click at [598, 263] on button "Add" at bounding box center [598, 273] width 46 height 21
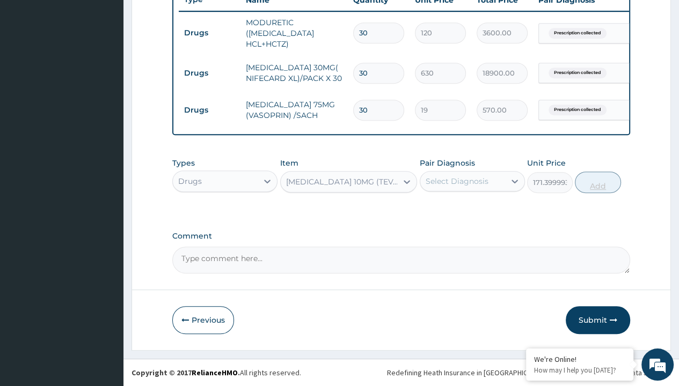
type input "0"
click at [209, 65] on td "Drugs" at bounding box center [210, 73] width 62 height 20
type input "drugs"
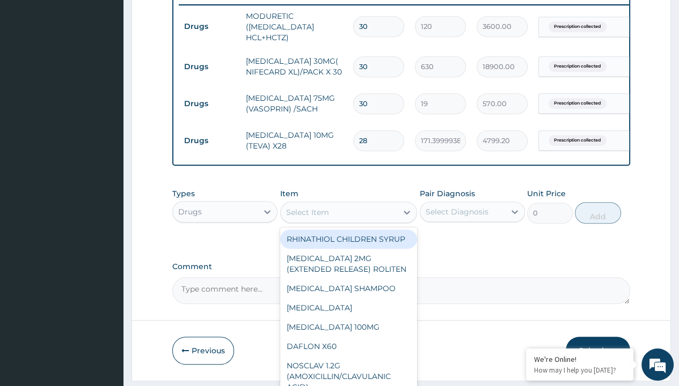
type input "methyldopa (aldomet) x120 tabs"
type input "363.2999877929688"
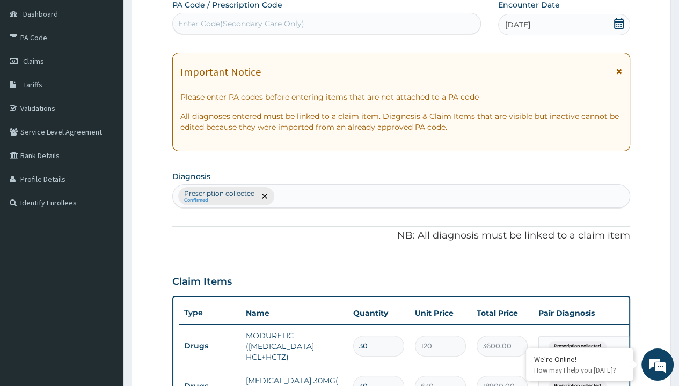
type input "prescription collected"
type input "0"
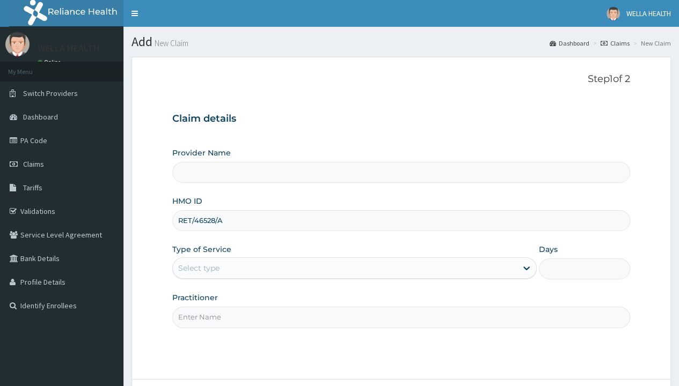
type input "RET/46528/A"
type input "WellaHealth"
click at [198, 268] on div "Select type" at bounding box center [198, 268] width 41 height 11
type input "1"
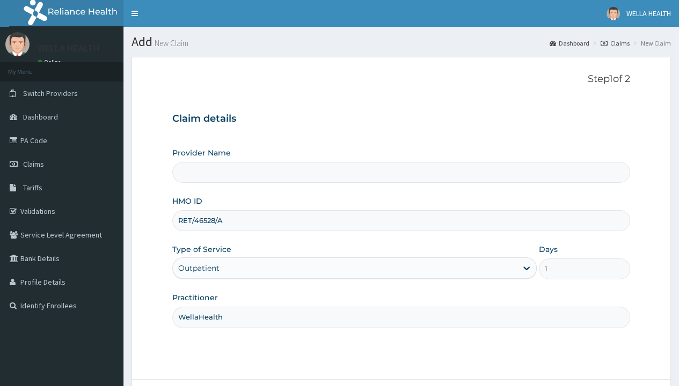
scroll to position [90, 0]
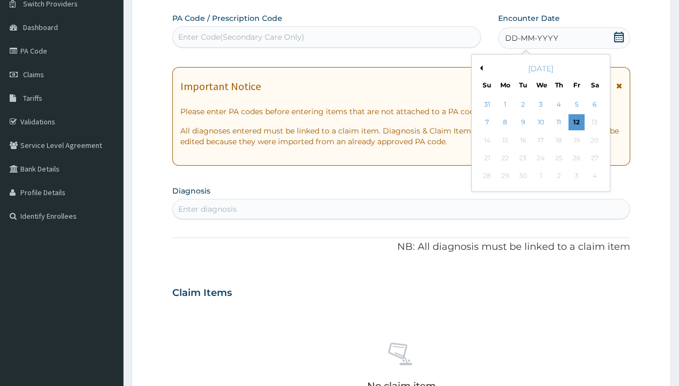
click at [479, 68] on button "Previous Month" at bounding box center [479, 67] width 5 height 5
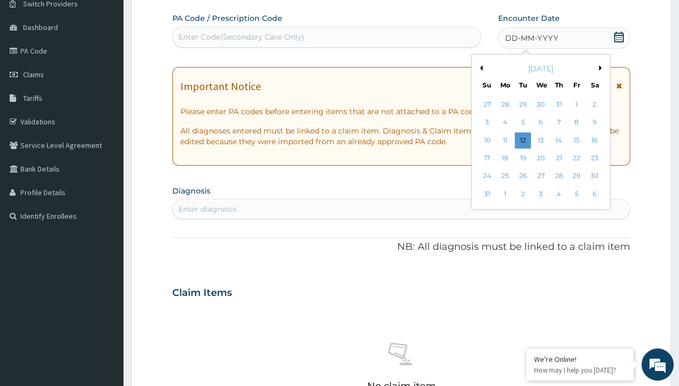
click at [486, 194] on div "31" at bounding box center [486, 194] width 16 height 16
click at [207, 208] on div "Enter diagnosis" at bounding box center [207, 209] width 58 height 11
type input "prescription collected"
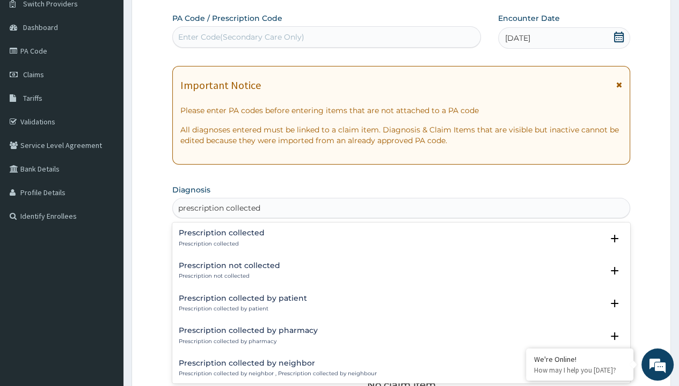
scroll to position [0, 0]
click at [220, 244] on p "Prescription collected" at bounding box center [222, 244] width 86 height 8
click at [161, 1] on form "Step 2 of 2 PA Code / Prescription Code Enter Code(Secondary Care Only) Encount…" at bounding box center [400, 306] width 539 height 678
type input "procedures"
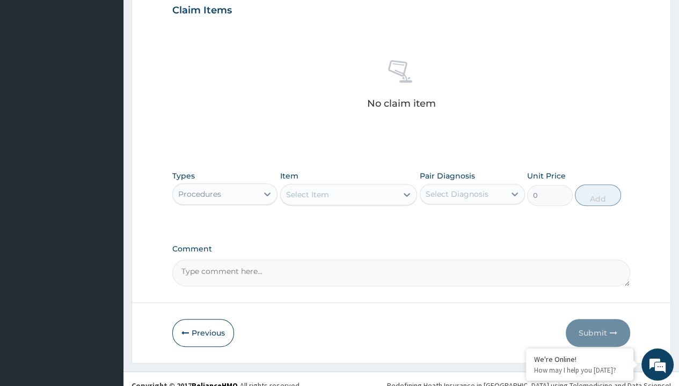
click at [161, 1] on form "Step 2 of 2 PA Code / Prescription Code Enter Code(Secondary Care Only) Encount…" at bounding box center [400, 22] width 539 height 681
click at [199, 193] on div "Procedures" at bounding box center [199, 194] width 43 height 11
type input "procedures"
click at [161, 1] on form "Step 2 of 2 PA Code / Prescription Code Enter Code(Secondary Care Only) Encount…" at bounding box center [400, 22] width 539 height 681
click at [199, 193] on div "Procedures" at bounding box center [199, 194] width 43 height 11
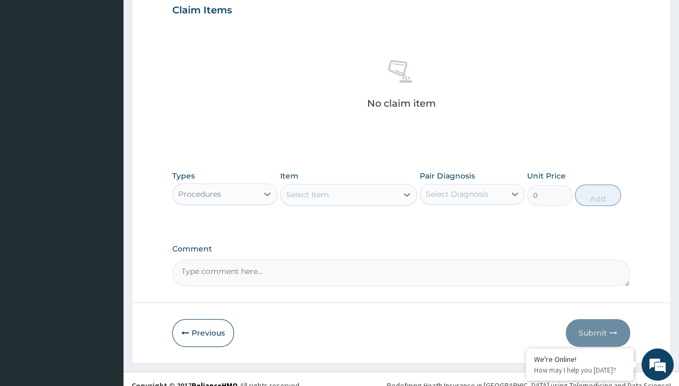
type input "procedures"
click at [161, 1] on form "Step 2 of 2 PA Code / Prescription Code Enter Code(Secondary Care Only) Encount…" at bounding box center [400, 22] width 539 height 681
click at [199, 193] on div "Procedures" at bounding box center [199, 194] width 43 height 11
type input "drugs"
click at [225, 220] on div "Drugs" at bounding box center [224, 220] width 105 height 19
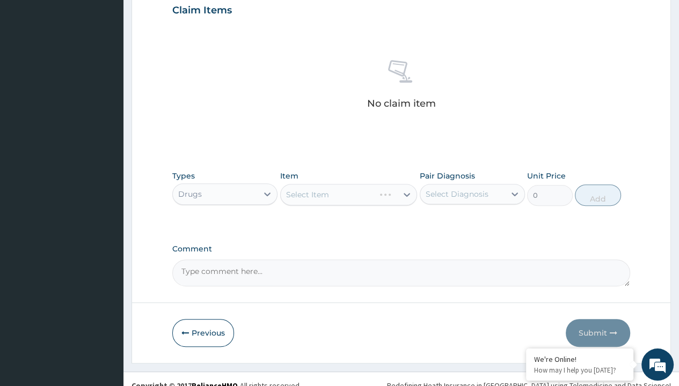
click at [307, 194] on div "Select Item" at bounding box center [307, 194] width 43 height 11
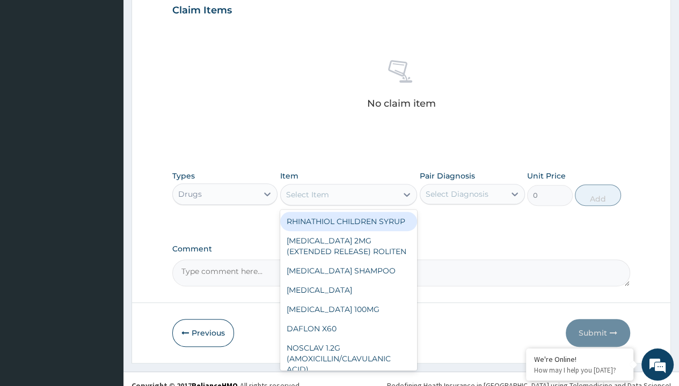
type input "metformin 500mg(diabetmin) x 60"
type input "60"
type input "prescription collected"
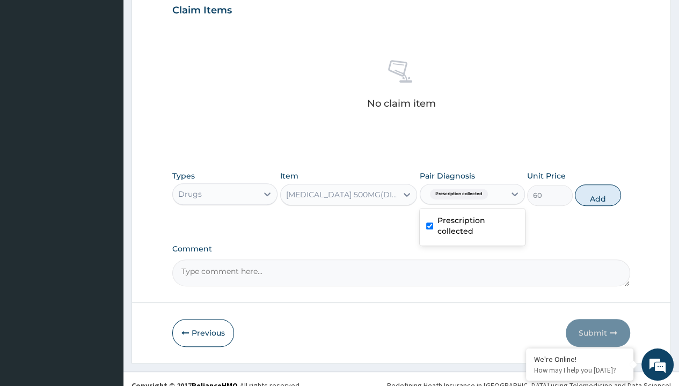
click at [598, 185] on button "Add" at bounding box center [598, 195] width 46 height 21
type input "0"
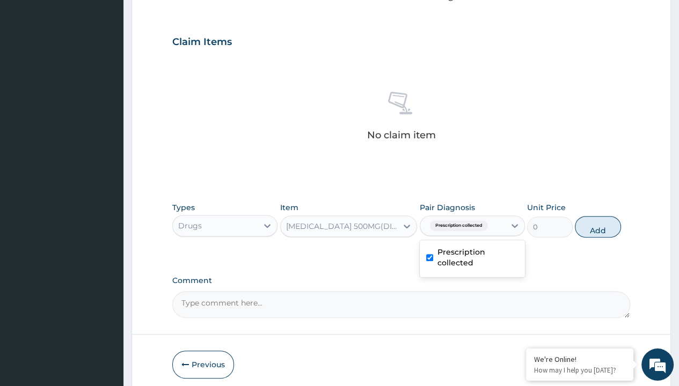
click at [161, 1] on form "Step 2 of 2 PA Code / Prescription Code Enter Code(Secondary Care Only) Encount…" at bounding box center [400, 54] width 539 height 681
click at [189, 220] on div "Drugs" at bounding box center [190, 225] width 24 height 11
type input "drugs"
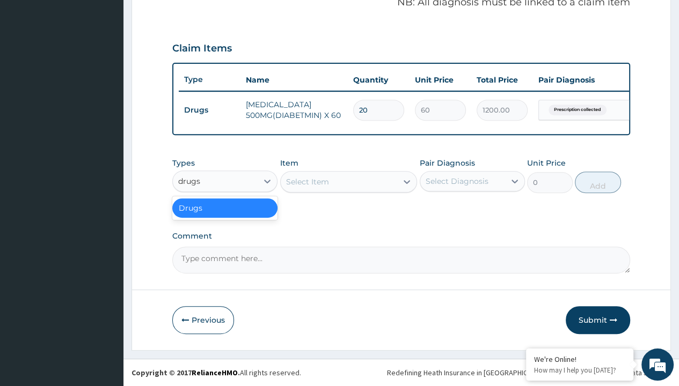
click at [225, 208] on div "Drugs" at bounding box center [224, 207] width 105 height 19
click at [307, 182] on div "Select Item" at bounding box center [307, 181] width 43 height 11
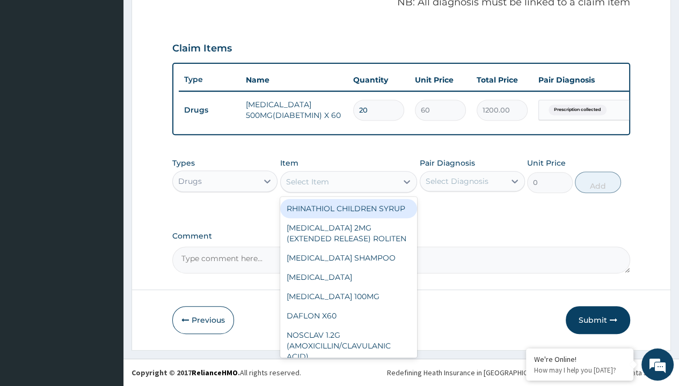
type input "glibenclamide 5mg (daonil)/sach"
type input "510"
type input "prescription collected"
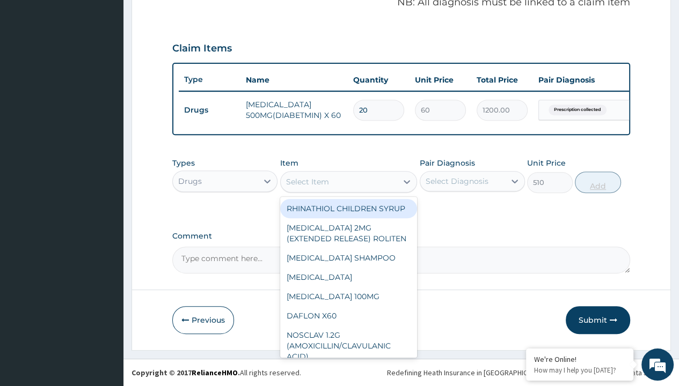
click at [598, 182] on button "Add" at bounding box center [598, 182] width 46 height 21
type input "0"
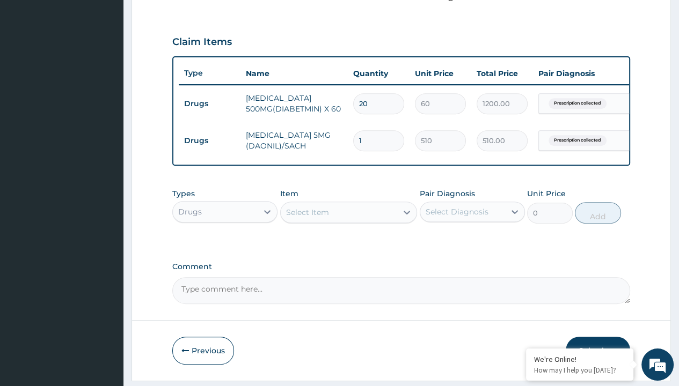
type input "5"
click at [161, 1] on form "Step 2 of 2 PA Code / Prescription Code Enter Code(Secondary Care Only) Encount…" at bounding box center [400, 47] width 539 height 667
type input "2550.00"
click at [209, 139] on td "Drugs" at bounding box center [210, 141] width 62 height 20
type input "drugs"
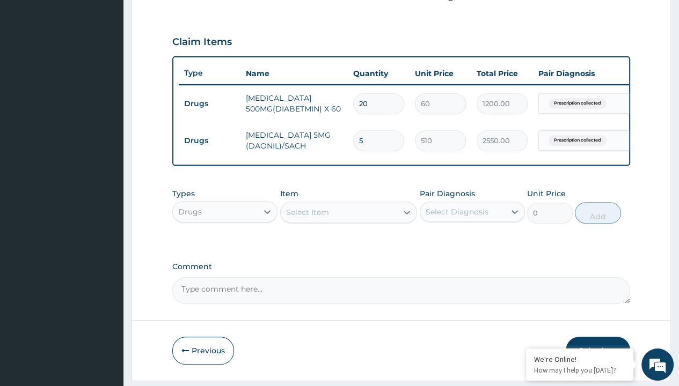
click at [307, 218] on div "Select Item" at bounding box center [307, 212] width 43 height 11
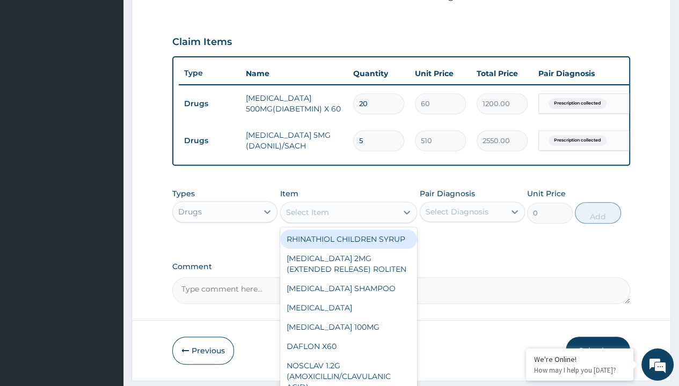
type input "pregabalin 75mg"
type input "685.9000244140625"
type input "prescription collected"
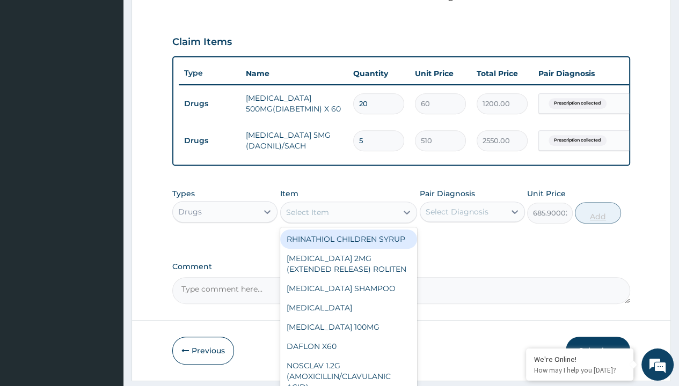
click at [598, 202] on button "Add" at bounding box center [598, 212] width 46 height 21
type input "0"
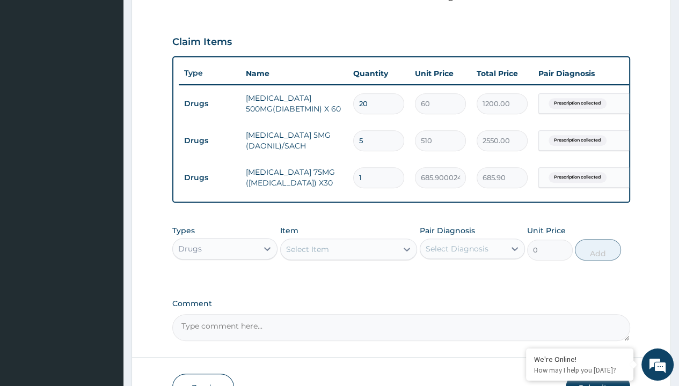
type input "14"
click at [161, 1] on form "Step 2 of 2 PA Code / Prescription Code Enter Code(Secondary Care Only) Encount…" at bounding box center [400, 66] width 539 height 704
type input "9602.60"
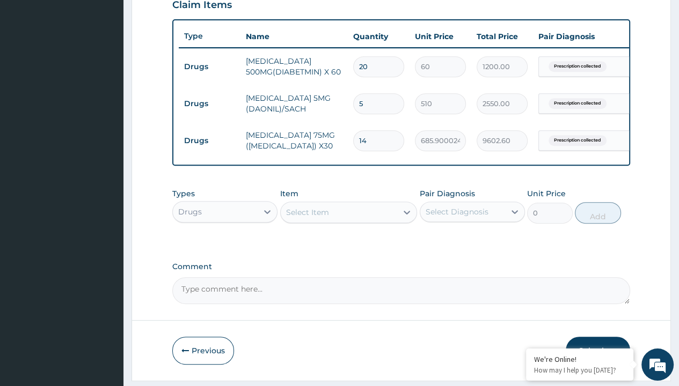
click at [209, 102] on td "Drugs" at bounding box center [210, 104] width 62 height 20
type input "drugs"
click at [307, 218] on div "Select Item" at bounding box center [307, 212] width 43 height 11
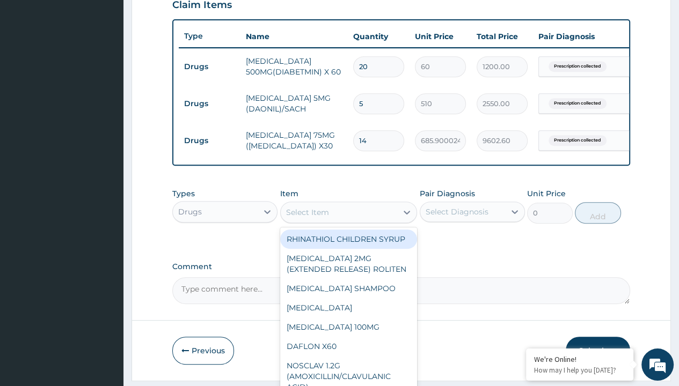
type input "arthrotec 75mg x10"
type input "560.5"
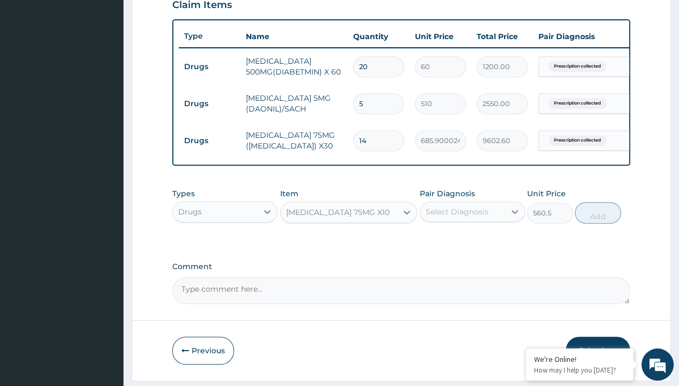
scroll to position [103, 0]
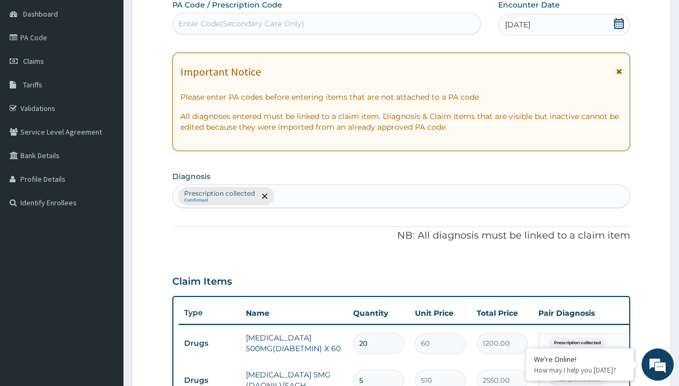
type input "prescription collected"
type input "0"
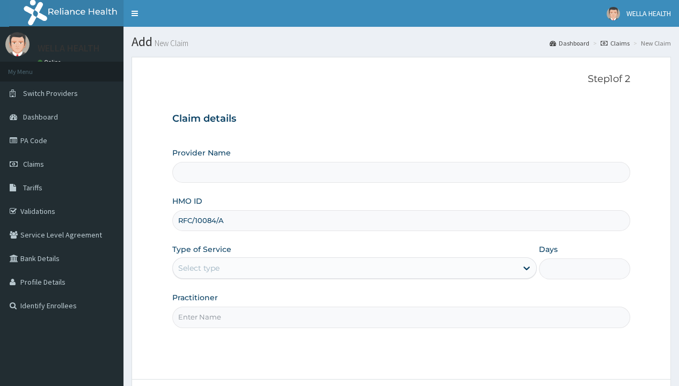
type input "RFC/10084/A"
type input "WellaHealth"
click at [198, 268] on div "Select type" at bounding box center [198, 268] width 41 height 11
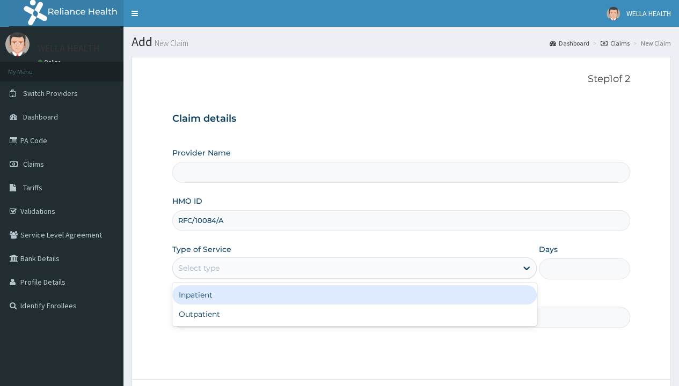
click at [354, 314] on div "Outpatient" at bounding box center [354, 314] width 364 height 19
type input "1"
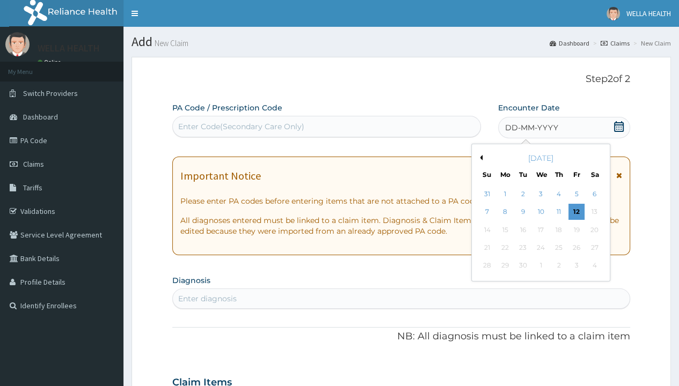
scroll to position [90, 0]
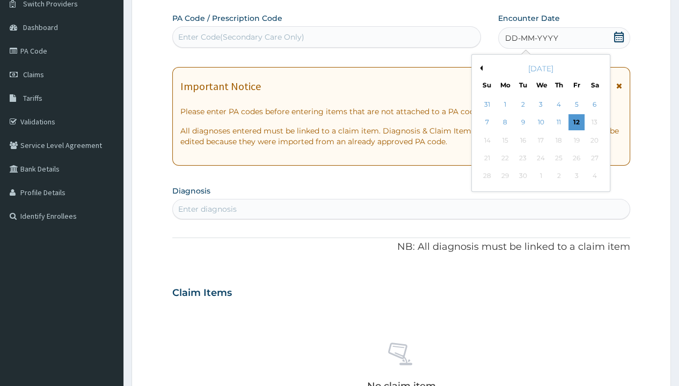
click at [479, 68] on button "Previous Month" at bounding box center [479, 67] width 5 height 5
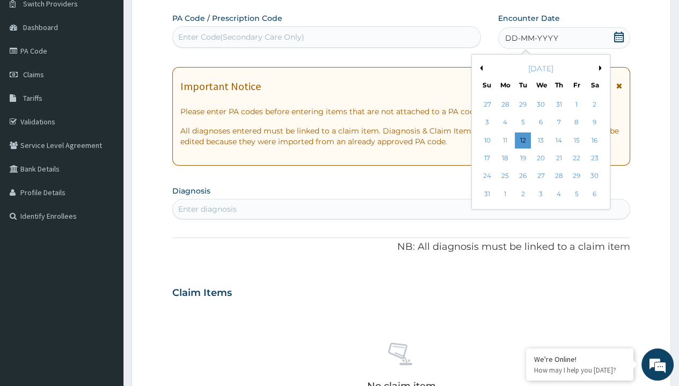
click at [486, 194] on div "31" at bounding box center [486, 194] width 16 height 16
click at [207, 208] on div "Enter diagnosis" at bounding box center [207, 209] width 58 height 11
type input "prescription collected"
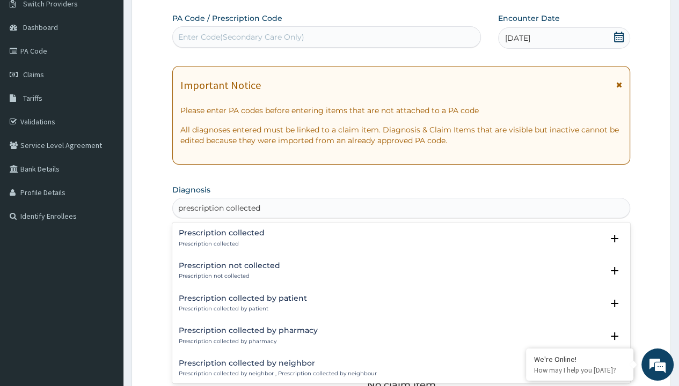
scroll to position [0, 0]
click at [220, 244] on p "Prescription collected" at bounding box center [222, 244] width 86 height 8
click at [161, 1] on form "Step 2 of 2 PA Code / Prescription Code Enter Code(Secondary Care Only) Encount…" at bounding box center [400, 306] width 539 height 678
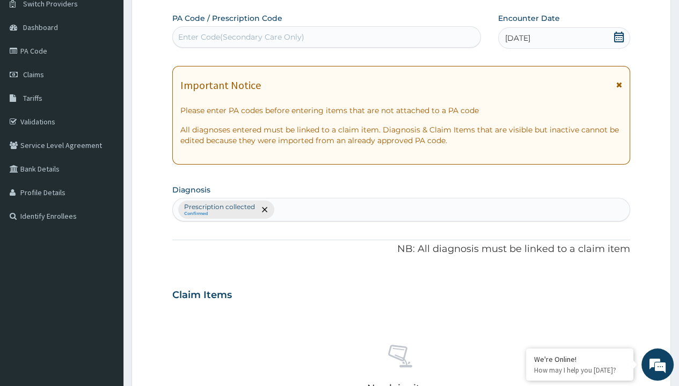
type input "procedures"
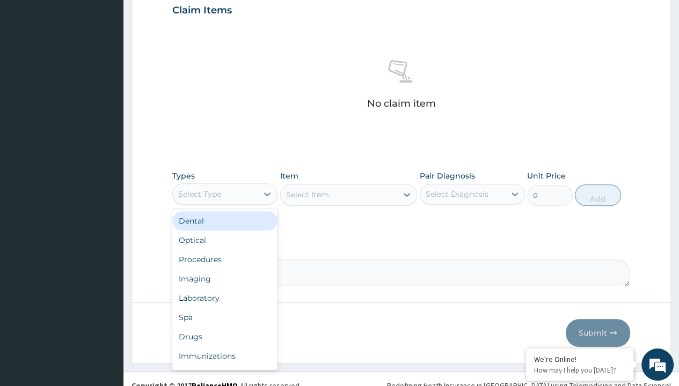
click at [225, 250] on div "Procedures" at bounding box center [224, 259] width 105 height 19
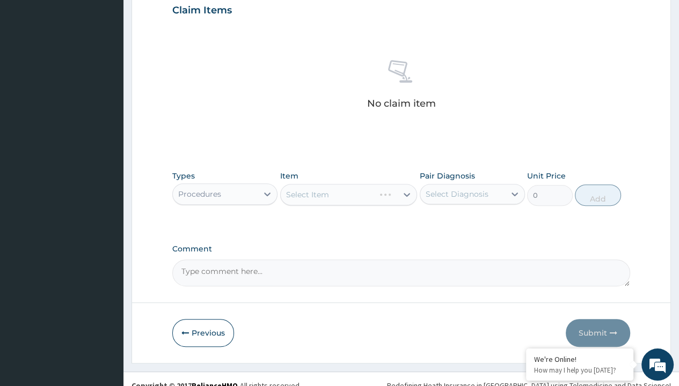
click at [307, 194] on div "Select Item" at bounding box center [307, 194] width 43 height 11
type input "service fee"
type input "100"
type input "prescription collected"
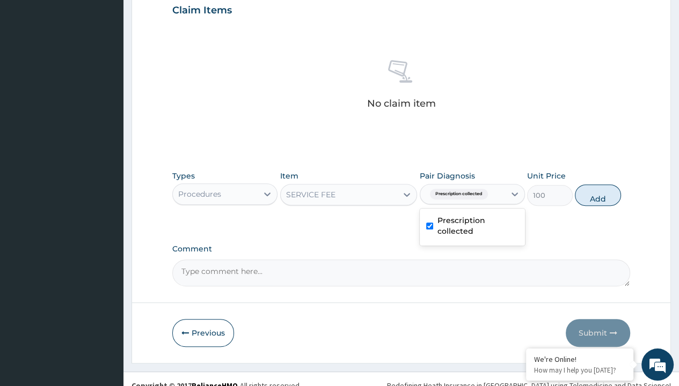
click at [598, 185] on button "Add" at bounding box center [598, 195] width 46 height 21
type input "0"
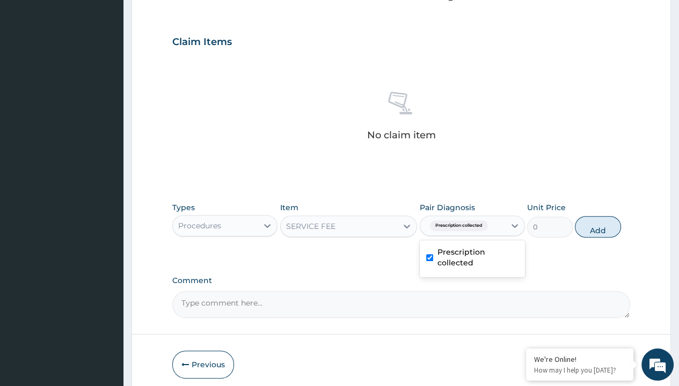
click at [161, 1] on form "Step 2 of 2 PA Code / Prescription Code Enter Code(Secondary Care Only) Encount…" at bounding box center [400, 54] width 539 height 681
click at [199, 220] on div "Procedures" at bounding box center [199, 225] width 43 height 11
type input "drugs"
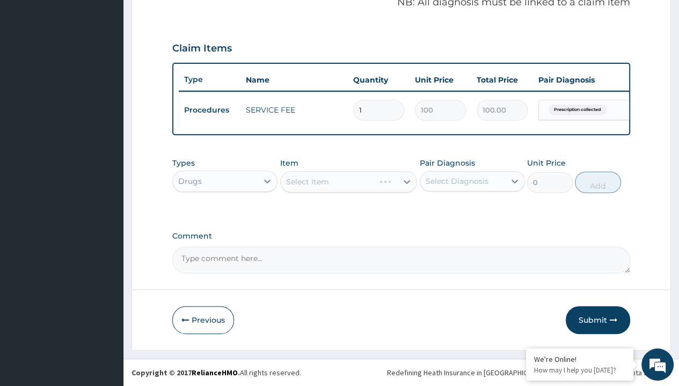
click at [307, 182] on div "Select Item" at bounding box center [307, 181] width 43 height 11
type input "[MEDICAL_DATA] ([MEDICAL_DATA]) cream"
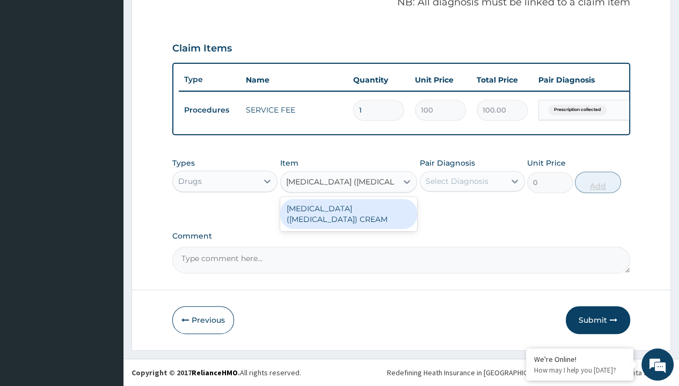
click at [348, 214] on div "[MEDICAL_DATA] ([MEDICAL_DATA]) CREAM" at bounding box center [348, 214] width 137 height 30
type input "5265"
type input "prescription collected"
click at [598, 182] on button "Add" at bounding box center [598, 182] width 46 height 21
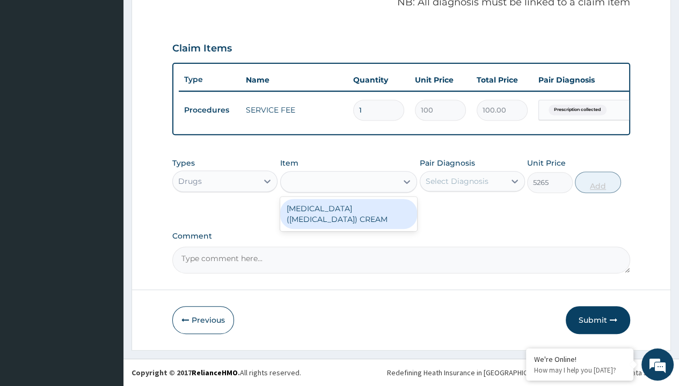
type input "0"
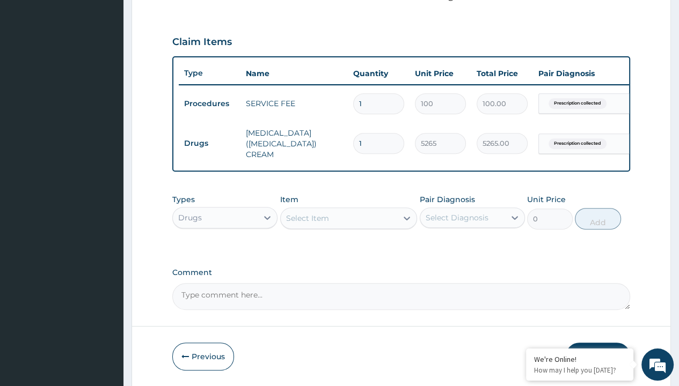
click at [598, 343] on button "Submit" at bounding box center [597, 357] width 64 height 28
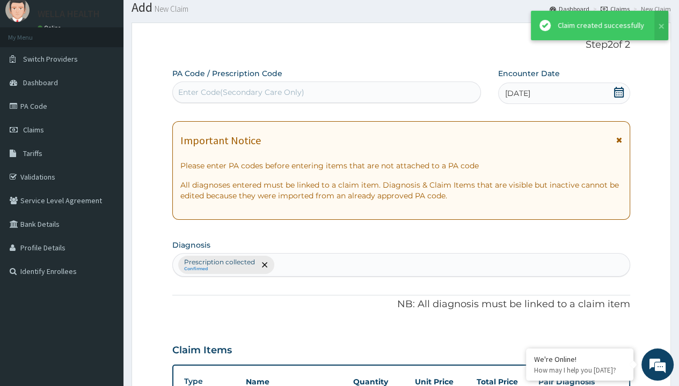
scroll to position [386, 0]
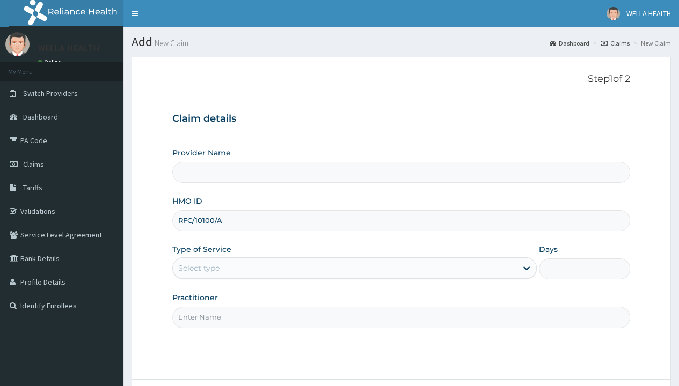
type input "RFC/10100/A"
type input "WellaHealth"
click at [198, 268] on div "Select type" at bounding box center [198, 268] width 41 height 11
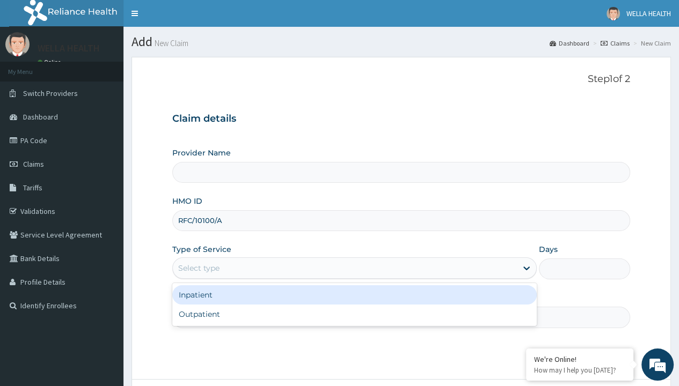
click at [354, 314] on div "Outpatient" at bounding box center [354, 314] width 364 height 19
type input "1"
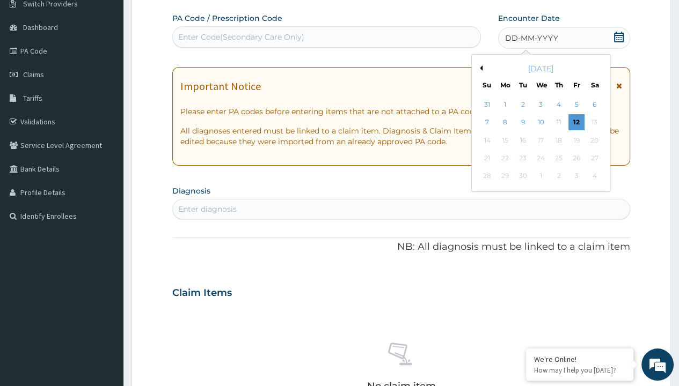
click at [479, 68] on button "Previous Month" at bounding box center [479, 67] width 5 height 5
click at [486, 194] on div "31" at bounding box center [486, 194] width 16 height 16
click at [207, 208] on div "Enter diagnosis" at bounding box center [207, 209] width 58 height 11
type input "prescription collected"
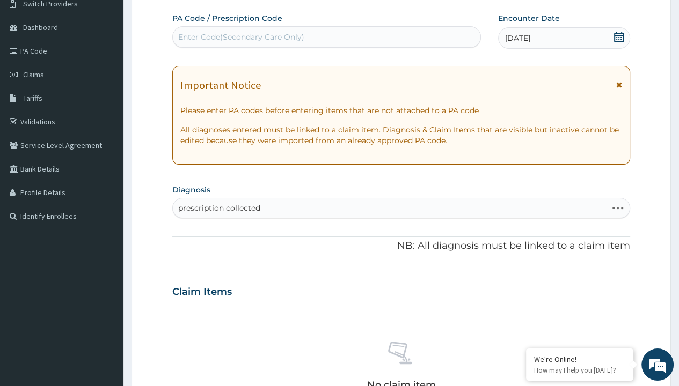
scroll to position [0, 0]
click at [161, 1] on form "Step 2 of 2 PA Code / Prescription Code Enter Code(Secondary Care Only) Encount…" at bounding box center [400, 306] width 539 height 678
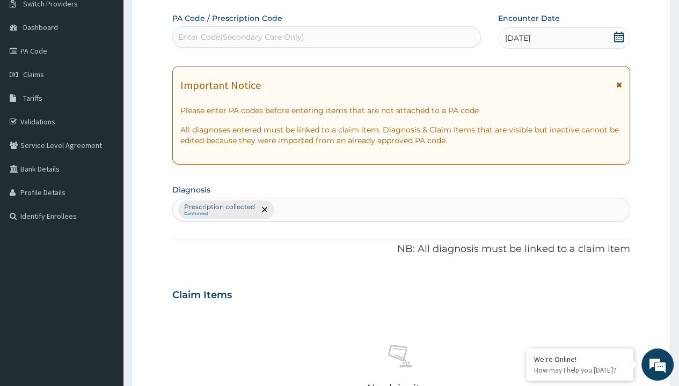
scroll to position [374, 0]
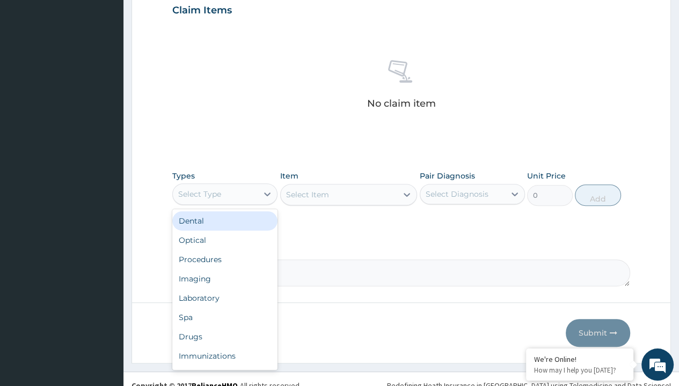
type input "procedures"
click at [225, 250] on div "Procedures" at bounding box center [224, 259] width 105 height 19
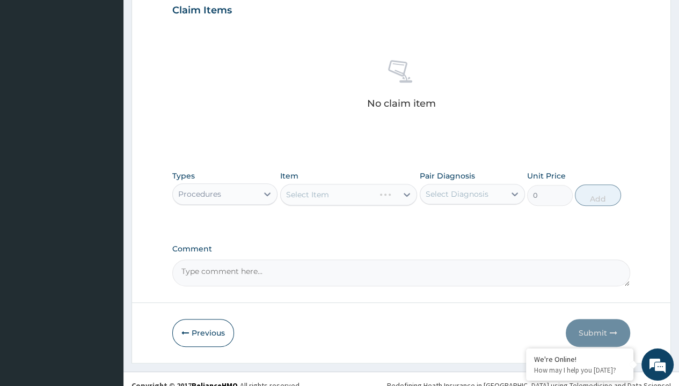
click at [307, 194] on div "Select Item" at bounding box center [307, 194] width 43 height 11
type input "service fee"
type input "100"
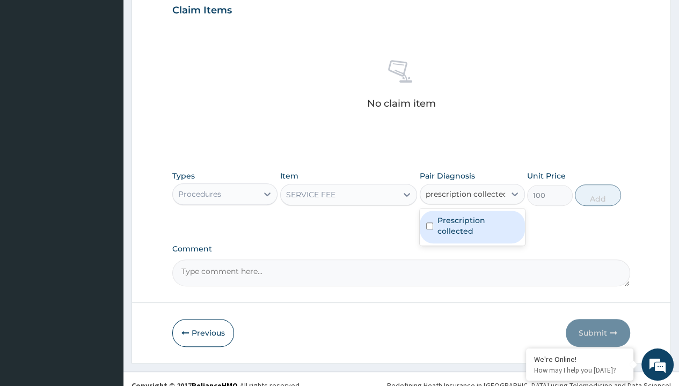
type input "prescription collected"
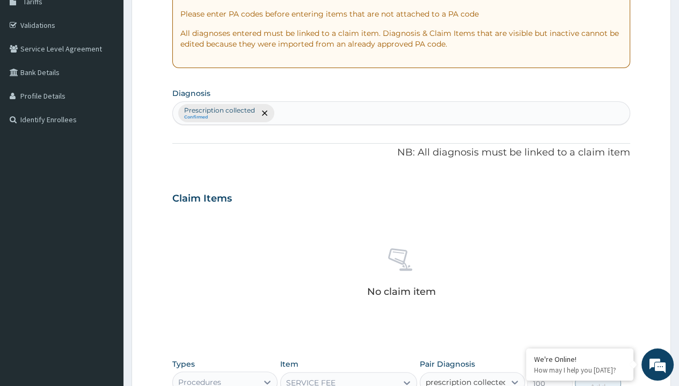
click at [598, 373] on button "Add" at bounding box center [598, 383] width 46 height 21
type input "0"
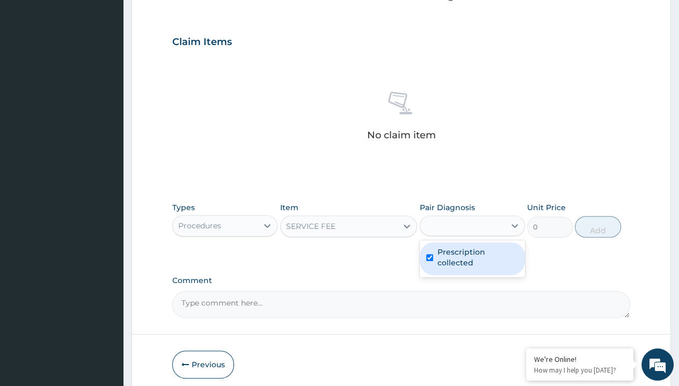
click at [161, 1] on form "Step 2 of 2 PA Code / Prescription Code Enter Code(Secondary Care Only) Encount…" at bounding box center [400, 54] width 539 height 681
click at [199, 220] on div "Procedures" at bounding box center [199, 225] width 43 height 11
type input "drugs"
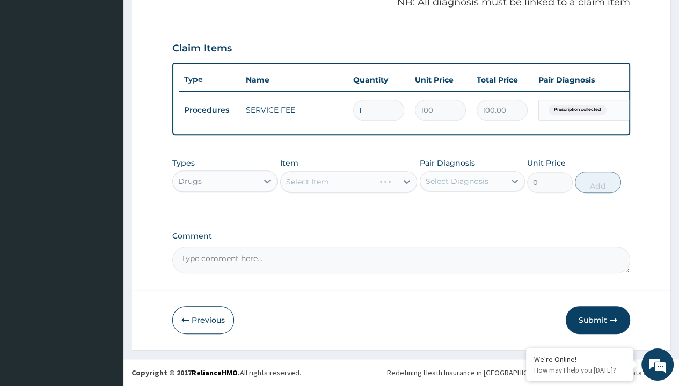
click at [307, 182] on div "Select Item" at bounding box center [307, 181] width 43 height 11
type input "silicone gel"
click at [161, 1] on form "Step 2 of 2 PA Code / Prescription Code Enter Code(Secondary Care Only) Encount…" at bounding box center [400, 36] width 539 height 630
click at [189, 181] on div "Drugs" at bounding box center [190, 181] width 24 height 11
type input "drugs"
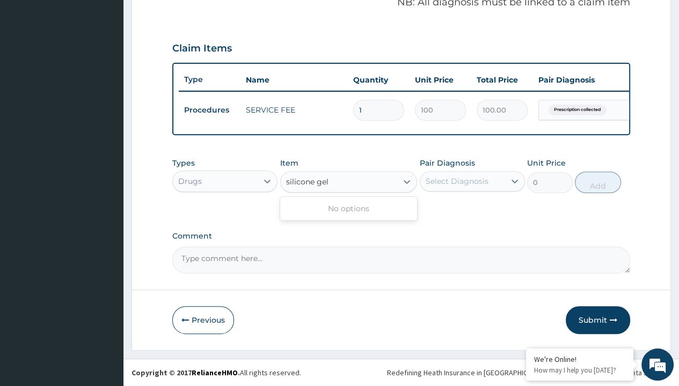
type input "silicone gel"
click at [161, 1] on form "Step 2 of 2 PA Code / Prescription Code Enter Code(Secondary Care Only) Encount…" at bounding box center [400, 36] width 539 height 630
click at [189, 181] on div "Drugs" at bounding box center [190, 181] width 24 height 11
type input "drugs"
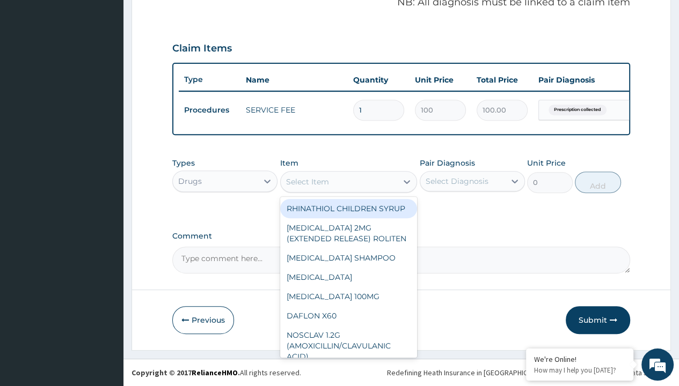
type input "silicone gel"
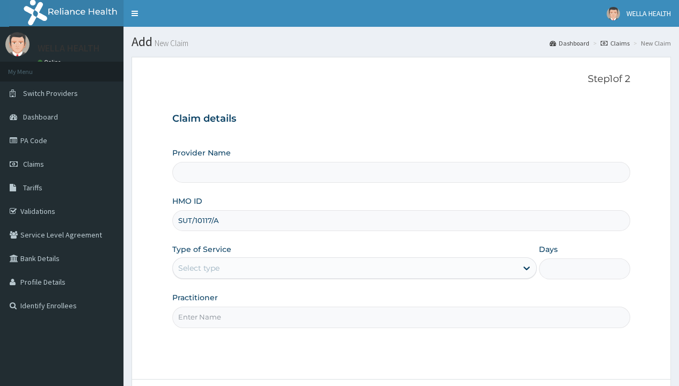
type input "SUT/10117/A"
type input "WellaHealth"
click at [198, 268] on div "Select type" at bounding box center [198, 268] width 41 height 11
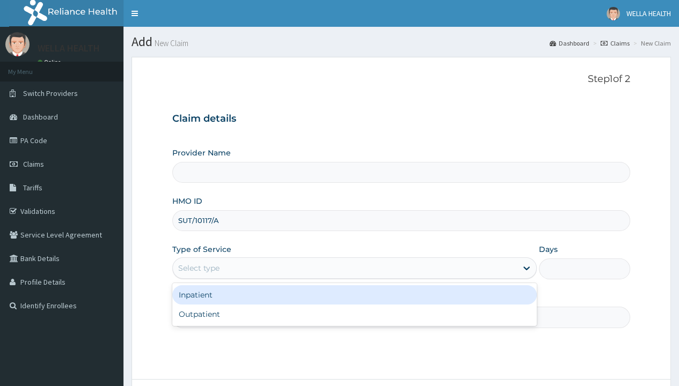
click at [354, 314] on div "Outpatient" at bounding box center [354, 314] width 364 height 19
type input "1"
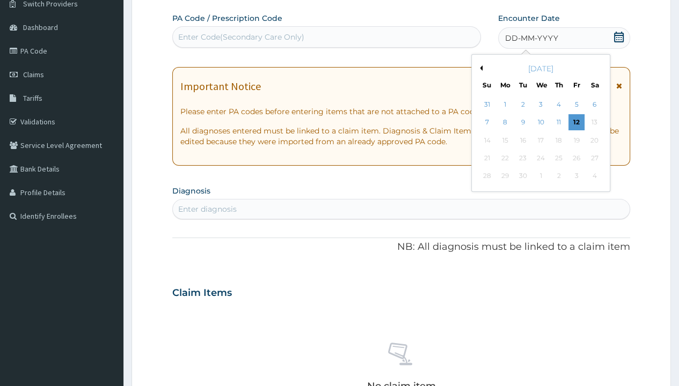
click at [479, 68] on button "Previous Month" at bounding box center [479, 67] width 5 height 5
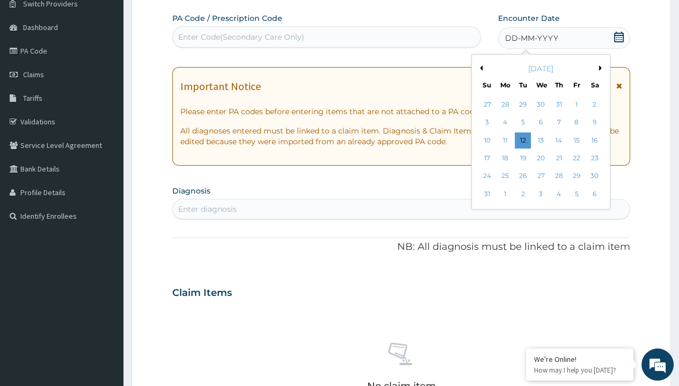
click at [486, 194] on div "31" at bounding box center [486, 194] width 16 height 16
click at [207, 208] on div "Enter diagnosis" at bounding box center [207, 209] width 58 height 11
type input "prescription collected"
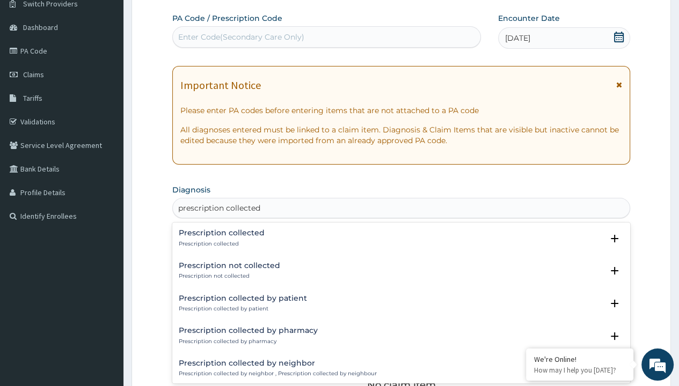
scroll to position [0, 0]
click at [220, 244] on p "Prescription collected" at bounding box center [222, 244] width 86 height 8
click at [161, 1] on form "Step 2 of 2 PA Code / Prescription Code Enter Code(Secondary Care Only) Encount…" at bounding box center [400, 306] width 539 height 678
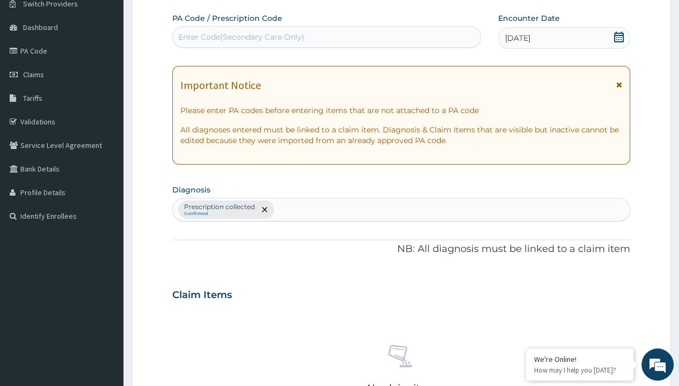
scroll to position [374, 0]
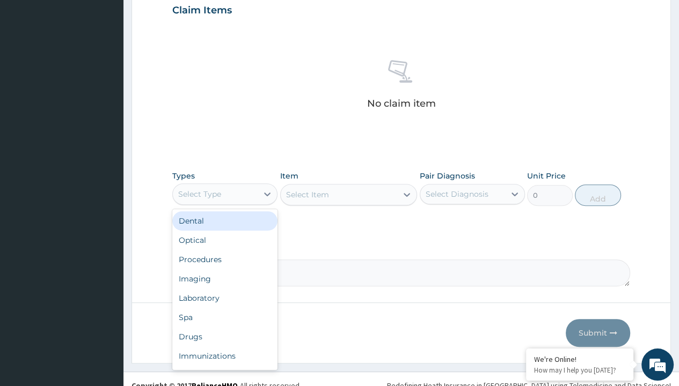
type input "procedures"
click at [225, 250] on div "Procedures" at bounding box center [224, 259] width 105 height 19
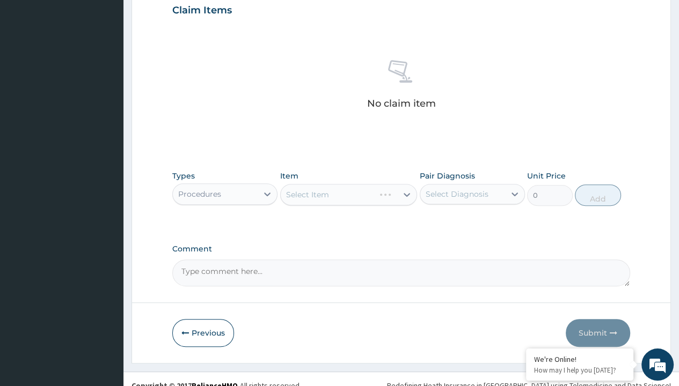
click at [307, 194] on div "Select Item" at bounding box center [307, 194] width 43 height 11
type input "service fee"
type input "100"
type input "prescription collected"
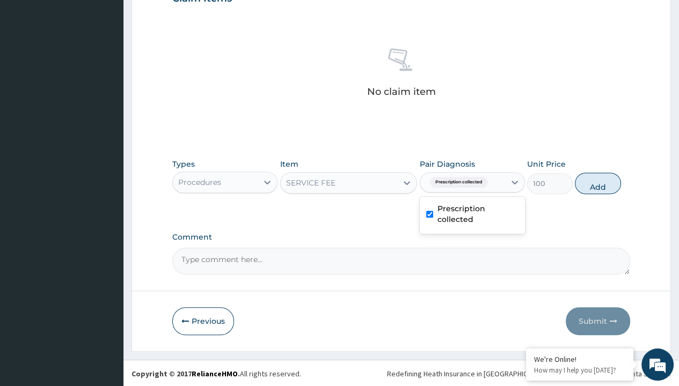
click at [598, 182] on button "Add" at bounding box center [598, 183] width 46 height 21
type input "0"
click at [161, 1] on form "Step 2 of 2 PA Code / Prescription Code Enter Code(Secondary Care Only) Encount…" at bounding box center [400, 11] width 539 height 681
click at [199, 181] on div "Procedures" at bounding box center [199, 182] width 43 height 11
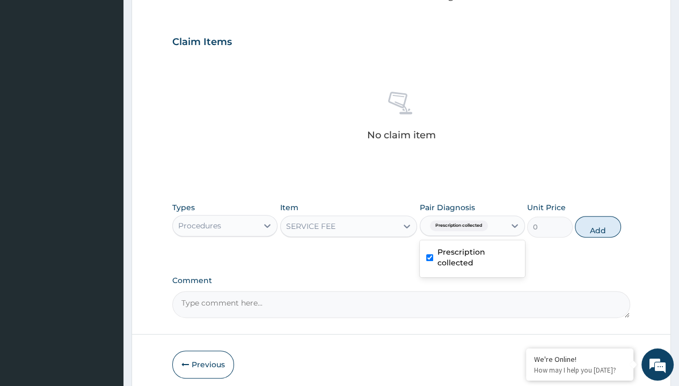
type input "drugs"
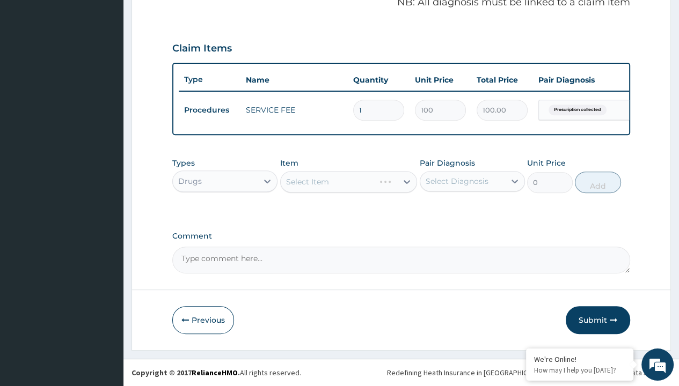
scroll to position [0, 0]
click at [307, 182] on div "Select Item" at bounding box center [307, 181] width 43 height 11
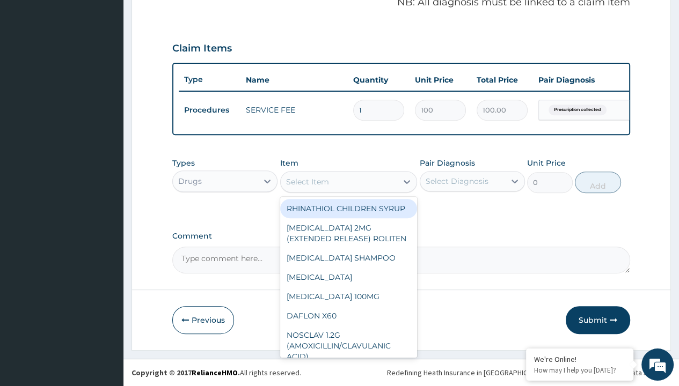
type input "[MEDICAL_DATA] 500mg x10 (clarcent)"
type input "570"
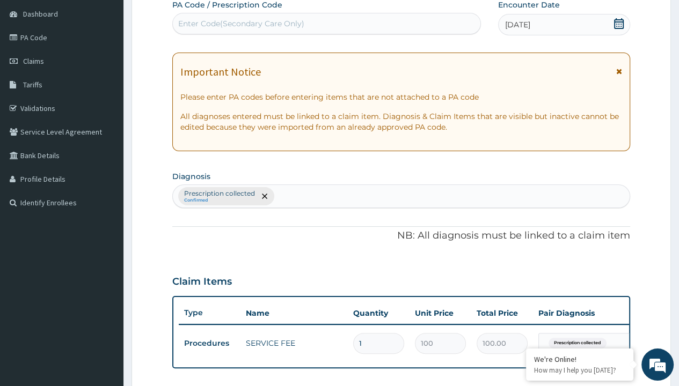
type input "prescription collected"
type input "0"
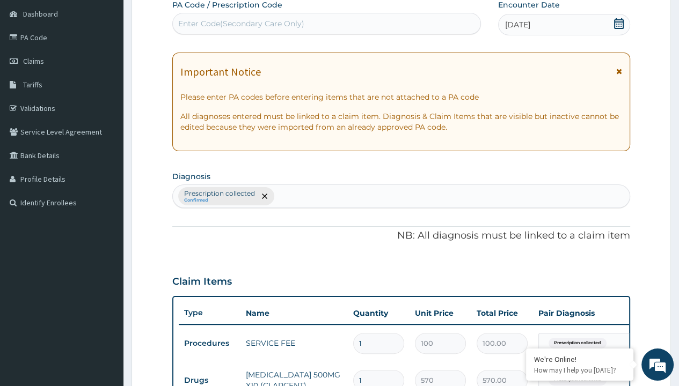
type input "20"
type input "11400.00"
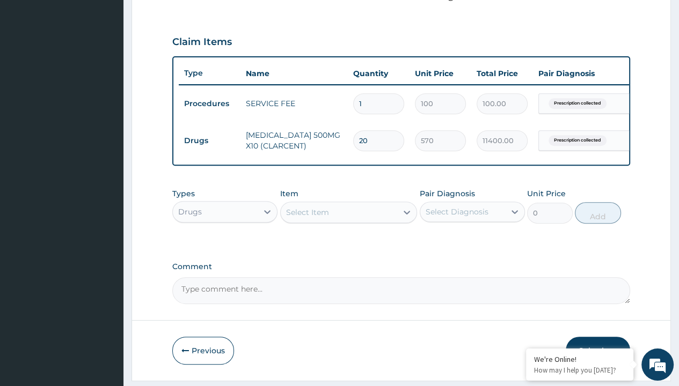
click at [598, 337] on button "Submit" at bounding box center [597, 351] width 64 height 28
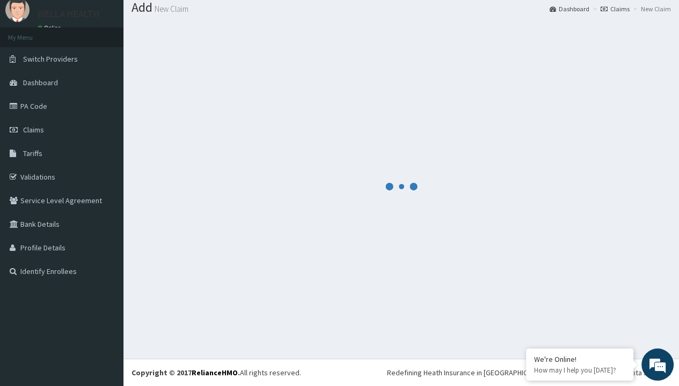
scroll to position [380, 0]
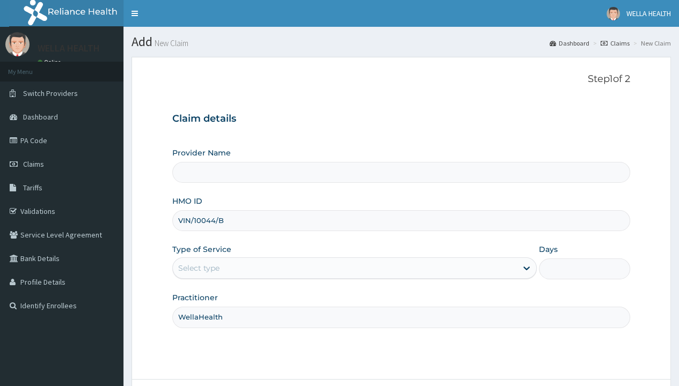
type input "WellaHealth"
click at [198, 268] on div "Select type" at bounding box center [198, 268] width 41 height 11
type input "1"
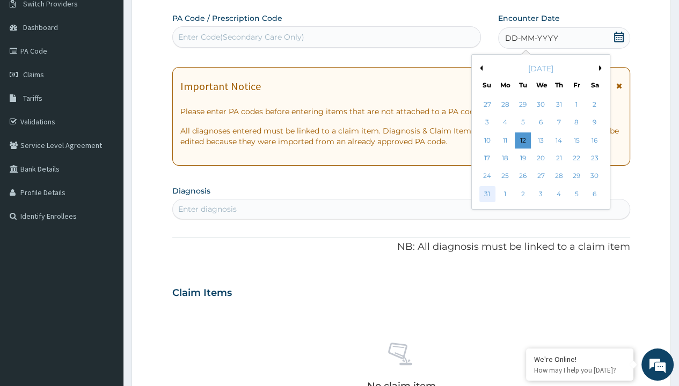
click at [486, 194] on div "31" at bounding box center [486, 194] width 16 height 16
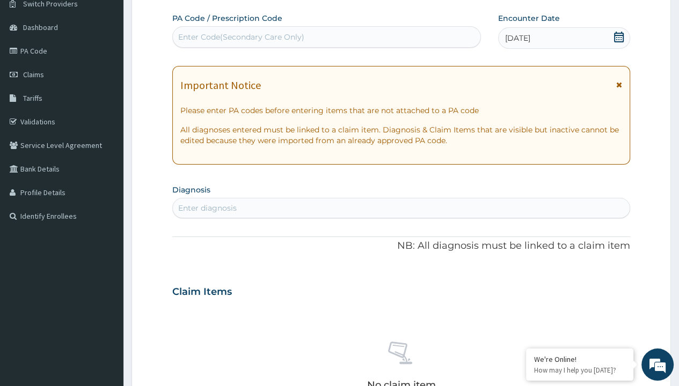
click at [207, 208] on div "Enter diagnosis" at bounding box center [207, 208] width 58 height 11
type input "prescription collected"
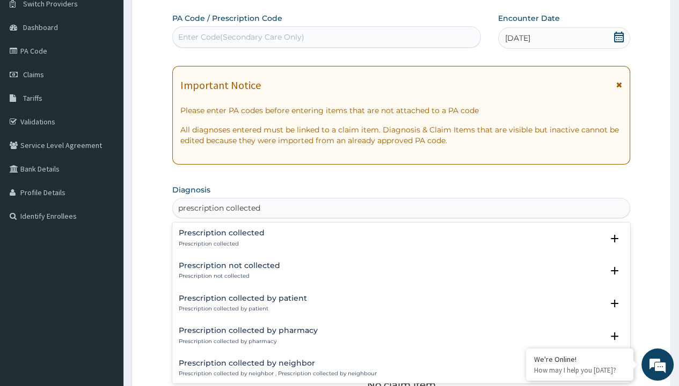
click at [220, 244] on p "Prescription collected" at bounding box center [222, 244] width 86 height 8
click at [161, 1] on form "Step 2 of 2 PA Code / Prescription Code Enter Code(Secondary Care Only) Encount…" at bounding box center [400, 306] width 539 height 678
type input "procedures"
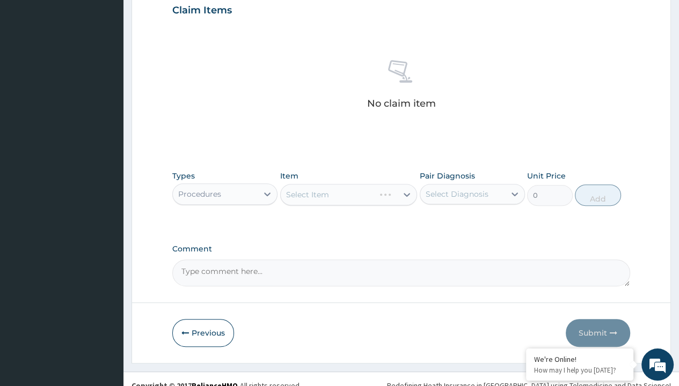
click at [307, 194] on div "Select Item" at bounding box center [307, 194] width 43 height 11
type input "service fee"
type input "100"
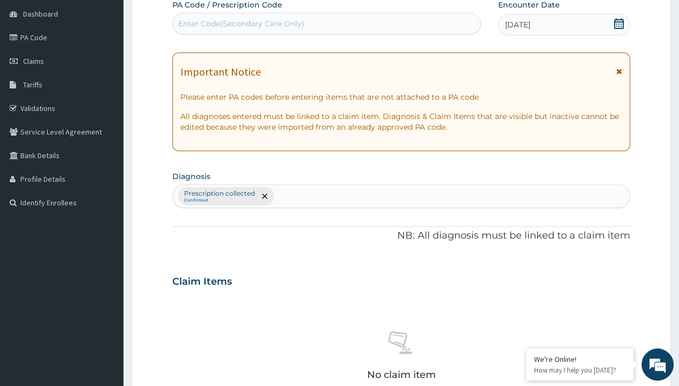
type input "prescription collected"
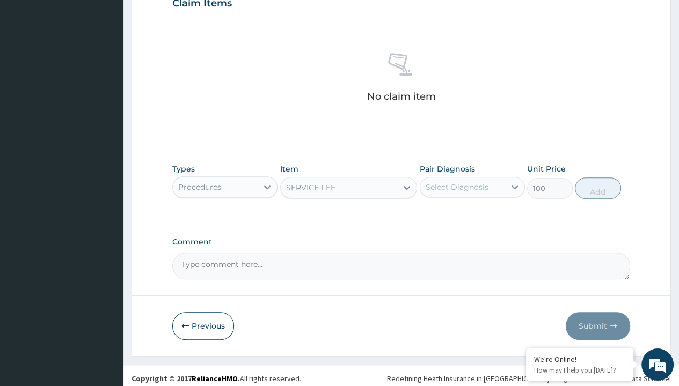
click at [598, 182] on button "Add" at bounding box center [598, 188] width 46 height 21
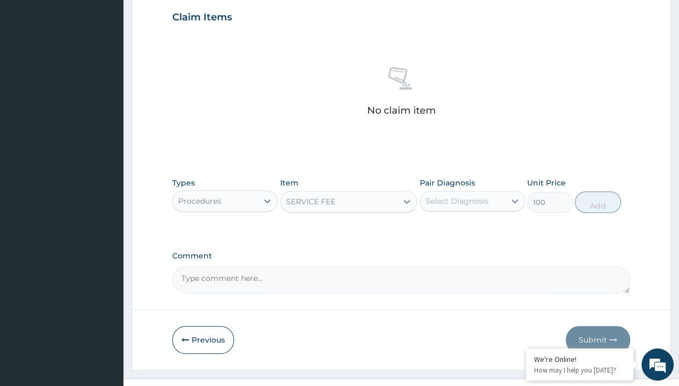
type input "0"
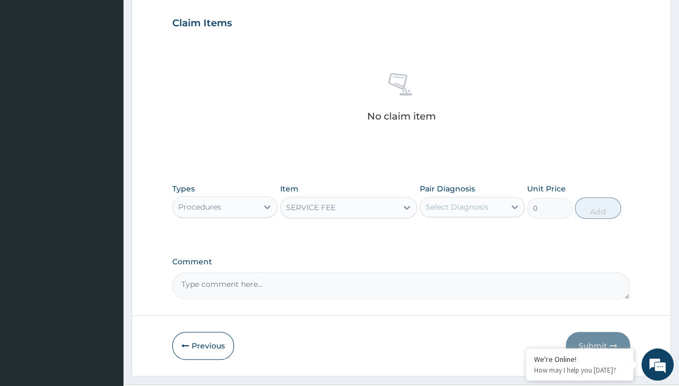
scroll to position [0, 0]
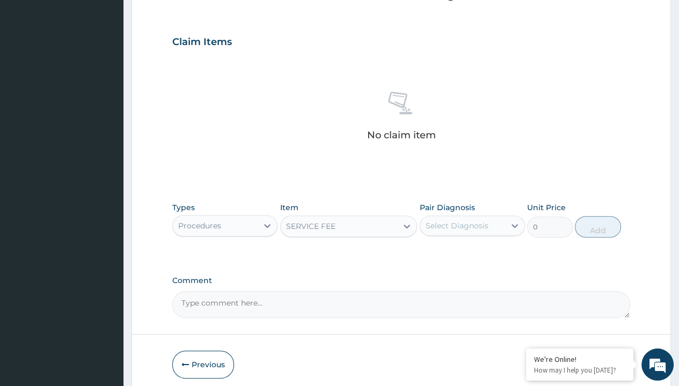
click at [161, 1] on form "Step 2 of 2 PA Code / Prescription Code Enter Code(Secondary Care Only) Encount…" at bounding box center [400, 54] width 539 height 681
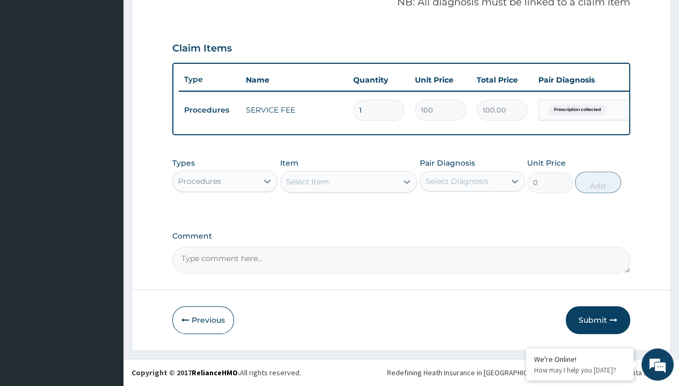
click at [199, 181] on div "Procedures" at bounding box center [199, 181] width 43 height 11
type input "drugs"
click at [307, 182] on div "Select Item" at bounding box center [307, 181] width 43 height 11
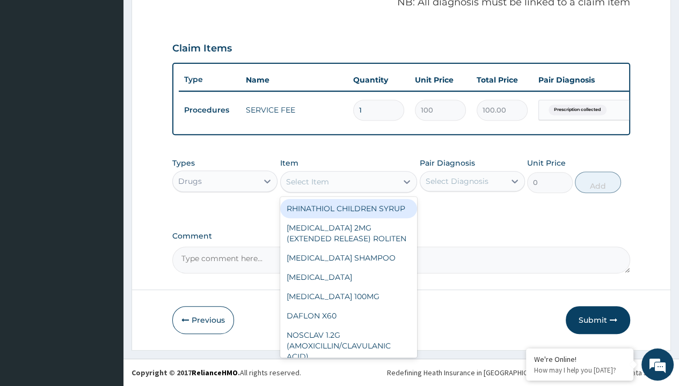
type input "moduretic ([MEDICAL_DATA] hcl+hctz)"
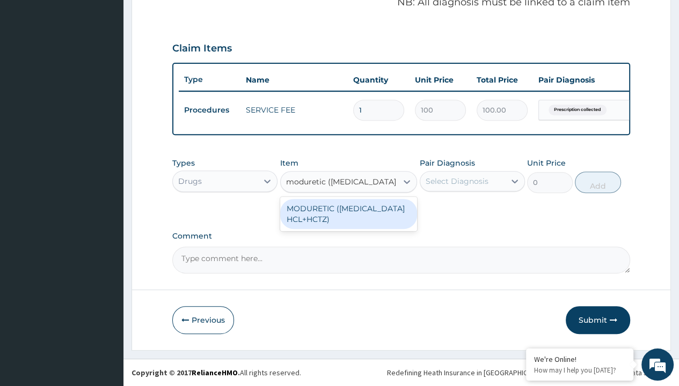
click at [348, 214] on div "MODURETIC ([MEDICAL_DATA] HCL+HCTZ)" at bounding box center [348, 214] width 137 height 30
type input "120"
type input "prescription collected"
click at [598, 182] on button "Add" at bounding box center [598, 182] width 46 height 21
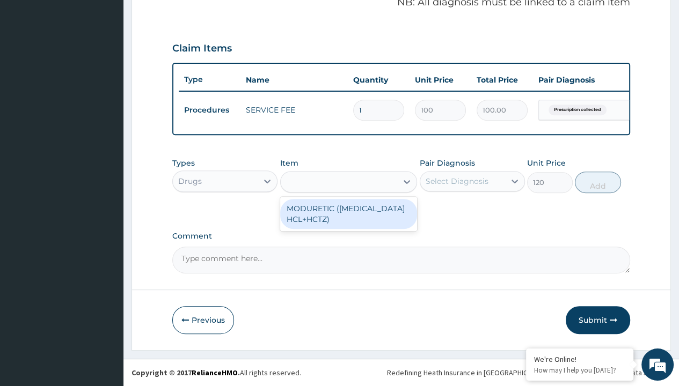
type input "0"
click at [161, 1] on form "Step 2 of 2 PA Code / Prescription Code Enter Code(Secondary Care Only) Encount…" at bounding box center [400, 36] width 539 height 630
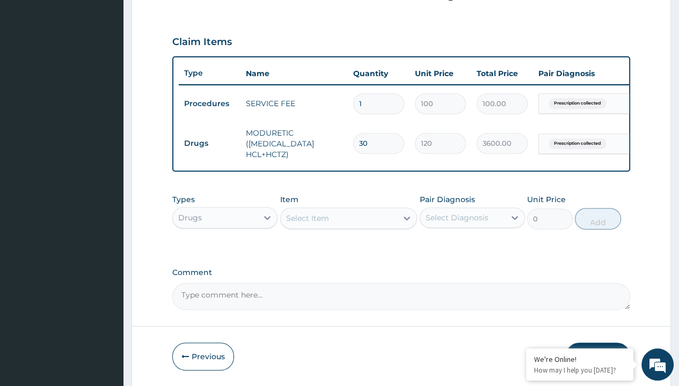
click at [209, 142] on td "Drugs" at bounding box center [210, 144] width 62 height 20
type input "drugs"
click at [307, 224] on div "Select Item" at bounding box center [307, 218] width 43 height 11
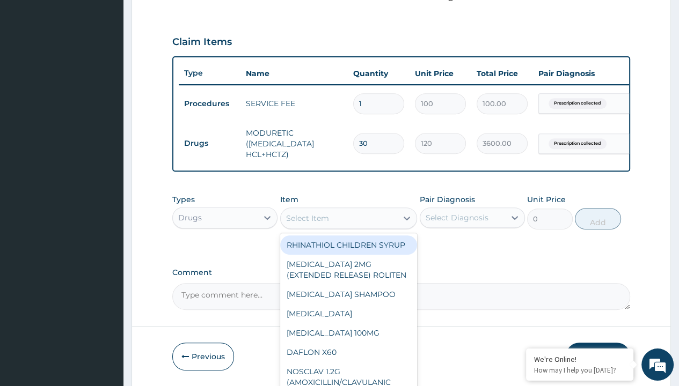
type input "[MEDICAL_DATA] 10mg (teva) x28"
type input "98.4000015258789"
type input "prescription collected"
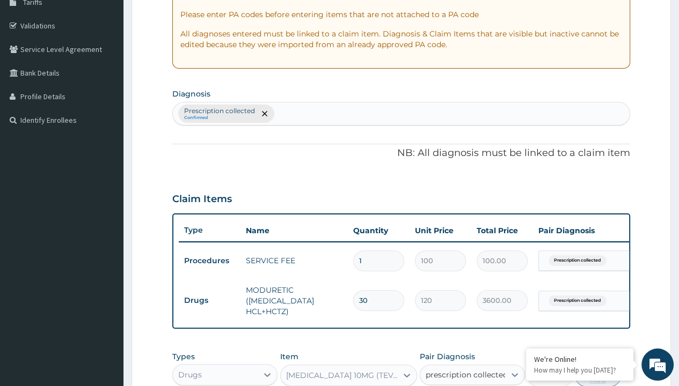
click at [598, 365] on button "Add" at bounding box center [598, 375] width 46 height 21
type input "0"
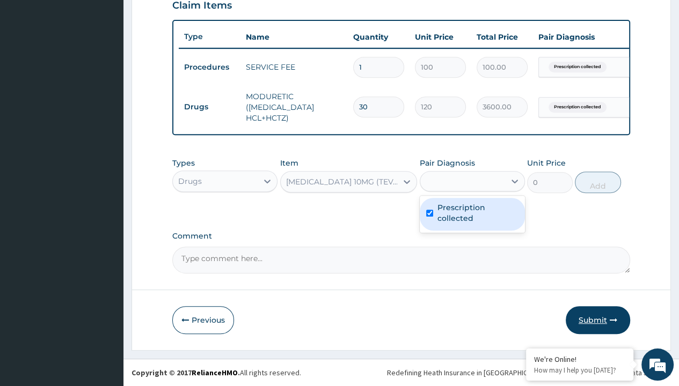
click at [598, 320] on button "Submit" at bounding box center [597, 320] width 64 height 28
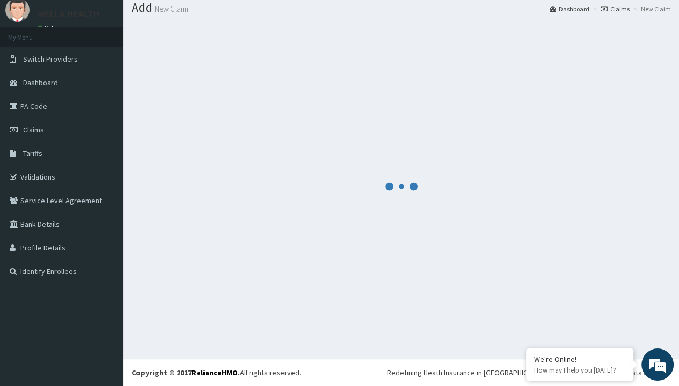
scroll to position [423, 0]
